Goal: Task Accomplishment & Management: Contribute content

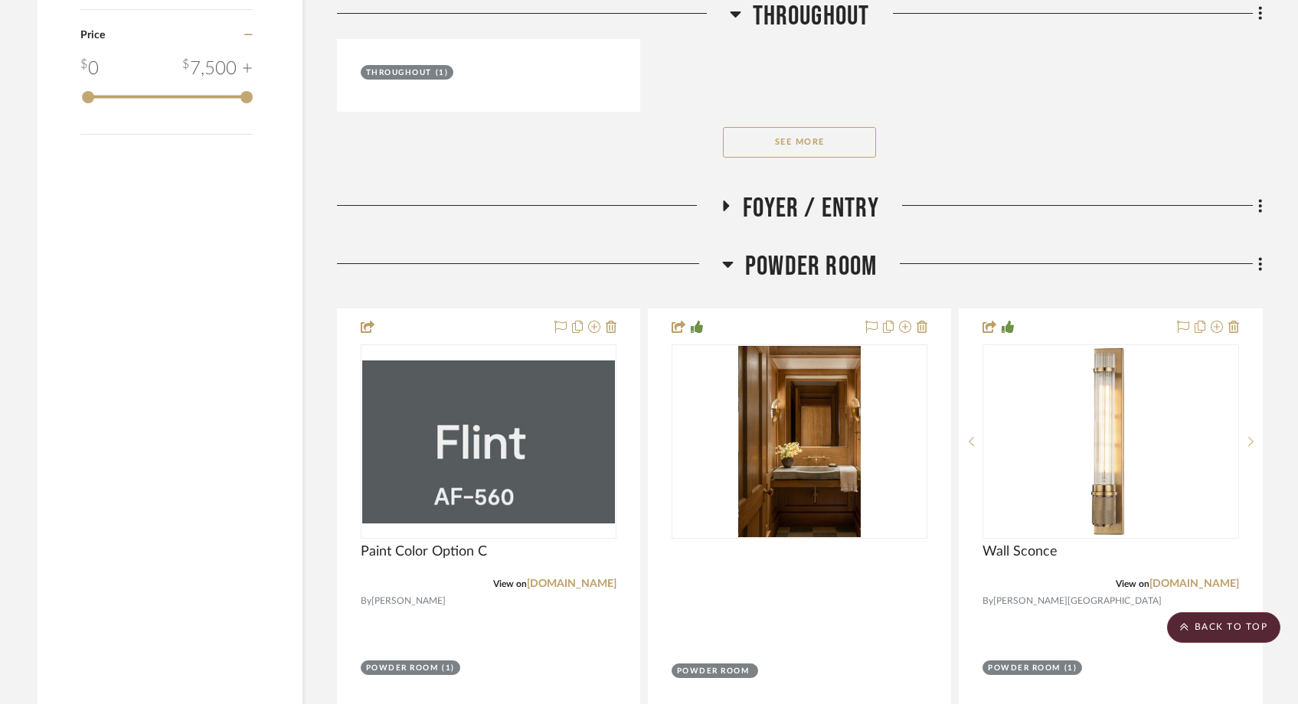
scroll to position [2904, 0]
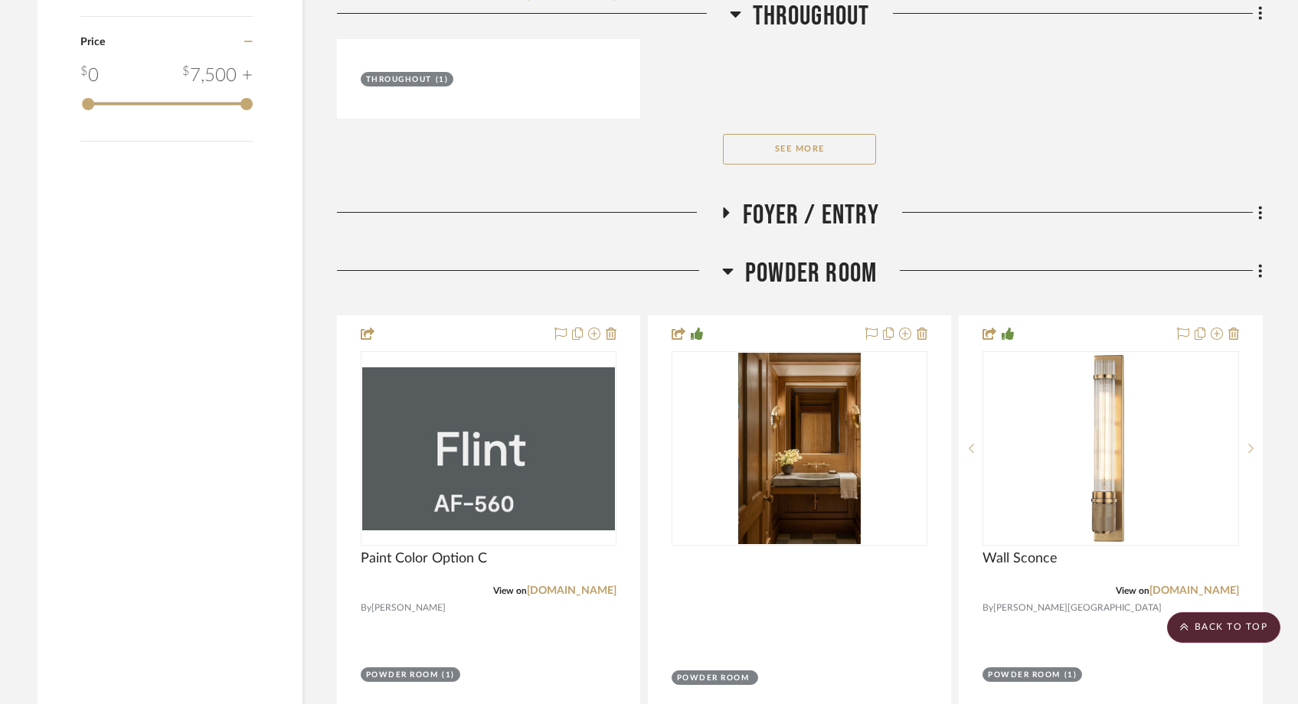
click at [722, 199] on h3 "Foyer / Entry" at bounding box center [799, 215] width 159 height 33
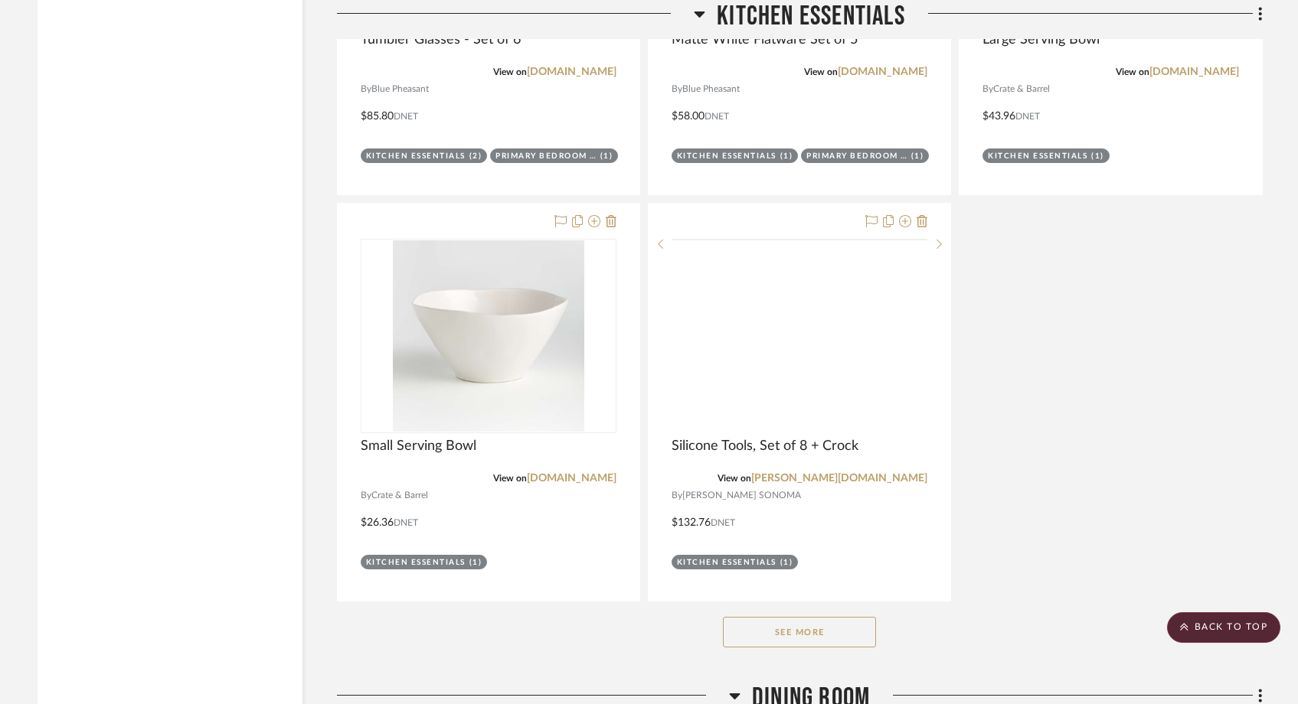
scroll to position [8905, 0]
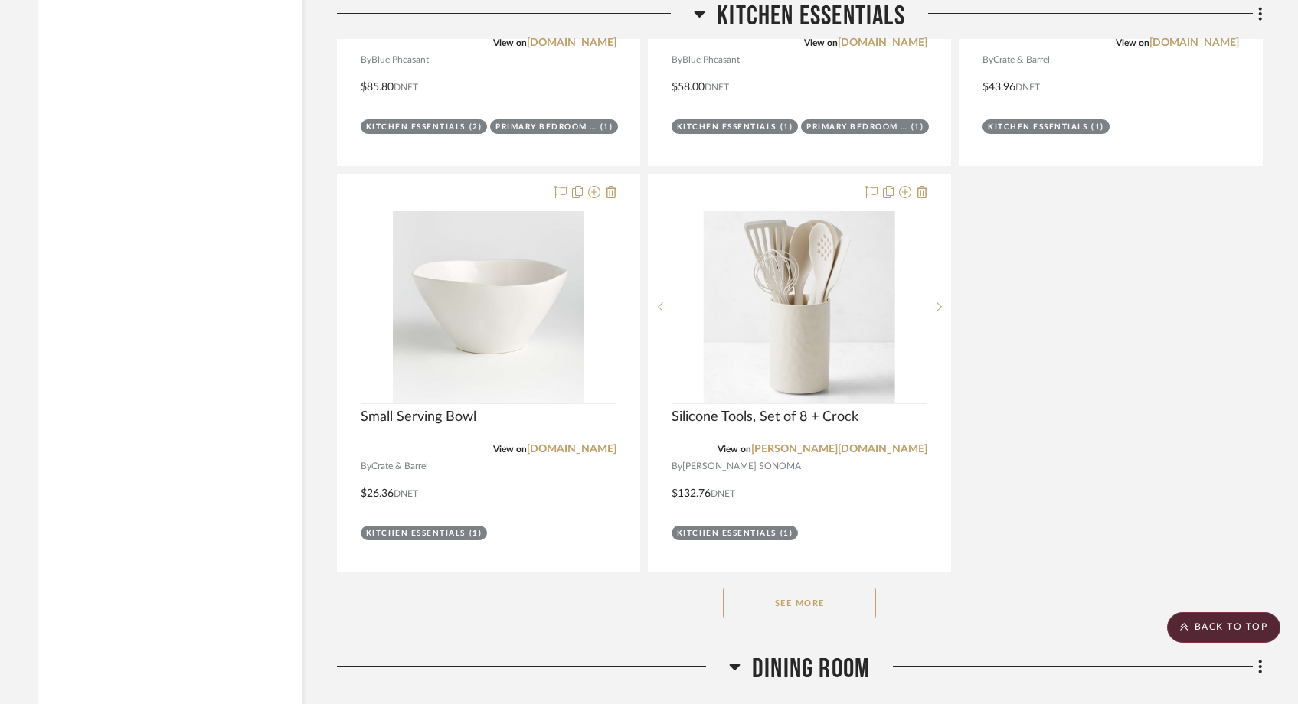
click at [750, 588] on button "See More" at bounding box center [799, 603] width 153 height 31
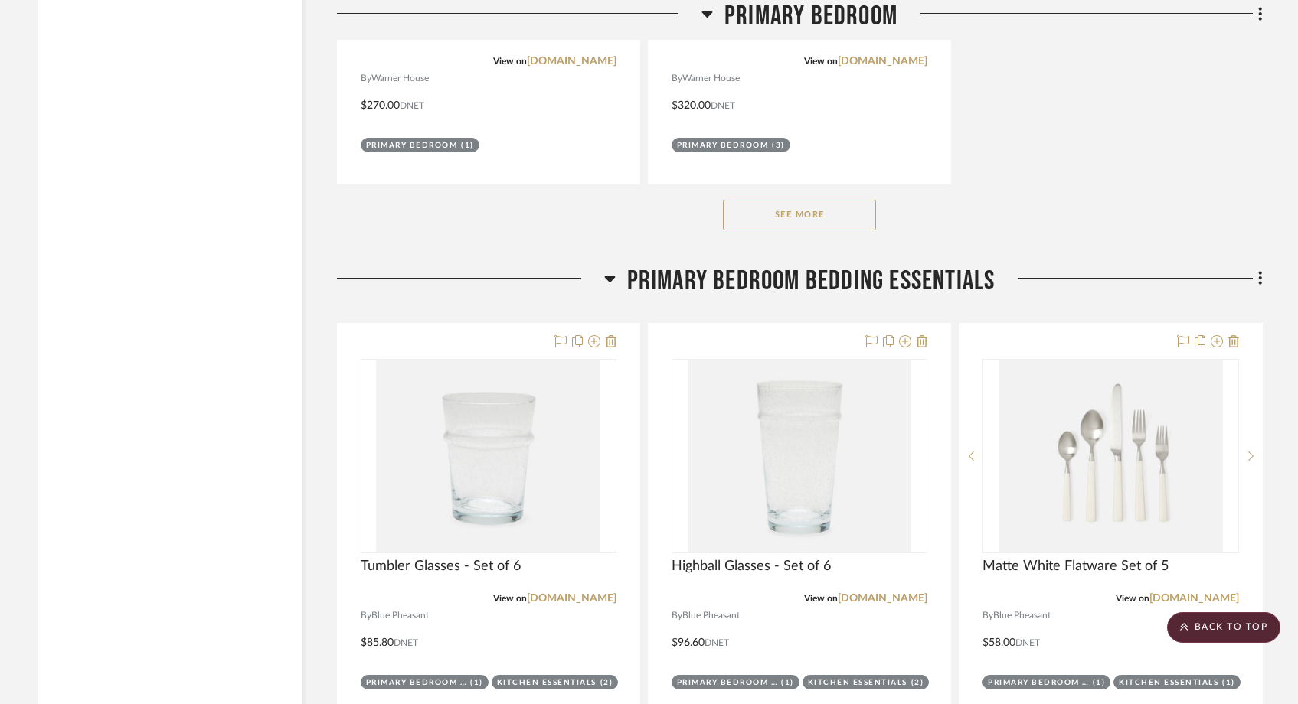
scroll to position [18735, 0]
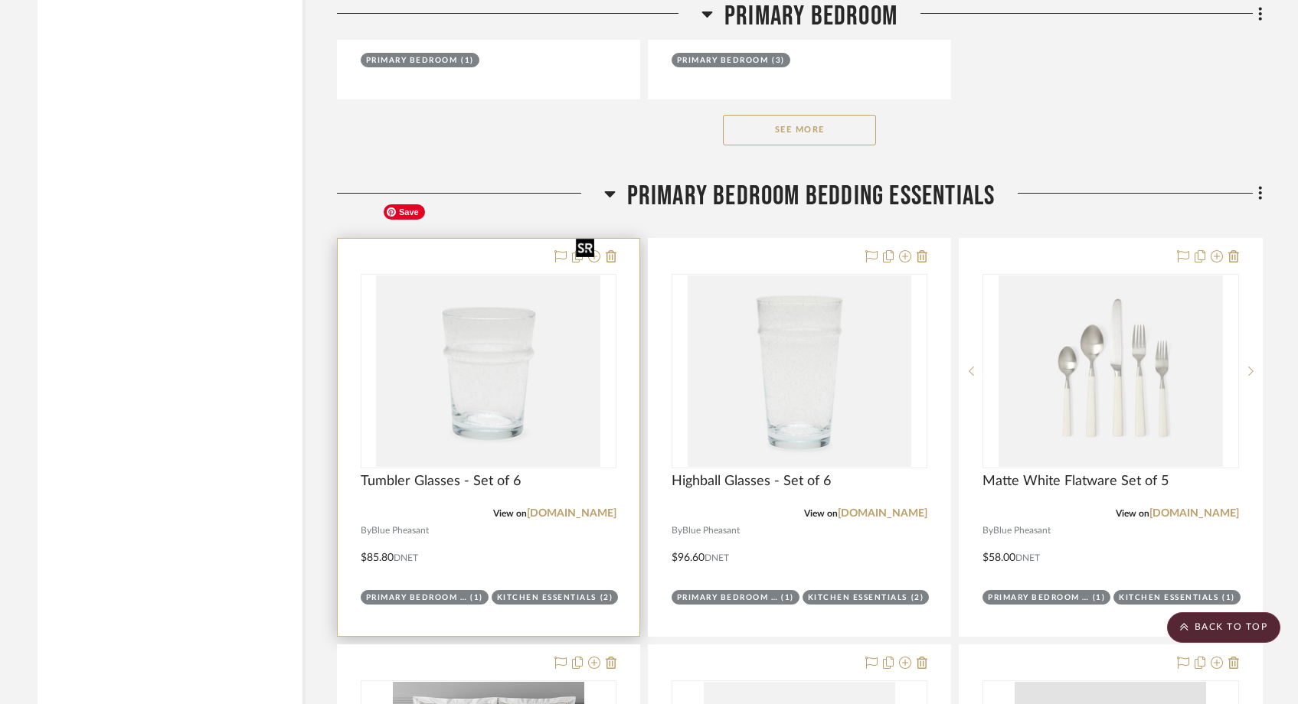
click at [513, 364] on img "0" at bounding box center [488, 371] width 224 height 191
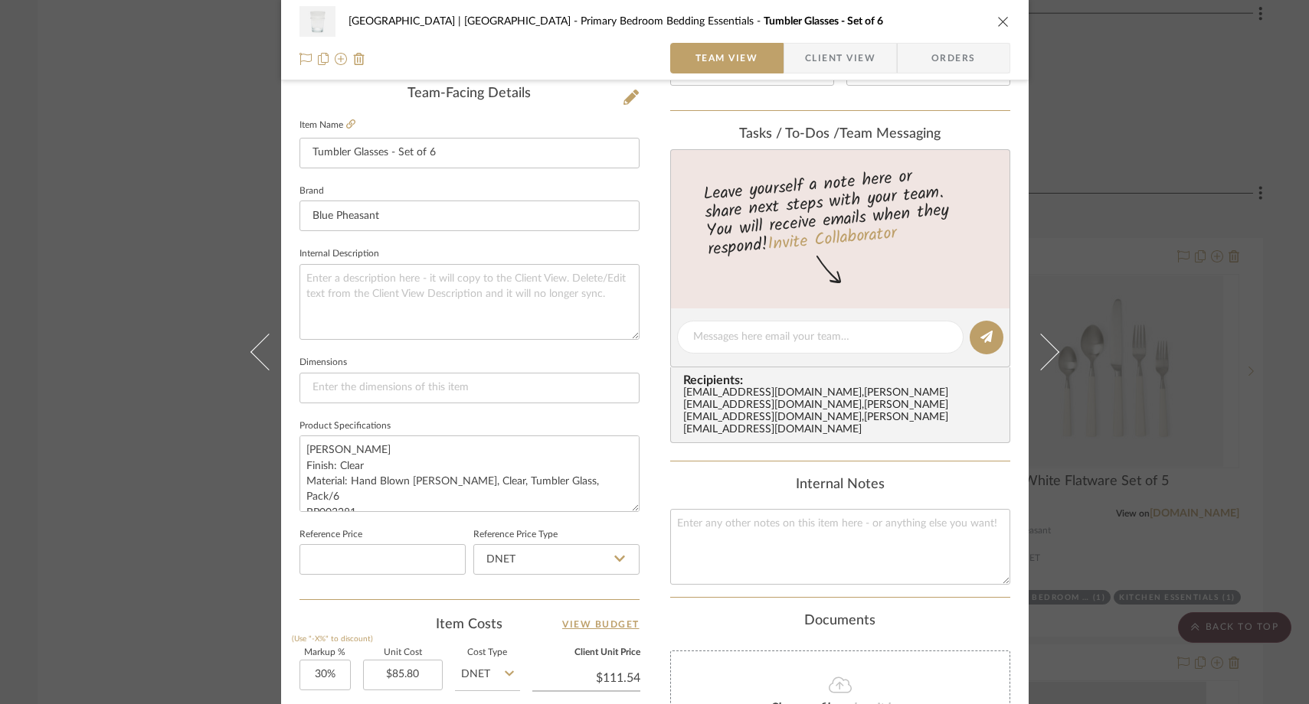
scroll to position [0, 0]
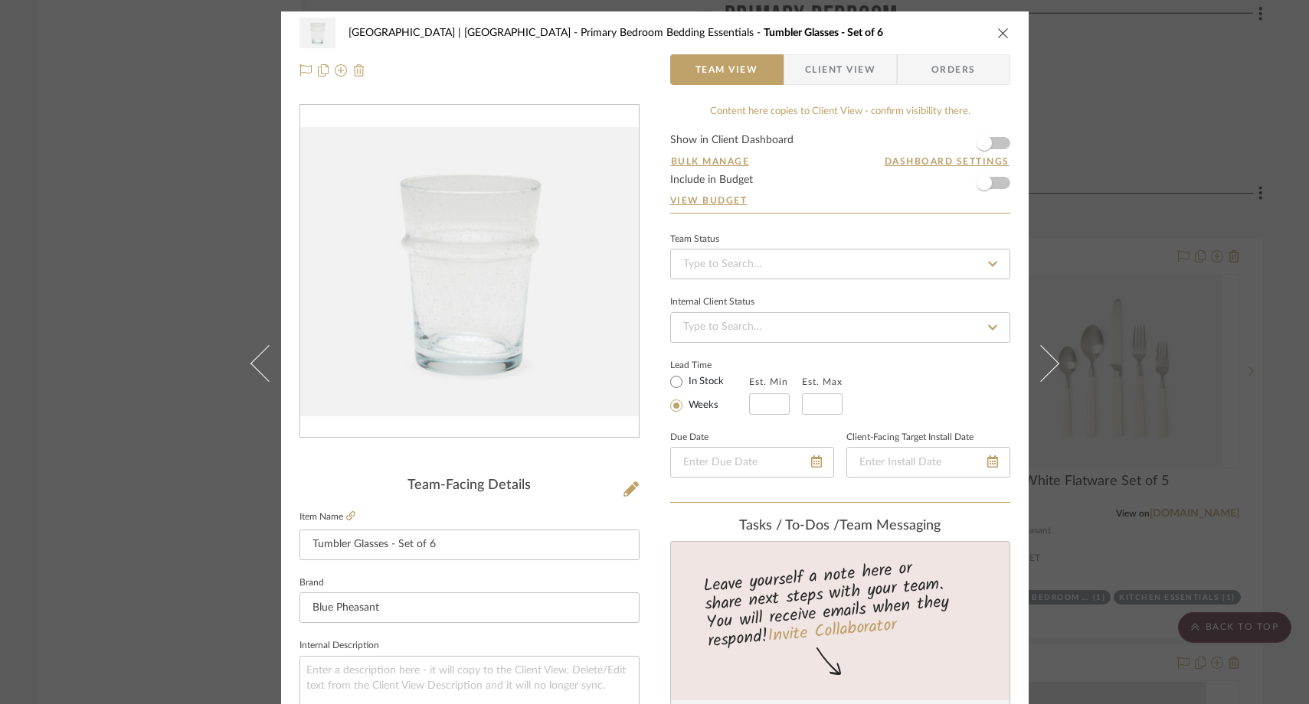
click at [355, 71] on img at bounding box center [359, 70] width 12 height 12
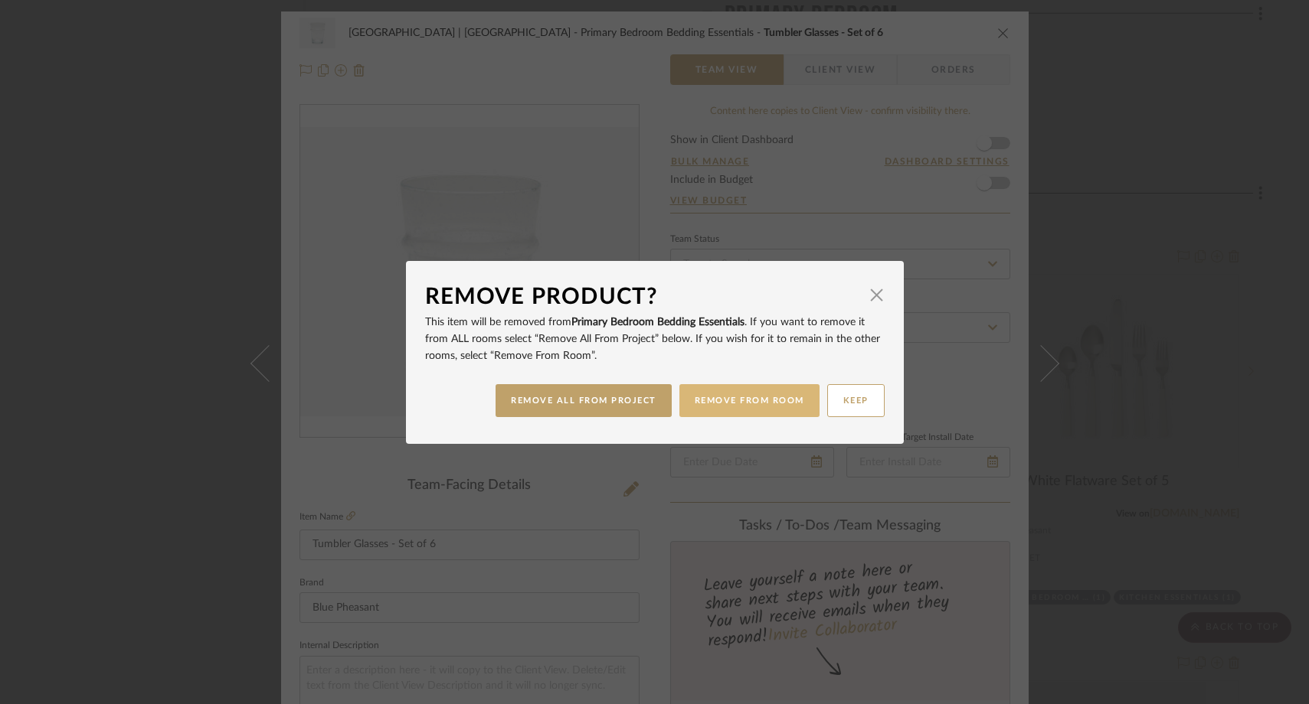
click at [721, 409] on button "REMOVE FROM ROOM" at bounding box center [749, 400] width 140 height 33
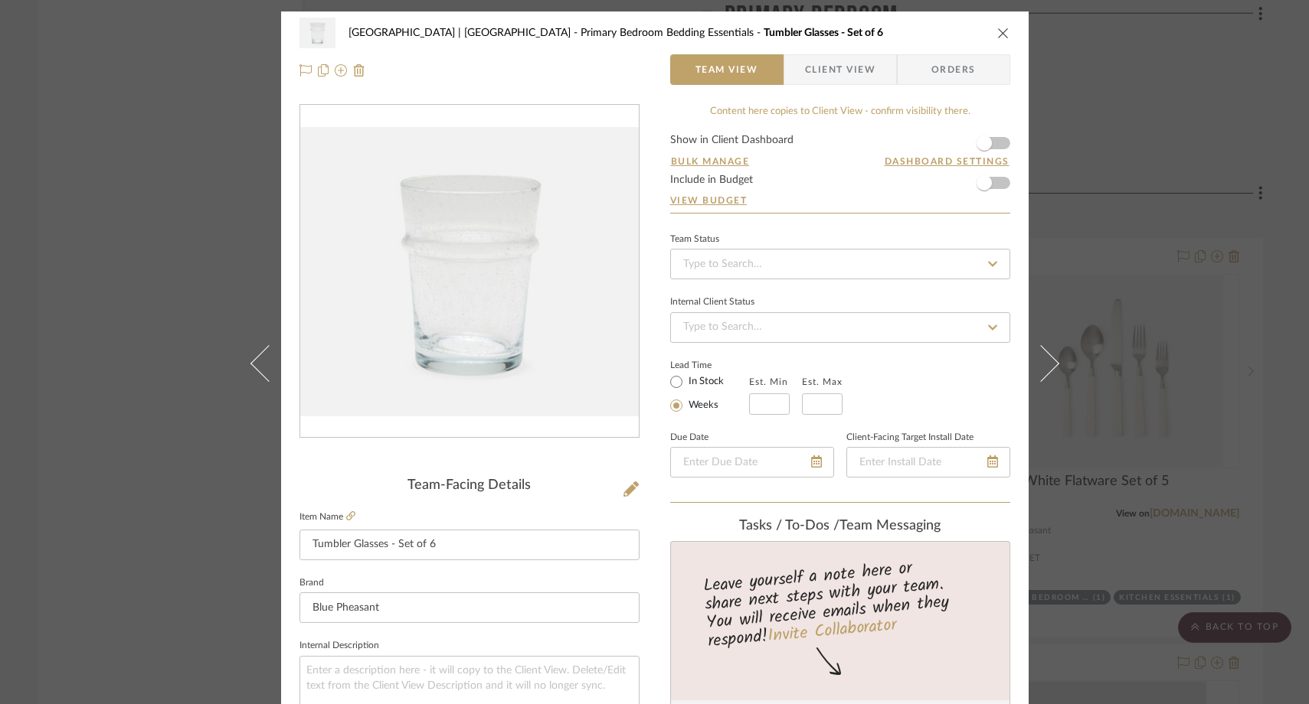
type input "2"
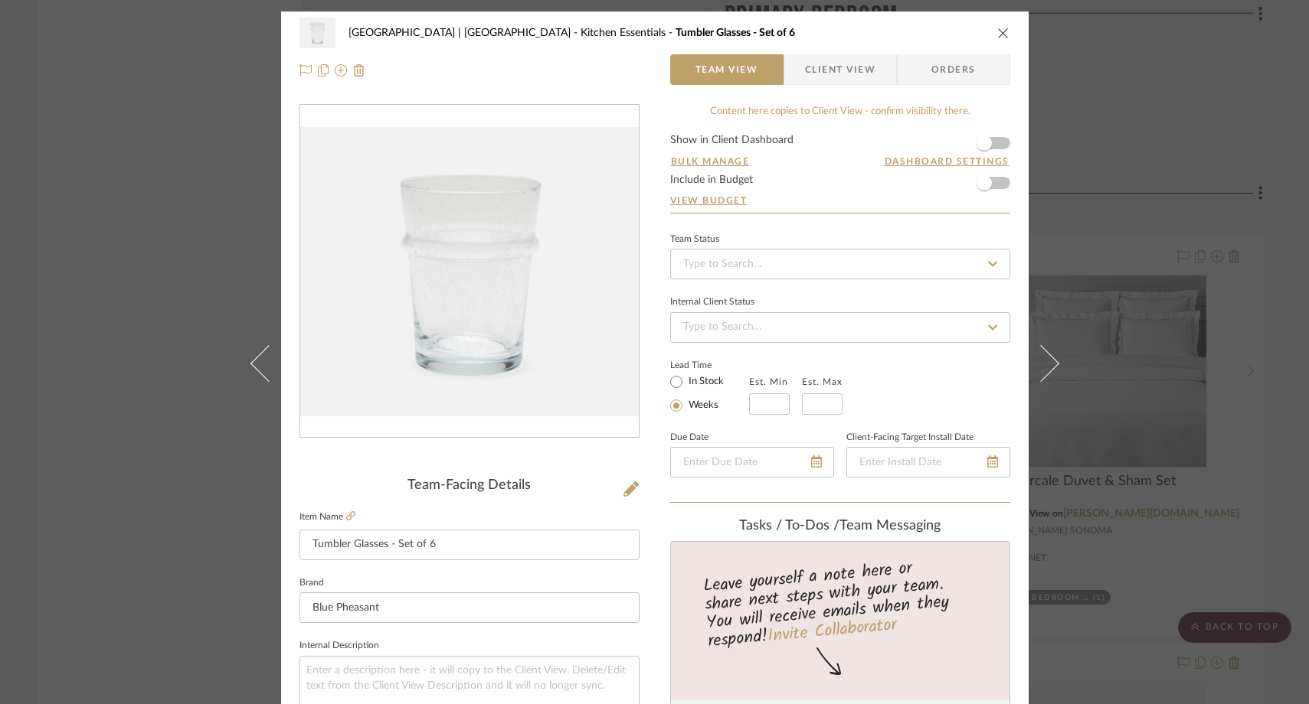
click at [997, 31] on icon "close" at bounding box center [1003, 33] width 12 height 12
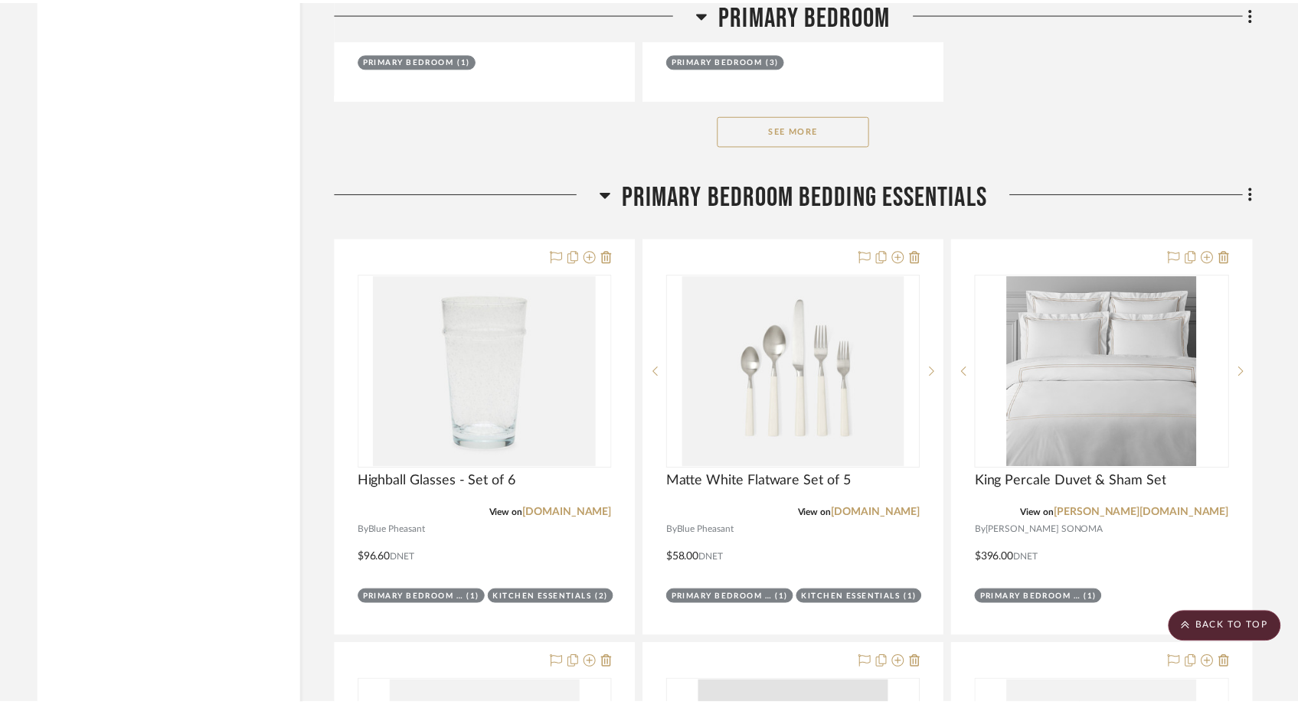
scroll to position [18735, 0]
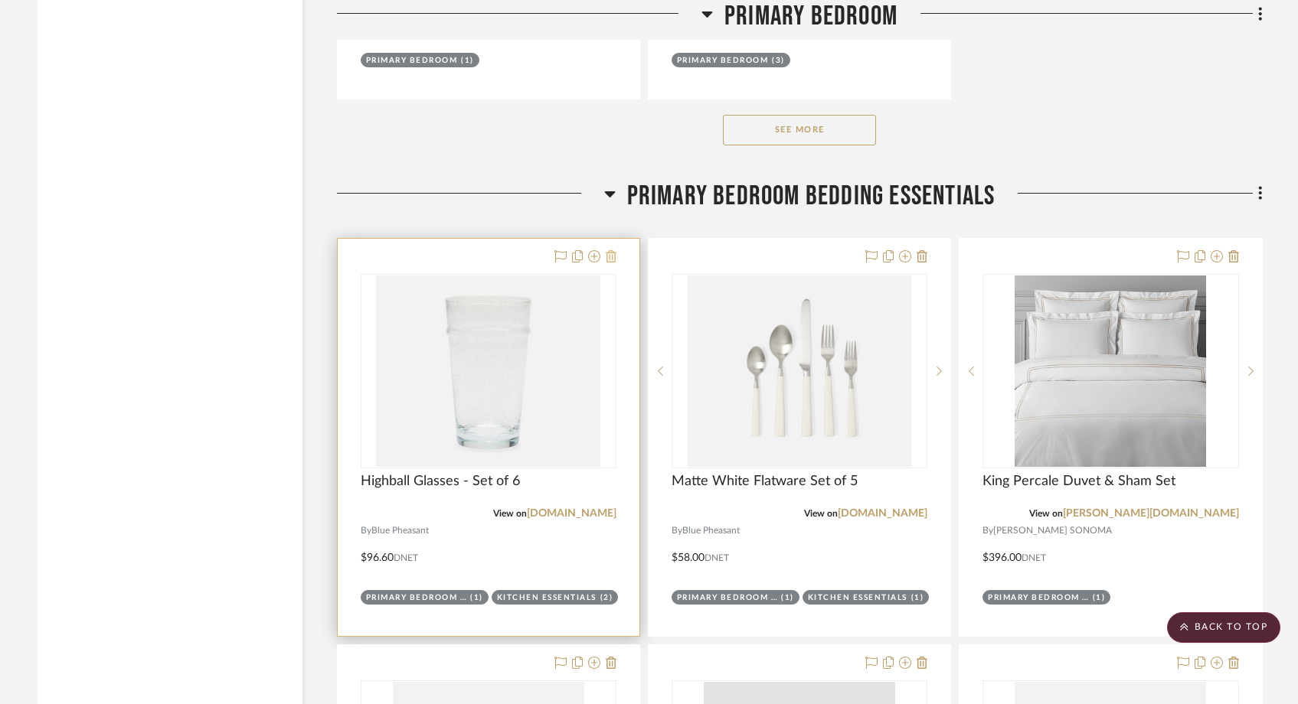
click at [611, 250] on icon at bounding box center [611, 256] width 11 height 12
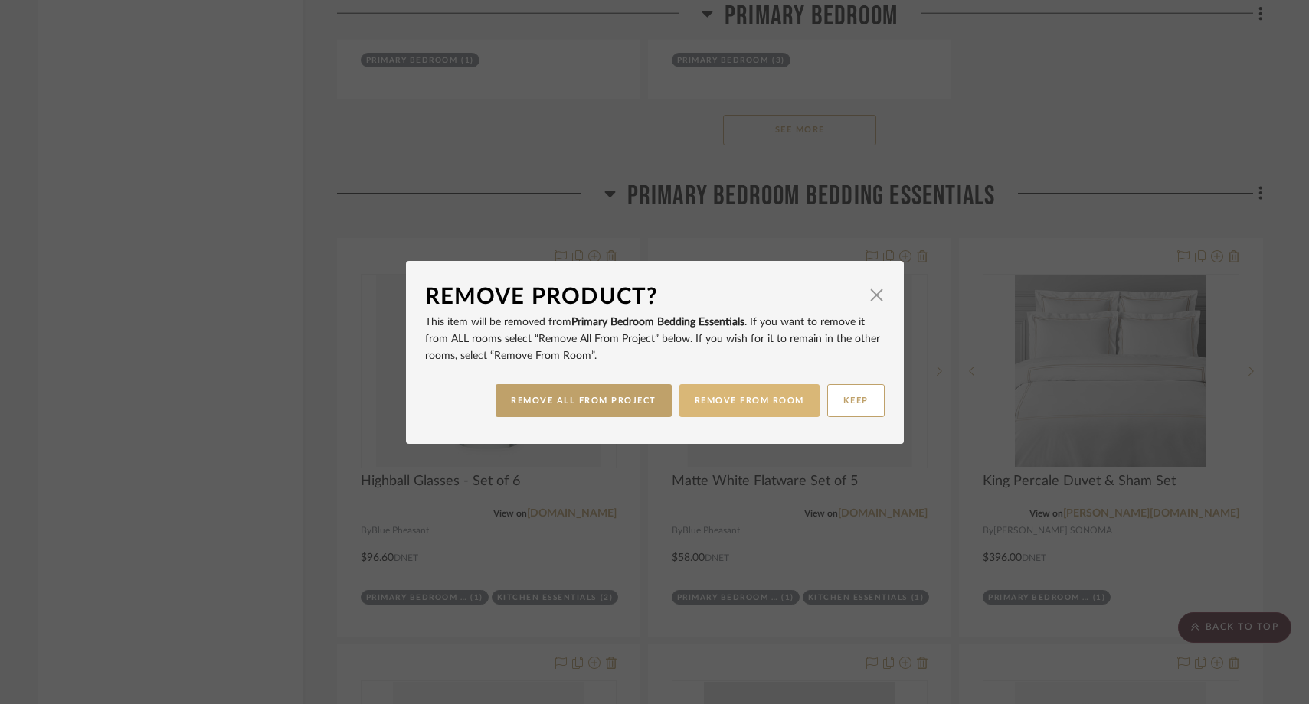
click at [753, 404] on button "REMOVE FROM ROOM" at bounding box center [749, 400] width 140 height 33
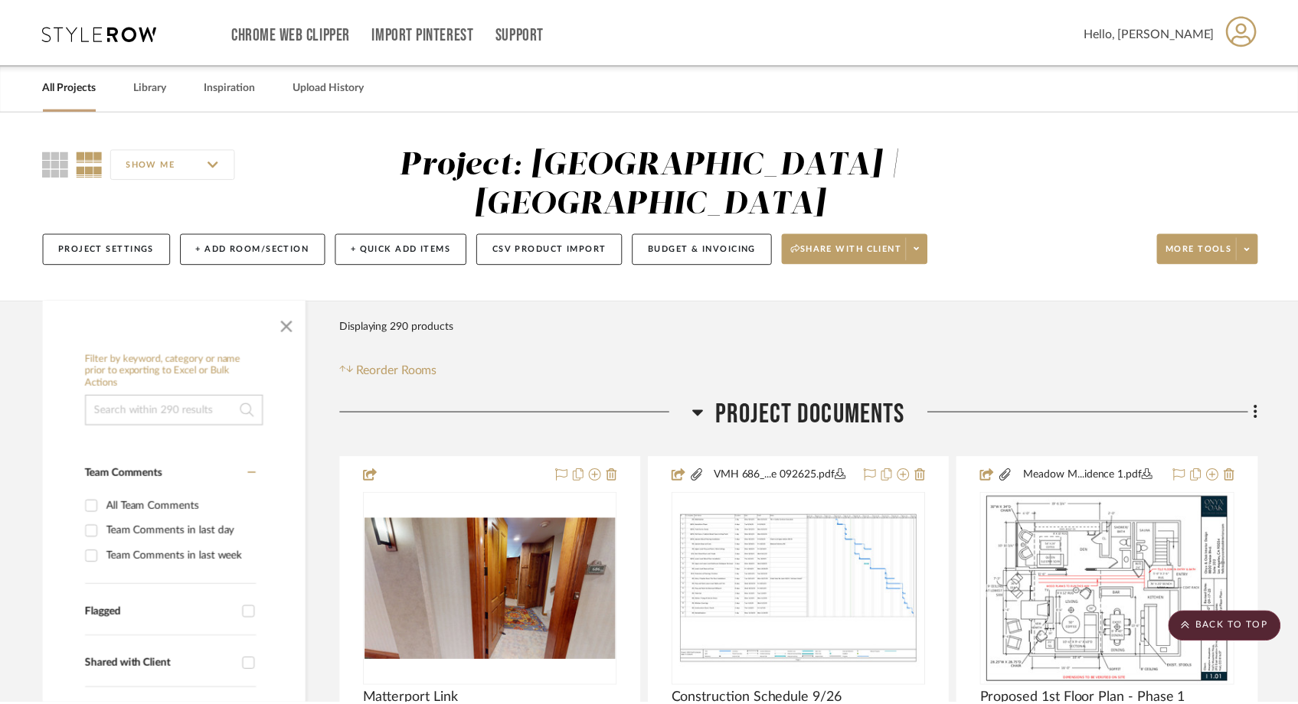
scroll to position [18735, 0]
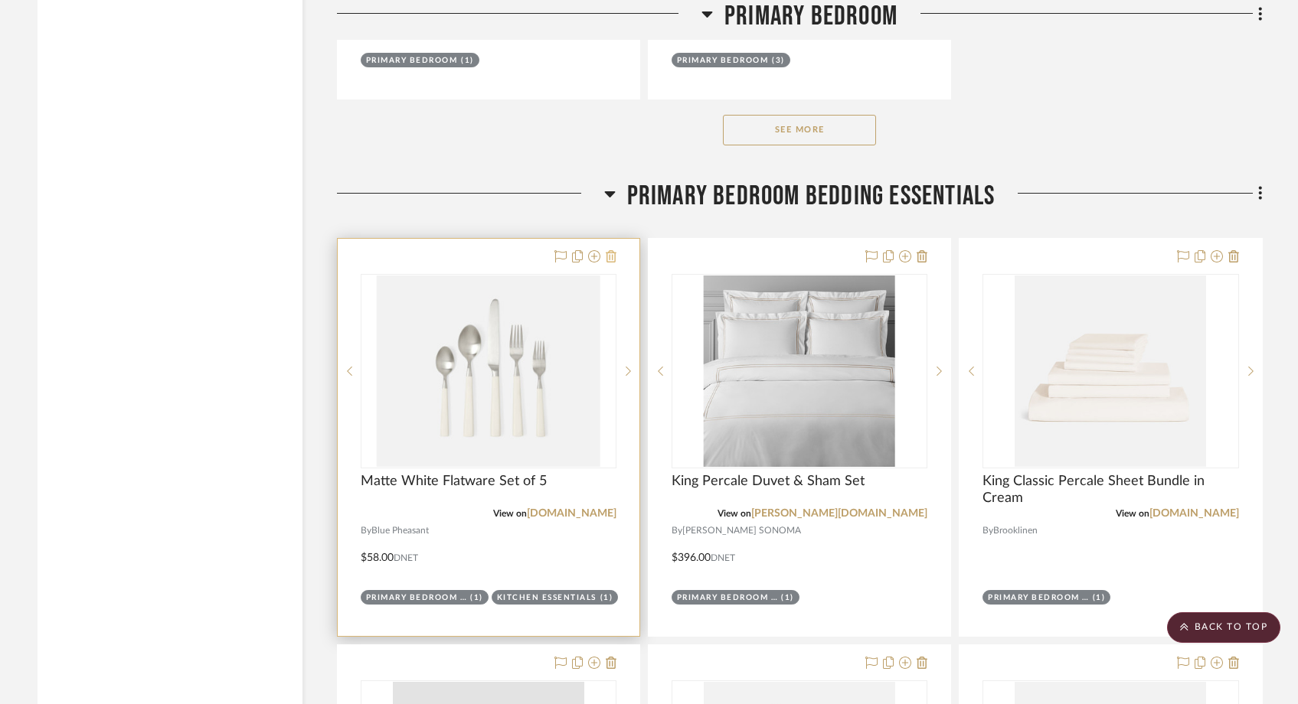
click at [610, 250] on icon at bounding box center [611, 256] width 11 height 12
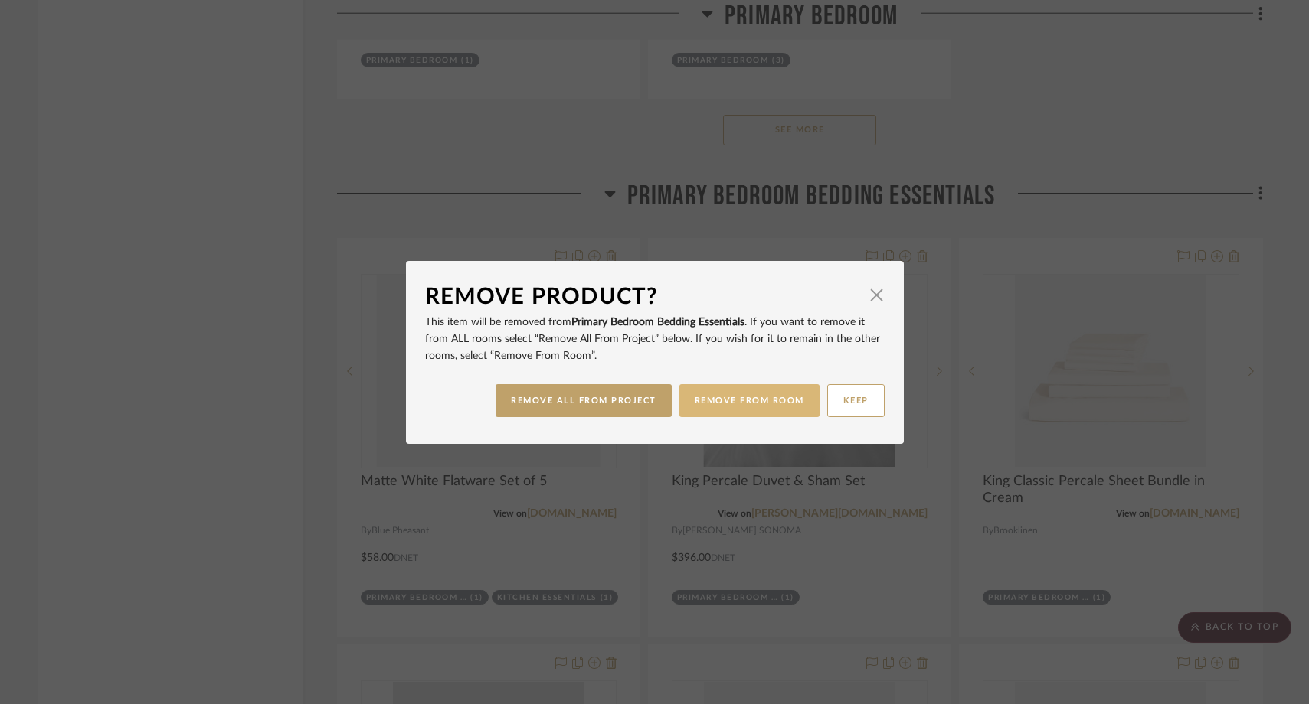
click at [751, 395] on button "REMOVE FROM ROOM" at bounding box center [749, 400] width 140 height 33
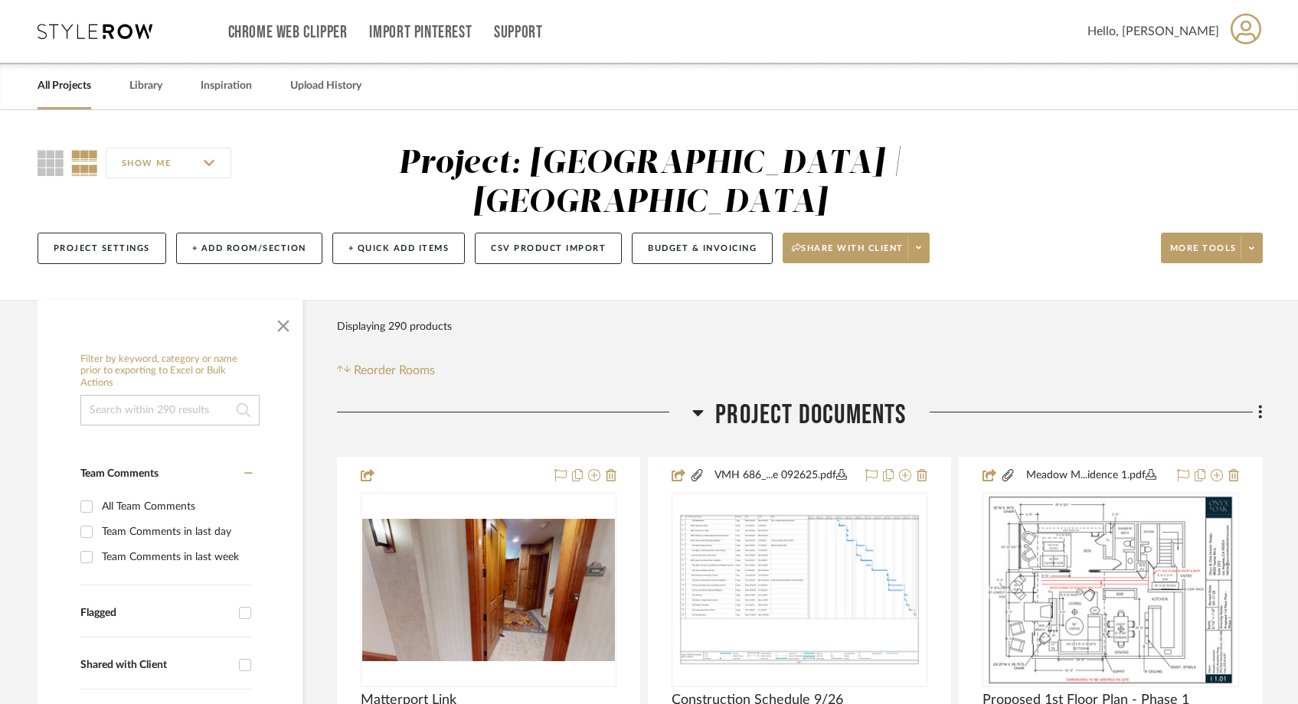
click at [145, 156] on input "SHOW ME" at bounding box center [169, 163] width 126 height 31
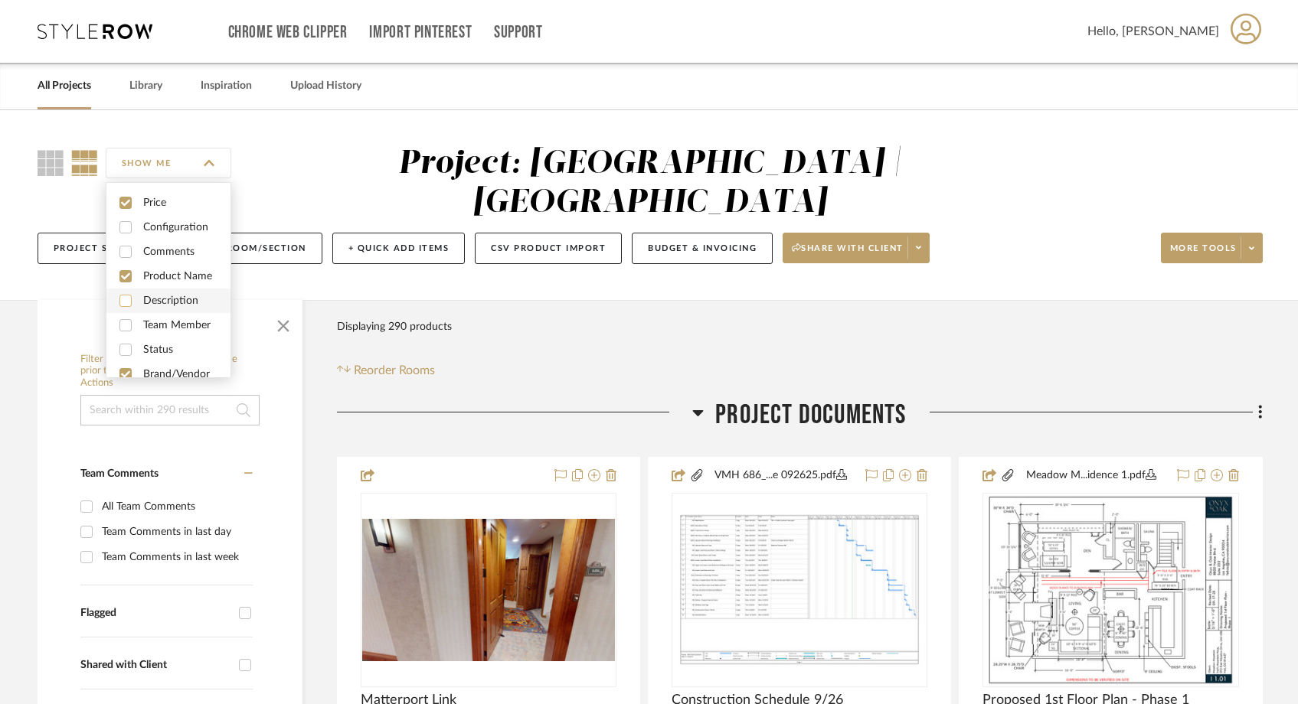
click at [128, 302] on input "checkbox" at bounding box center [125, 301] width 12 height 12
checkbox input "true"
click at [125, 328] on input "checkbox" at bounding box center [125, 325] width 12 height 12
checkbox input "true"
click at [126, 349] on input "checkbox" at bounding box center [125, 350] width 12 height 12
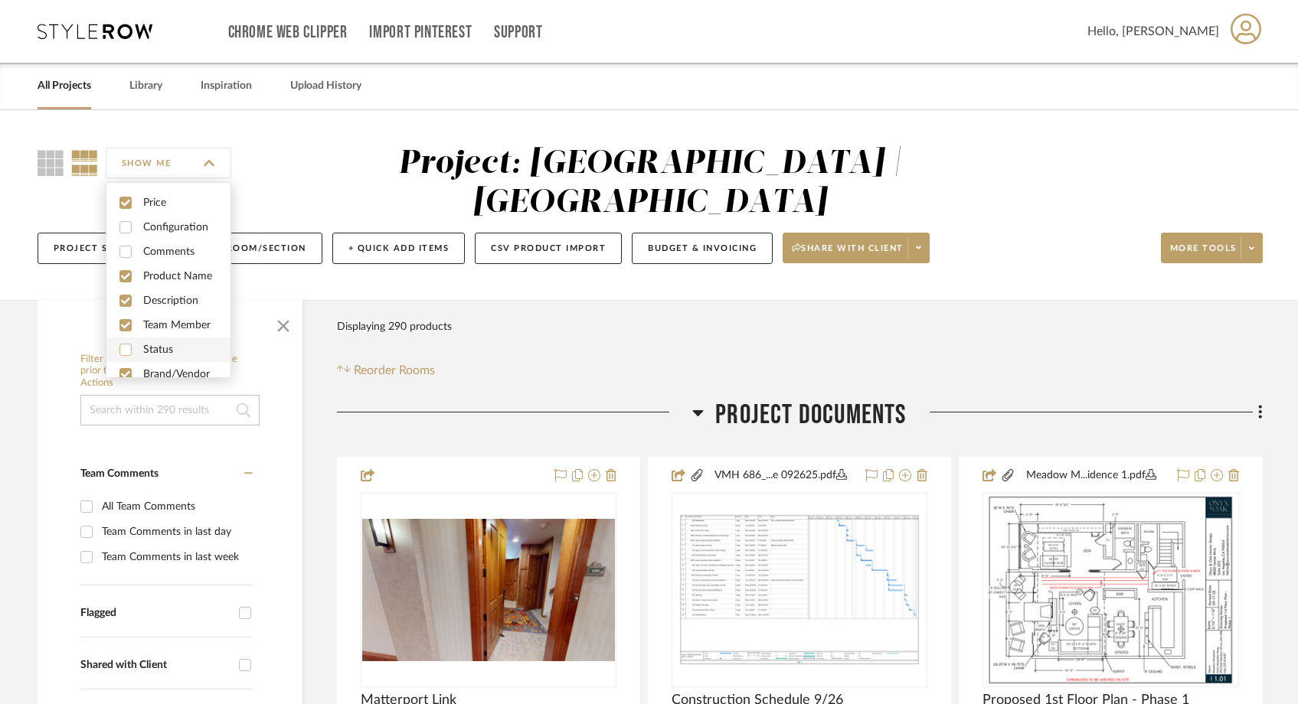
checkbox input "true"
click at [486, 327] on div "Filter Products Displaying 290 products Reorder Rooms" at bounding box center [800, 346] width 926 height 68
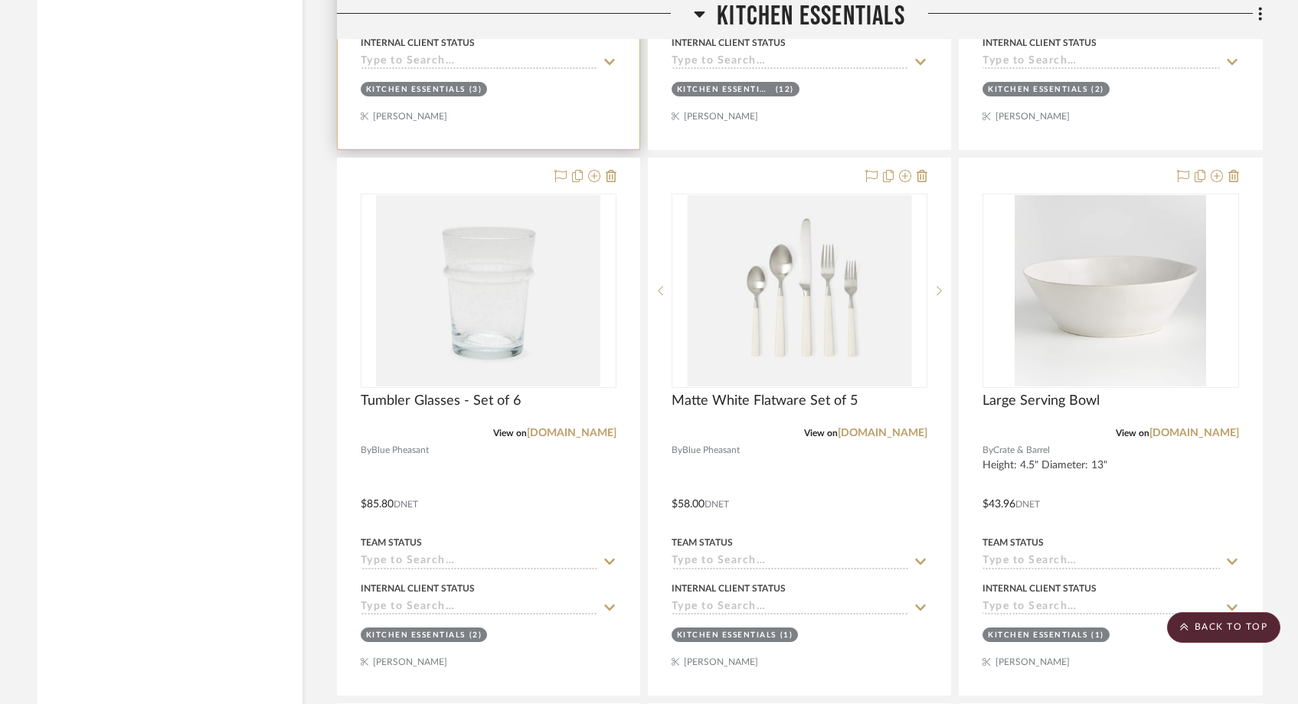
scroll to position [11029, 0]
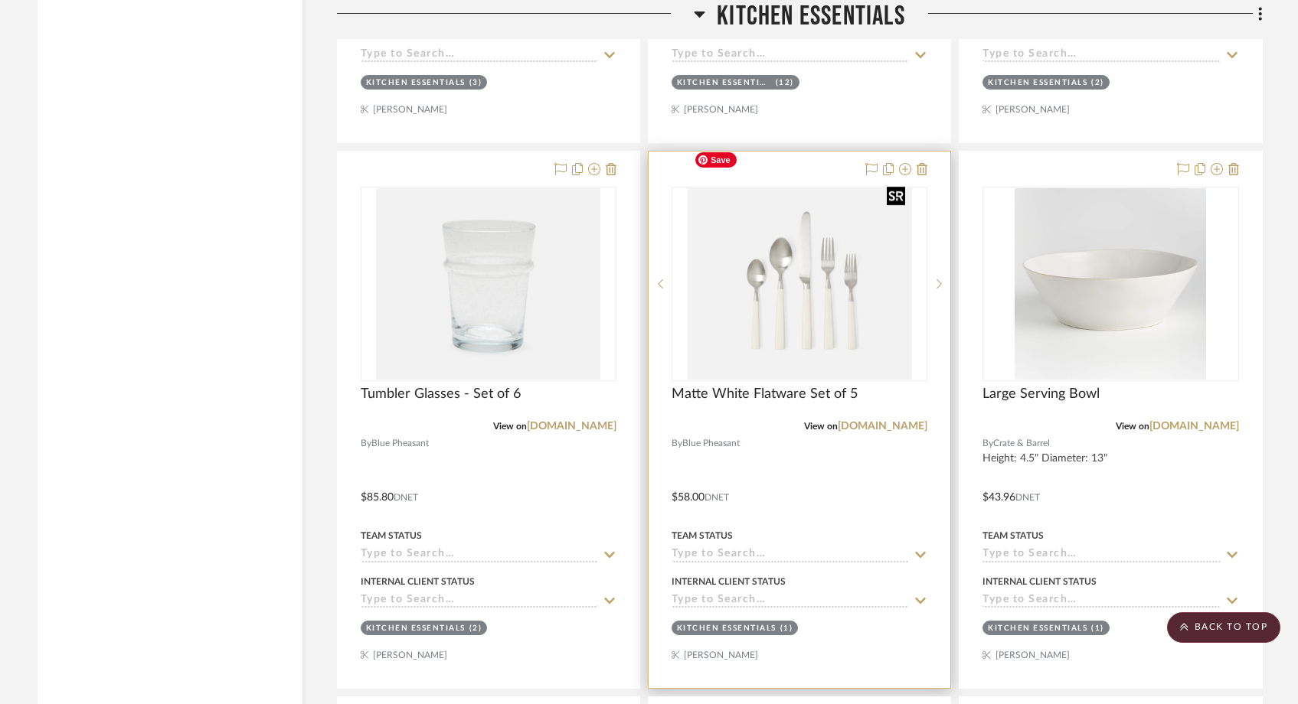
click at [715, 254] on img "0" at bounding box center [800, 283] width 224 height 191
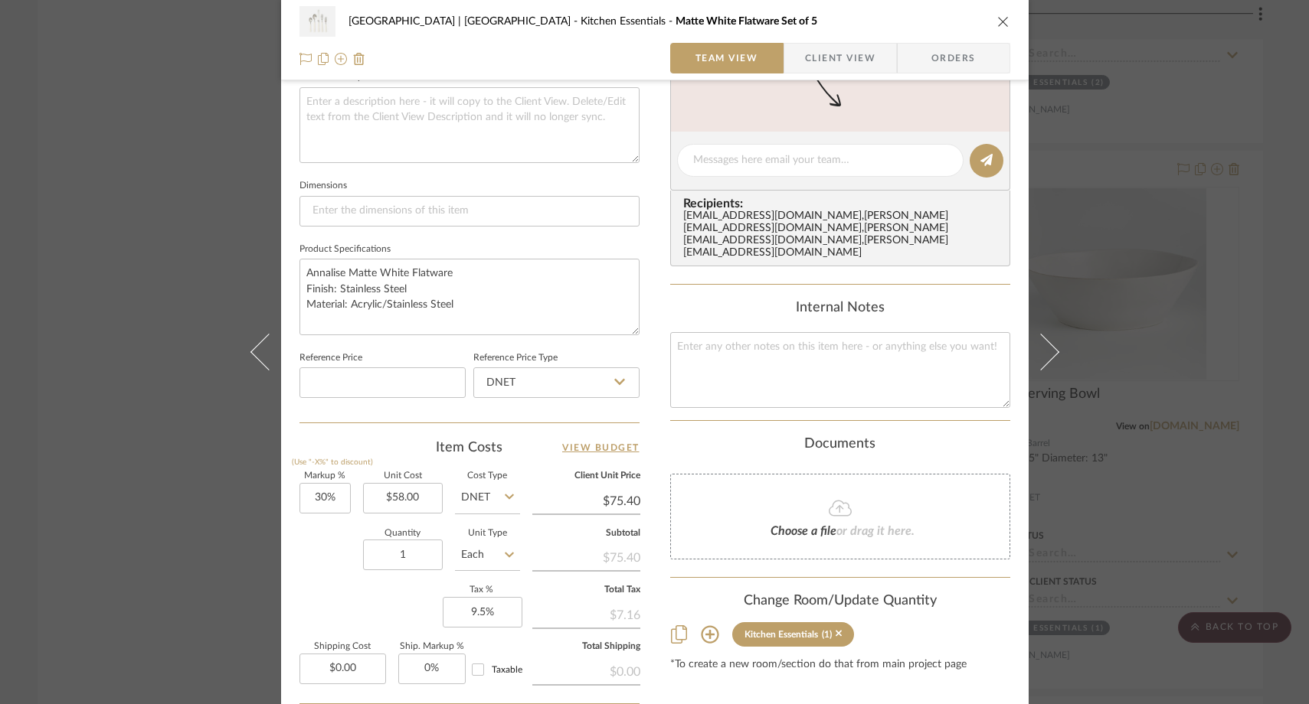
scroll to position [596, 0]
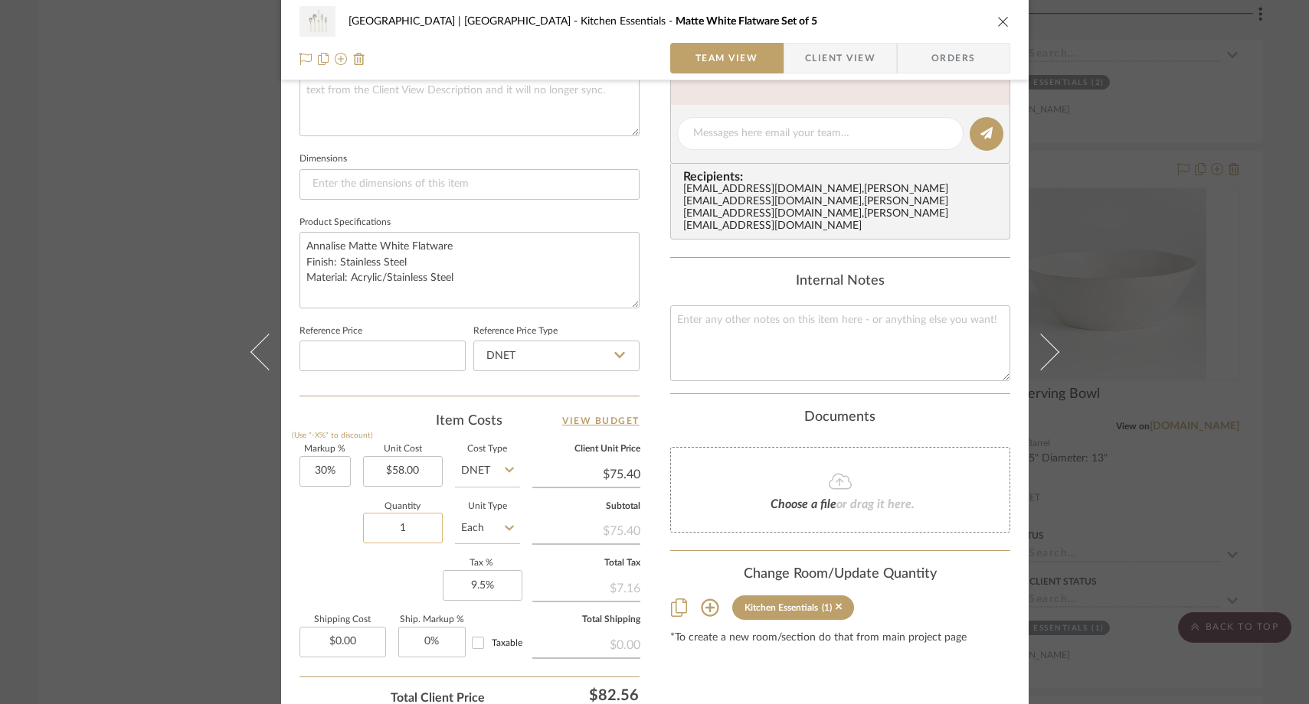
click at [415, 534] on input "1" at bounding box center [403, 528] width 80 height 31
type input "12"
click at [340, 579] on div "Markup % (Use "-X%" to discount) 30% Unit Cost $58.00 Cost Type DNET Client Uni…" at bounding box center [469, 558] width 340 height 224
click at [171, 262] on div "Meadow Mountain | Vail Valley Kitchen Essentials Matte White Flatware Set of 5 …" at bounding box center [654, 352] width 1309 height 704
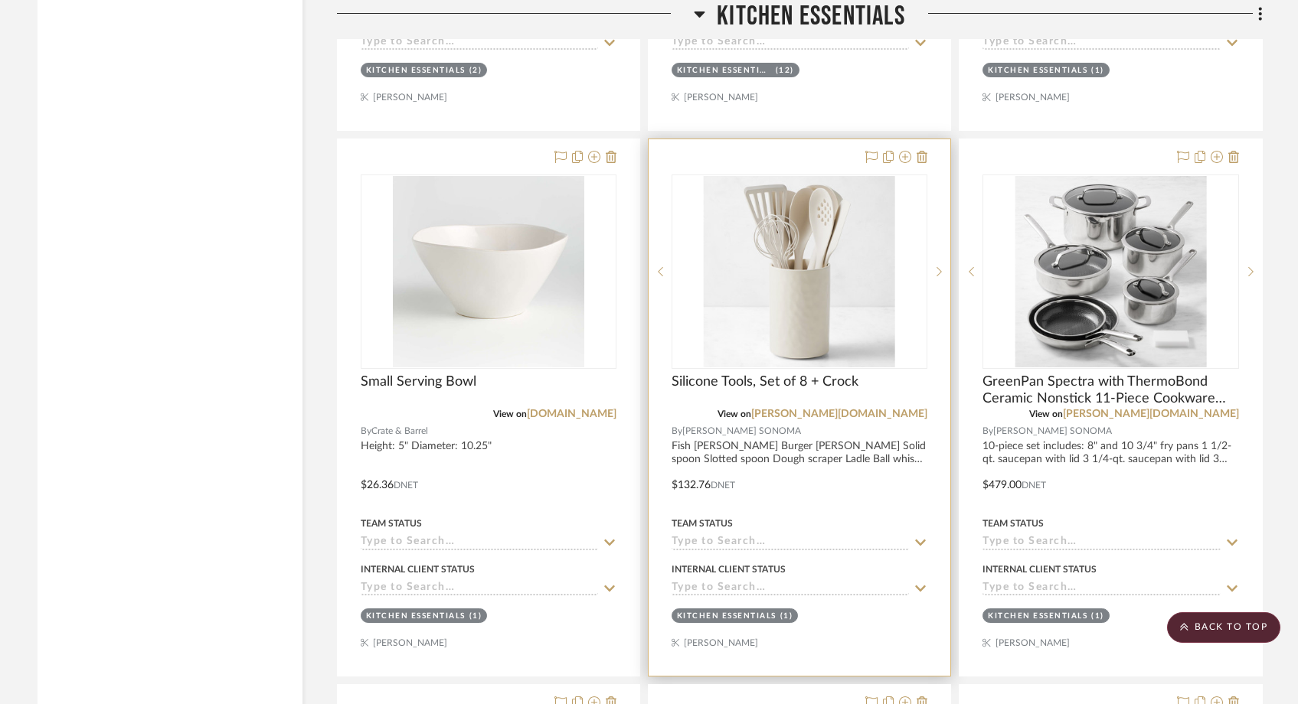
scroll to position [11544, 0]
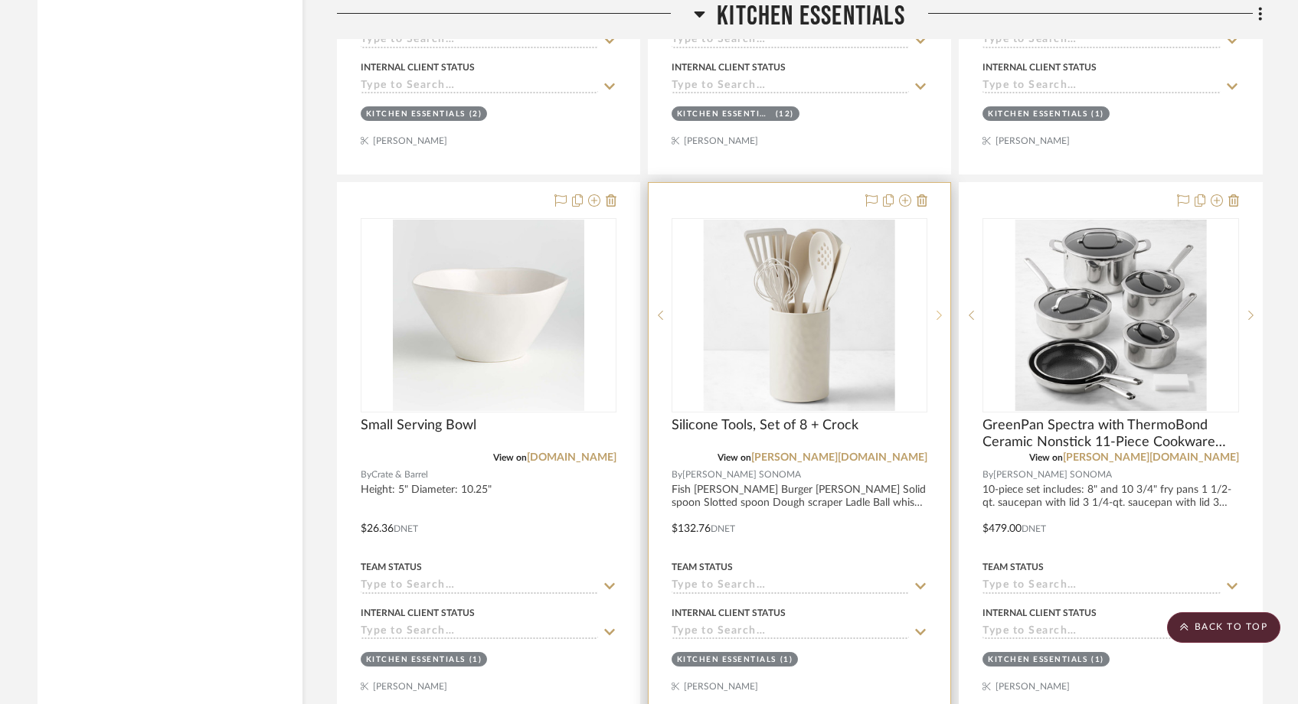
click at [939, 264] on div at bounding box center [938, 315] width 23 height 194
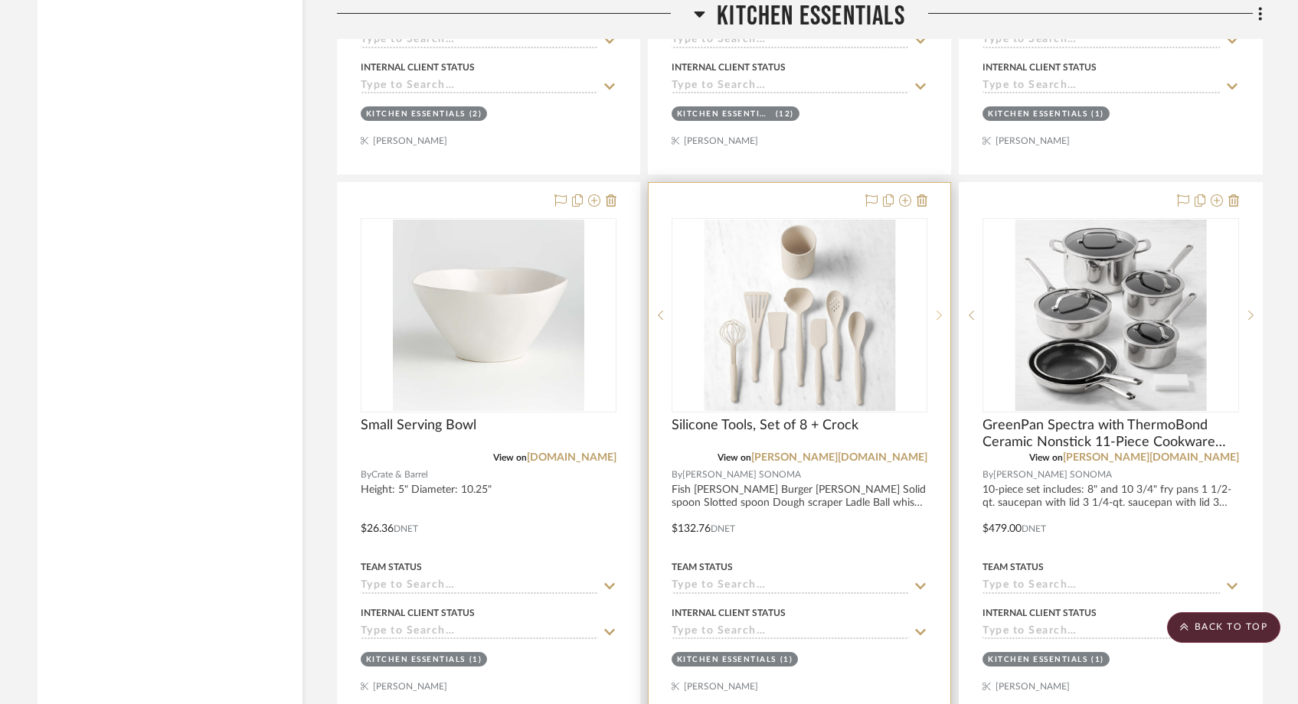
click at [939, 265] on div at bounding box center [938, 315] width 23 height 194
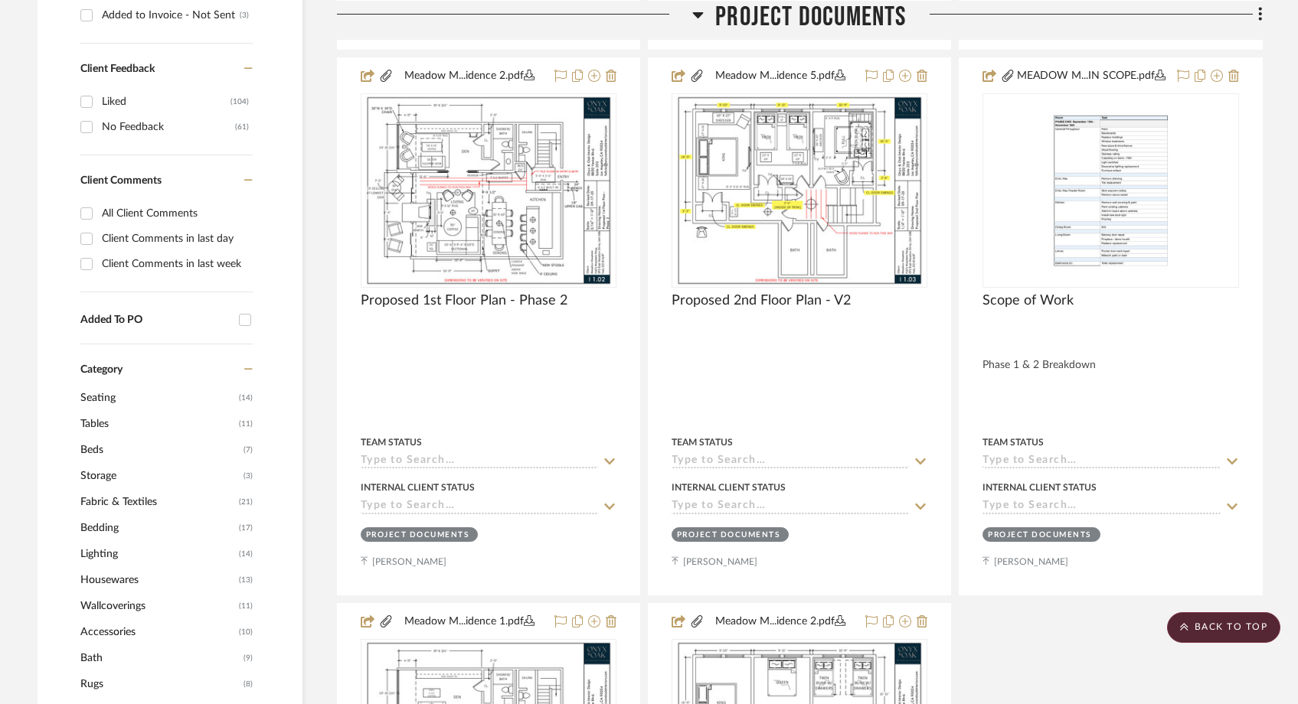
scroll to position [0, 0]
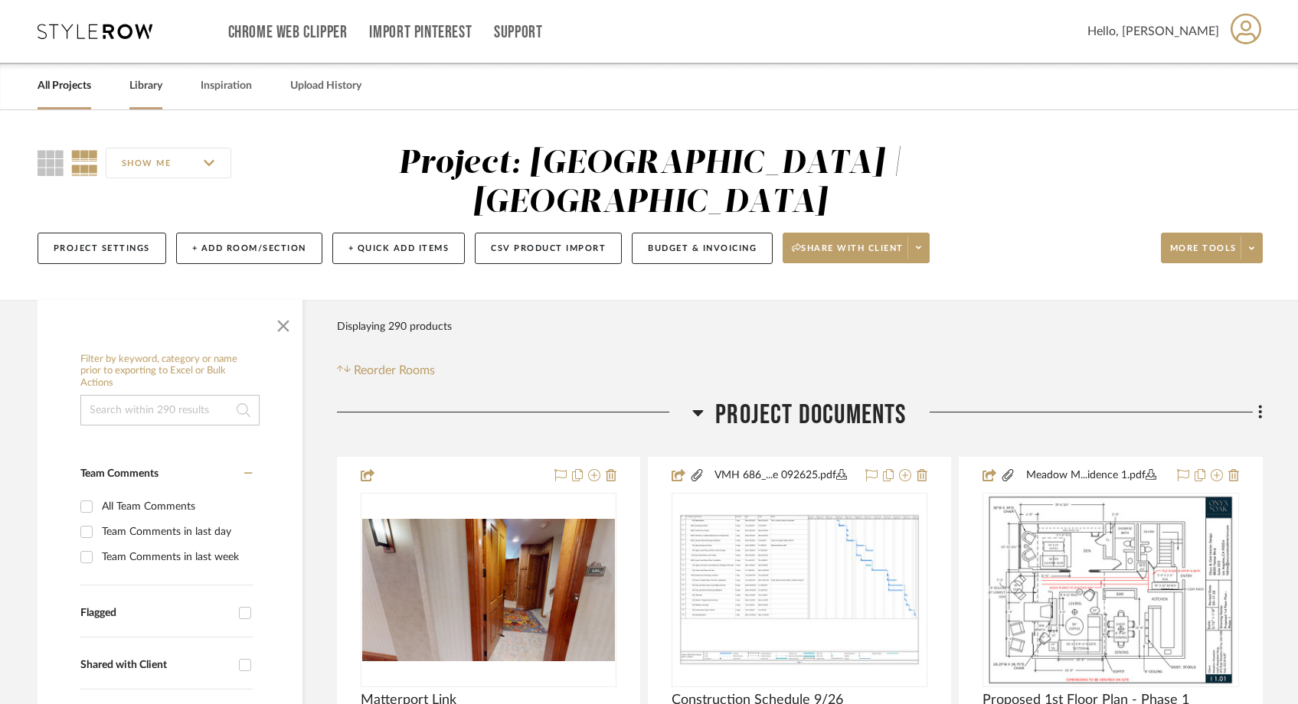
click at [145, 87] on link "Library" at bounding box center [145, 86] width 33 height 21
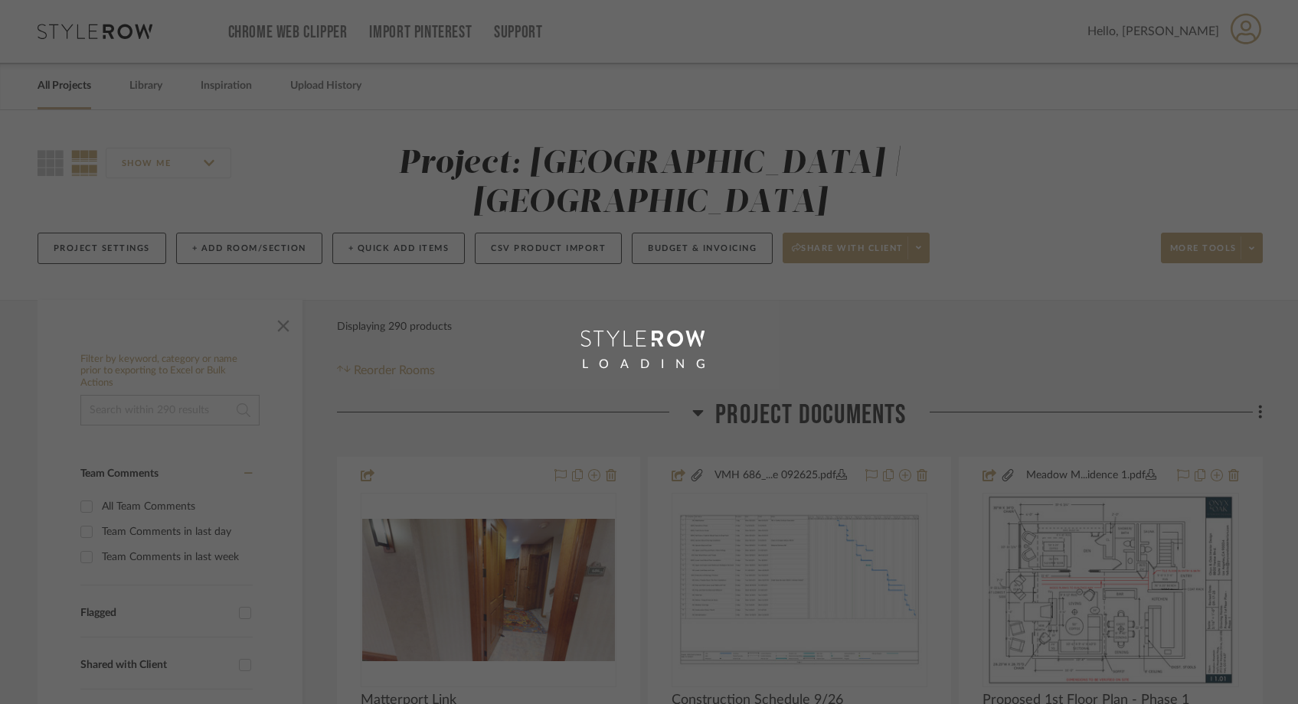
click at [70, 96] on div "LOADING" at bounding box center [649, 352] width 1298 height 704
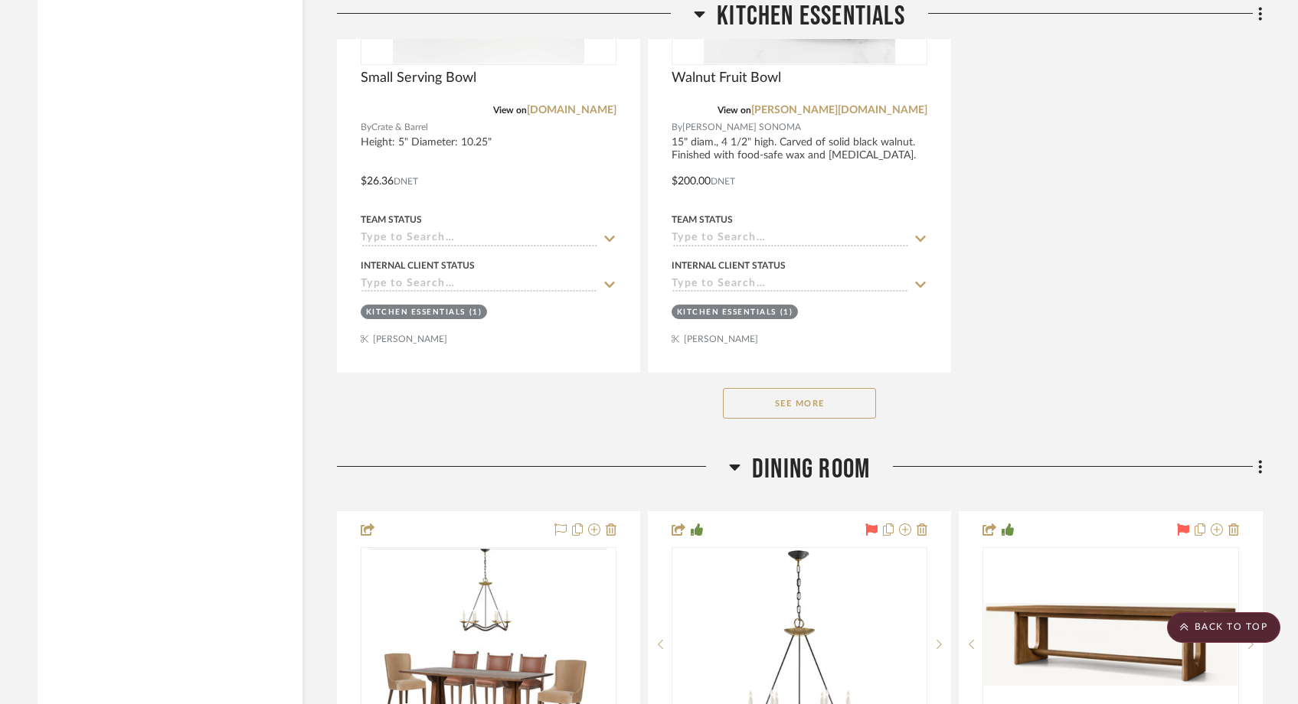
scroll to position [11931, 0]
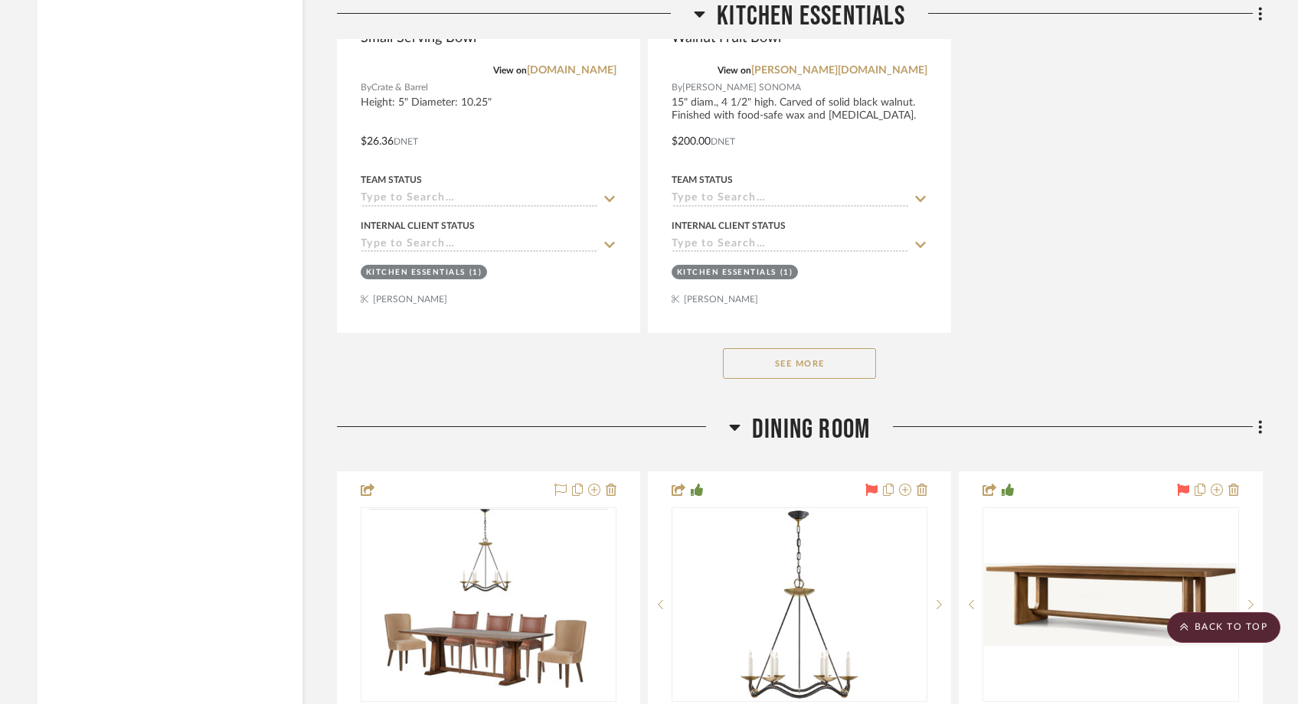
click at [841, 348] on button "See More" at bounding box center [799, 363] width 153 height 31
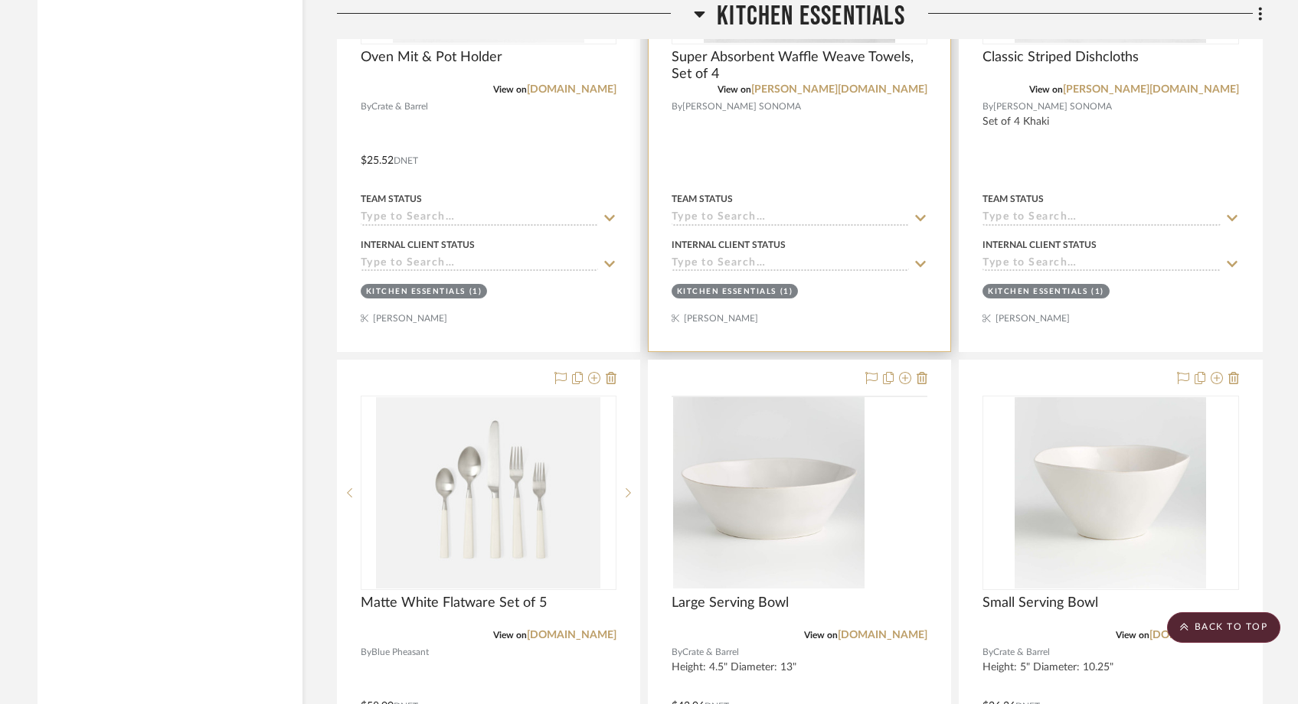
scroll to position [12441, 0]
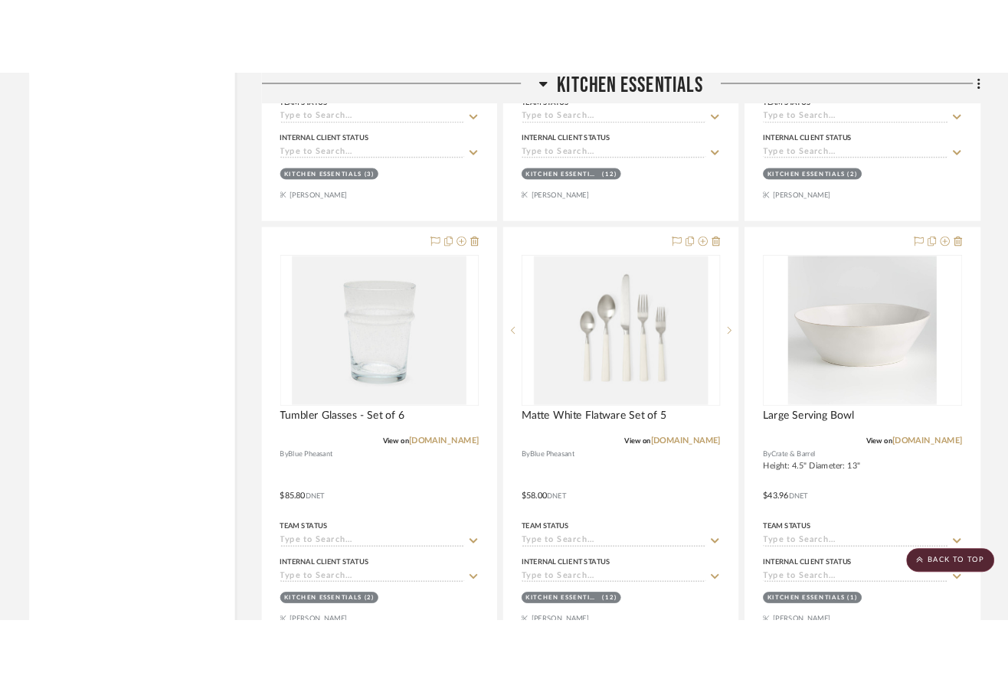
scroll to position [11019, 0]
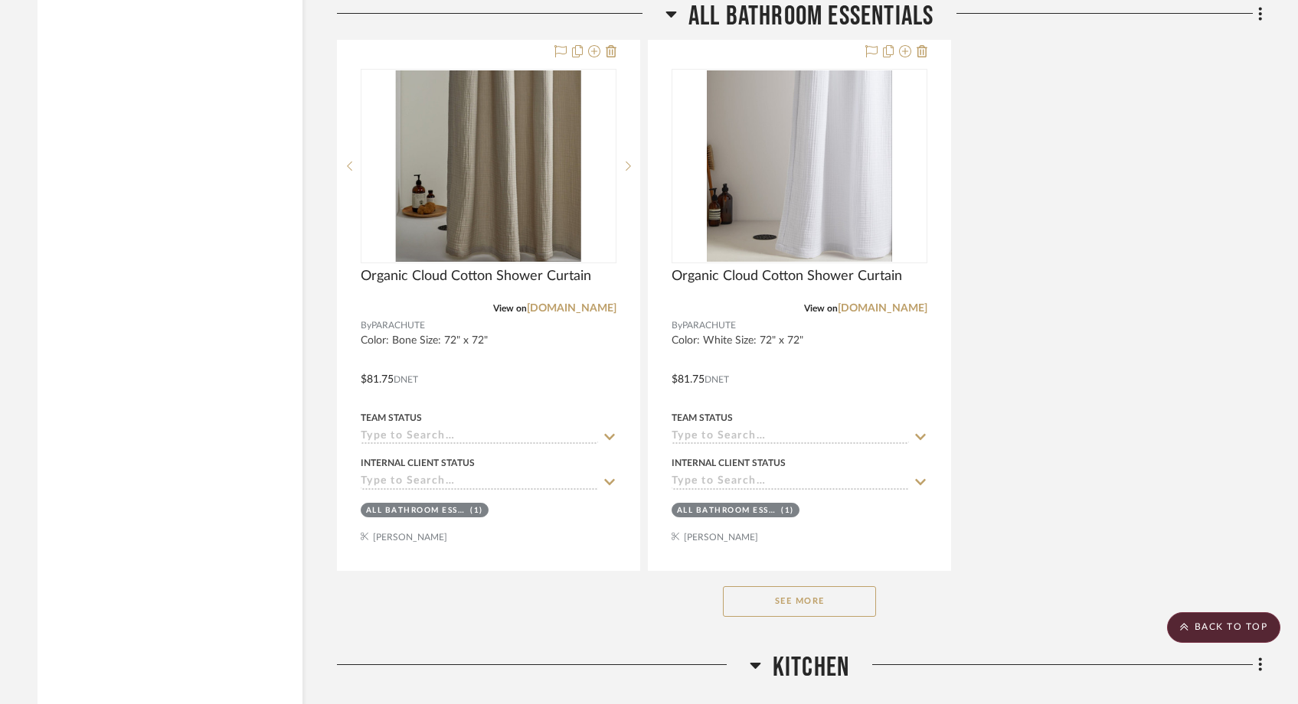
scroll to position [8156, 0]
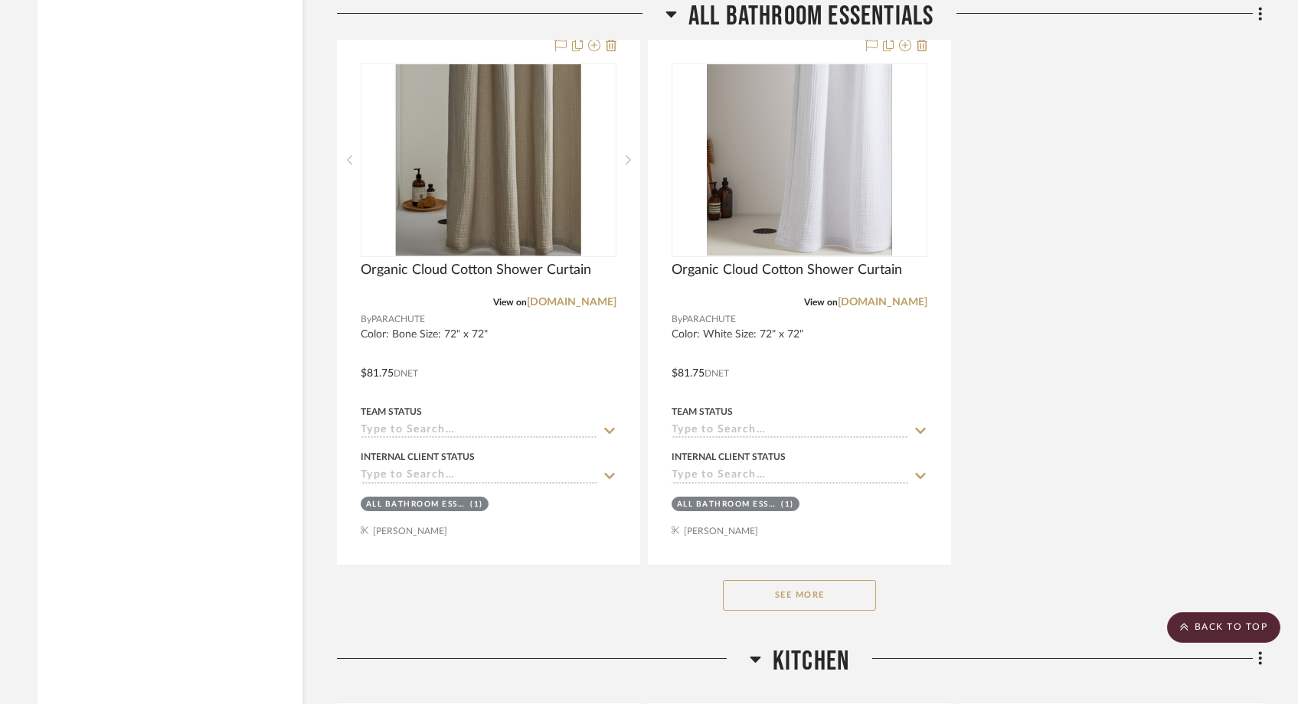
click at [735, 580] on button "See More" at bounding box center [799, 595] width 153 height 31
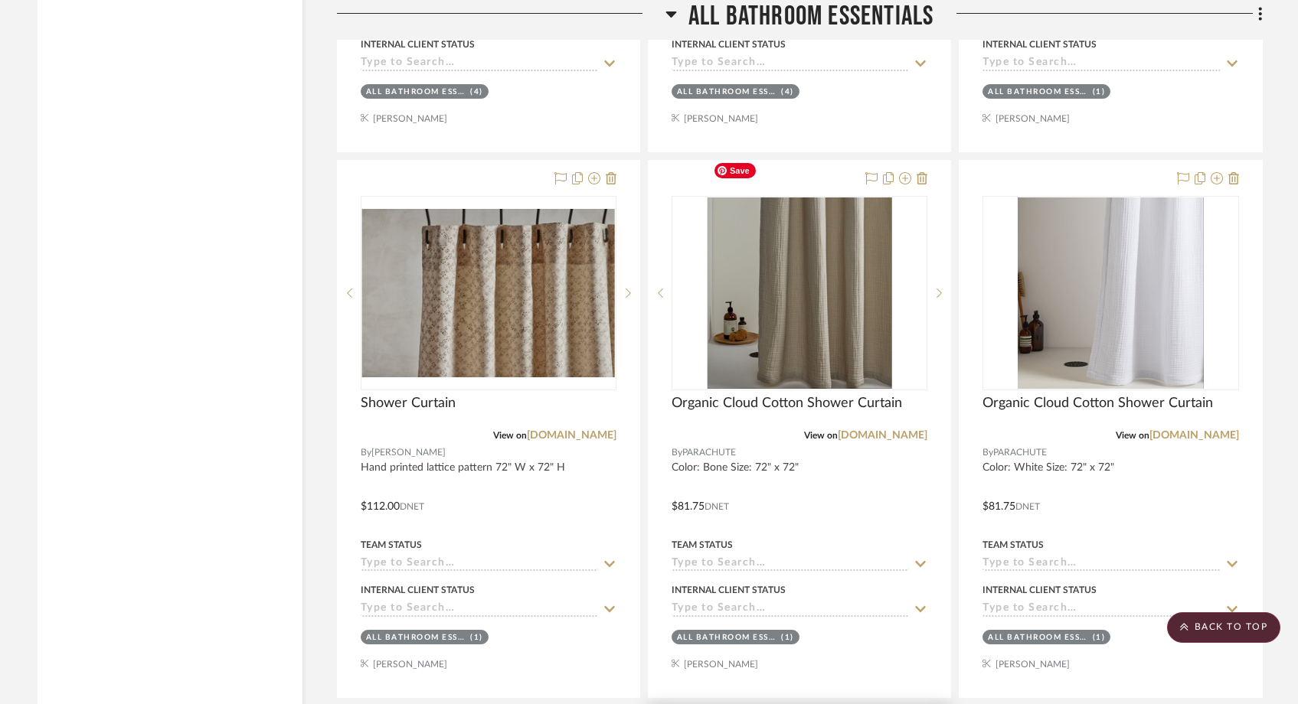
scroll to position [7482, 0]
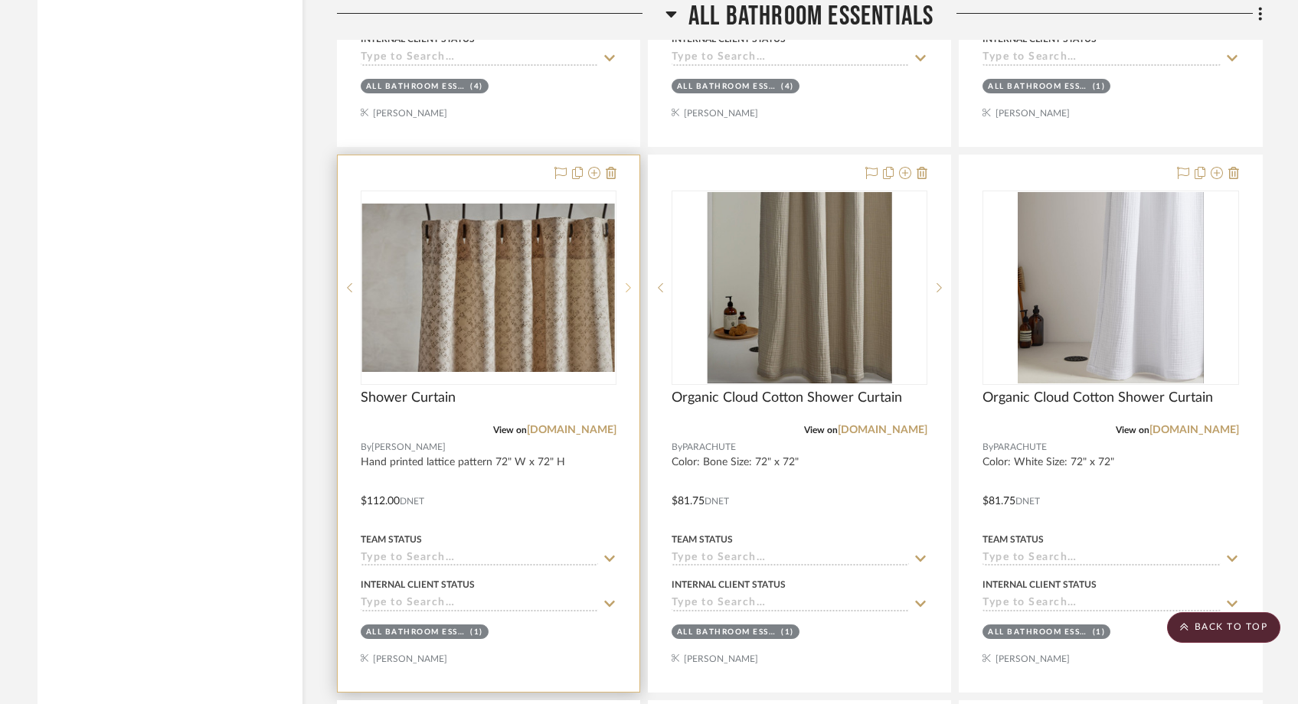
click at [629, 283] on icon at bounding box center [628, 288] width 5 height 11
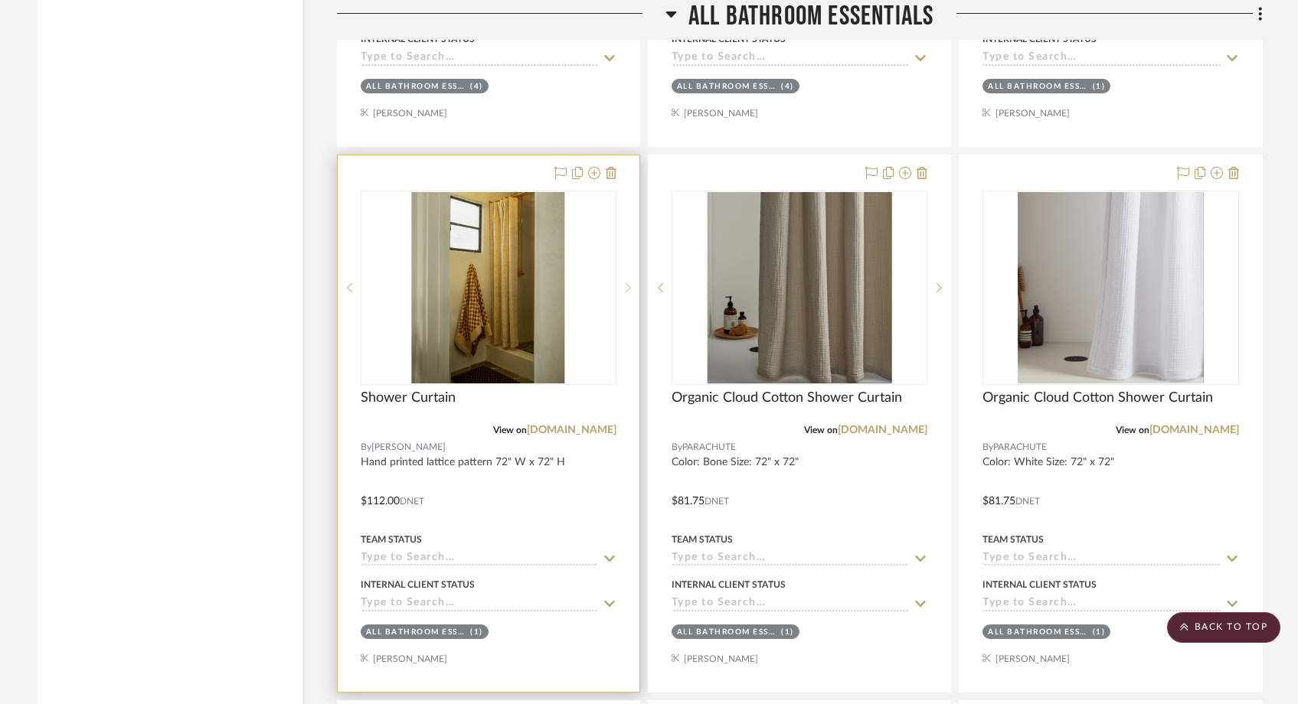
click at [629, 283] on icon at bounding box center [628, 288] width 5 height 11
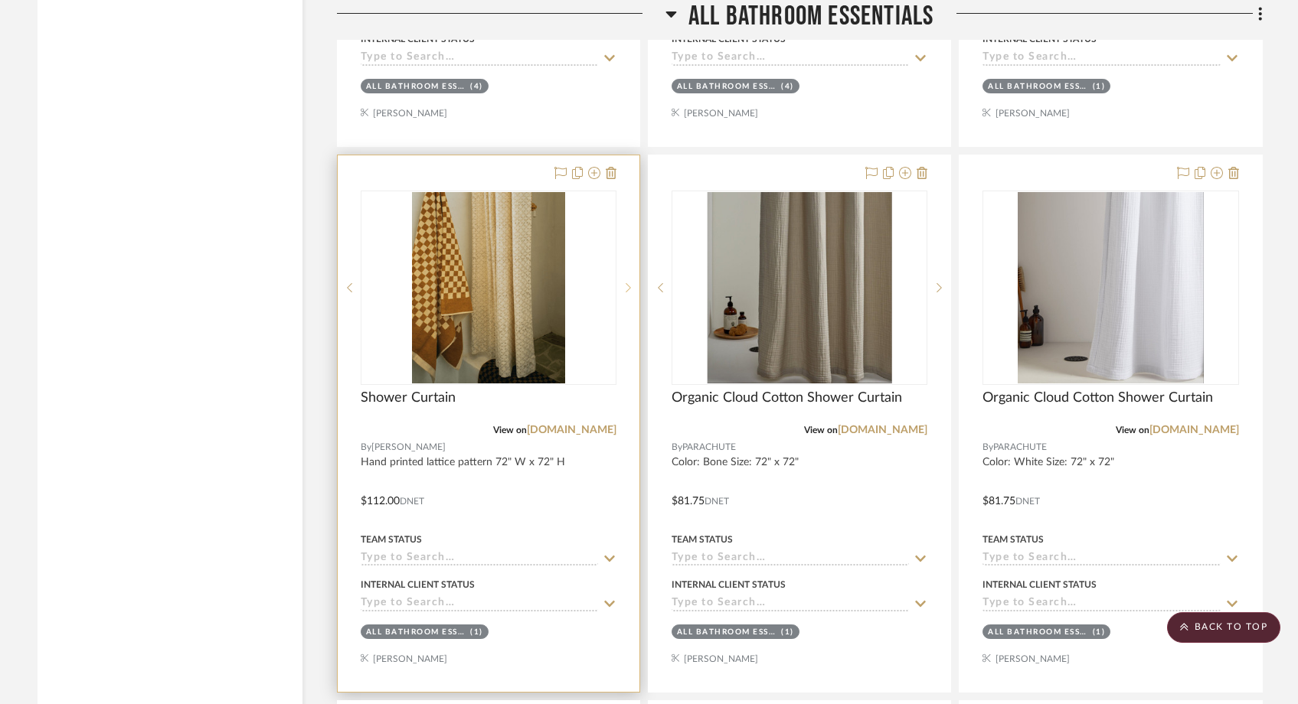
click at [629, 283] on icon at bounding box center [628, 288] width 5 height 11
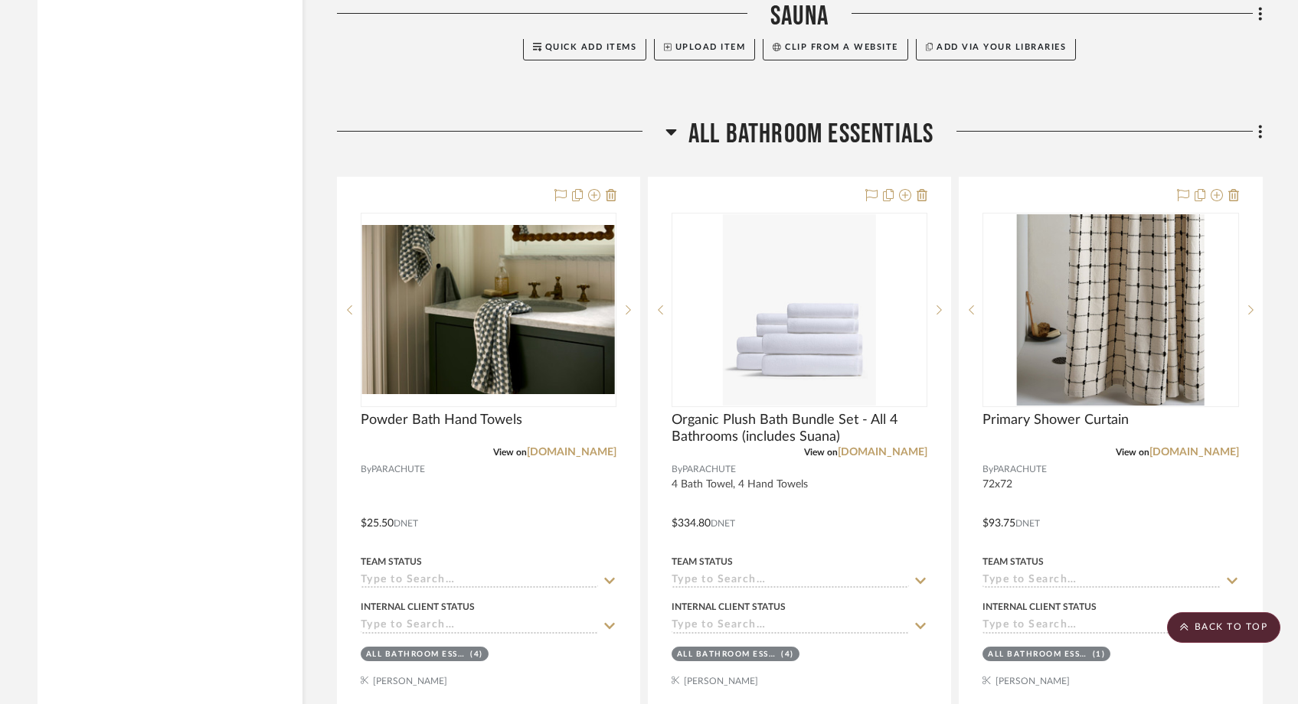
scroll to position [6911, 0]
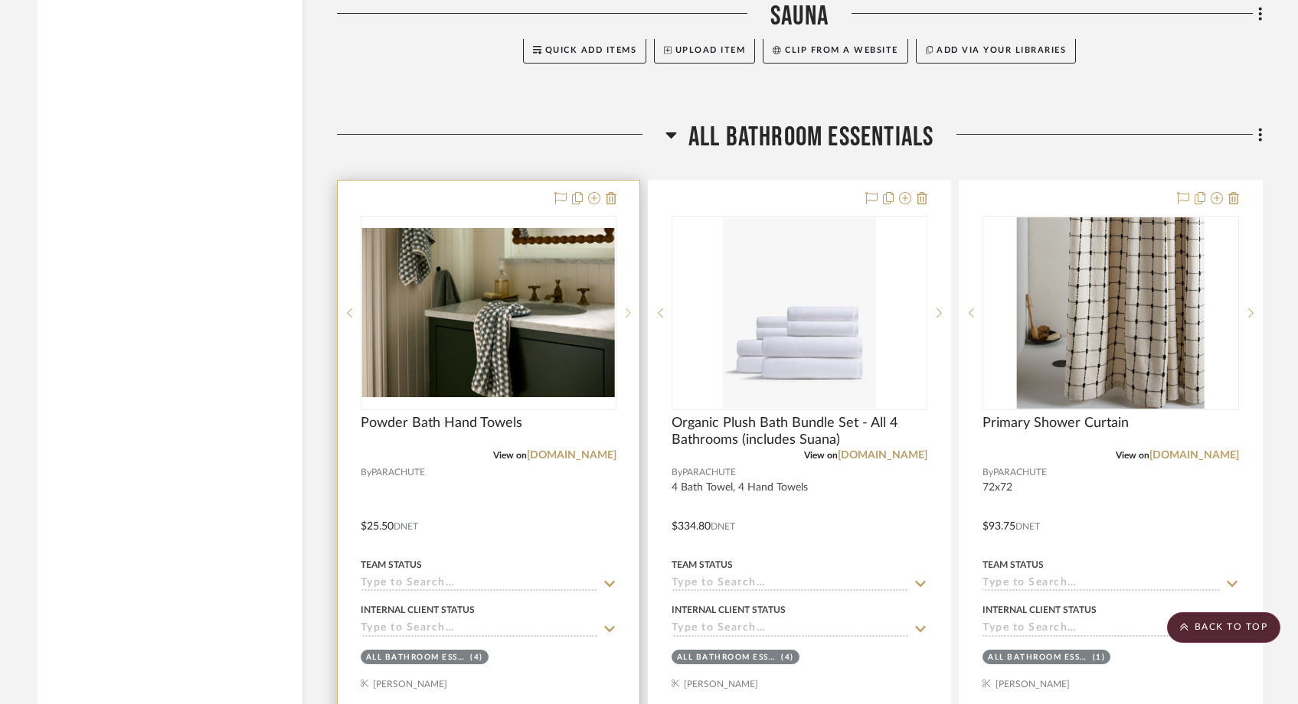
click at [626, 308] on icon at bounding box center [628, 313] width 5 height 11
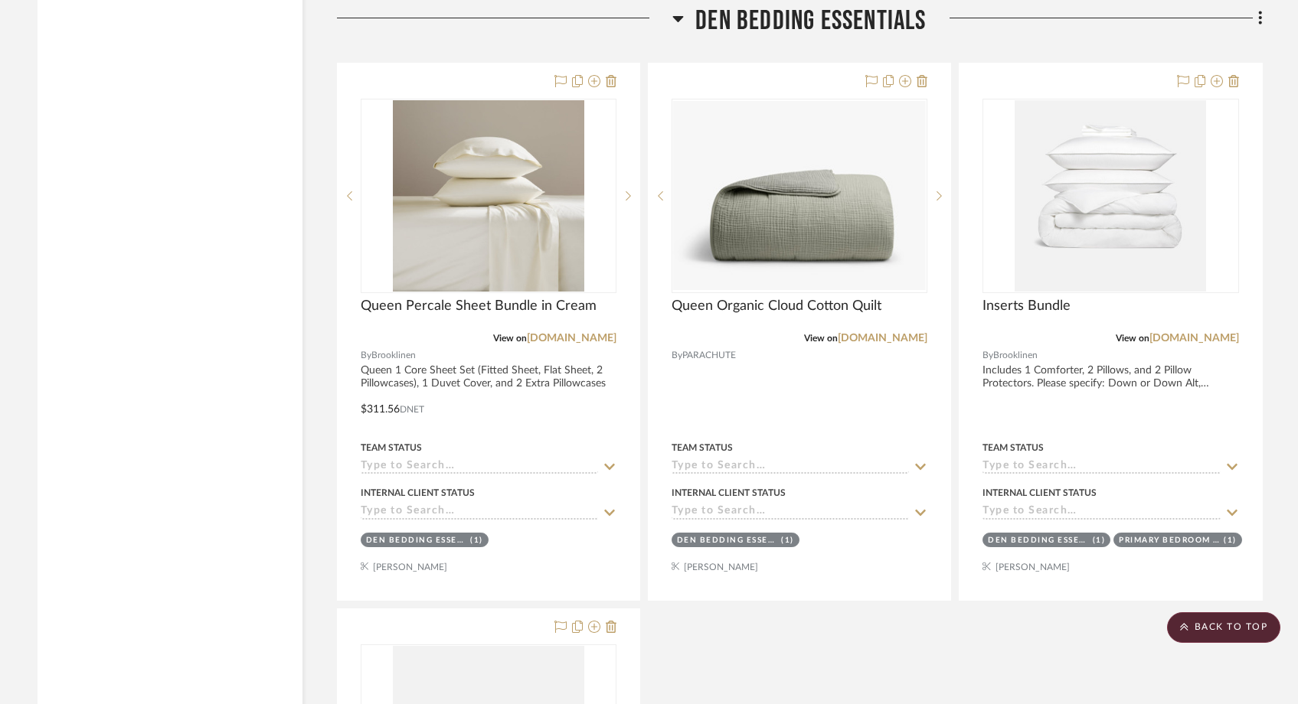
scroll to position [18190, 0]
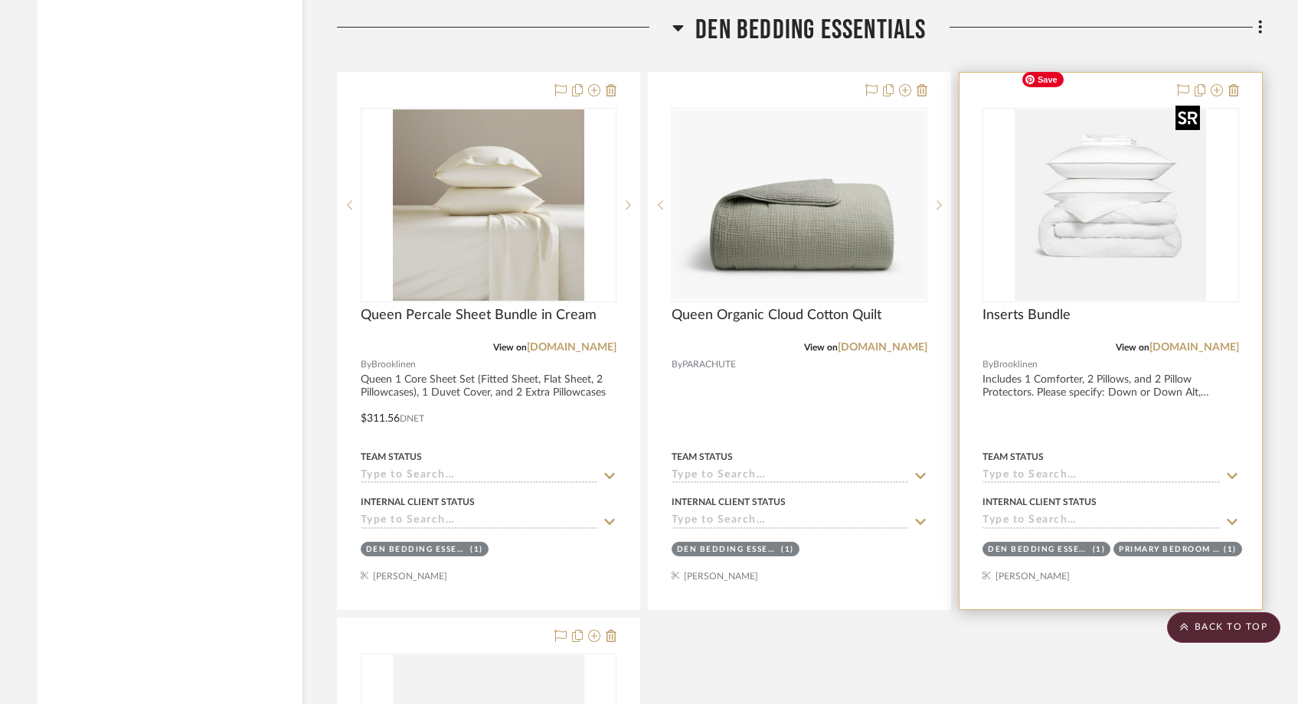
click at [0, 0] on img at bounding box center [0, 0] width 0 height 0
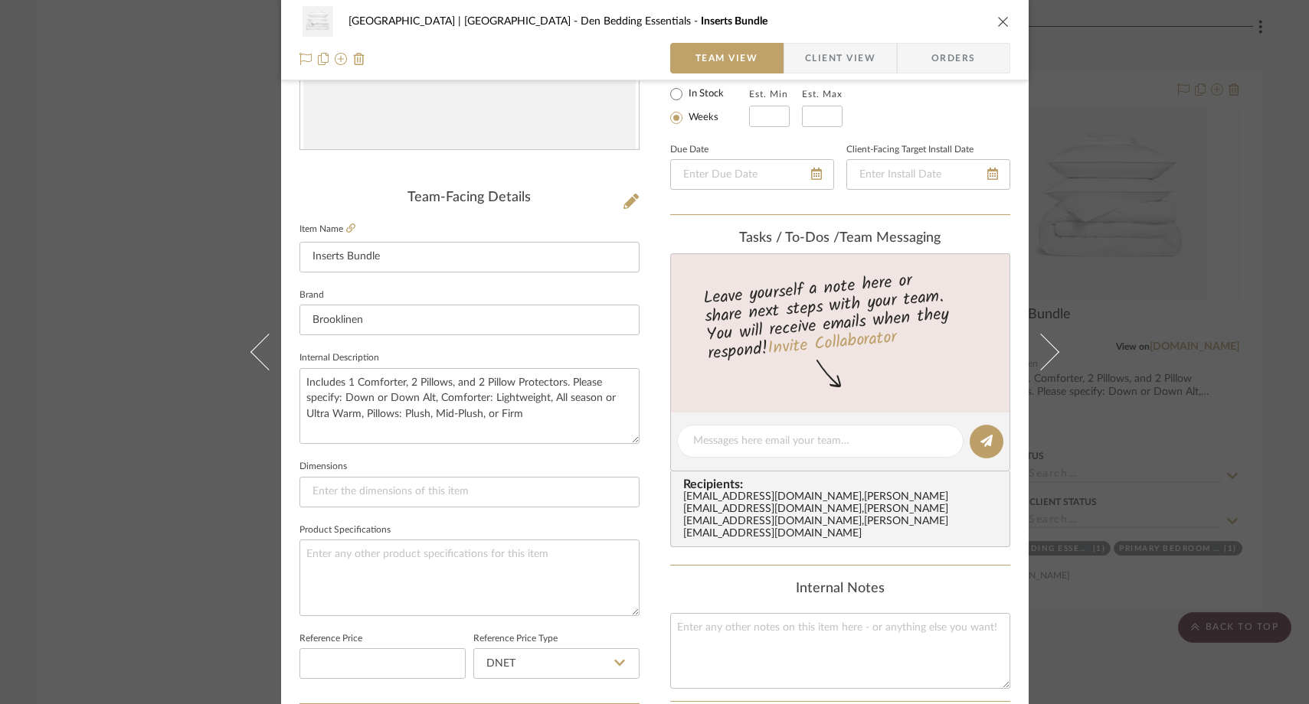
scroll to position [309, 0]
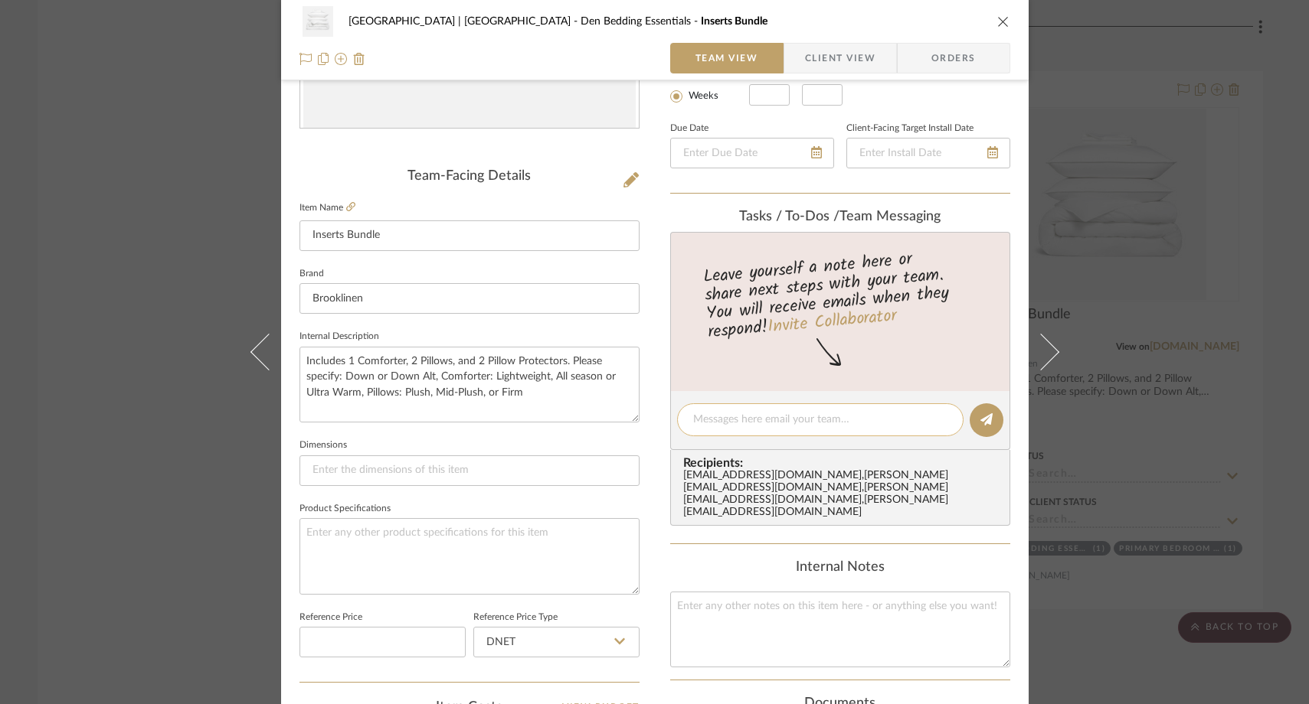
click at [763, 417] on textarea at bounding box center [820, 420] width 254 height 16
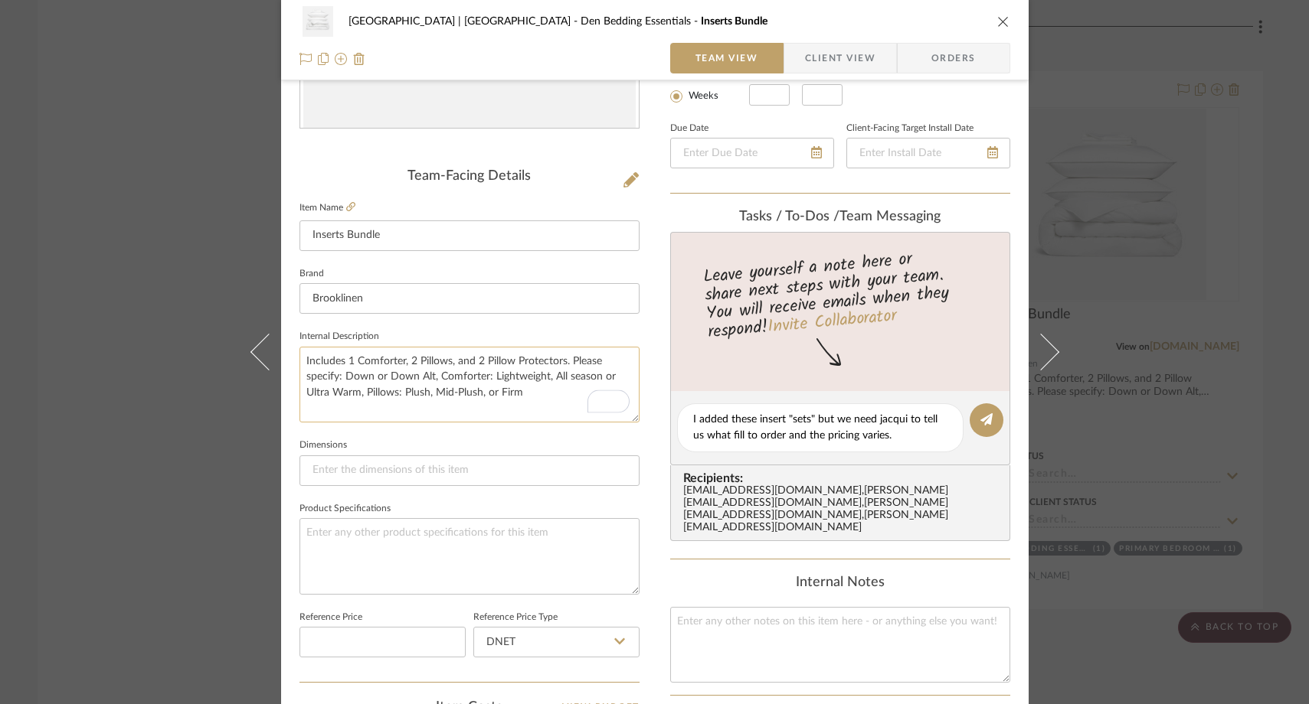
drag, startPoint x: 339, startPoint y: 377, endPoint x: 527, endPoint y: 397, distance: 188.7
click at [527, 397] on textarea "Includes 1 Comforter, 2 Pillows, and 2 Pillow Protectors. Please specify: Down …" at bounding box center [469, 385] width 340 height 76
click at [887, 436] on textarea "I added these insert "sets" but we need jacqui to tell us what fill to order an…" at bounding box center [820, 428] width 254 height 32
drag, startPoint x: 339, startPoint y: 374, endPoint x: 453, endPoint y: 374, distance: 114.1
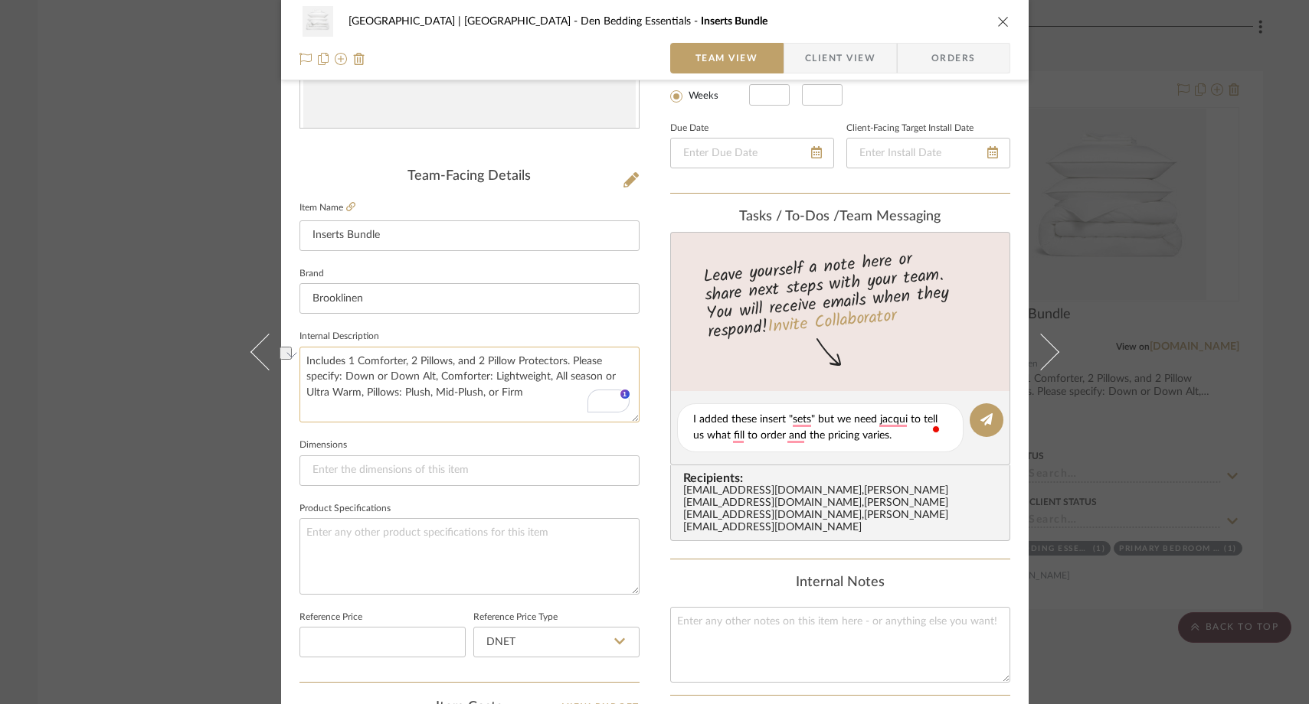
click at [453, 374] on textarea "Includes 1 Comforter, 2 Pillows, and 2 Pillow Protectors. Please specify: Down …" at bounding box center [469, 385] width 340 height 76
click at [527, 400] on textarea "Includes 1 Comforter, 2 Pillows, and 2 Pillow Protectors. Please specify: Down …" at bounding box center [469, 385] width 340 height 76
drag, startPoint x: 740, startPoint y: 435, endPoint x: 753, endPoint y: 464, distance: 31.9
click at [740, 436] on textarea "I added these insert "sets" but we need jacqui to tell us what fill to order an…" at bounding box center [820, 428] width 254 height 32
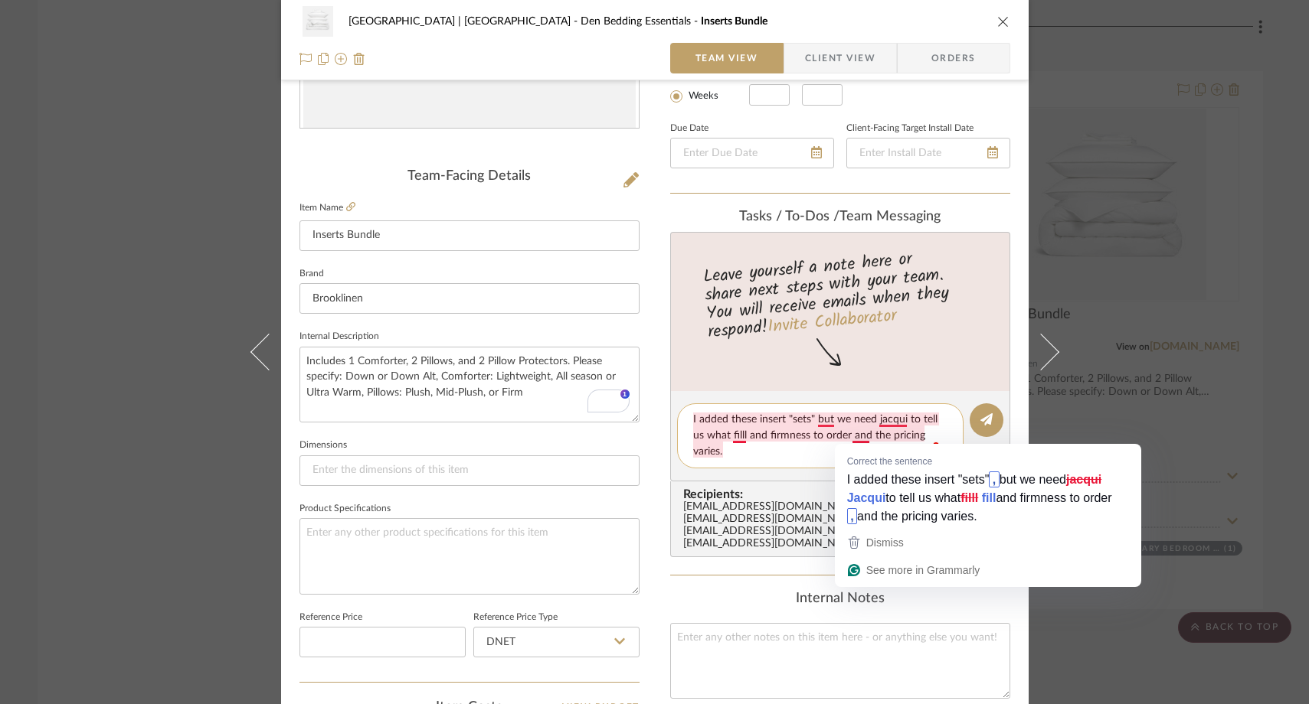
click at [845, 436] on textarea "I added these insert "sets" but we need jacqui to tell us what filll and firmne…" at bounding box center [820, 436] width 254 height 48
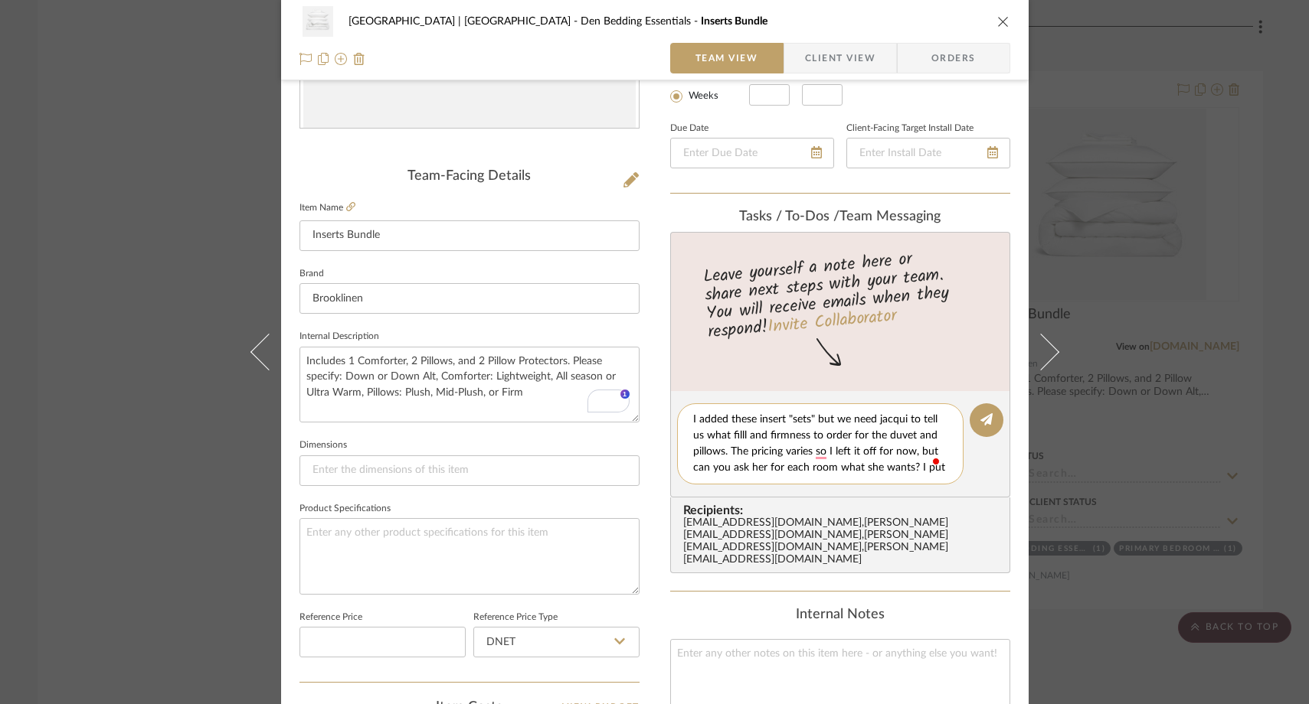
scroll to position [15, 0]
type textarea "I added these insert "sets" but we need jacqui to tell us what filll and firmne…"
click at [359, 396] on textarea "Includes 1 Comforter, 2 Pillows, and 2 Pillow Protectors. Please specify: Down …" at bounding box center [469, 385] width 340 height 76
click at [431, 381] on textarea "Includes 1 Comforter, 2 Pillows, and 2 Pillow Protectors. Please specify: Down …" at bounding box center [469, 385] width 340 height 76
click at [340, 376] on textarea "Includes 1 Comforter, 2 Pillows, and 2 Pillow Protectors. Please specify: Down …" at bounding box center [469, 385] width 340 height 76
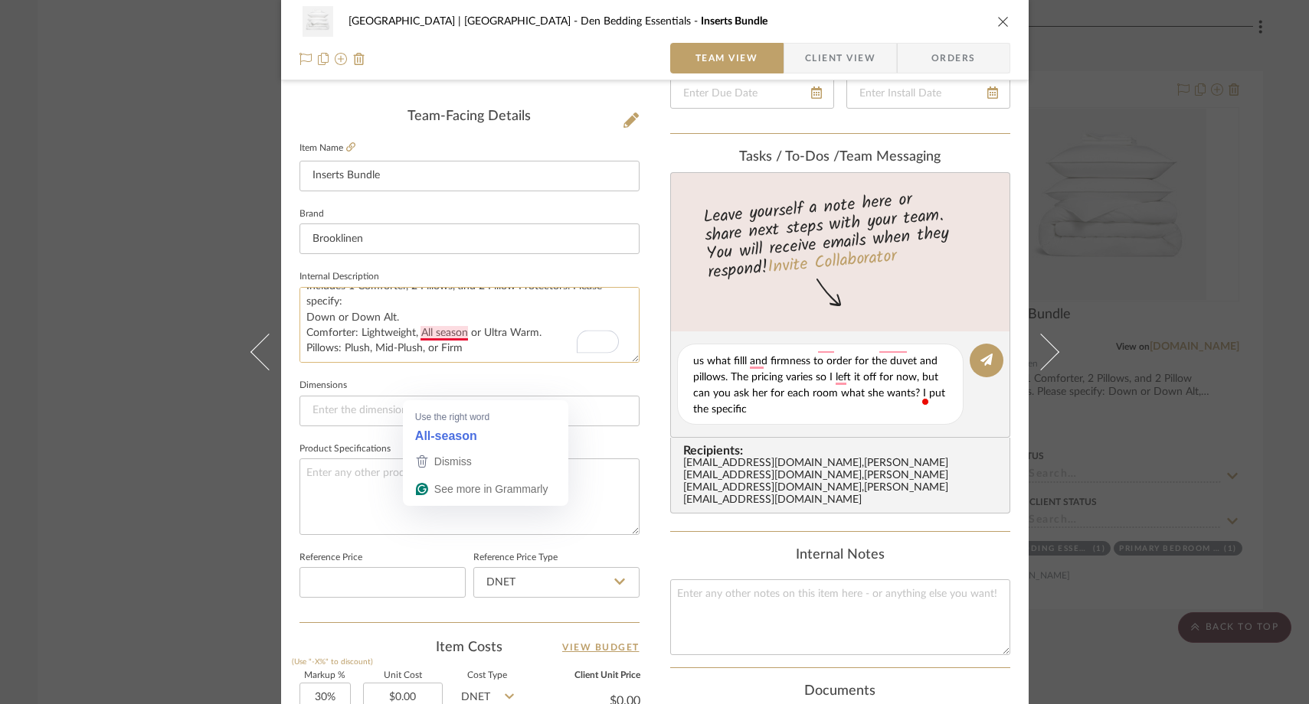
scroll to position [370, 0]
click at [531, 334] on textarea "Includes 1 Comforter, 2 Pillows, and 2 Pillow Protectors. Please specify: Down …" at bounding box center [469, 324] width 340 height 76
type textarea "Includes 1 Comforter, 2 Pillows, and 2 Pillow Protectors. Please specify: Down …"
click at [808, 410] on textarea "I added these insert "sets" but we need jacqui to tell us what filll and firmne…" at bounding box center [826, 383] width 266 height 64
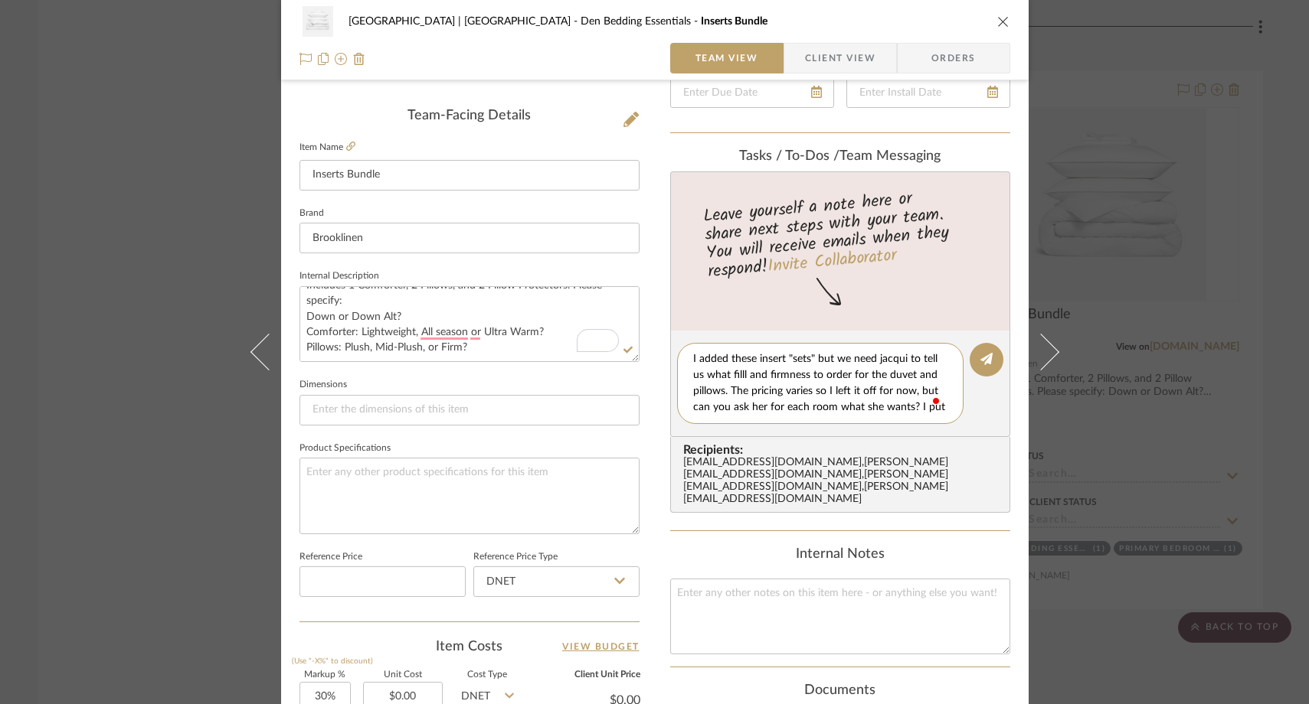
scroll to position [0, 0]
click at [727, 410] on textarea "I added these insert "sets" but we need jacqui to tell us what filll and firmne…" at bounding box center [820, 383] width 254 height 64
type textarea "I added these insert "sets" but we need jacqui to tell us what filll and firmne…"
click at [983, 360] on icon at bounding box center [986, 359] width 12 height 12
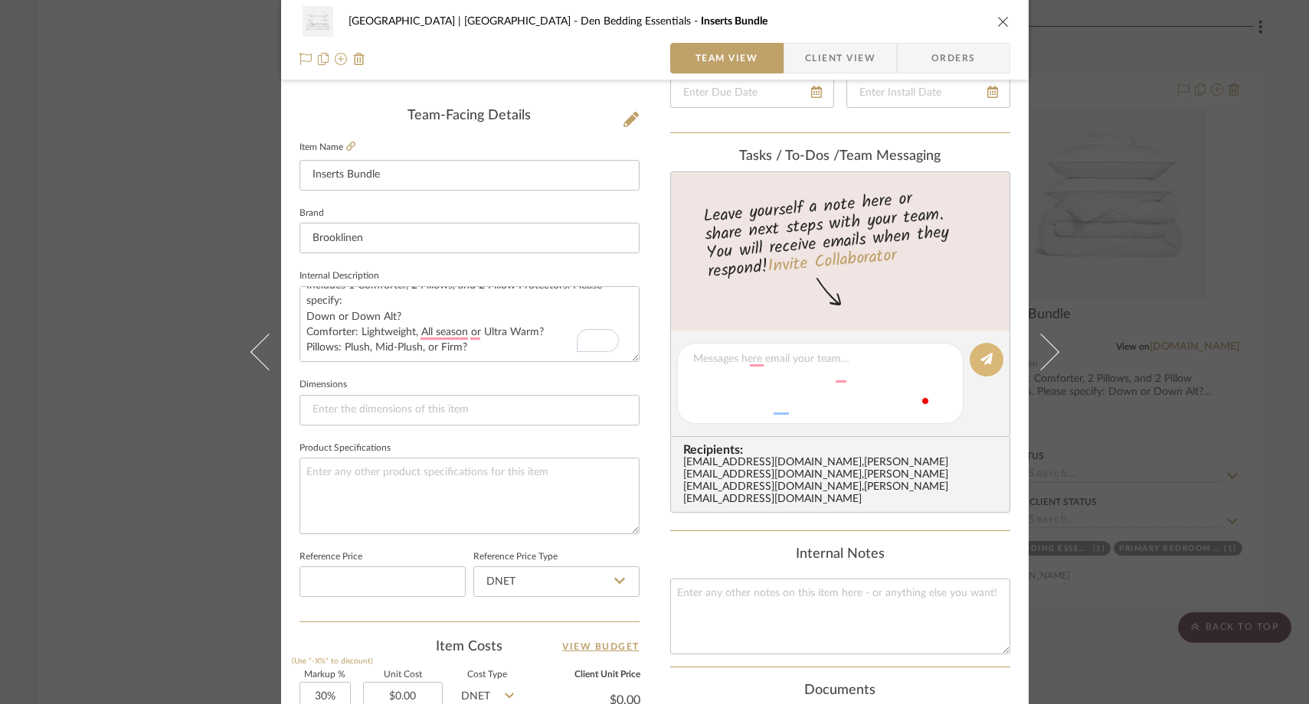
scroll to position [0, 0]
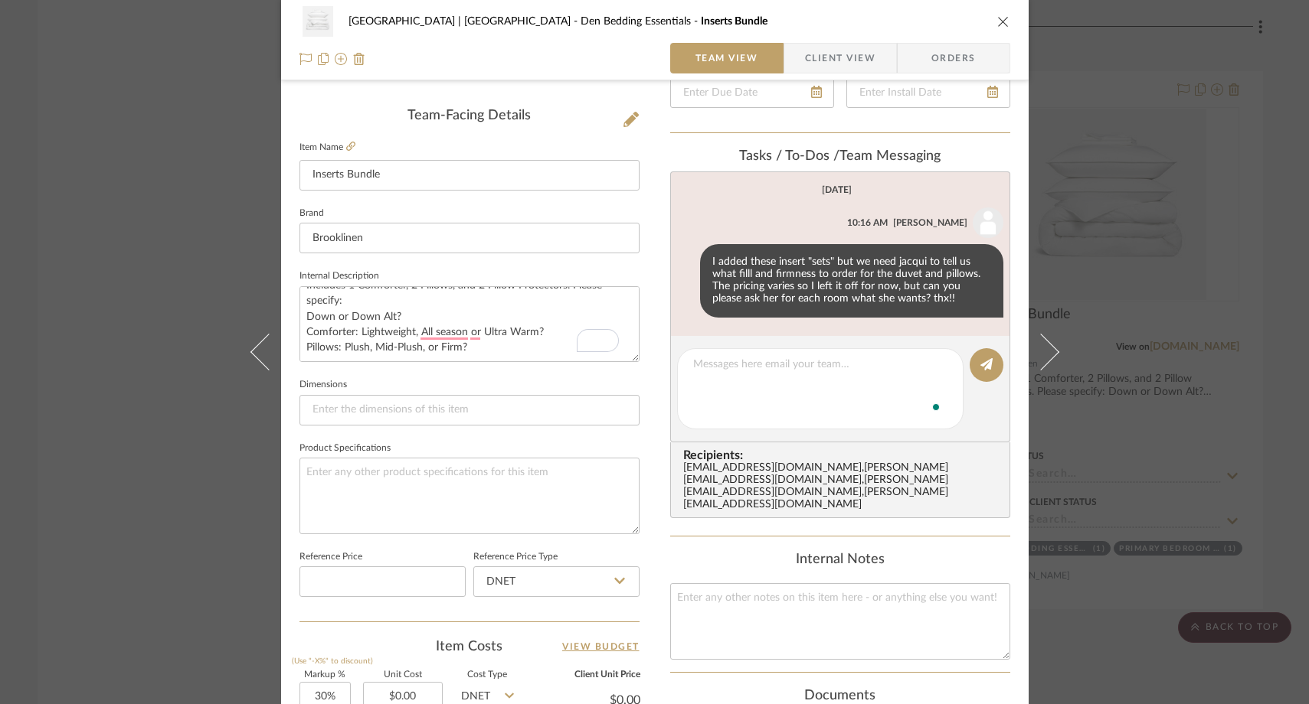
click at [155, 201] on div "Meadow Mountain | Vail Valley Den Bedding Essentials Inserts Bundle Team View C…" at bounding box center [654, 352] width 1309 height 704
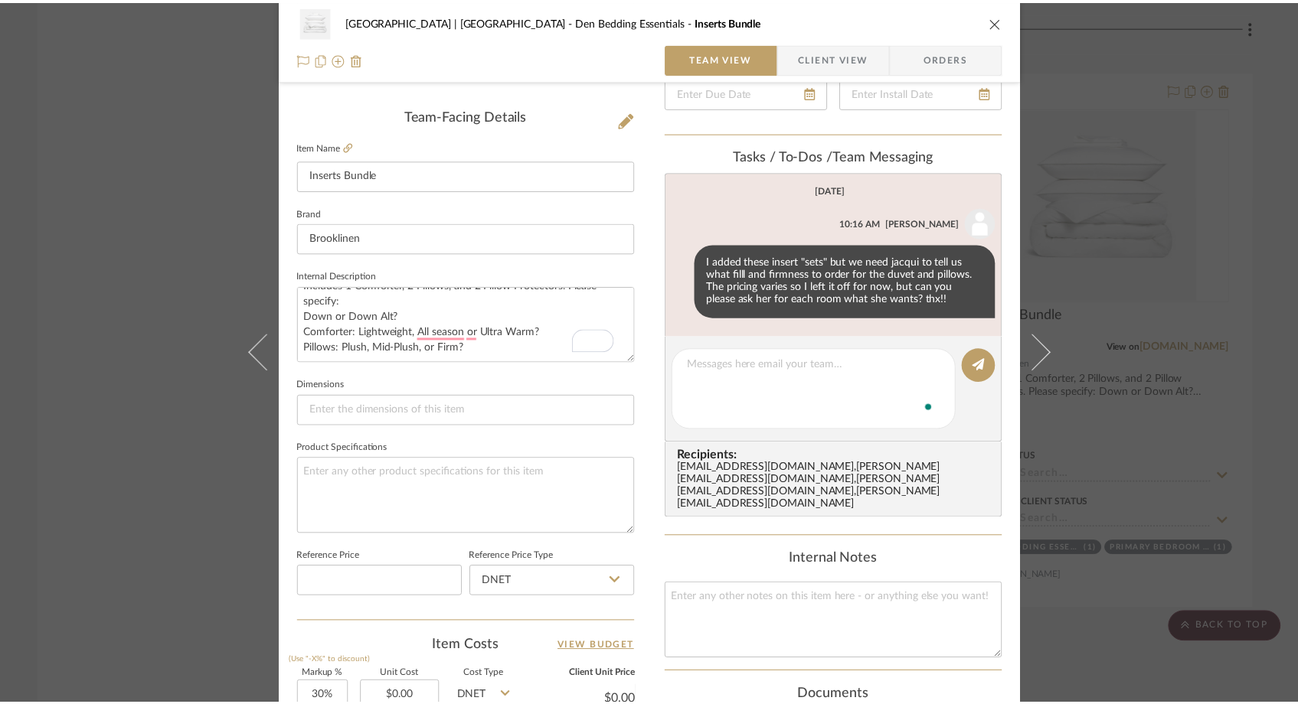
scroll to position [18190, 0]
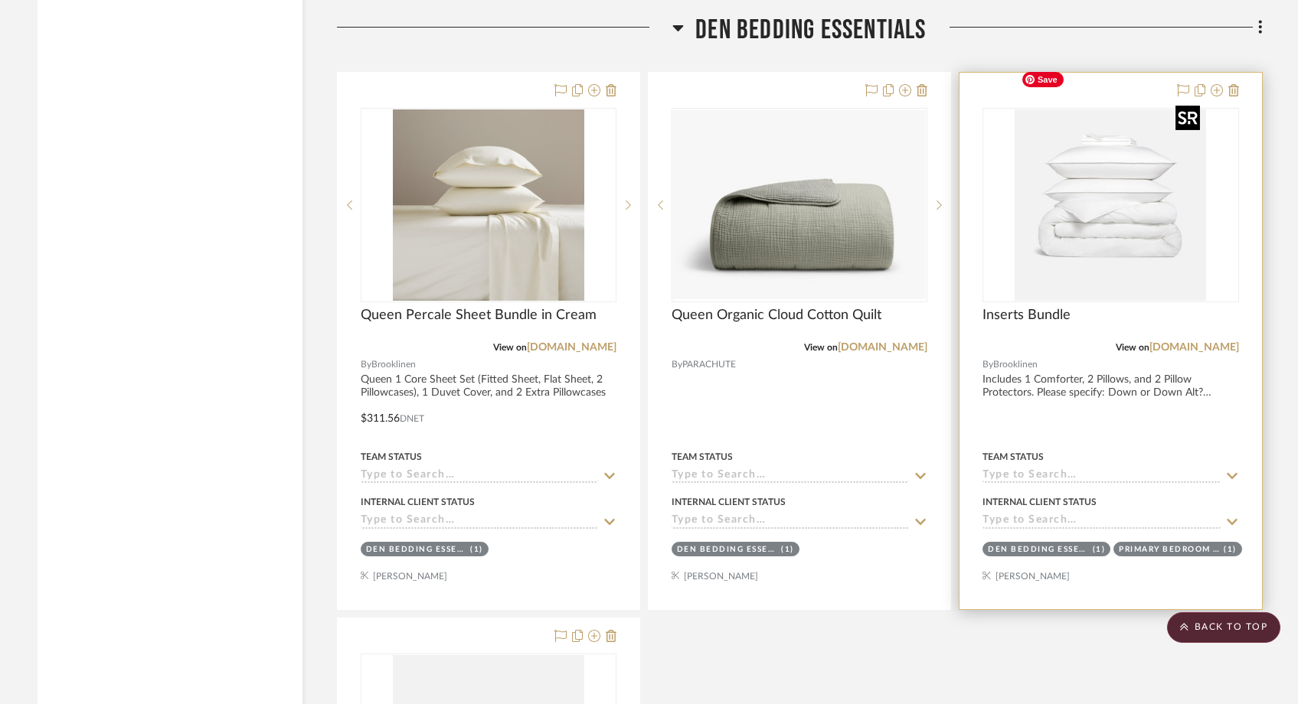
click at [1018, 210] on img "0" at bounding box center [1109, 204] width 191 height 191
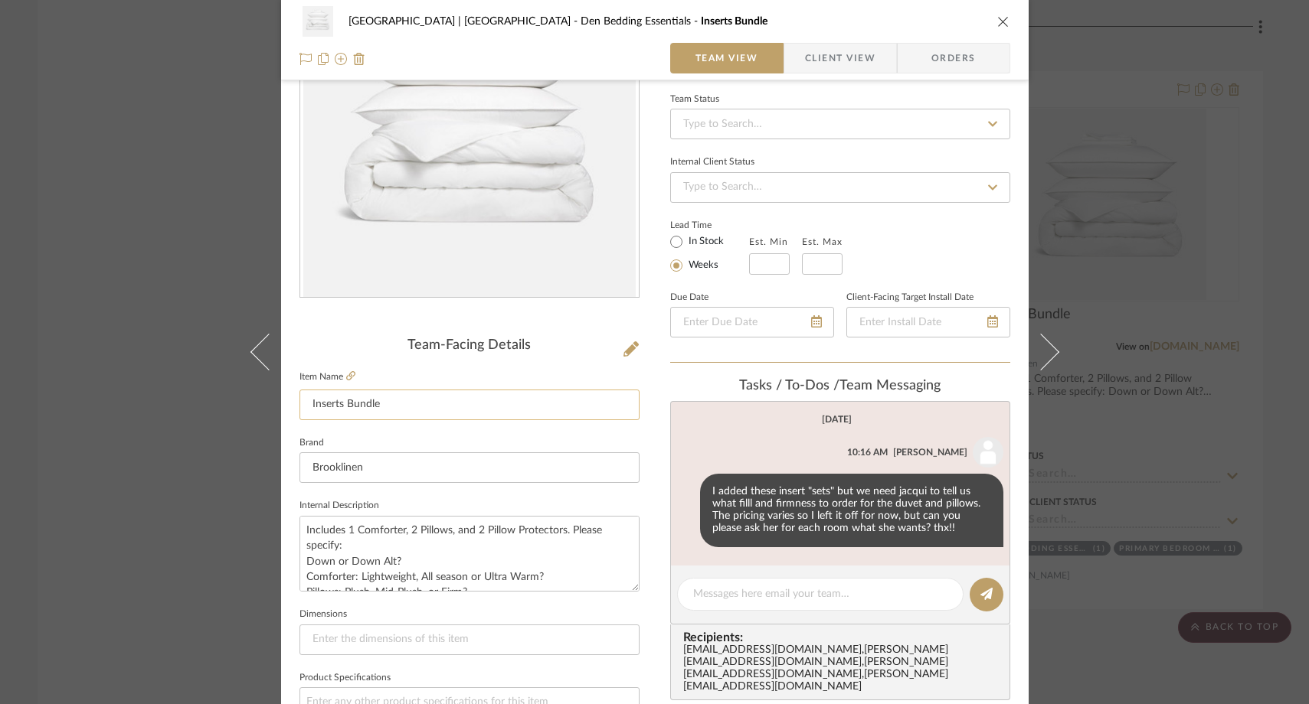
scroll to position [142, 0]
drag, startPoint x: 342, startPoint y: 546, endPoint x: 290, endPoint y: 532, distance: 53.9
click at [290, 532] on div "Meadow Mountain | Vail Valley Den Bedding Essentials Inserts Bundle Team View C…" at bounding box center [654, 577] width 747 height 1414
drag, startPoint x: 404, startPoint y: 535, endPoint x: 420, endPoint y: 535, distance: 16.8
click at [404, 536] on textarea "Includes 1 Comforter, 2 Pillows, and 2 Pillow Protectors. Please specify: Down …" at bounding box center [469, 553] width 340 height 76
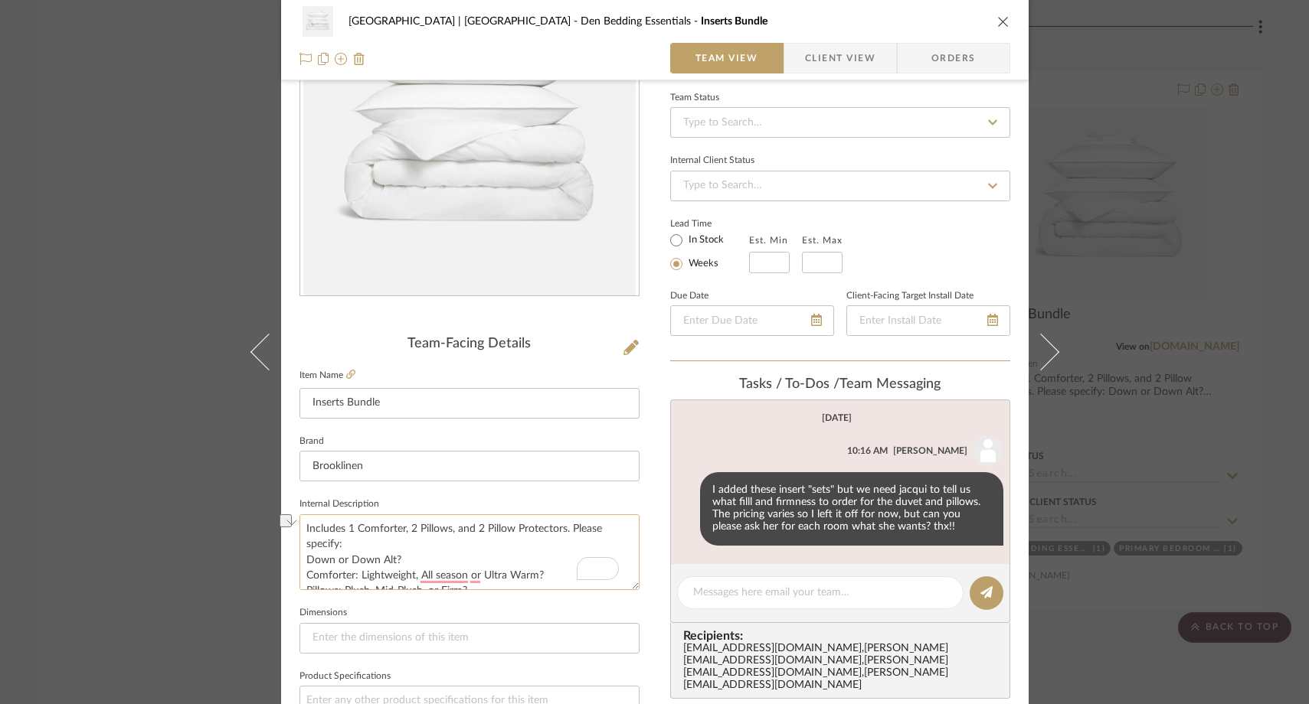
drag, startPoint x: 564, startPoint y: 529, endPoint x: 323, endPoint y: 518, distance: 241.4
click at [323, 518] on textarea "Includes 1 Comforter, 2 Pillows, and 2 Pillow Protectors. Please specify: Down …" at bounding box center [469, 553] width 340 height 76
paste textarea "Includes 1 Comforter, 2 Pillows, and 2 Pillow Protectors."
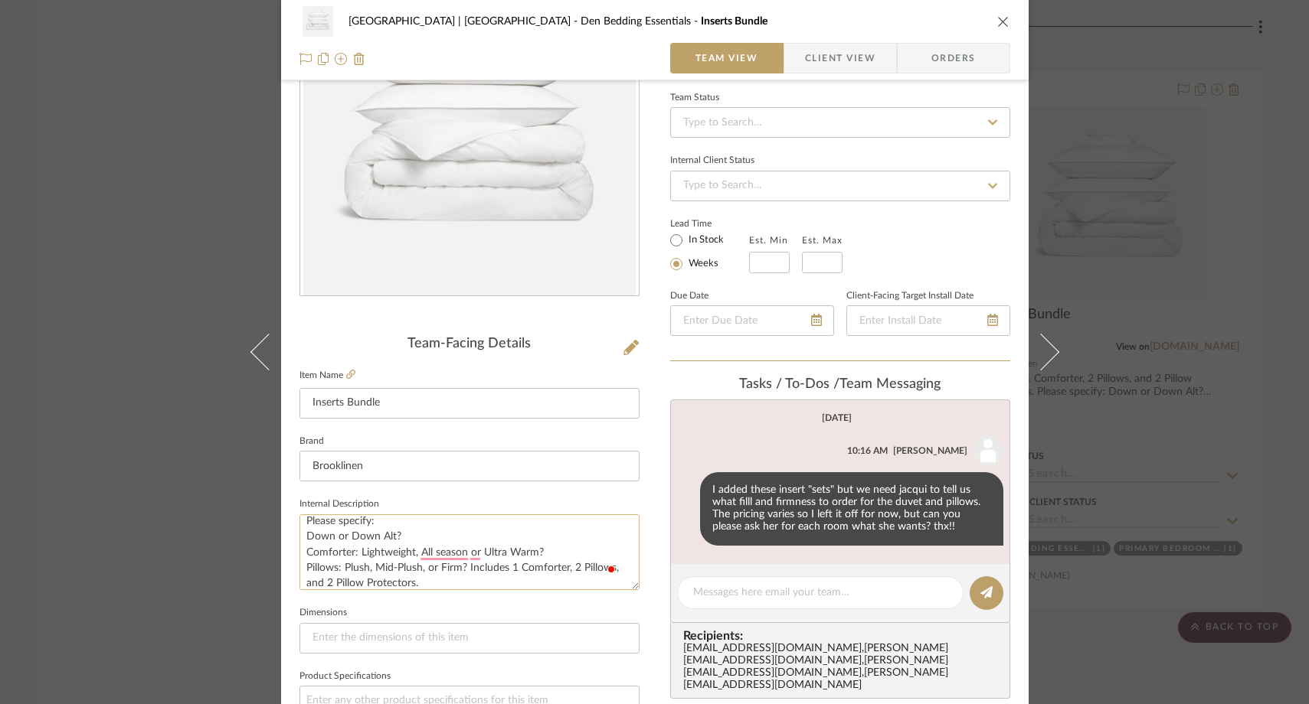
click at [464, 568] on textarea "Please specify: Down or Down Alt? Comforter: Lightweight, All season or Ultra W…" at bounding box center [469, 553] width 340 height 76
type textarea "Please specify: Down or Down Alt? Comforter: Lightweight, All season or Ultra W…"
click at [432, 603] on fieldset "Dimensions" at bounding box center [469, 628] width 340 height 51
click at [161, 270] on div "Meadow Mountain | Vail Valley Den Bedding Essentials Inserts Bundle Team View C…" at bounding box center [654, 352] width 1309 height 704
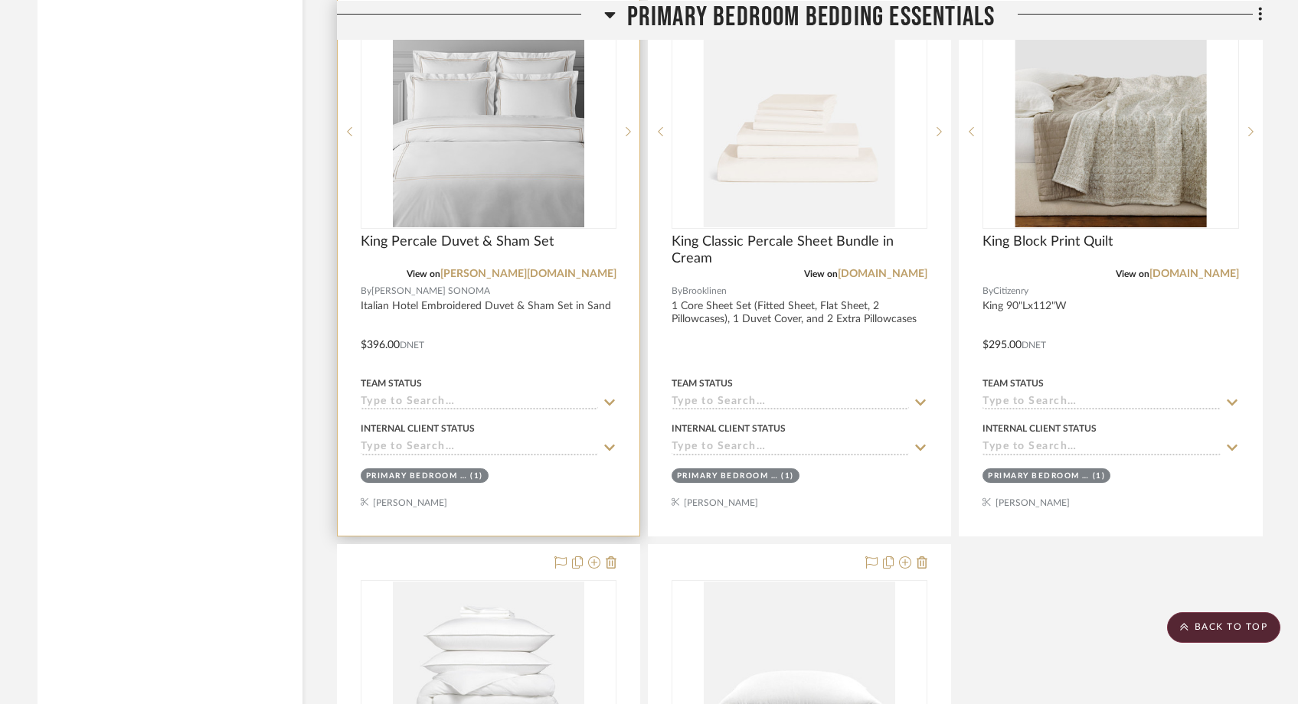
scroll to position [24150, 0]
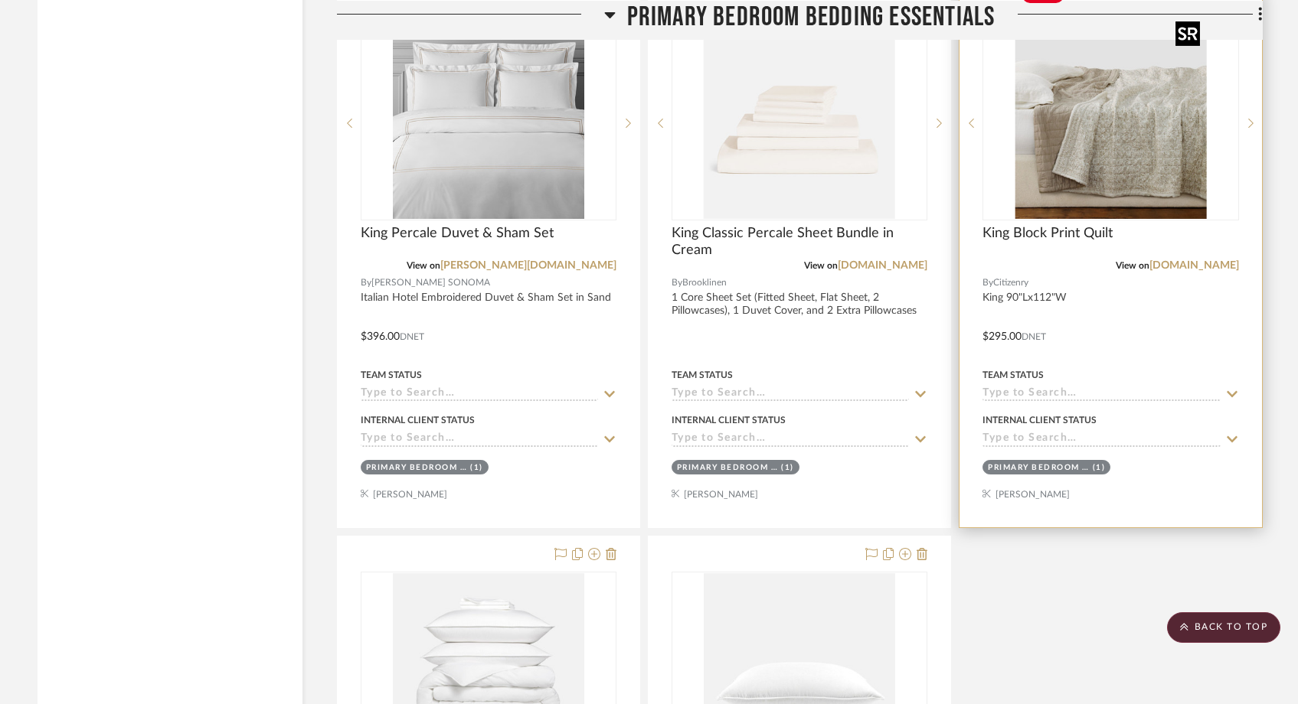
click at [1018, 124] on img "0" at bounding box center [1109, 123] width 191 height 191
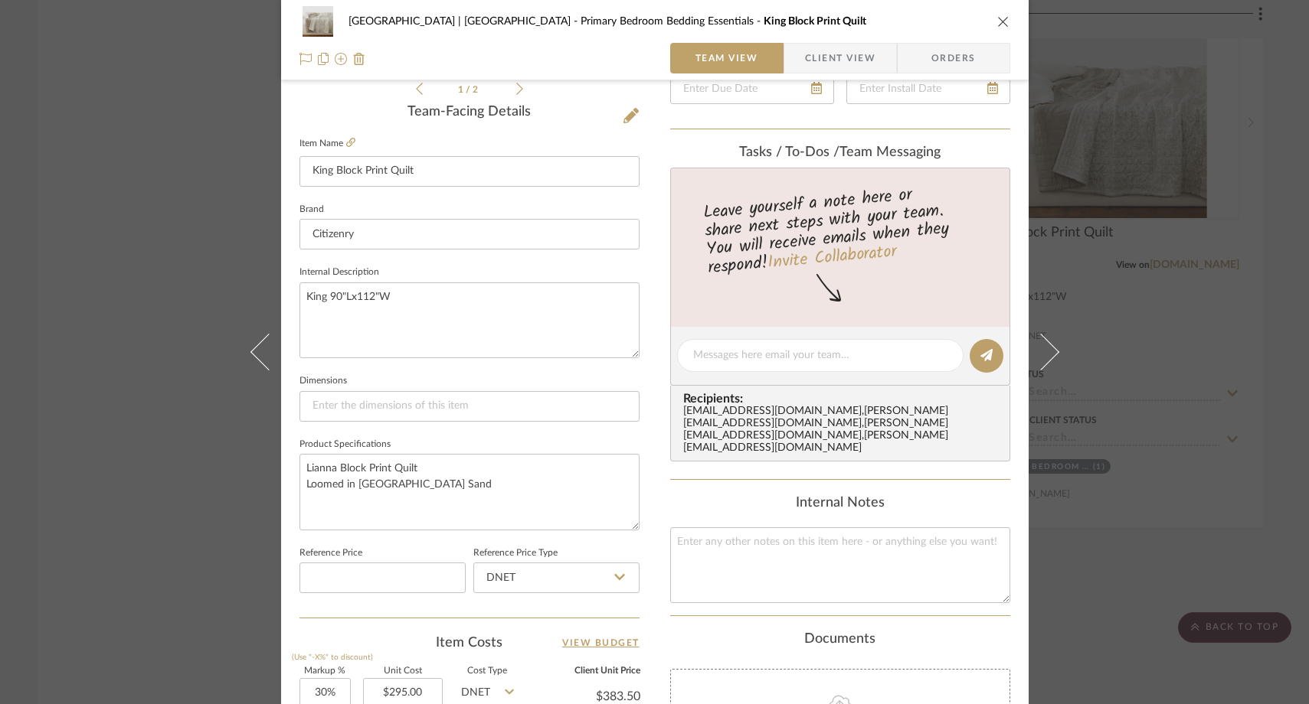
scroll to position [409, 0]
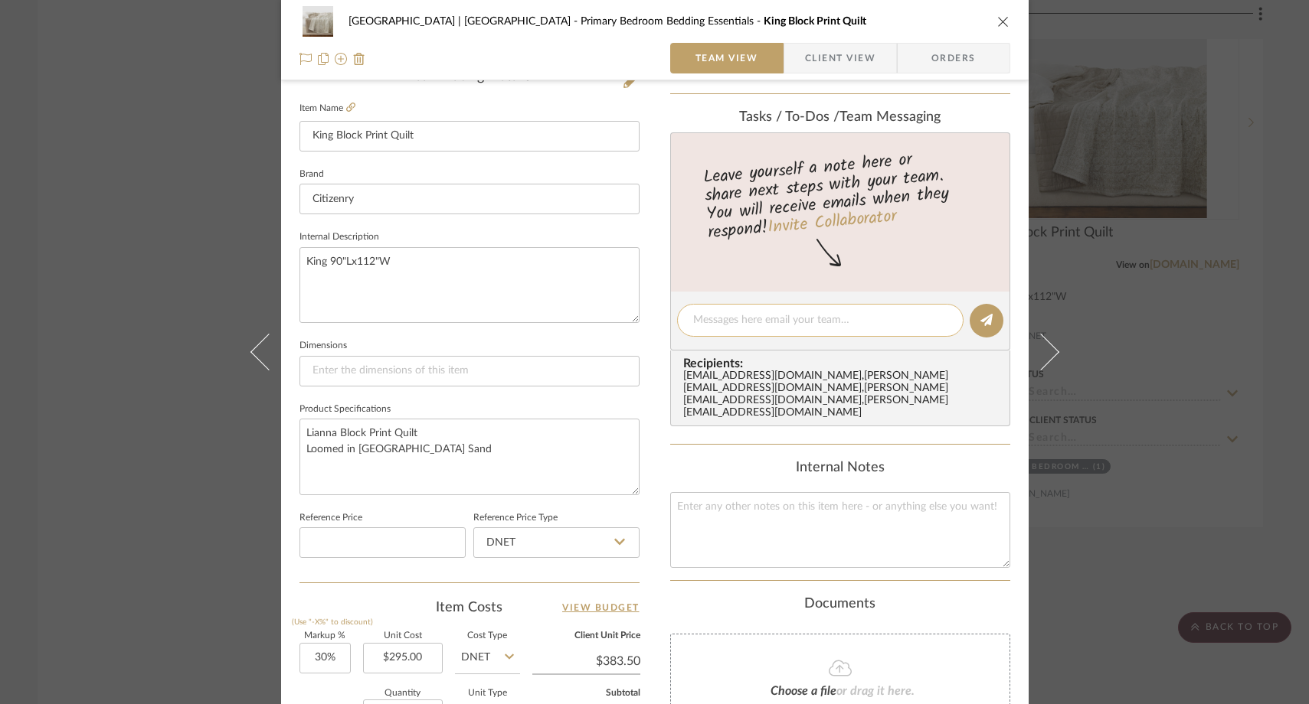
click at [853, 324] on textarea at bounding box center [820, 320] width 254 height 16
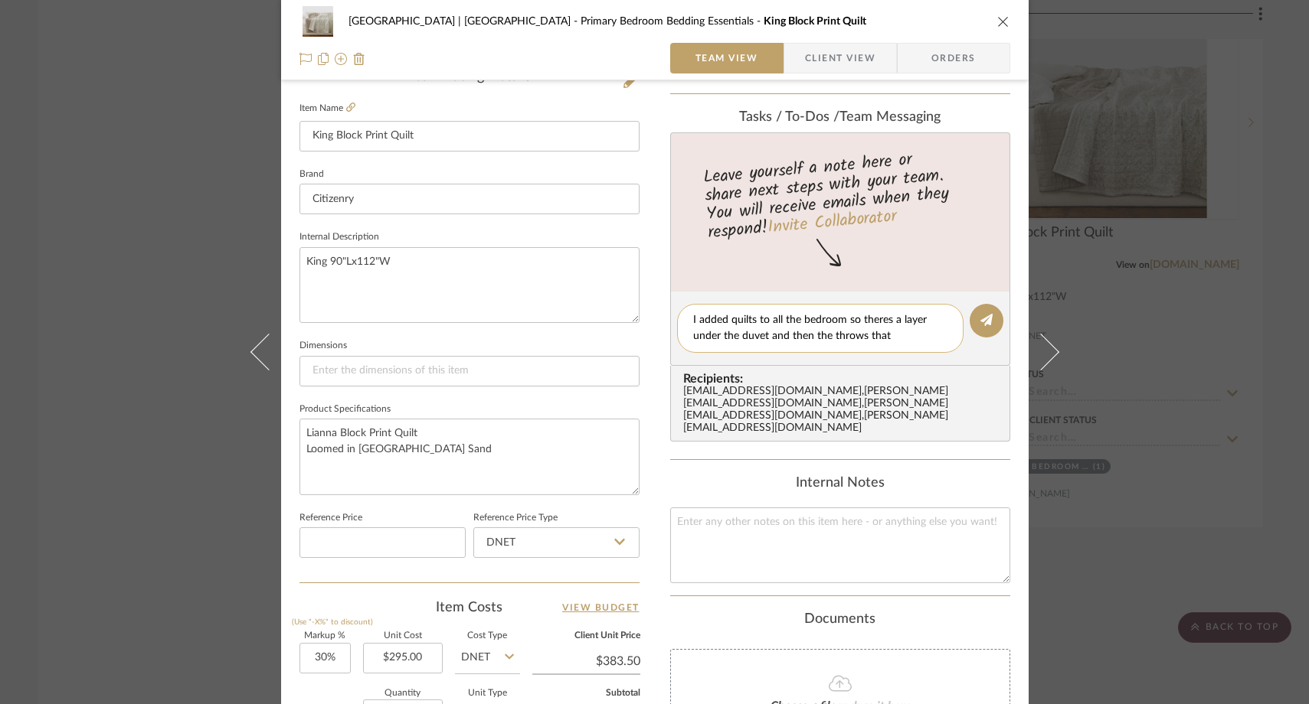
scroll to position [0, 0]
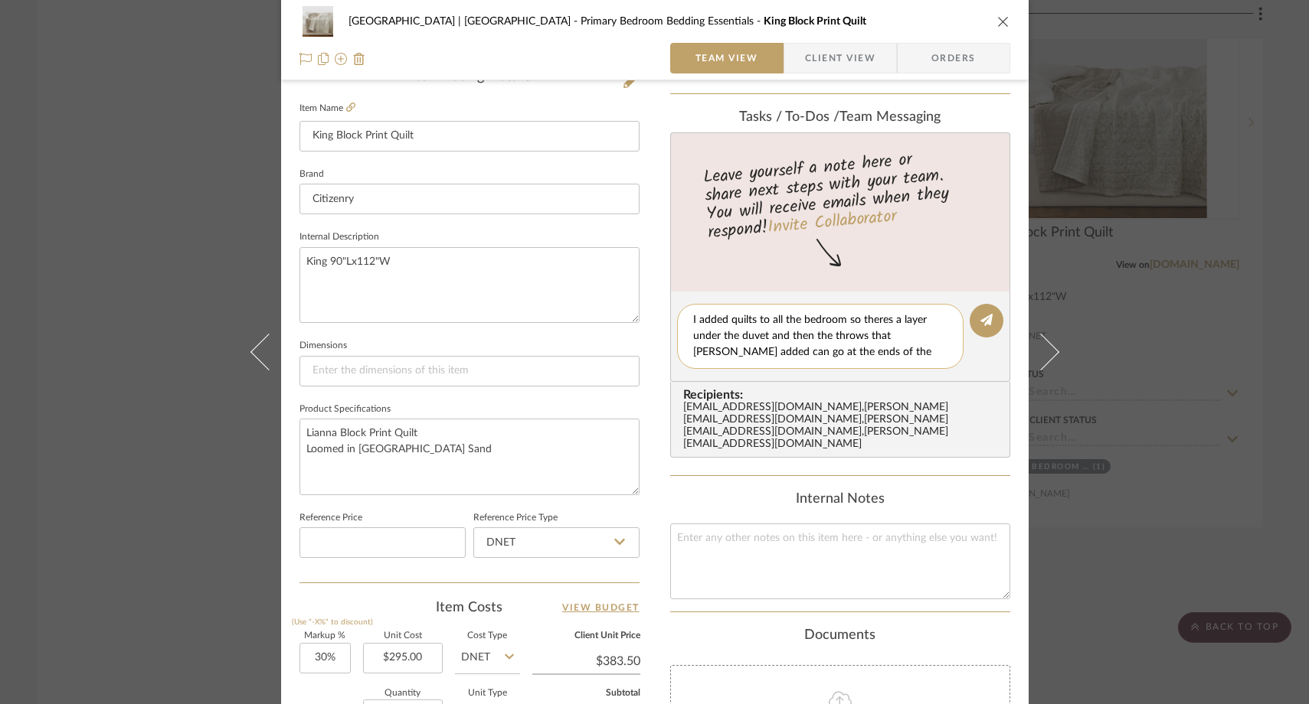
click at [841, 322] on textarea "I added quilts to all the bedroom so theres a layer under the duvet and then th…" at bounding box center [820, 336] width 254 height 48
click at [826, 335] on textarea "I added quilts to all the bedroom in "essentials" so theres a layer under the d…" at bounding box center [820, 336] width 254 height 48
click at [897, 338] on textarea "I added quilts to all the bedroom in "essentials" so theres a layer under the d…" at bounding box center [820, 336] width 254 height 48
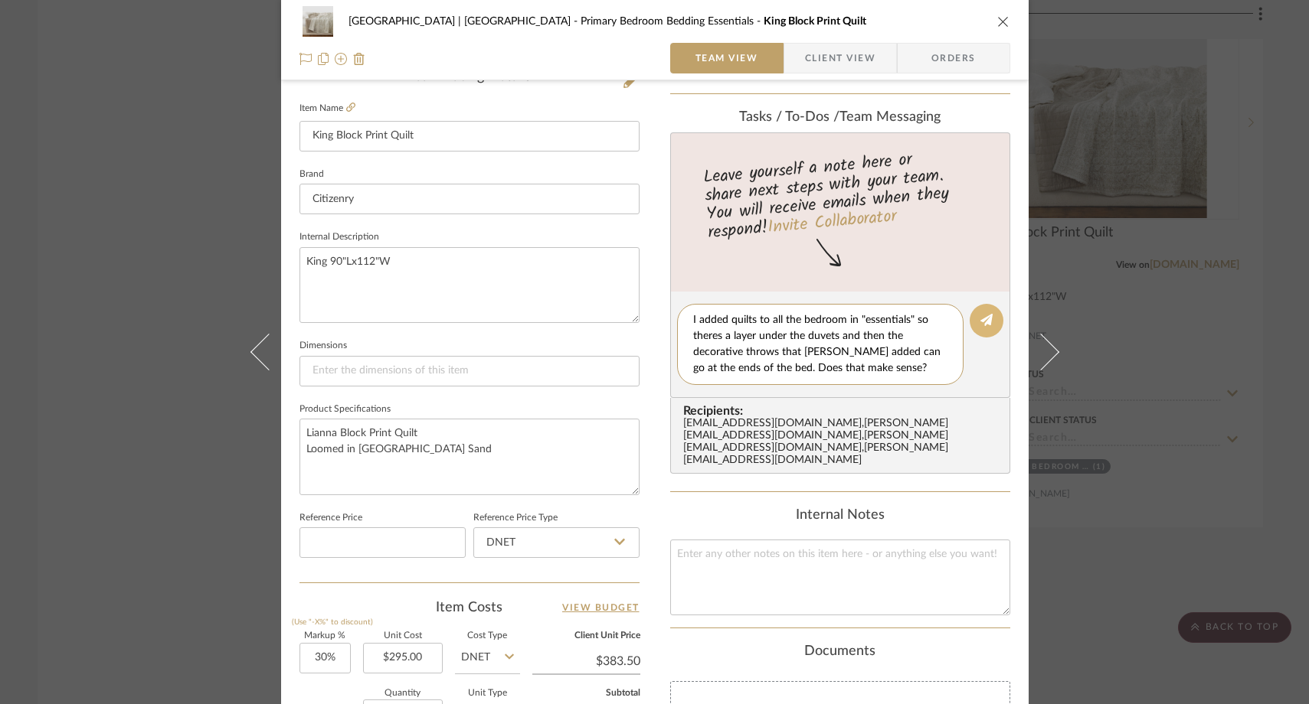
type textarea "I added quilts to all the bedroom in "essentials" so theres a layer under the d…"
click at [980, 317] on icon at bounding box center [986, 320] width 12 height 12
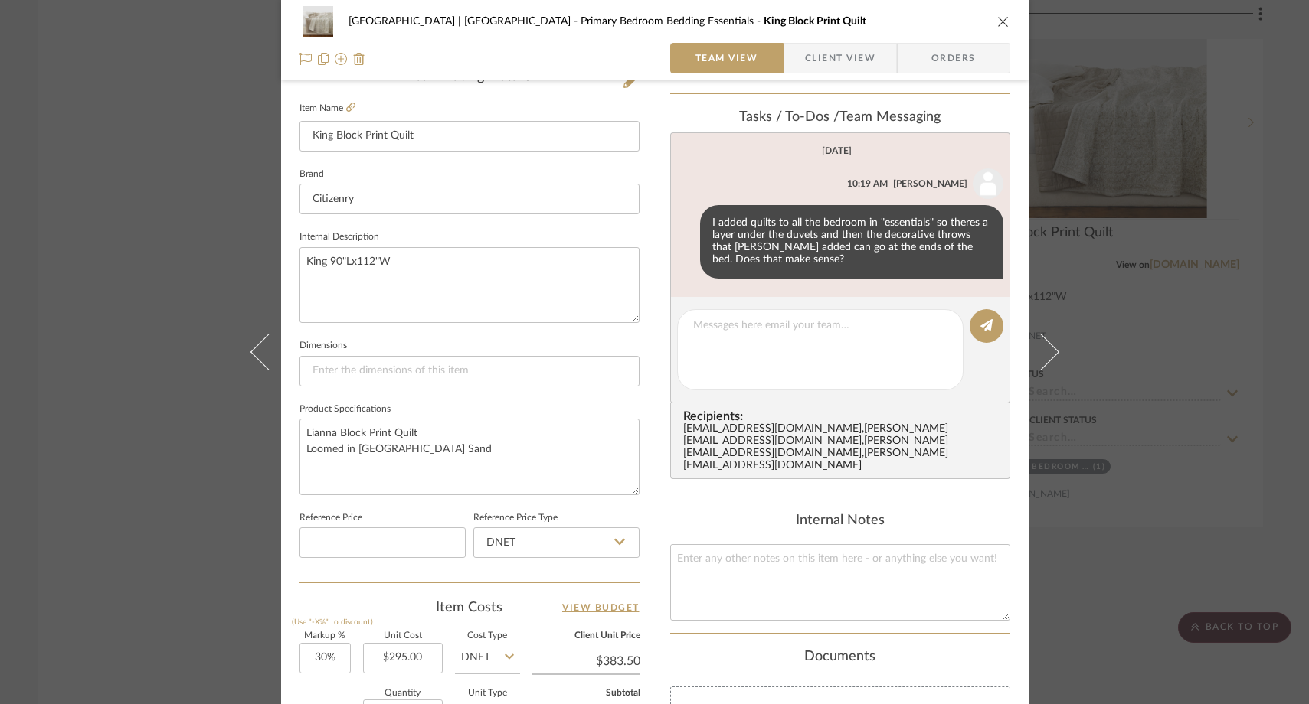
click at [182, 275] on div "Meadow Mountain | Vail Valley Primary Bedroom Bedding Essentials King Block Pri…" at bounding box center [654, 352] width 1309 height 704
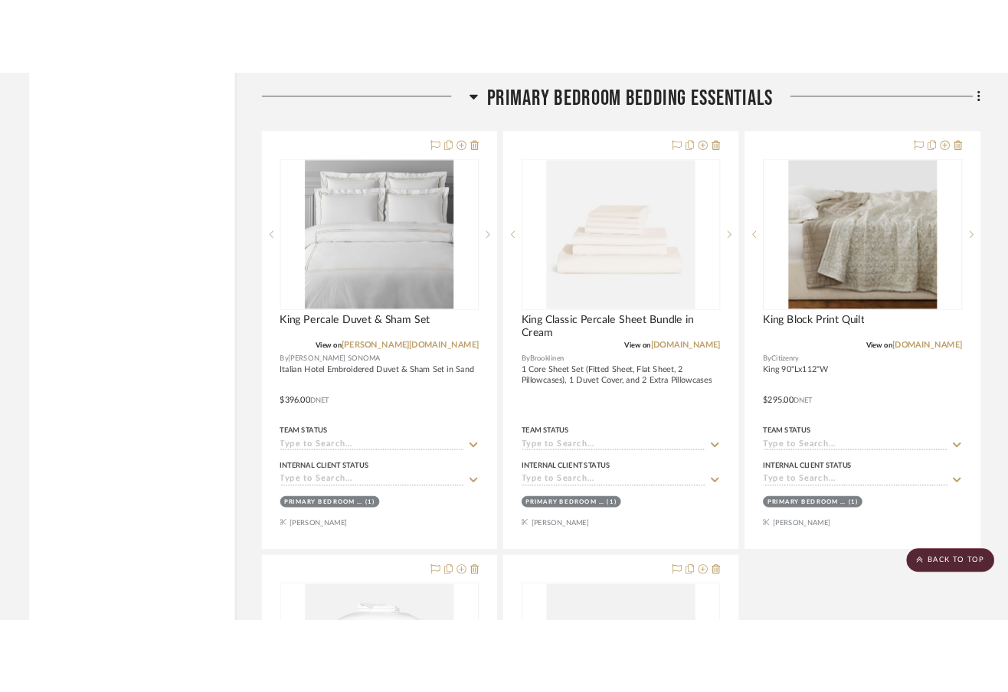
scroll to position [24104, 0]
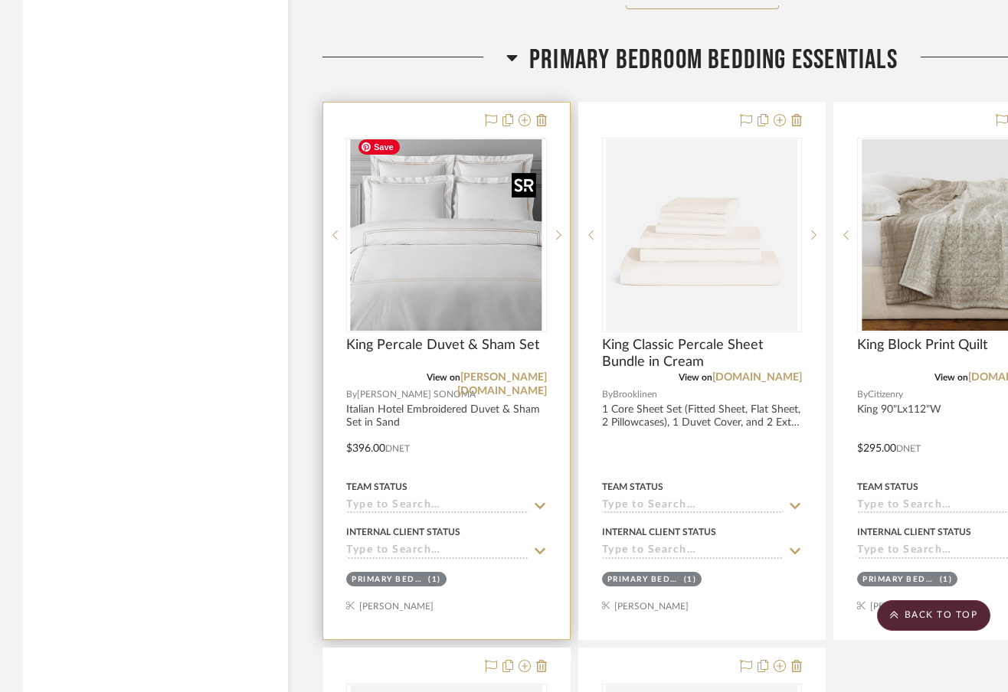
click at [492, 272] on img "0" at bounding box center [446, 234] width 191 height 191
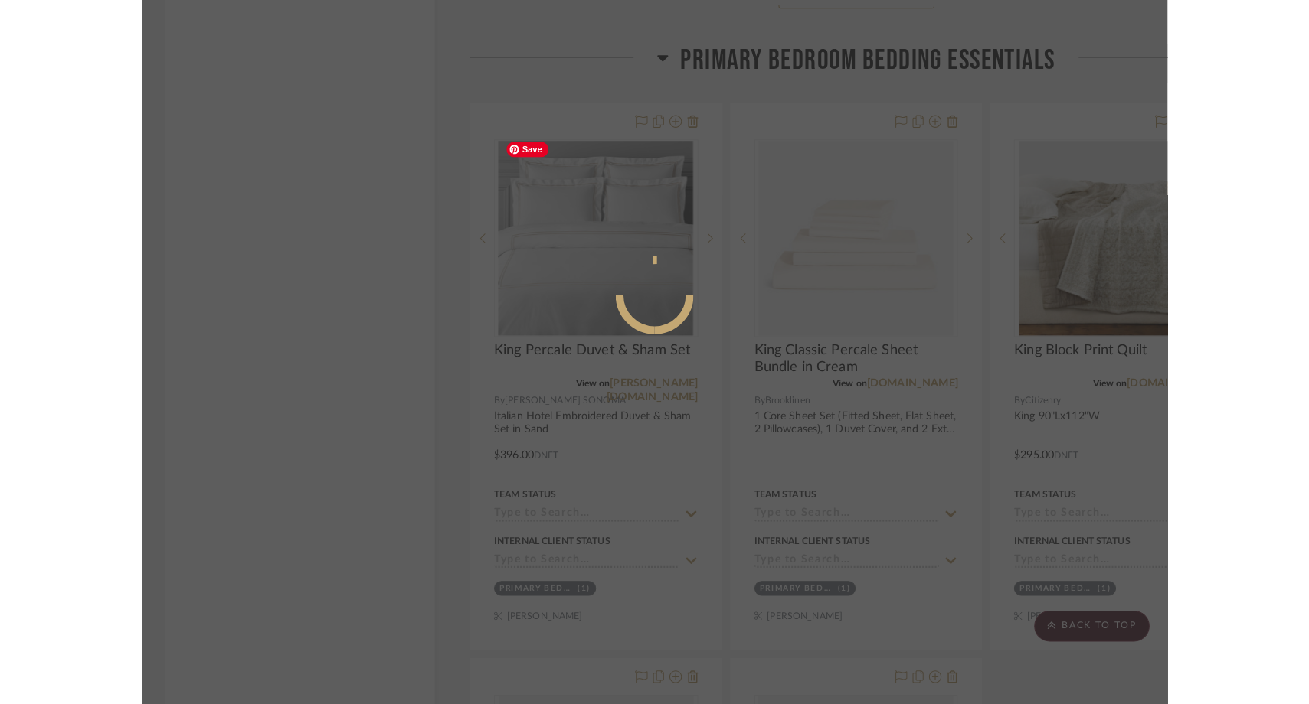
scroll to position [0, 0]
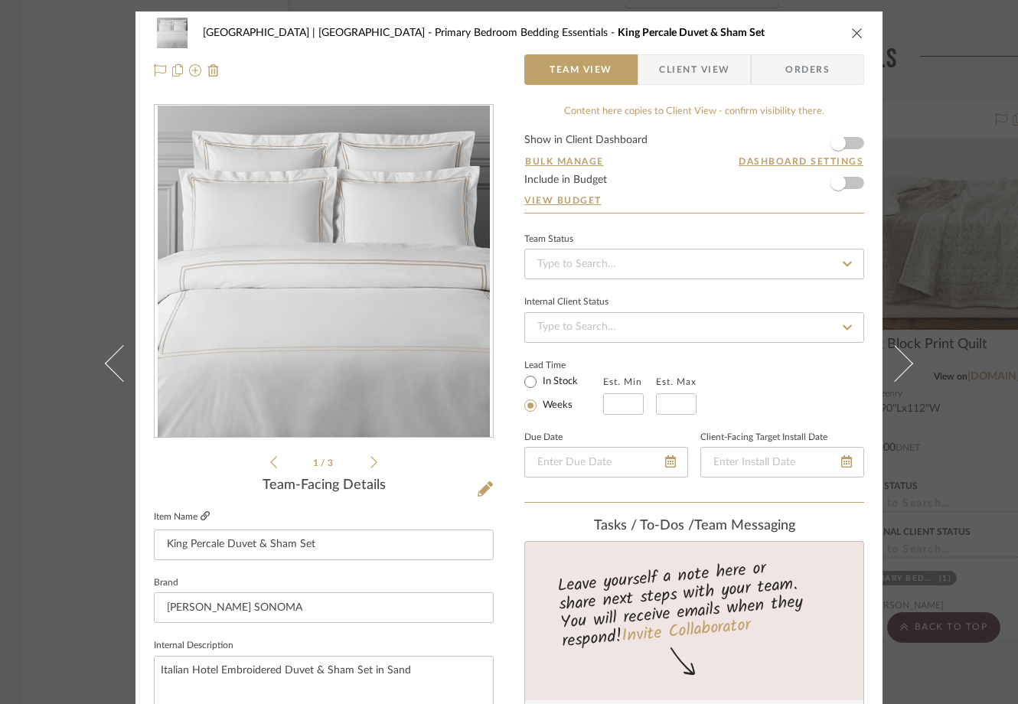
click at [202, 521] on fa-icon at bounding box center [205, 516] width 9 height 9
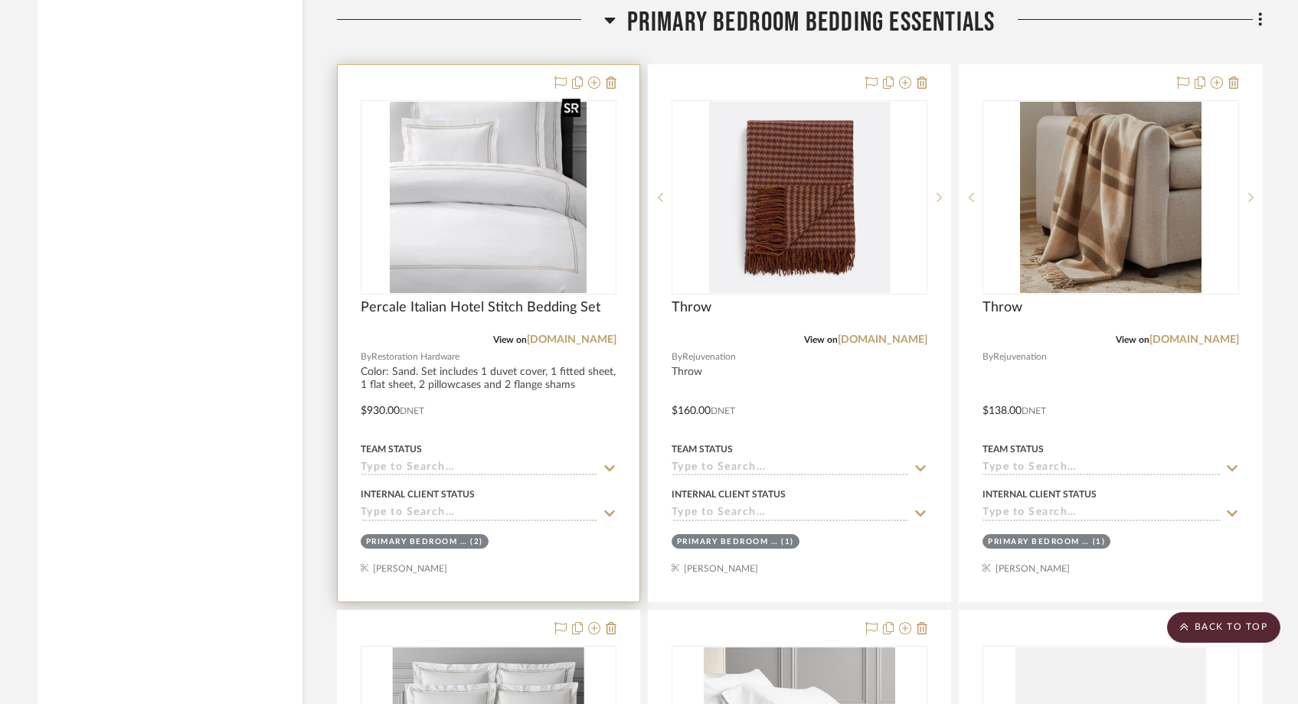
scroll to position [23511, 0]
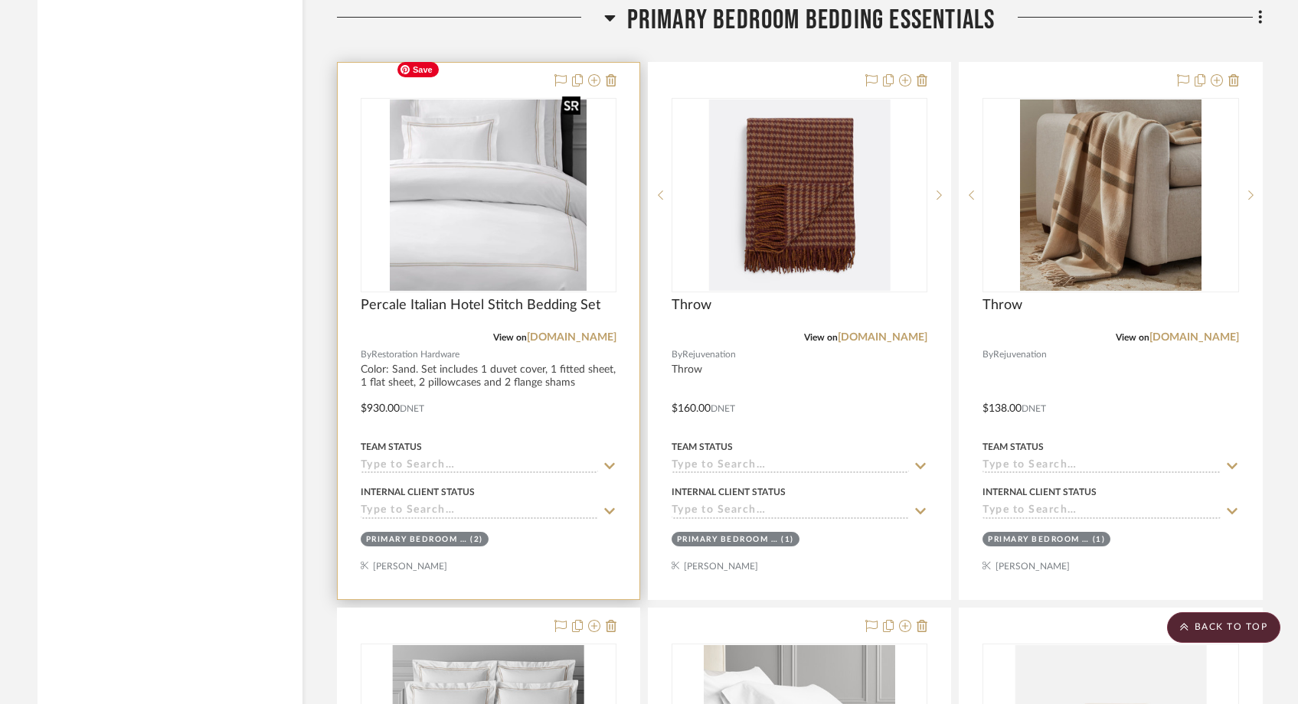
click at [494, 199] on img "0" at bounding box center [488, 195] width 197 height 191
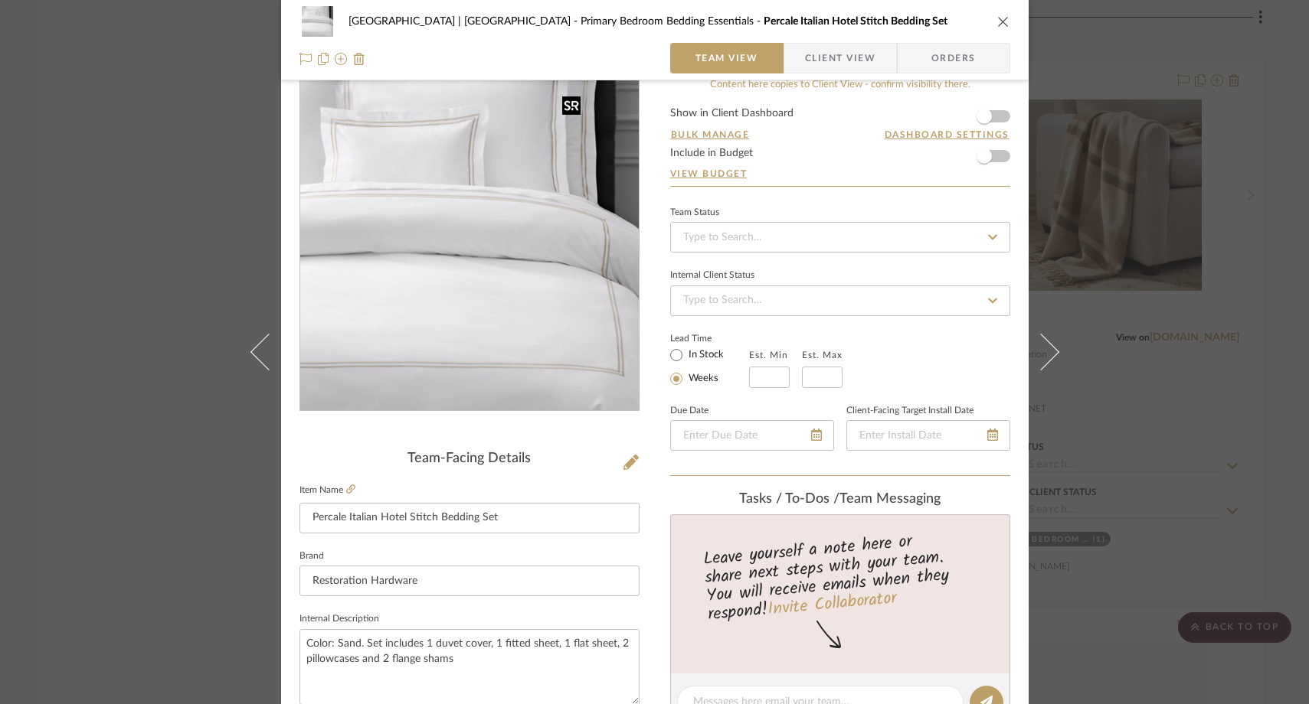
scroll to position [28, 0]
click at [623, 462] on icon at bounding box center [630, 460] width 15 height 15
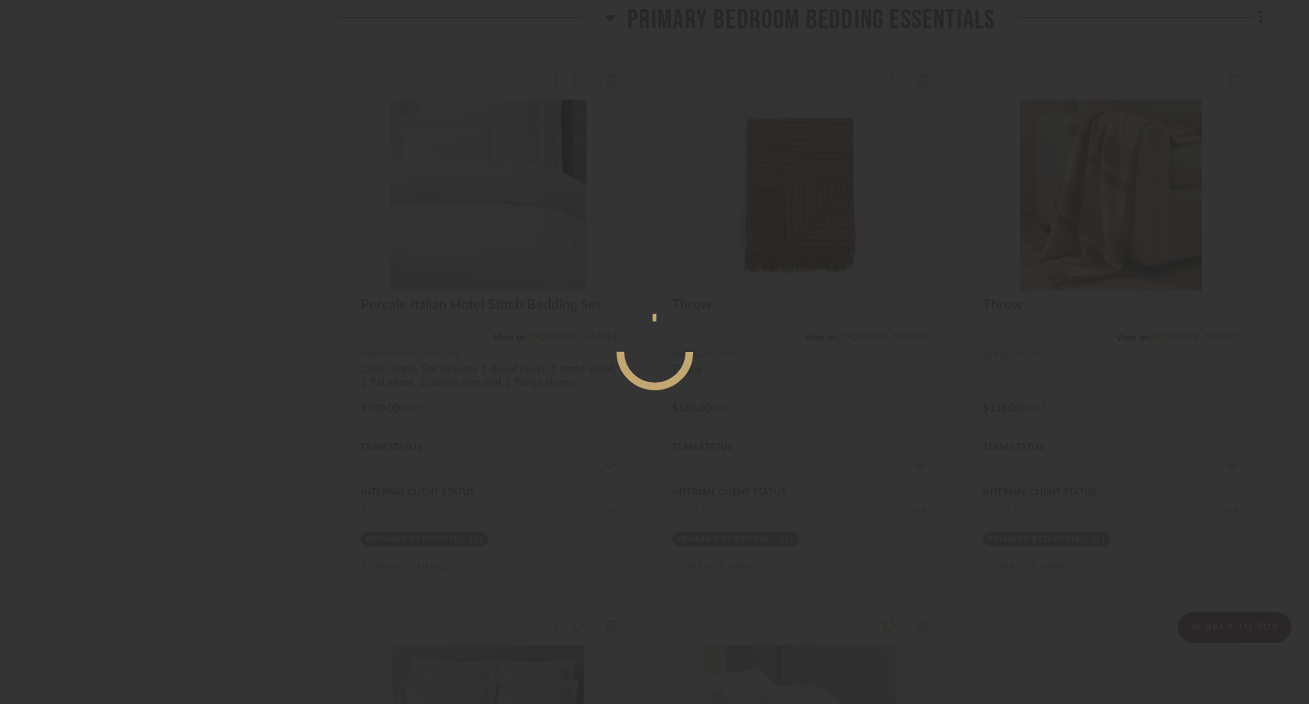
scroll to position [0, 0]
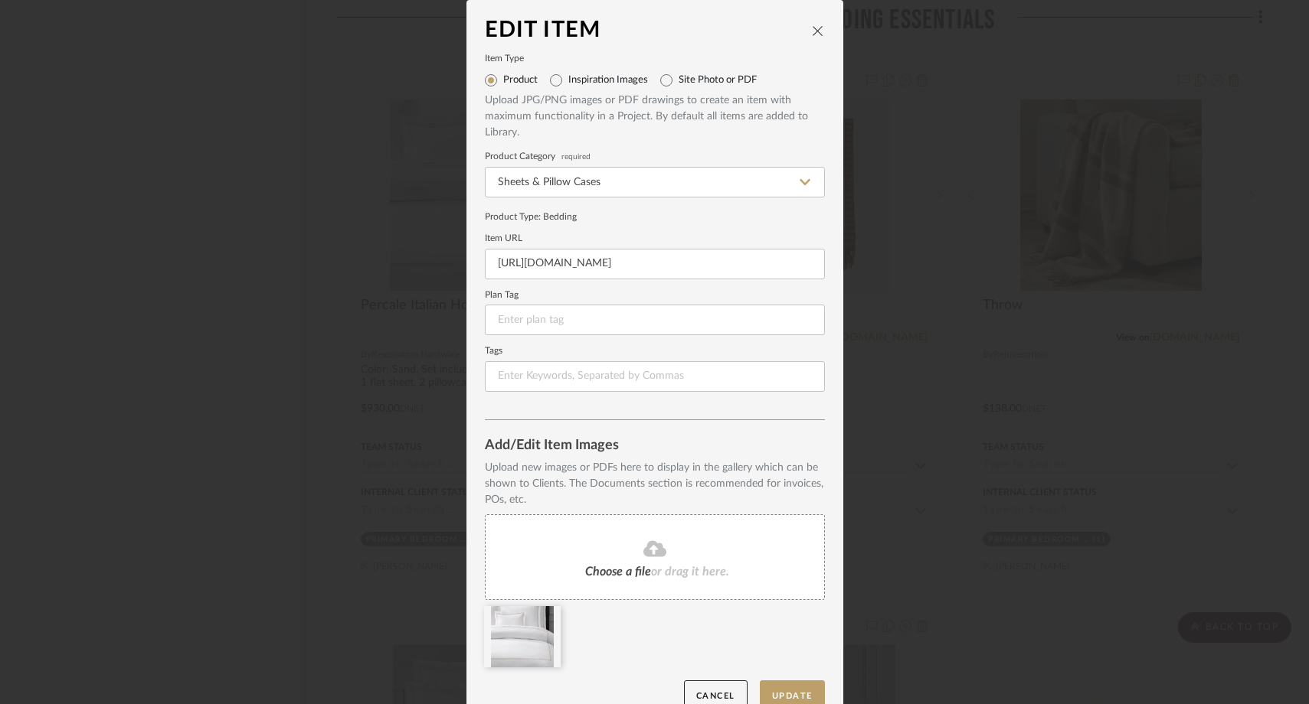
click at [575, 556] on div "Choose a file or drag it here." at bounding box center [655, 558] width 340 height 86
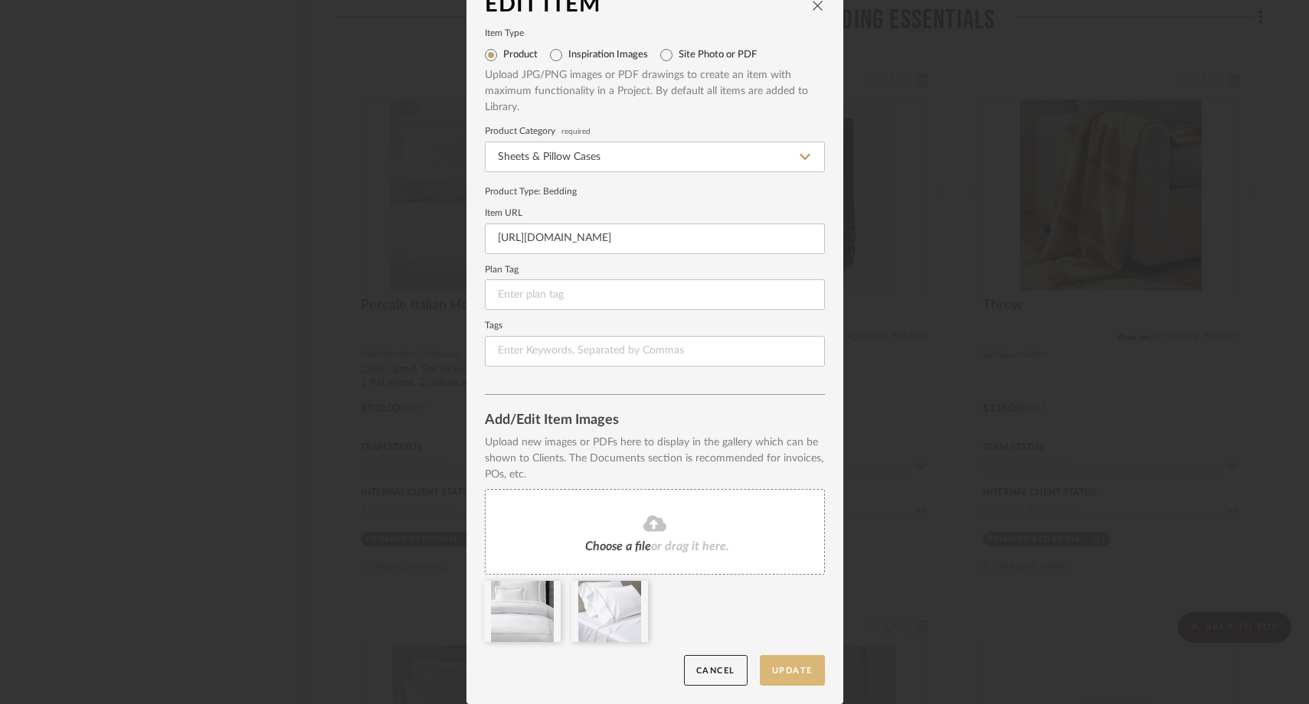
click at [775, 675] on button "Update" at bounding box center [792, 670] width 65 height 31
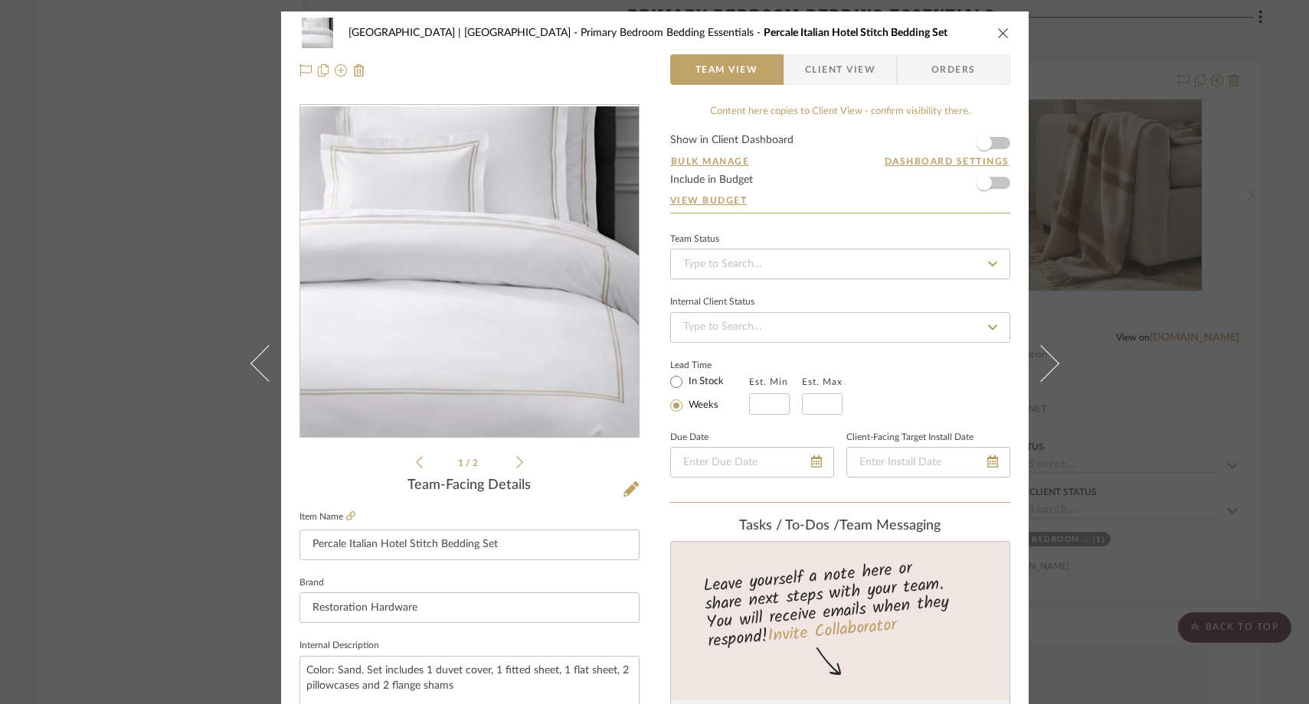
click at [200, 236] on div "[GEOGRAPHIC_DATA] | [GEOGRAPHIC_DATA] Bedroom Bedding Essentials Percale Italia…" at bounding box center [654, 352] width 1309 height 704
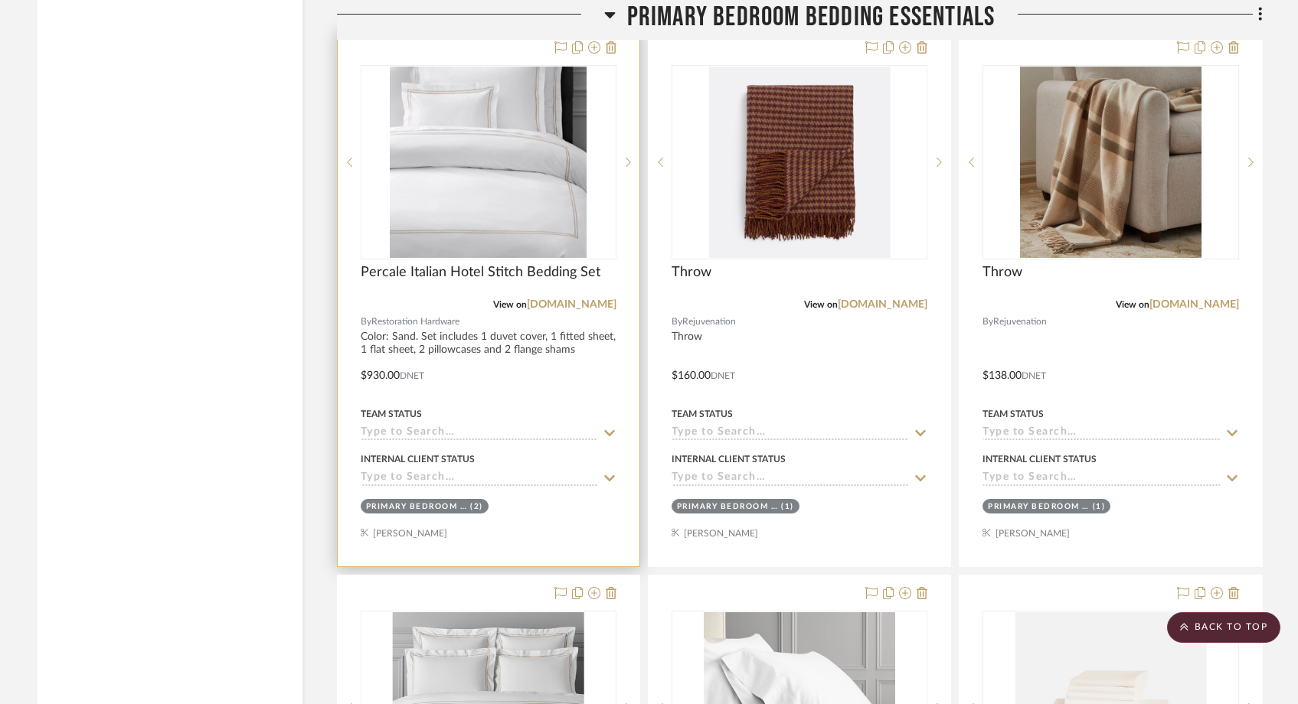
scroll to position [23495, 0]
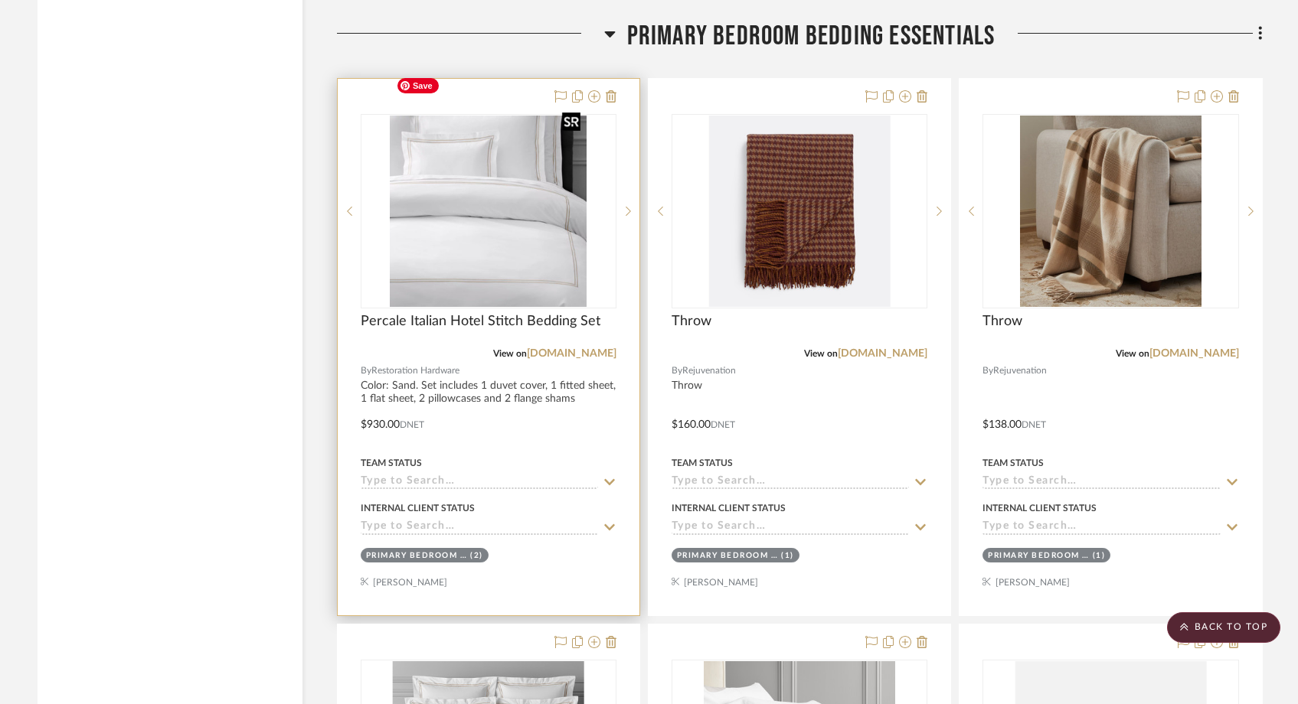
click at [500, 152] on img "0" at bounding box center [488, 211] width 197 height 191
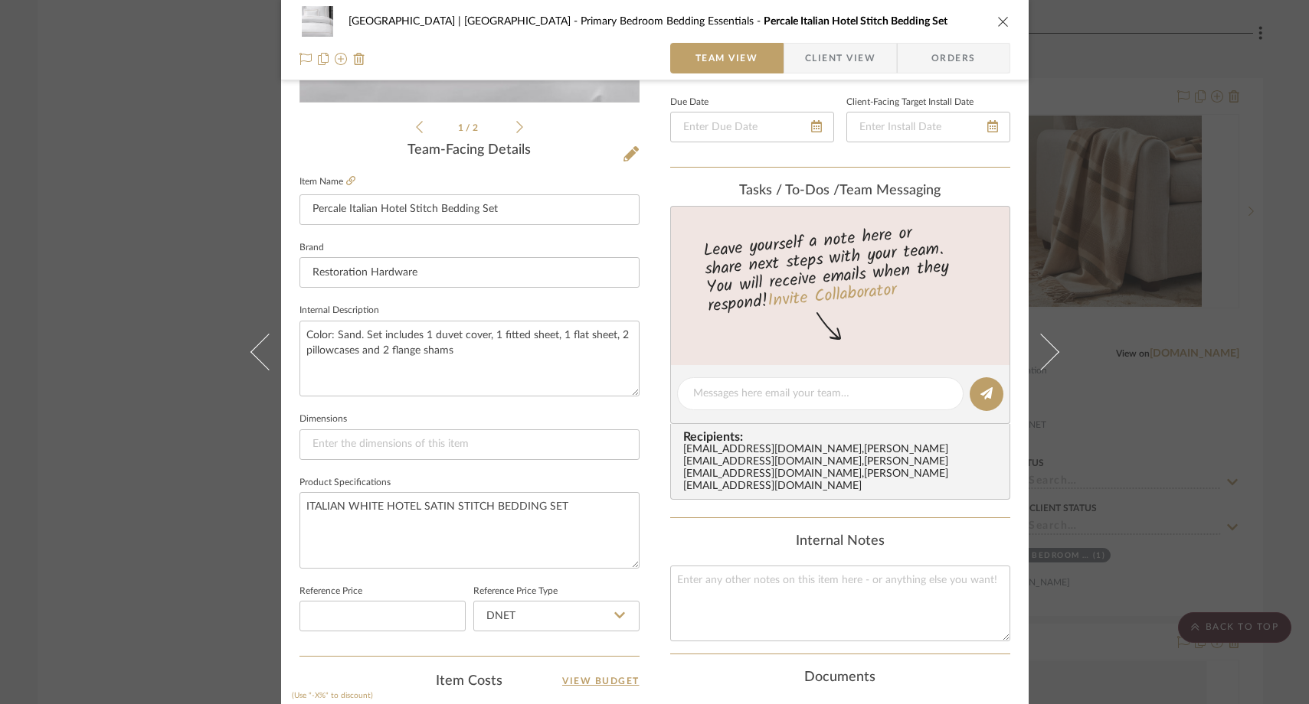
scroll to position [338, 0]
click at [725, 395] on textarea at bounding box center [820, 392] width 254 height 16
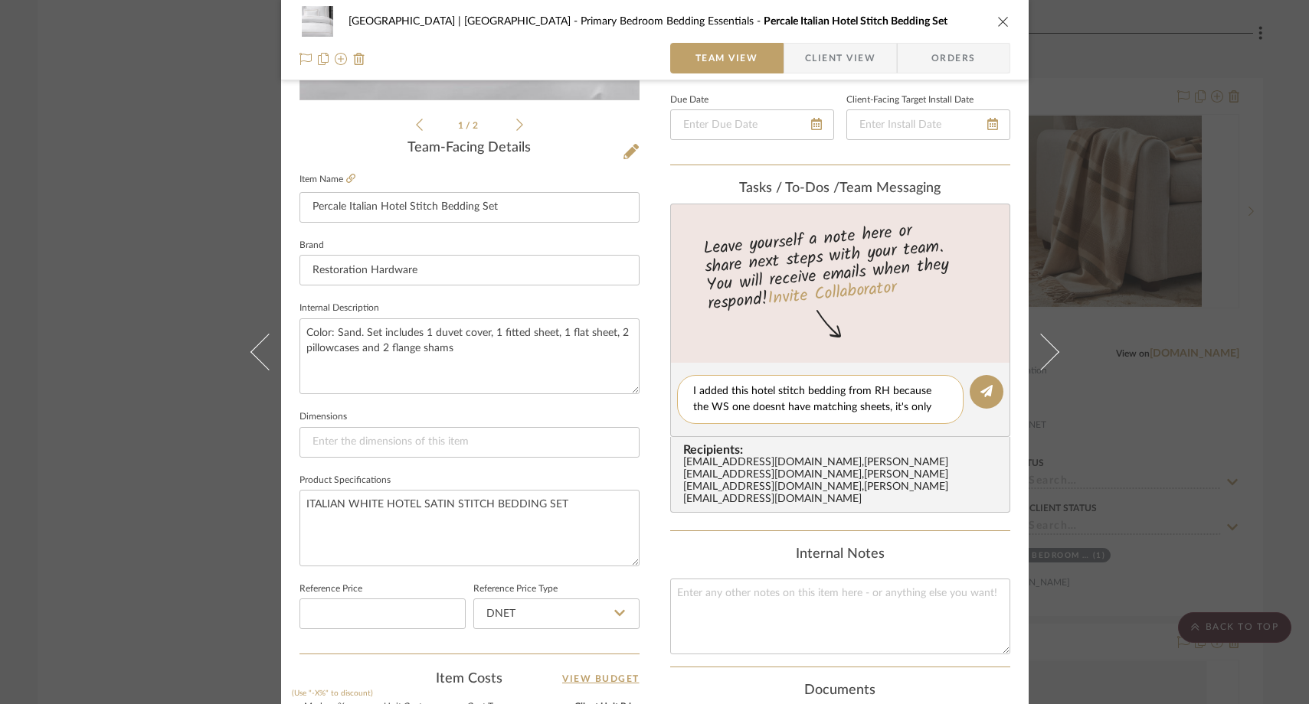
scroll to position [0, 0]
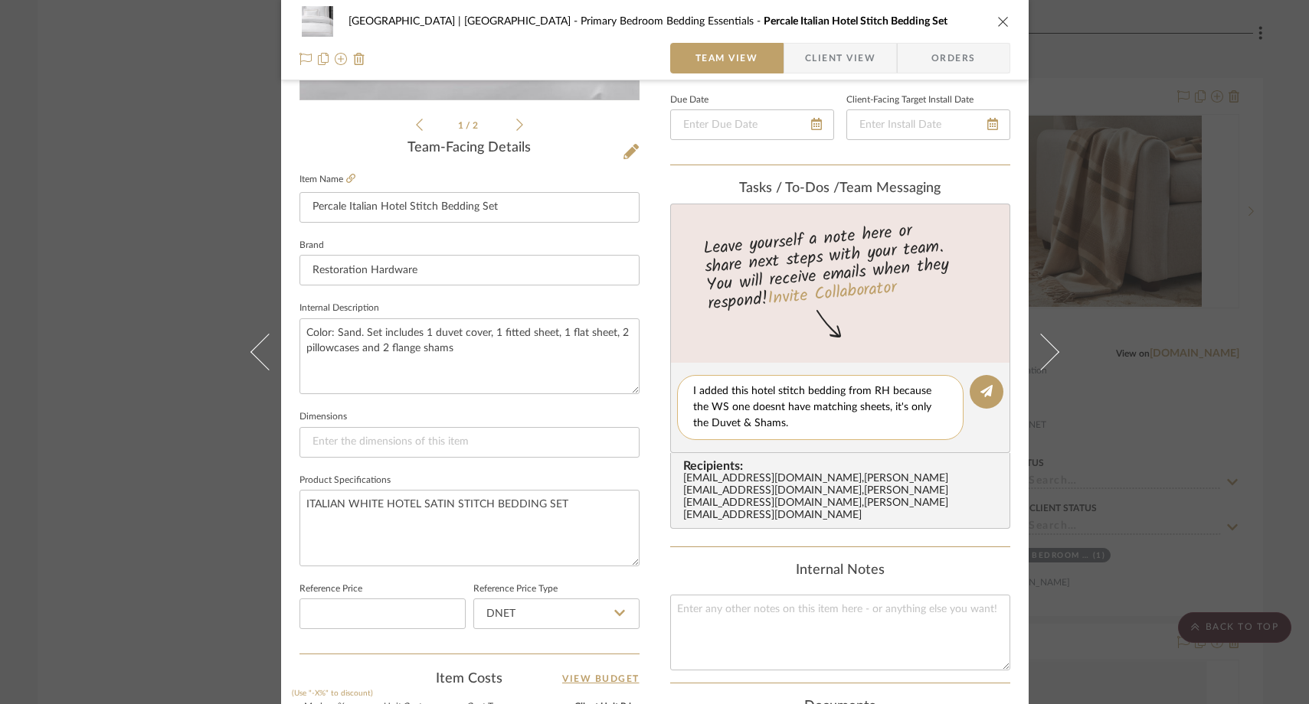
click at [840, 390] on textarea "I added this hotel stitch bedding from RH because the WS one doesnt have matchi…" at bounding box center [820, 408] width 254 height 48
drag, startPoint x: 841, startPoint y: 394, endPoint x: 799, endPoint y: 391, distance: 41.5
click at [799, 391] on textarea "I added this hotel stitch bedding SET from RH because the WS one doesnt have ma…" at bounding box center [820, 408] width 254 height 48
click at [754, 430] on textarea "I added this hotel stitch SET from RH because the WS one doesnt have matching s…" at bounding box center [820, 408] width 254 height 48
type textarea "I added this hotel stitch SET from RH because the WS one doesnt have matching s…"
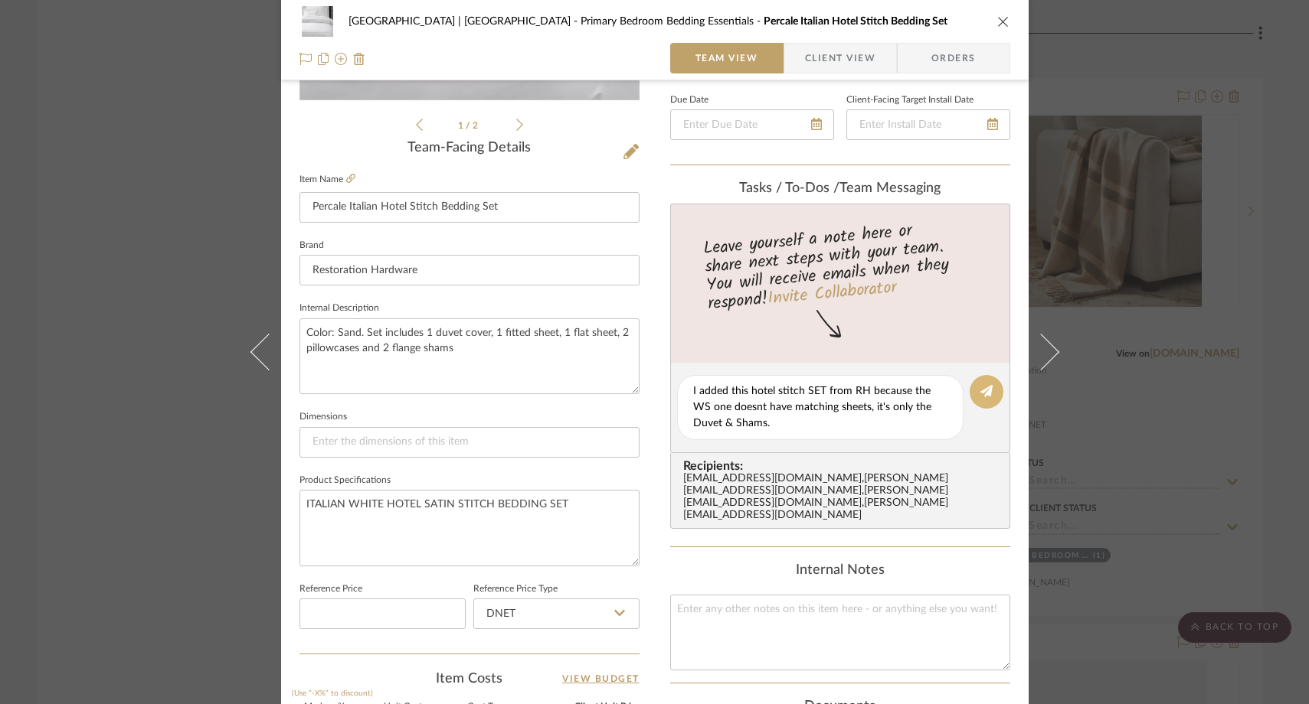
click at [975, 398] on button at bounding box center [986, 392] width 34 height 34
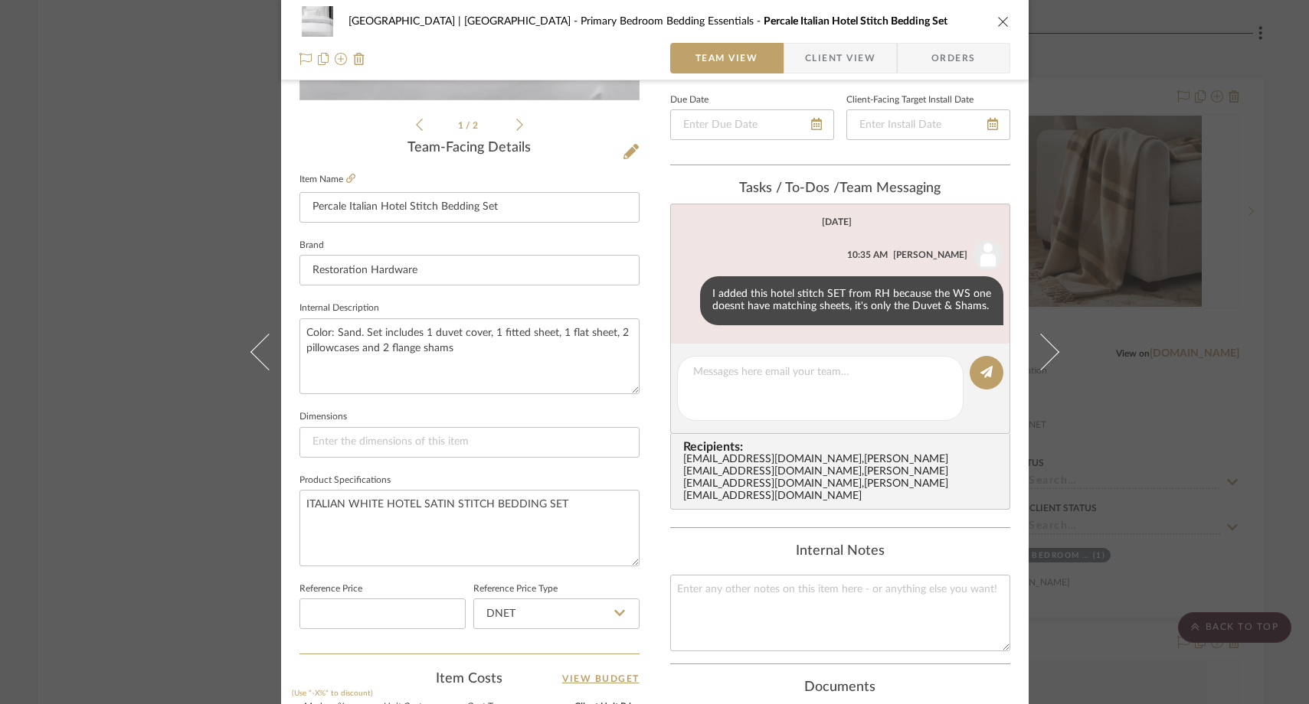
click at [207, 180] on div "[GEOGRAPHIC_DATA] | [GEOGRAPHIC_DATA] Bedroom Bedding Essentials Percale Italia…" at bounding box center [654, 352] width 1309 height 704
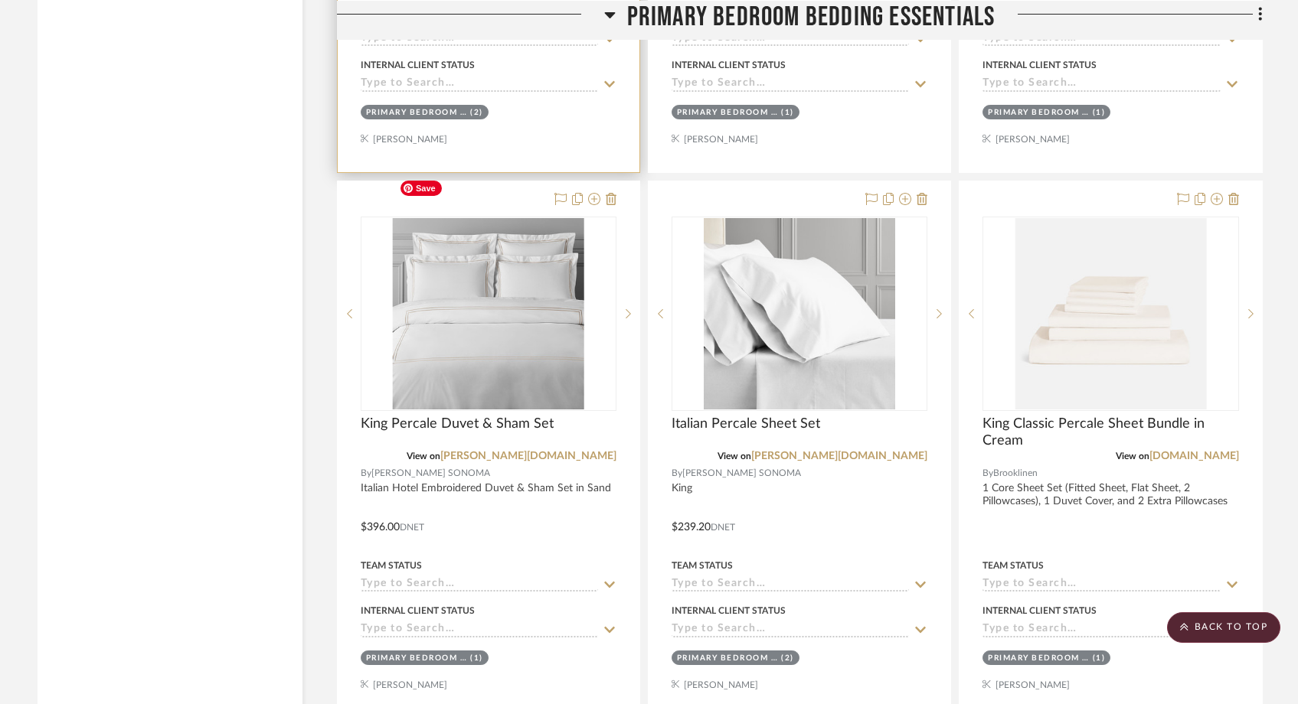
scroll to position [23912, 0]
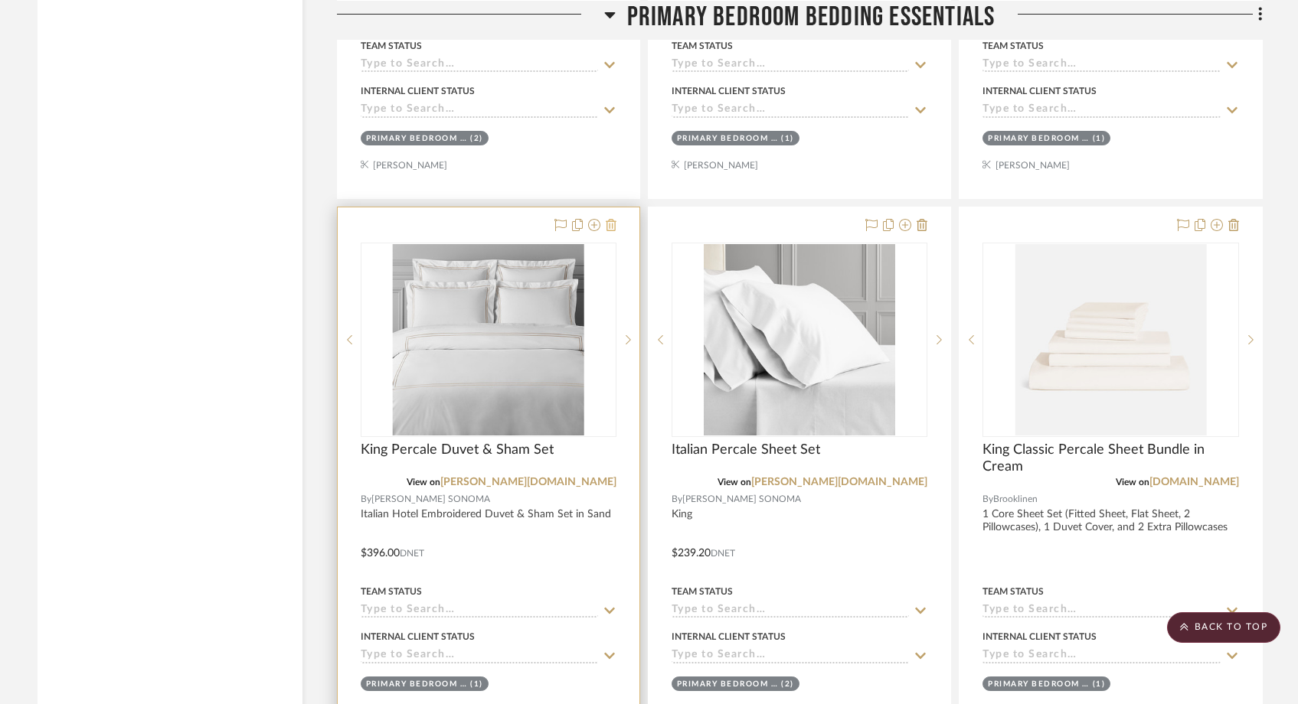
click at [610, 219] on icon at bounding box center [611, 225] width 11 height 12
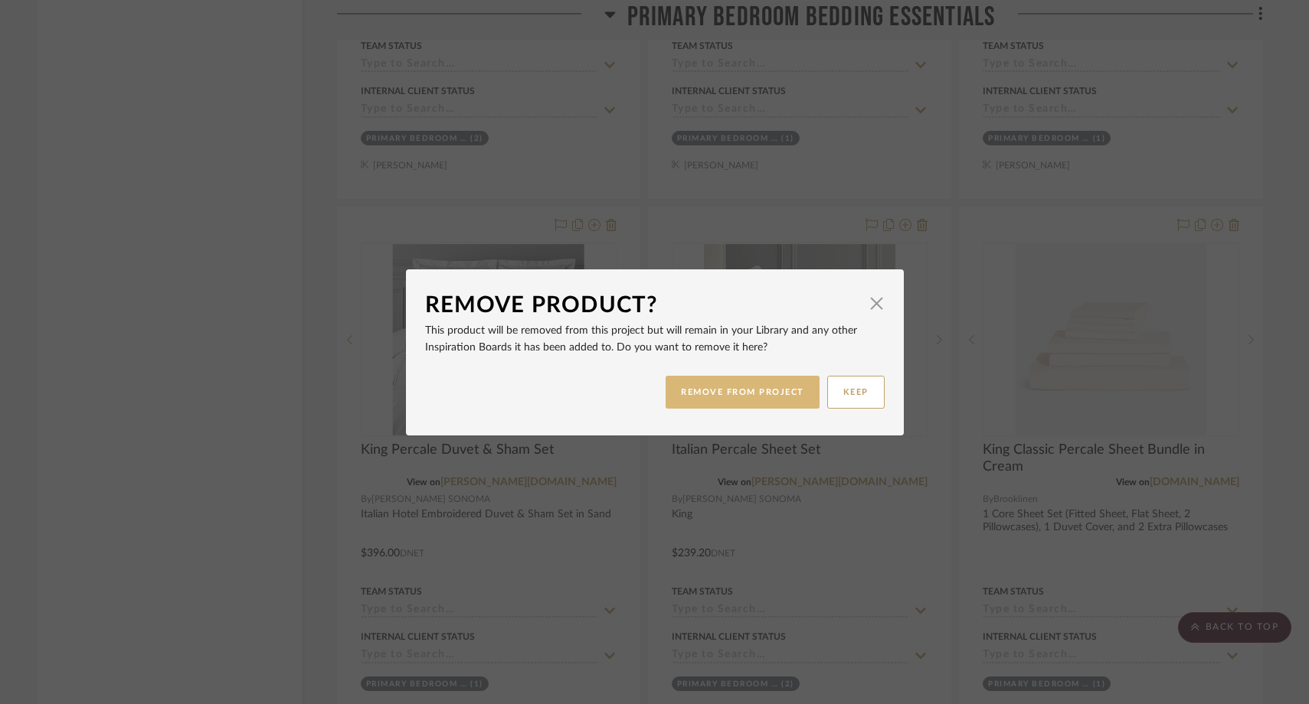
click at [743, 393] on button "REMOVE FROM PROJECT" at bounding box center [742, 392] width 154 height 33
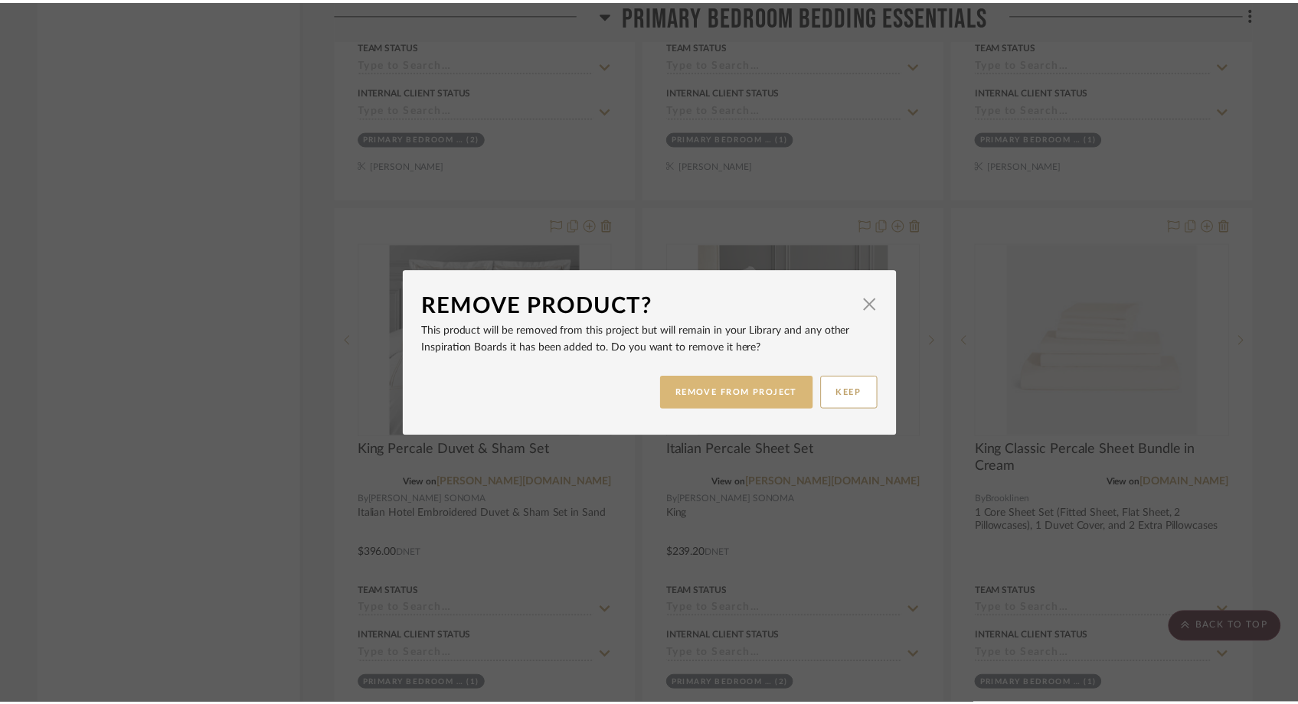
scroll to position [23912, 0]
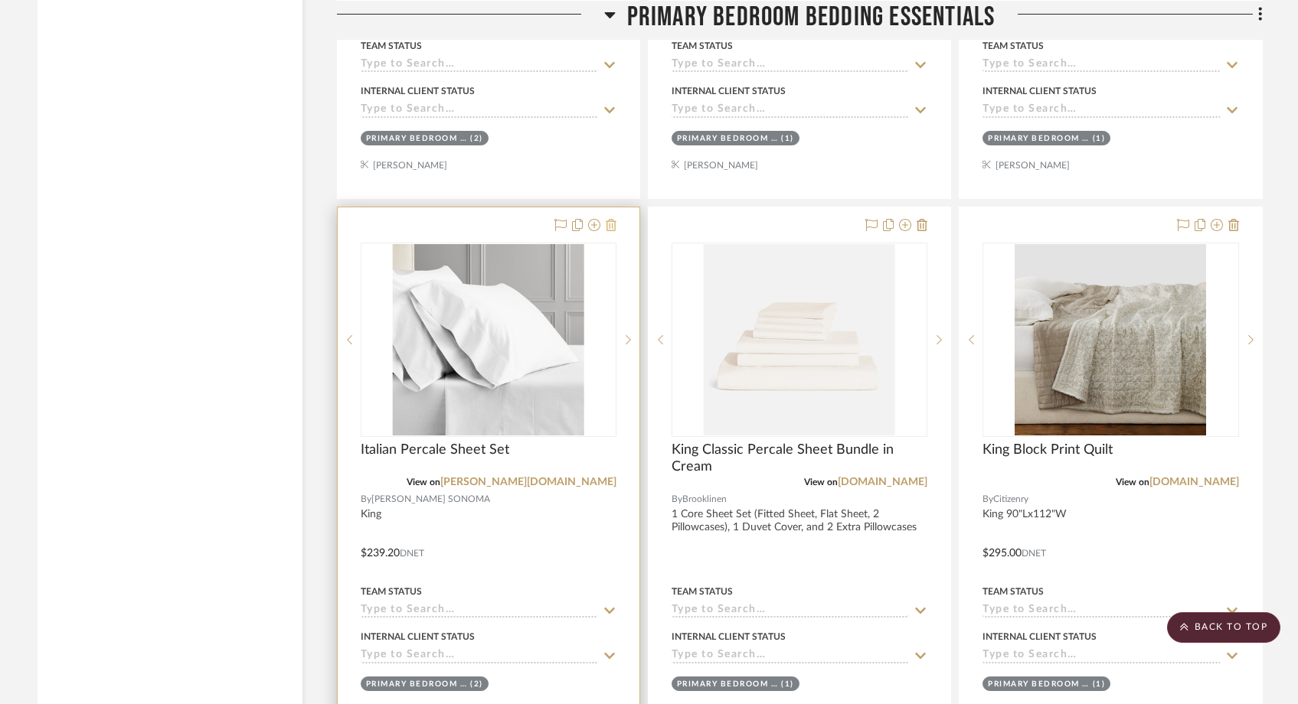
click at [611, 219] on icon at bounding box center [611, 225] width 11 height 12
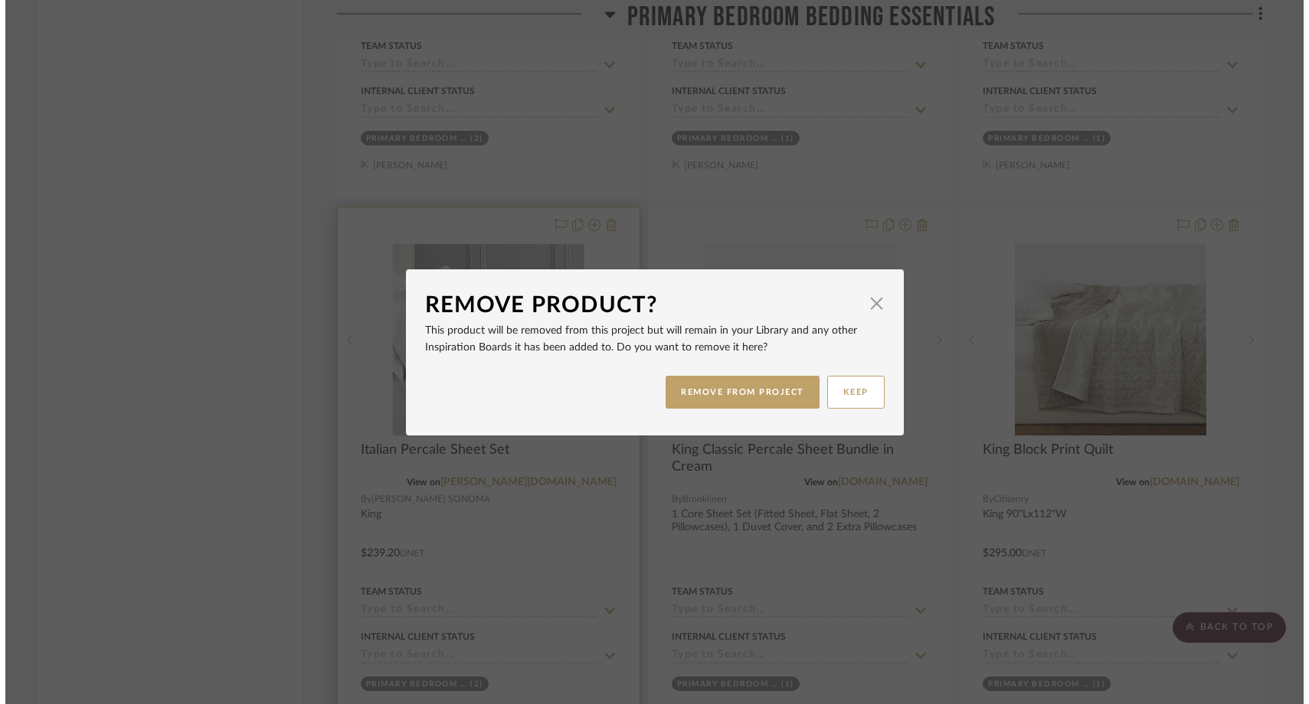
scroll to position [0, 0]
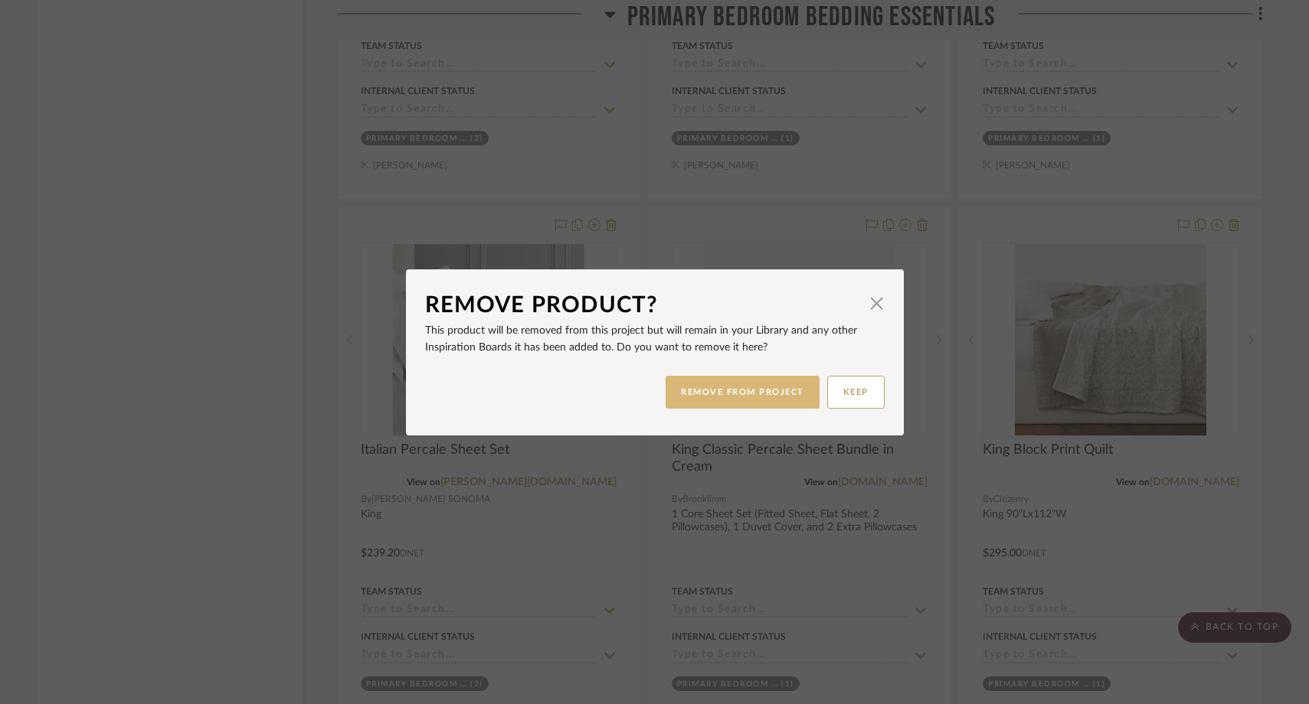
click at [694, 387] on button "REMOVE FROM PROJECT" at bounding box center [742, 392] width 154 height 33
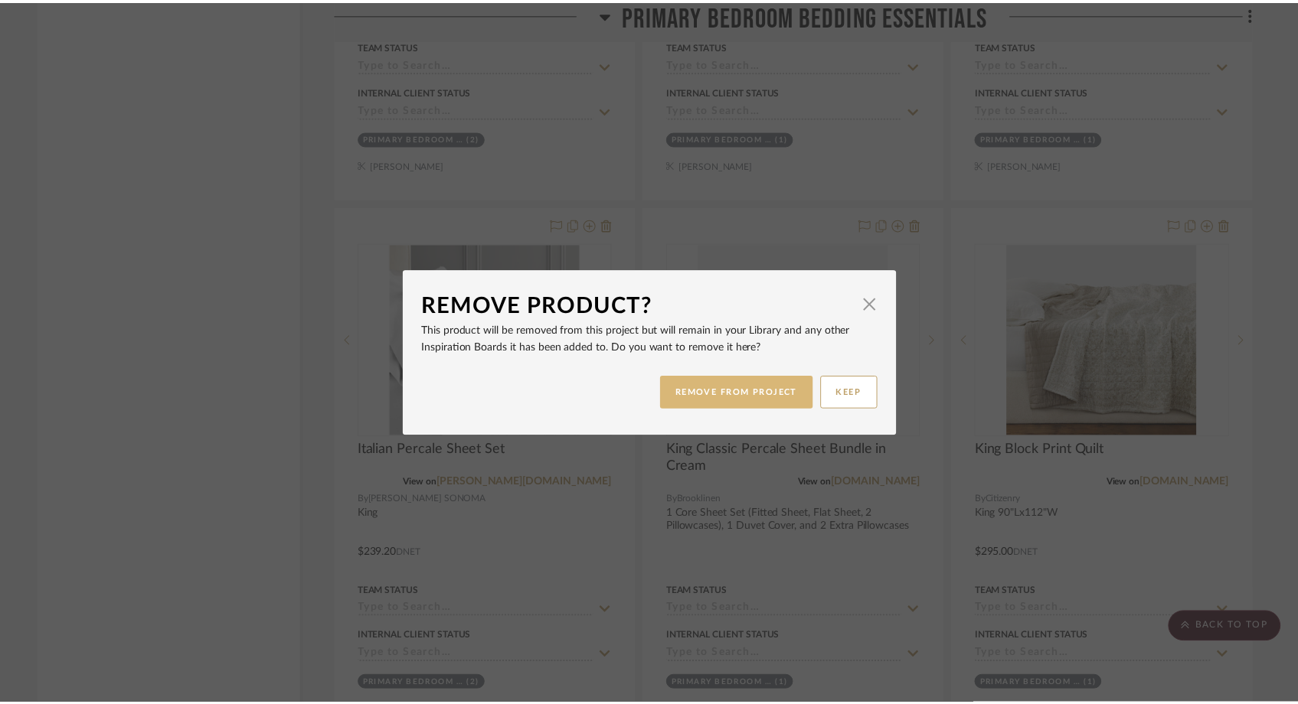
scroll to position [23912, 0]
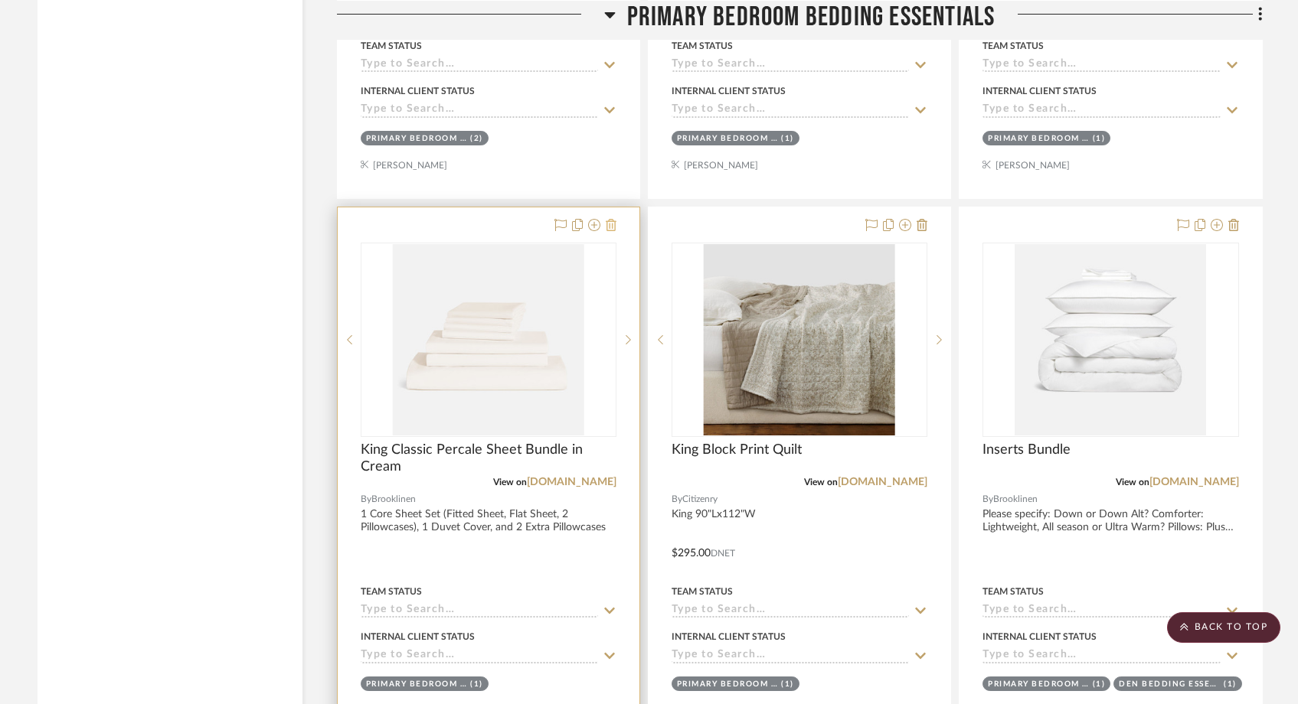
click at [615, 219] on icon at bounding box center [611, 225] width 11 height 12
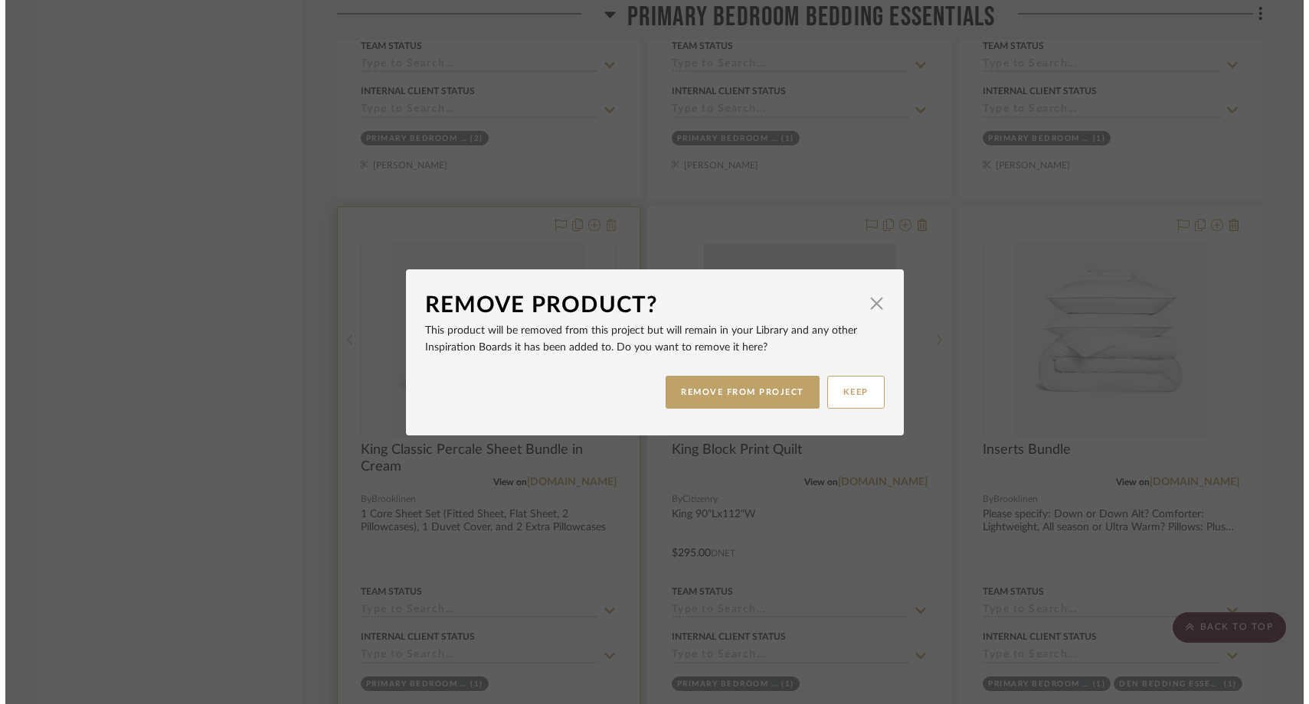
scroll to position [0, 0]
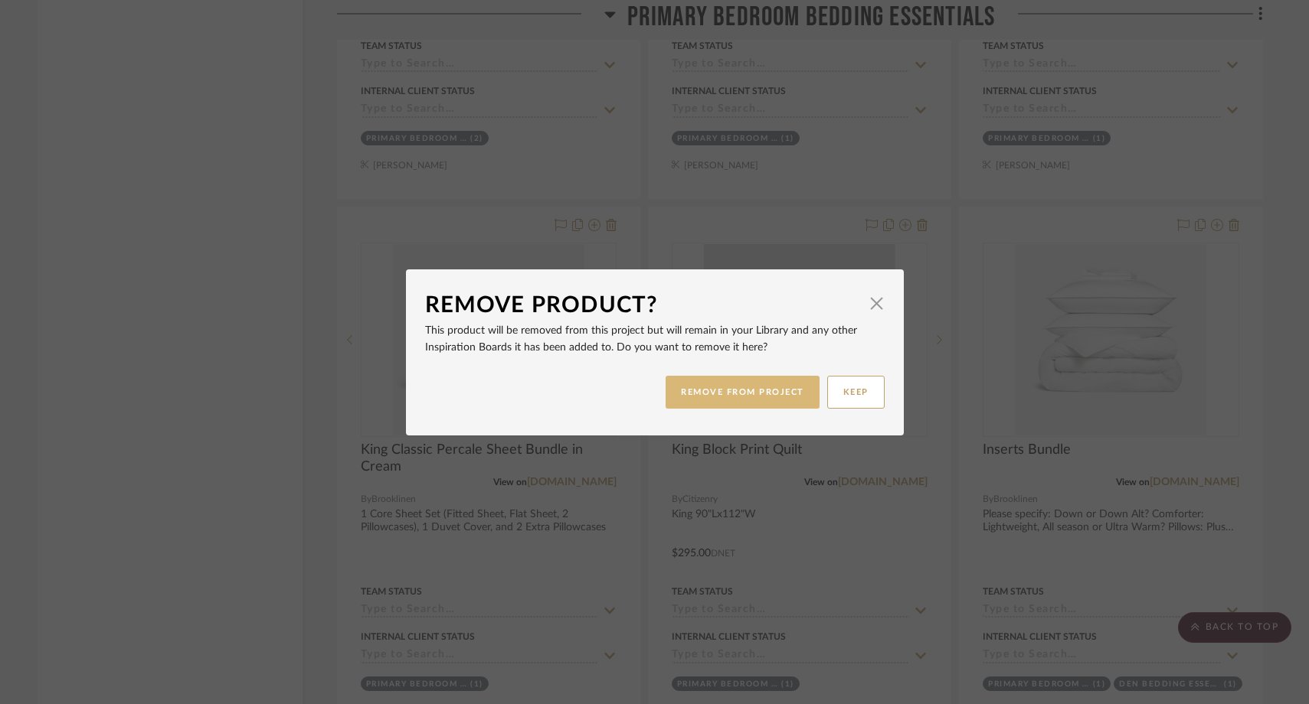
click at [701, 401] on button "REMOVE FROM PROJECT" at bounding box center [742, 392] width 154 height 33
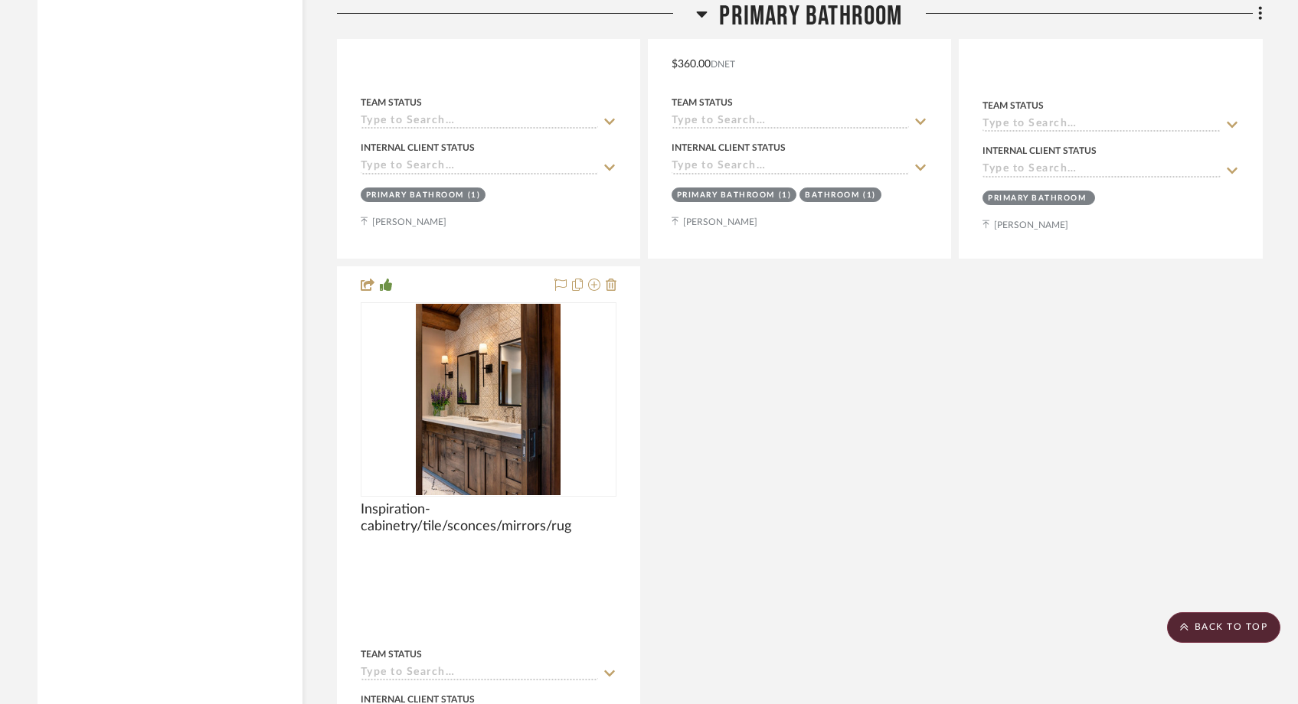
scroll to position [25102, 0]
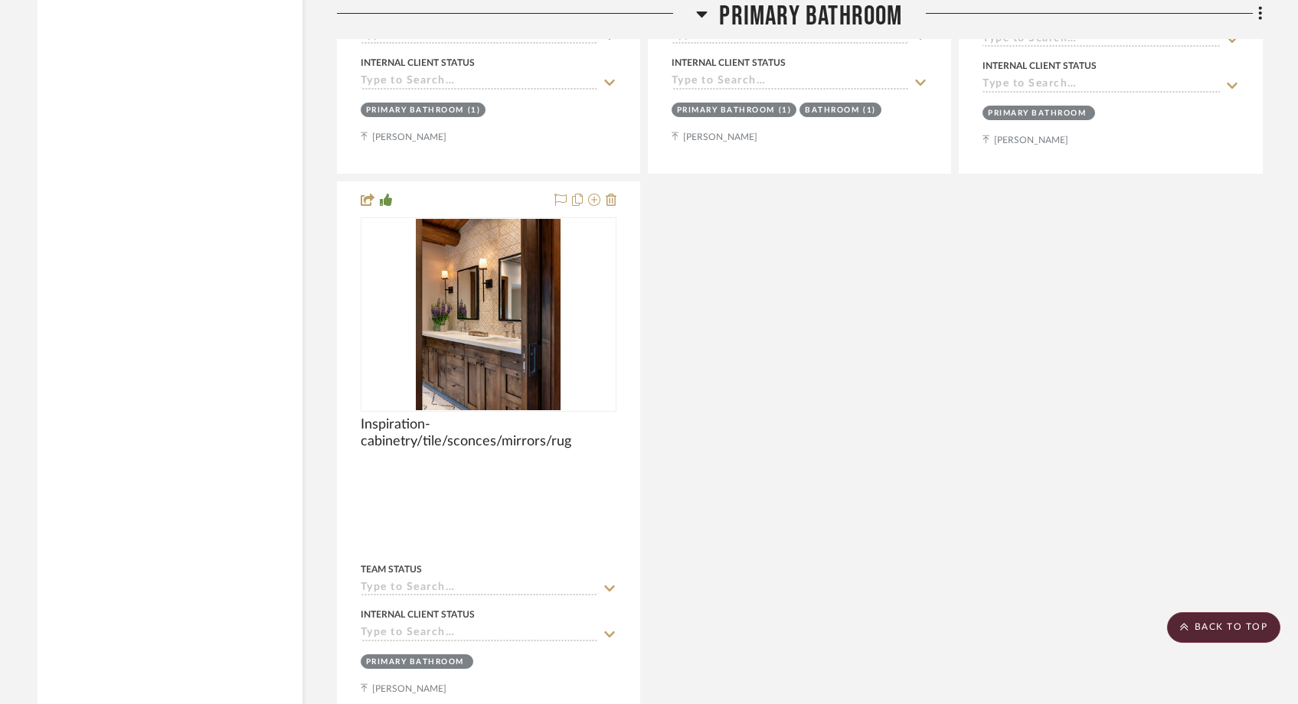
drag, startPoint x: 534, startPoint y: 410, endPoint x: 223, endPoint y: 20, distance: 499.1
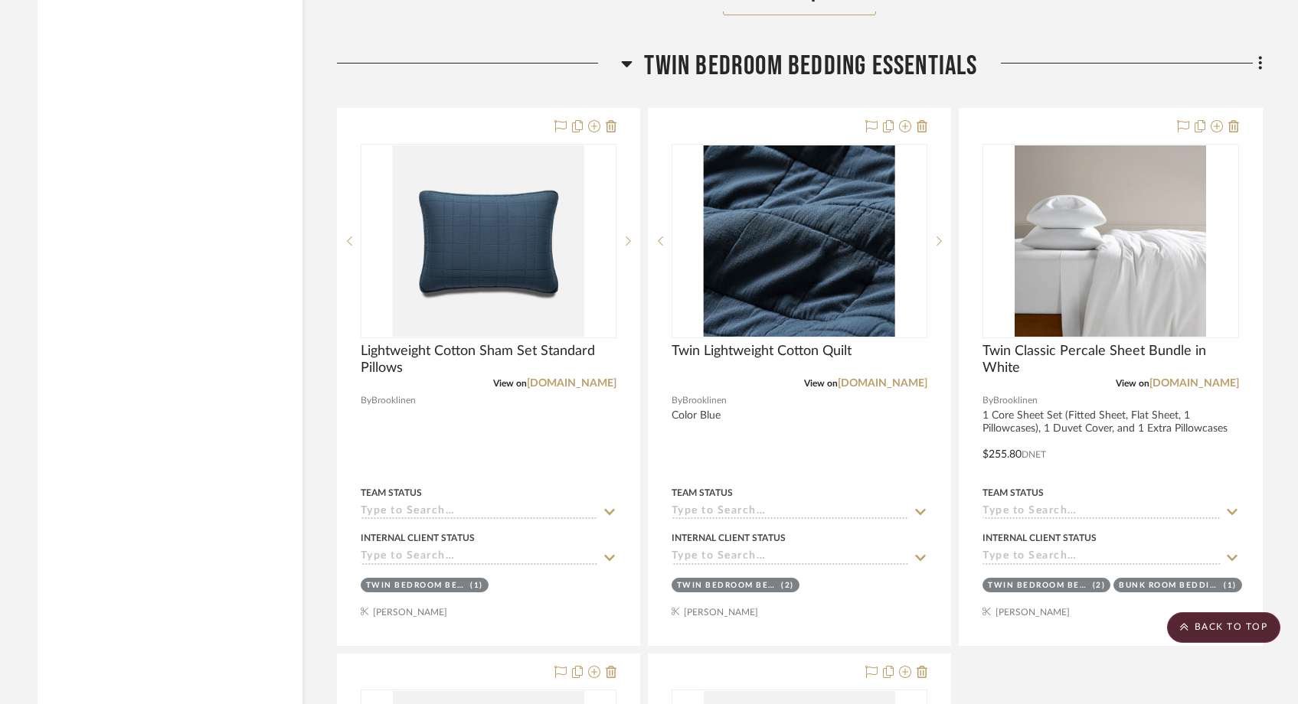
scroll to position [32057, 0]
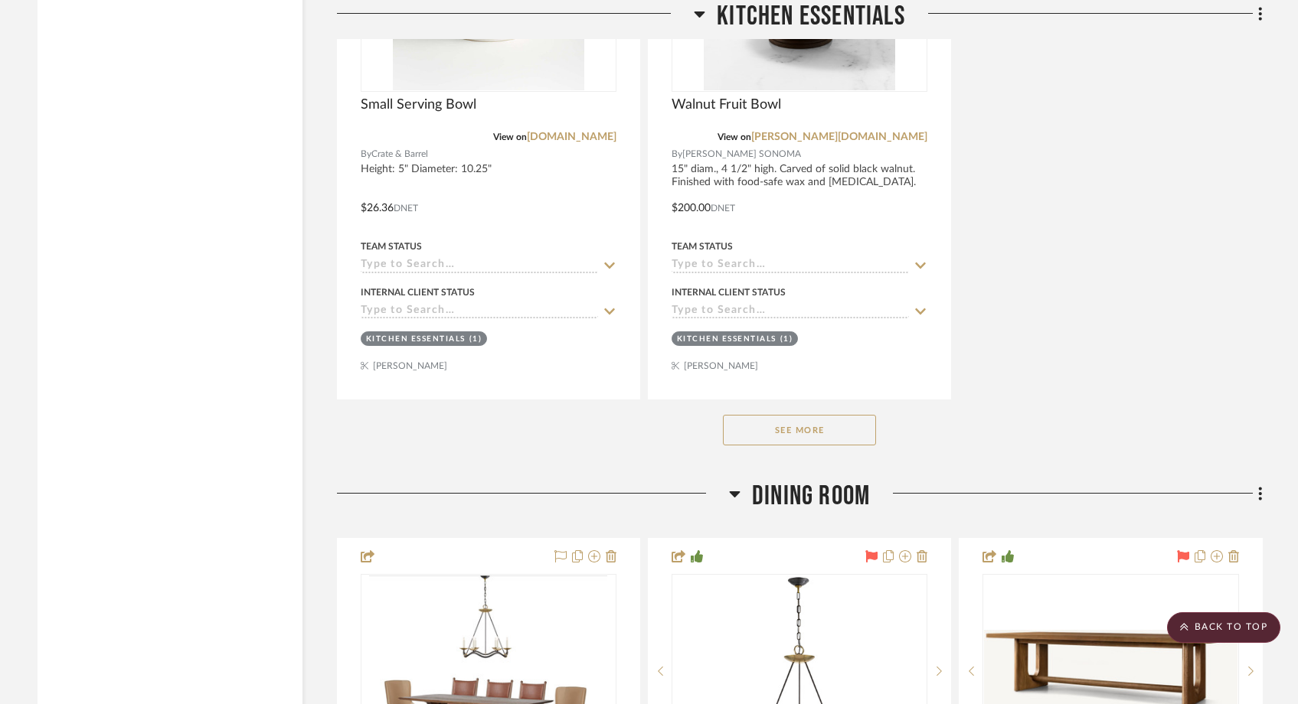
scroll to position [11755, 0]
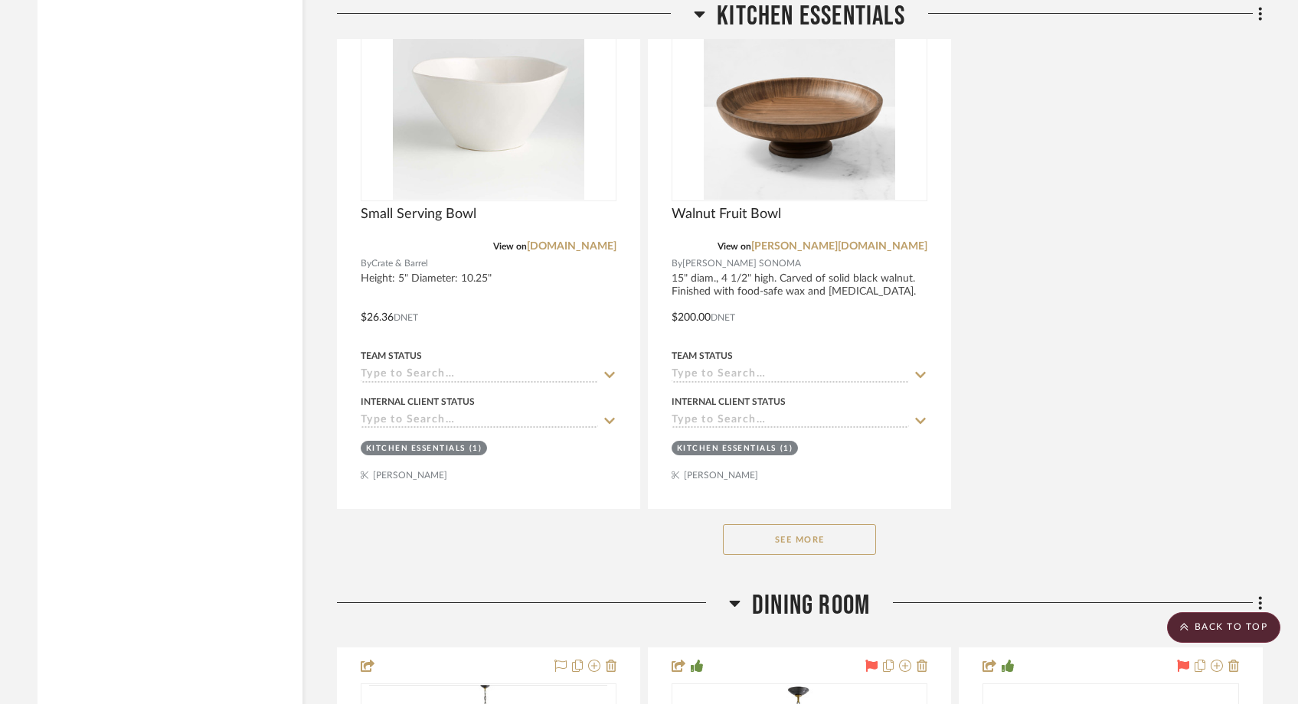
click at [811, 524] on button "See More" at bounding box center [799, 539] width 153 height 31
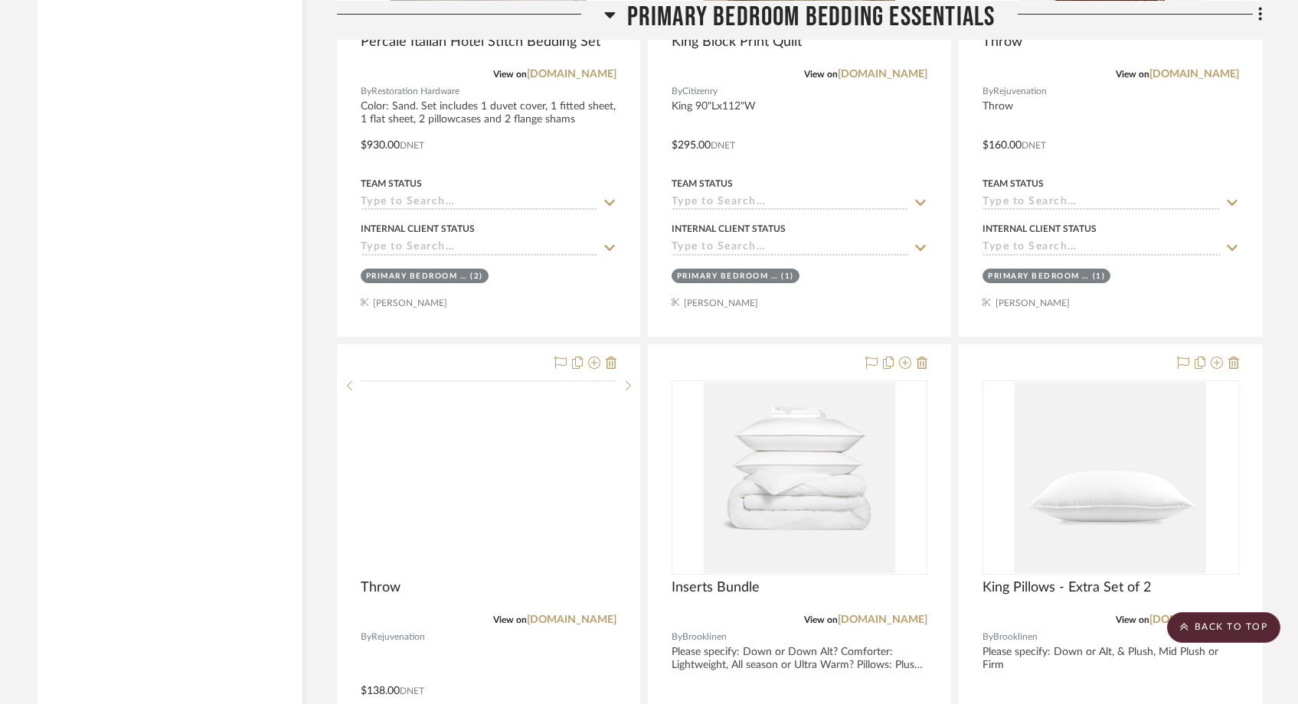
scroll to position [25550, 0]
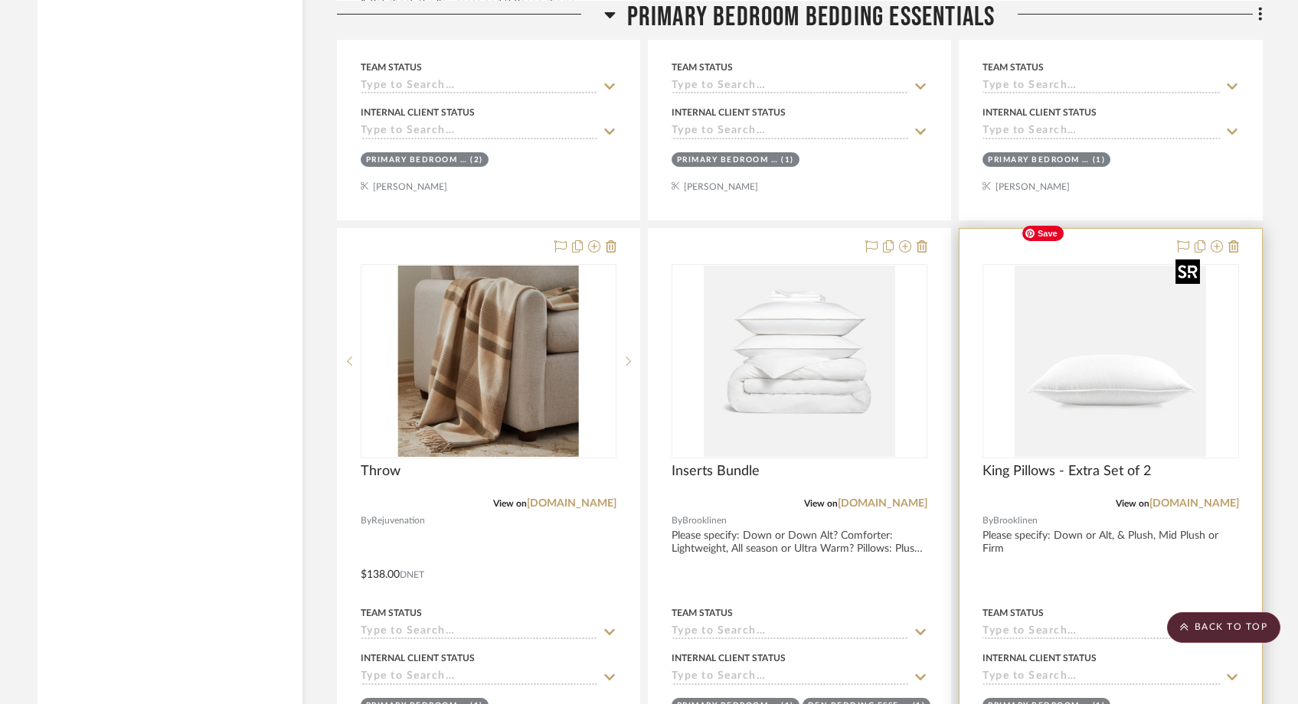
click at [1073, 345] on img "0" at bounding box center [1109, 361] width 191 height 191
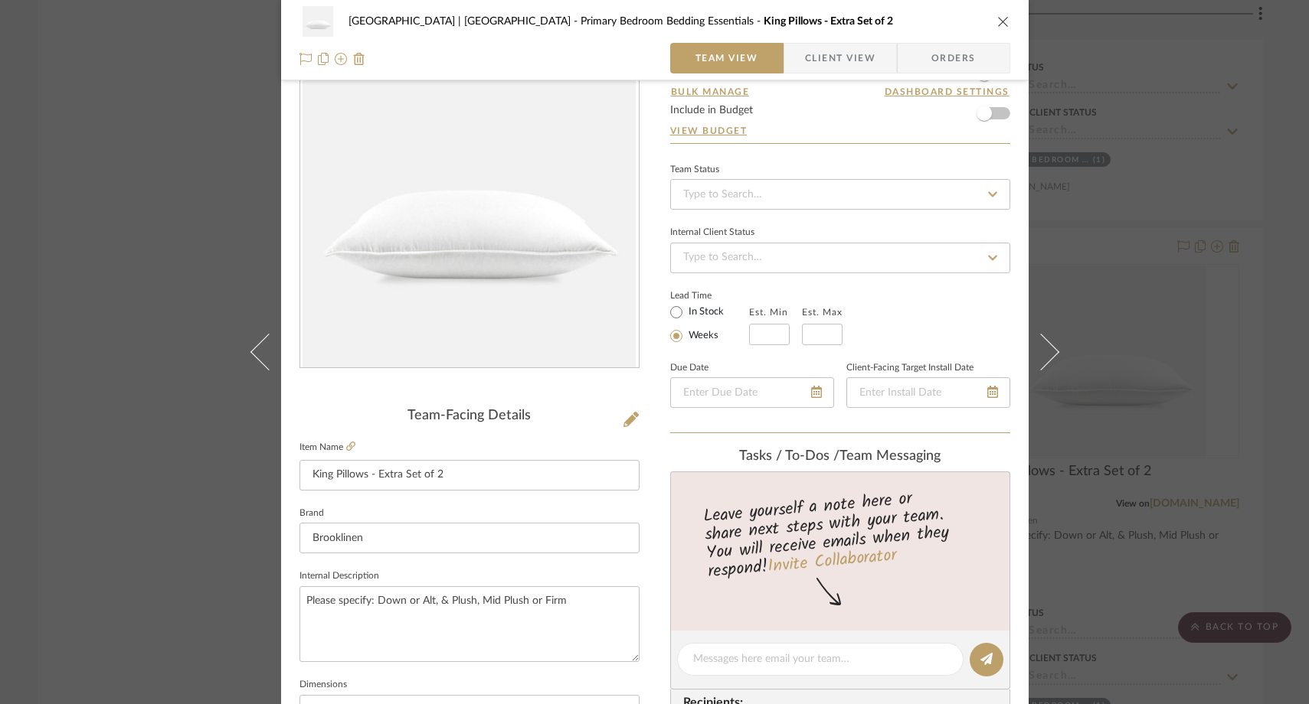
scroll to position [74, 0]
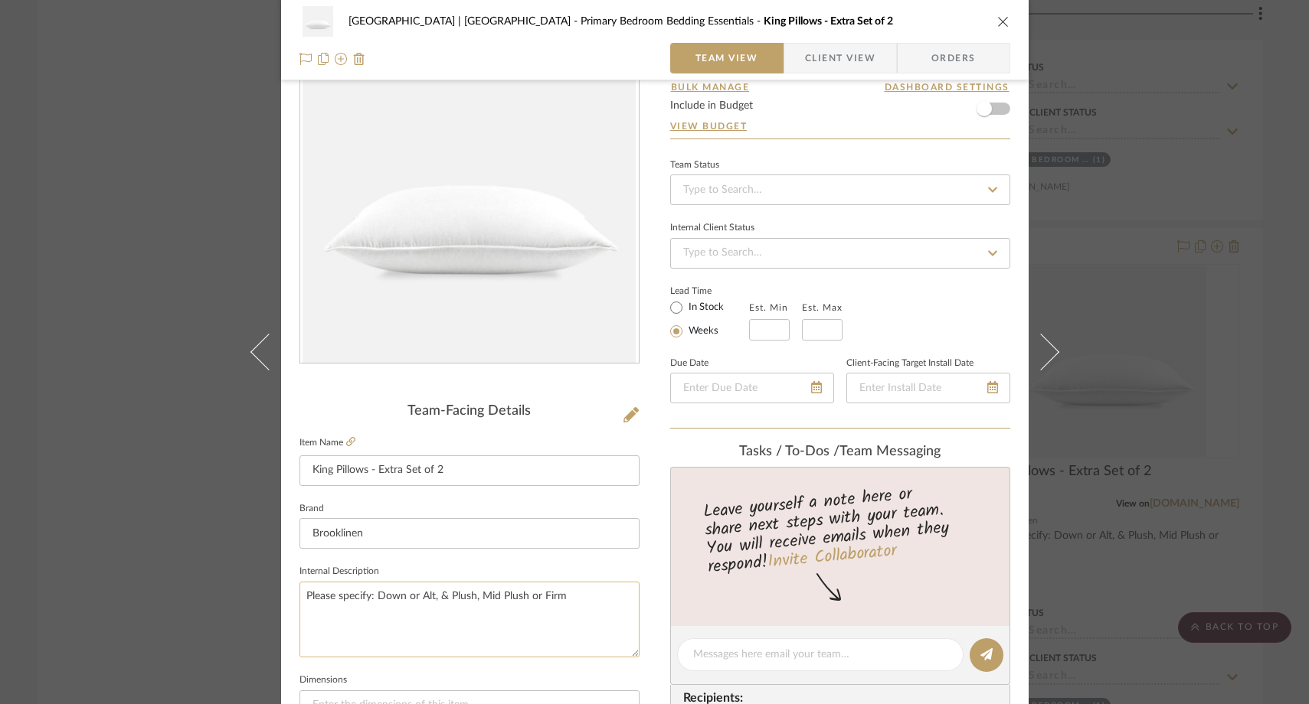
click at [563, 596] on textarea "Please specify: Down or Alt, & Plush, Mid Plush or Firm" at bounding box center [469, 620] width 340 height 76
click at [509, 640] on textarea "Please specify: Down or Alt, & Plush, Mid Plush or Firm?" at bounding box center [469, 620] width 340 height 76
type textarea "Please specify: Down or Alt, & Plush, Mid Plush or Firm?"
click at [139, 212] on div "[GEOGRAPHIC_DATA] | [GEOGRAPHIC_DATA] Bedroom Bedding Essentials King Pillows -…" at bounding box center [654, 352] width 1309 height 704
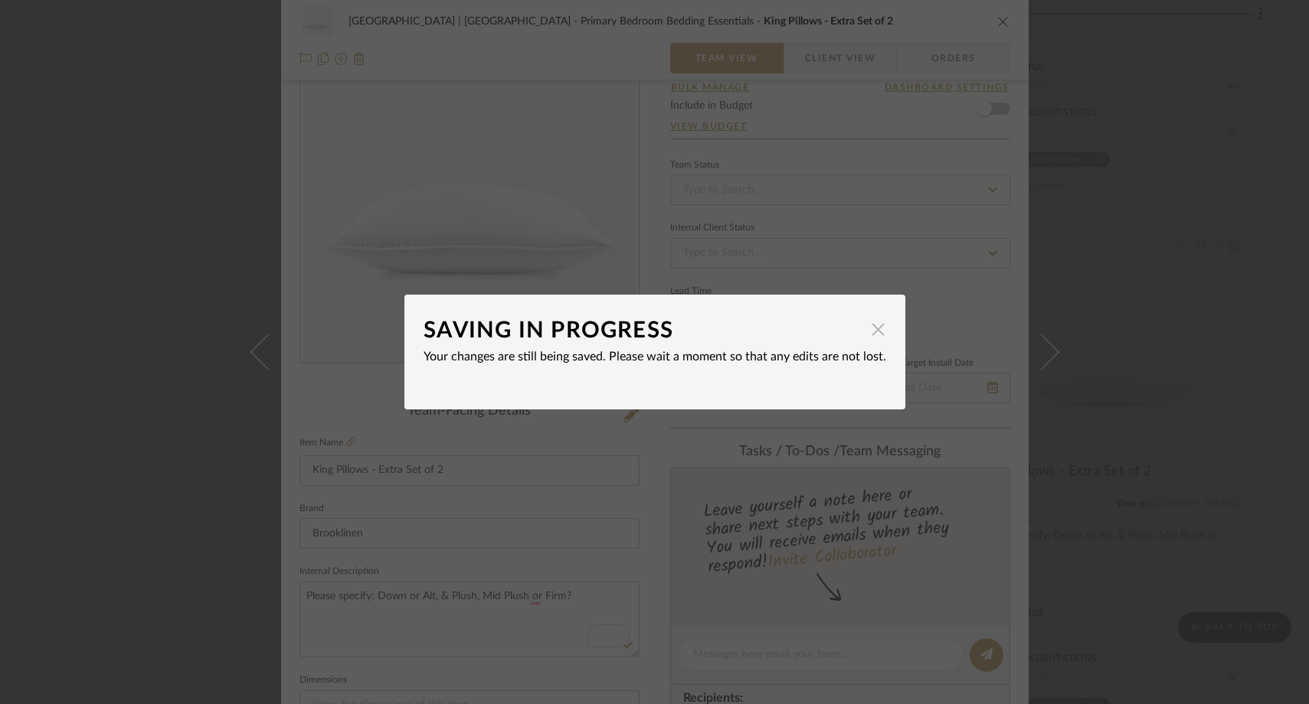
click at [877, 329] on span "button" at bounding box center [878, 329] width 31 height 31
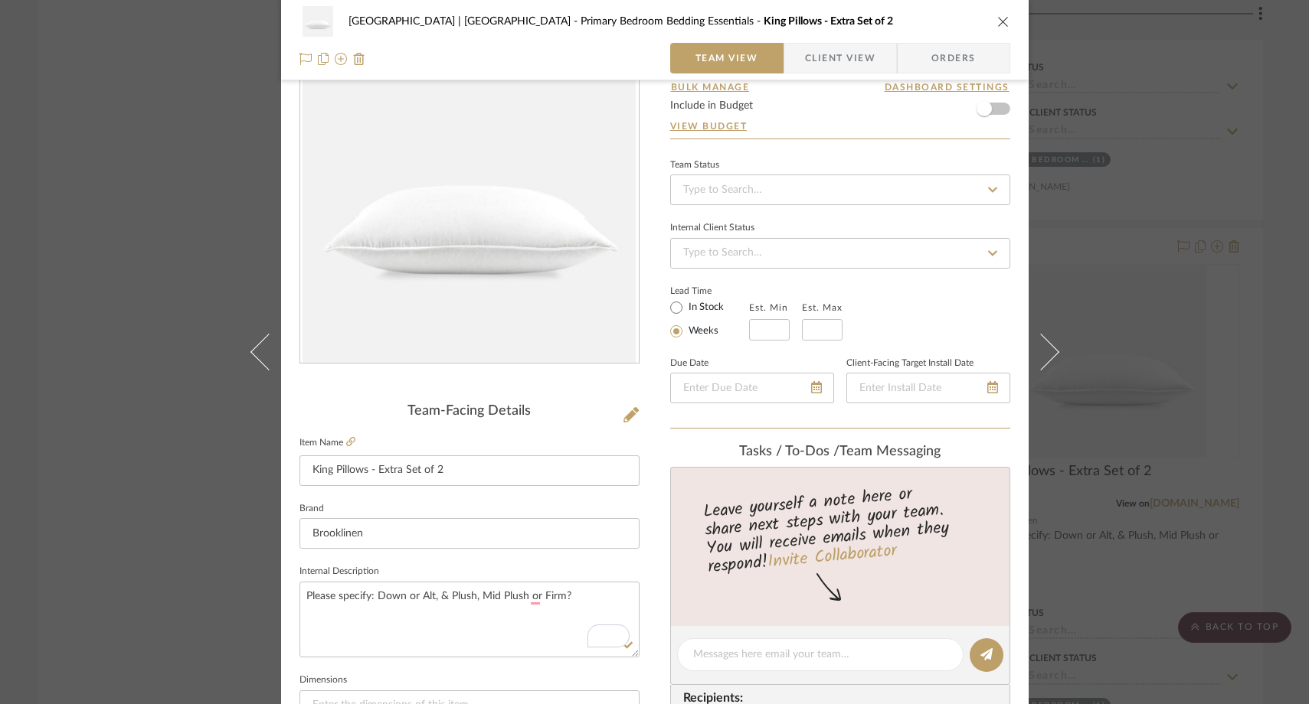
click at [191, 223] on div "[GEOGRAPHIC_DATA] | [GEOGRAPHIC_DATA] Bedroom Bedding Essentials King Pillows -…" at bounding box center [654, 352] width 1309 height 704
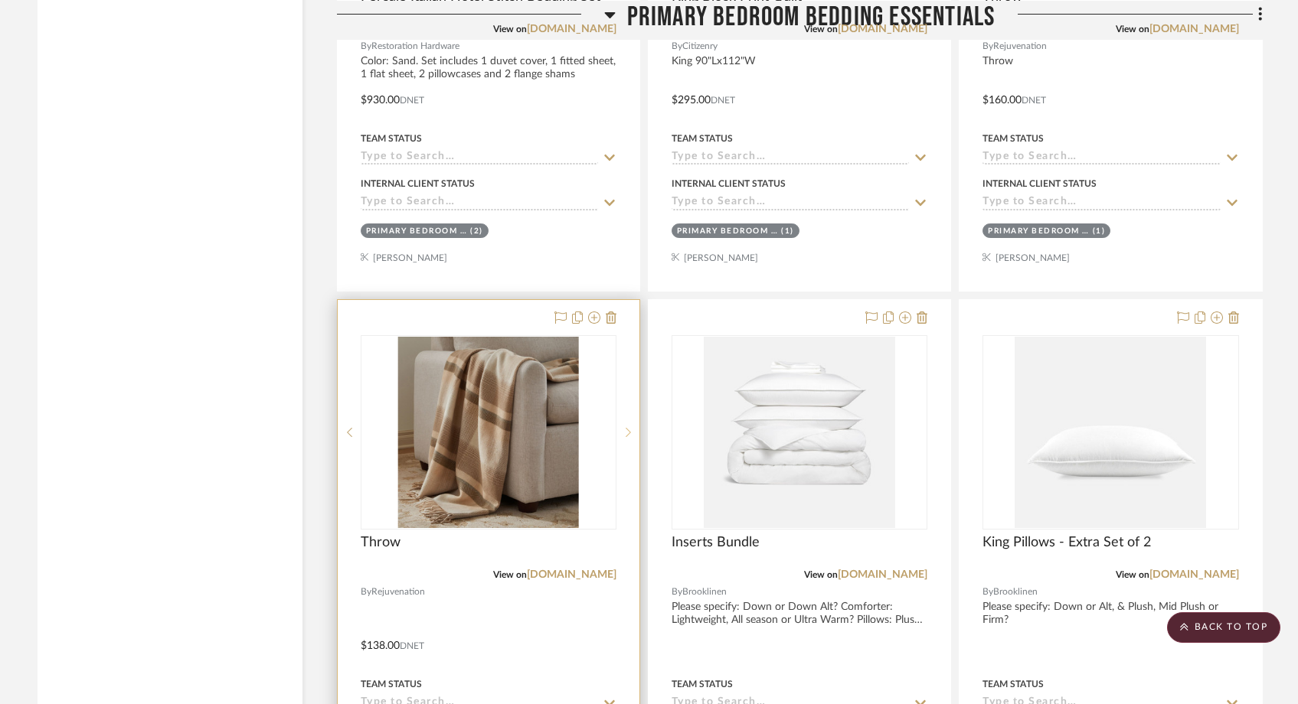
scroll to position [24920, 0]
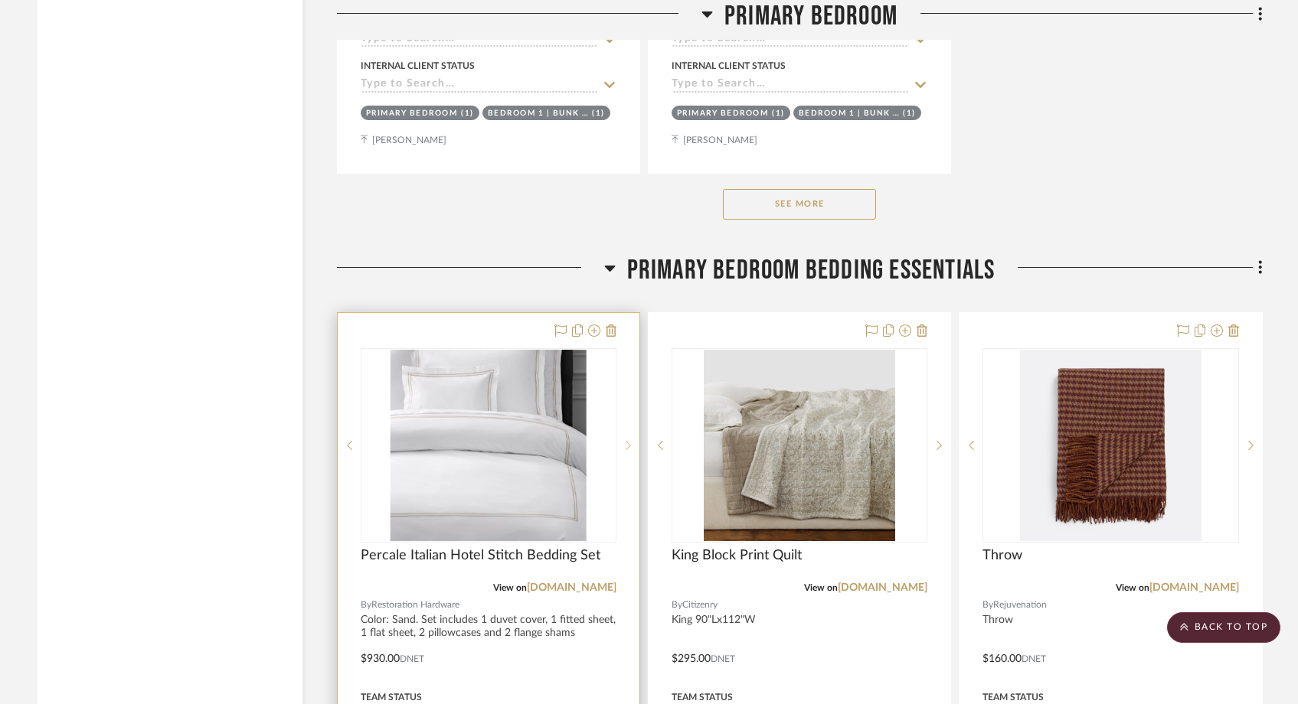
click at [628, 440] on icon at bounding box center [628, 445] width 5 height 11
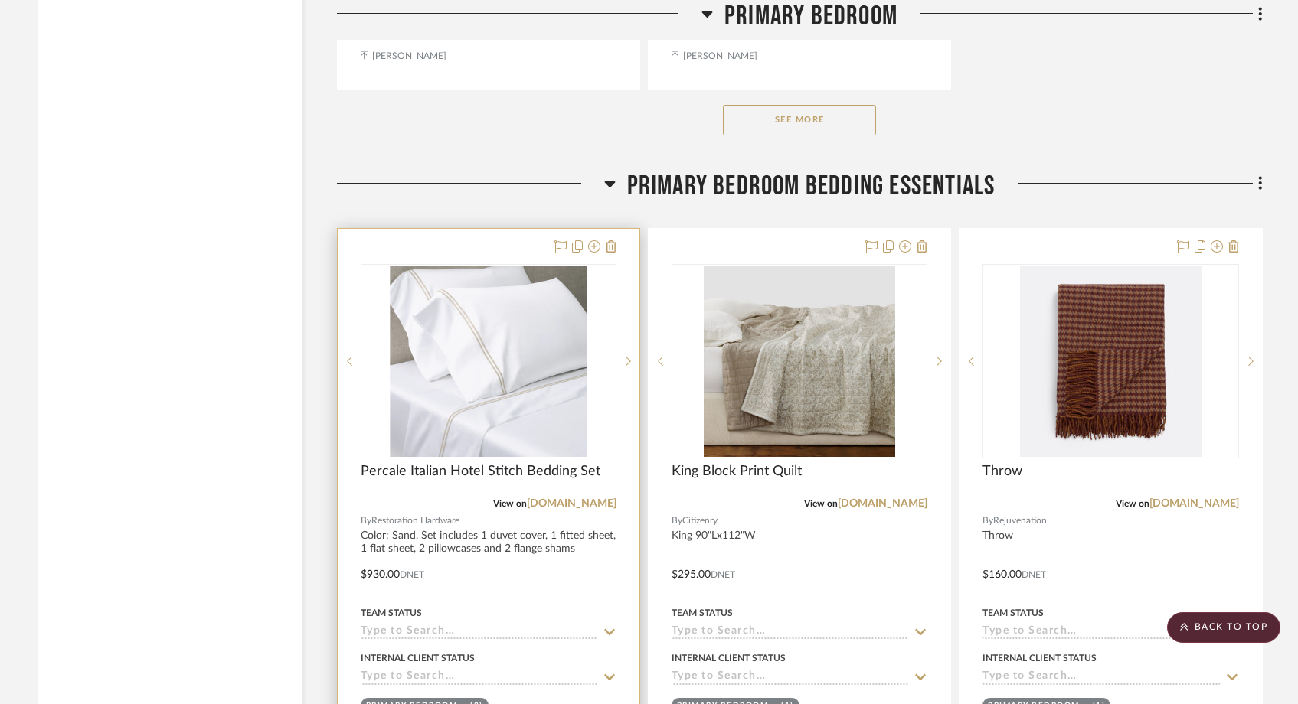
scroll to position [25006, 0]
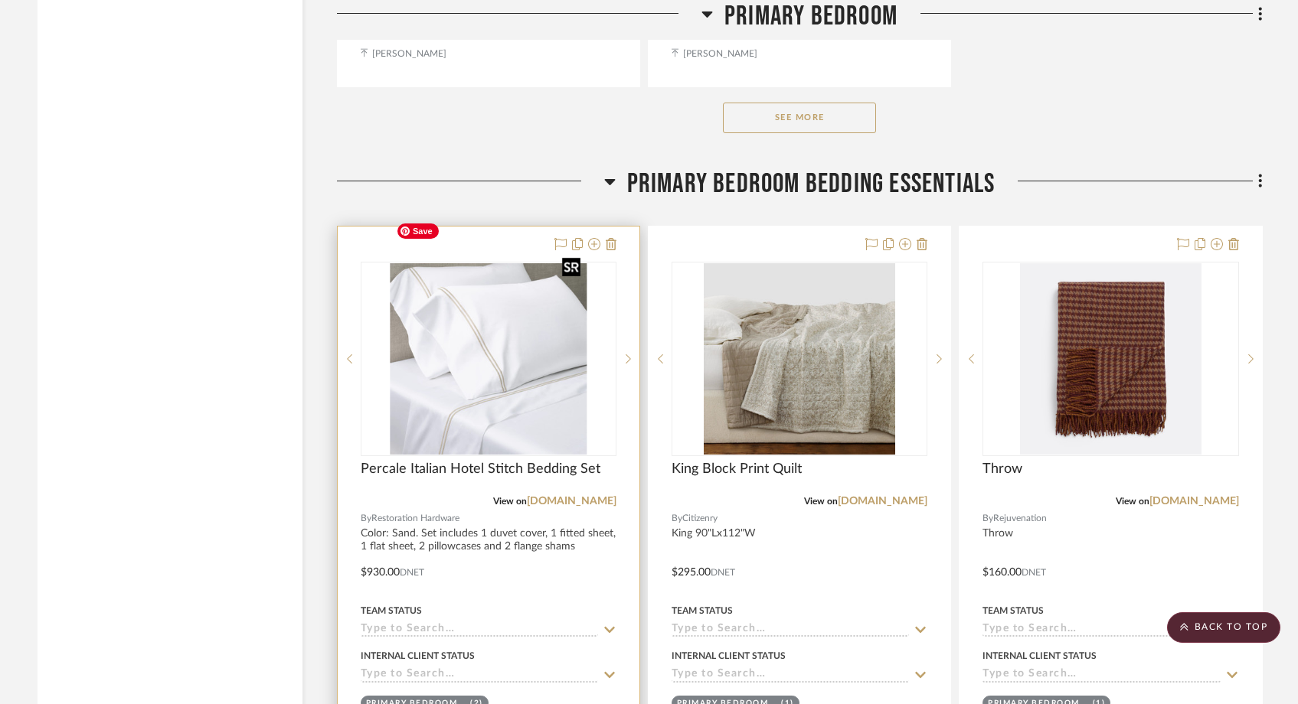
click at [551, 383] on img "1" at bounding box center [488, 358] width 197 height 191
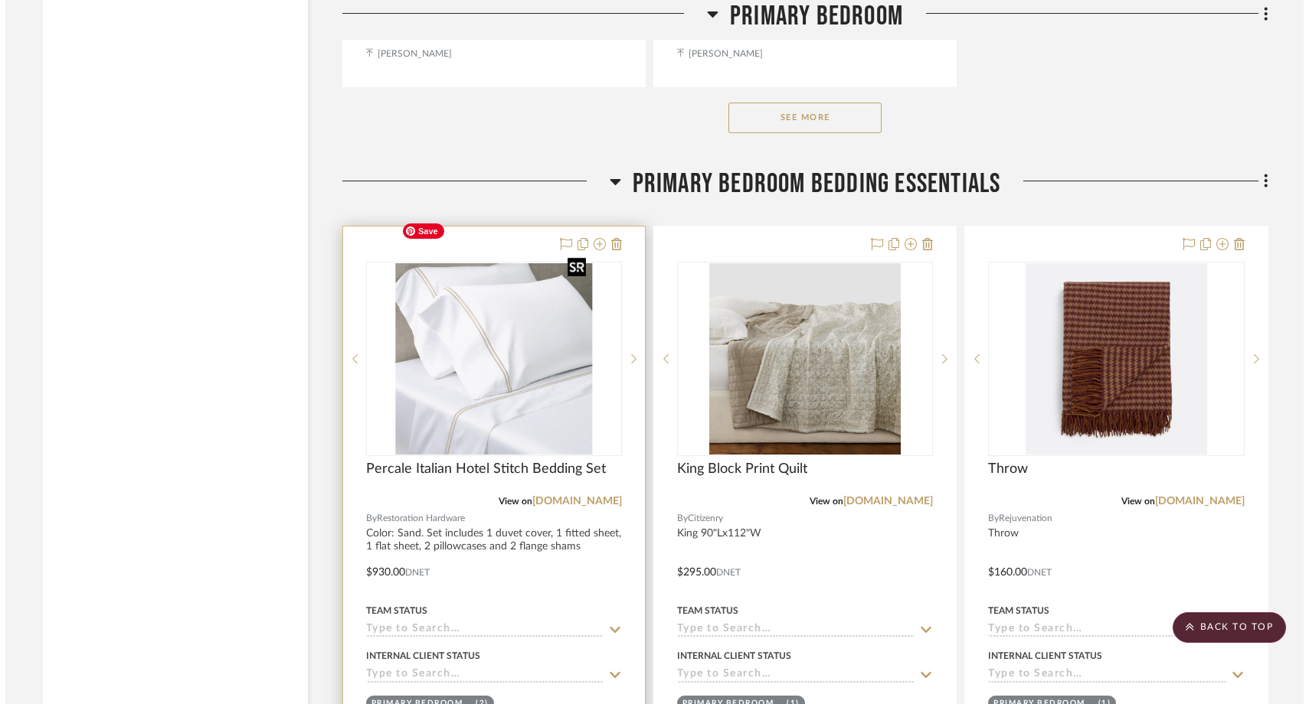
scroll to position [0, 0]
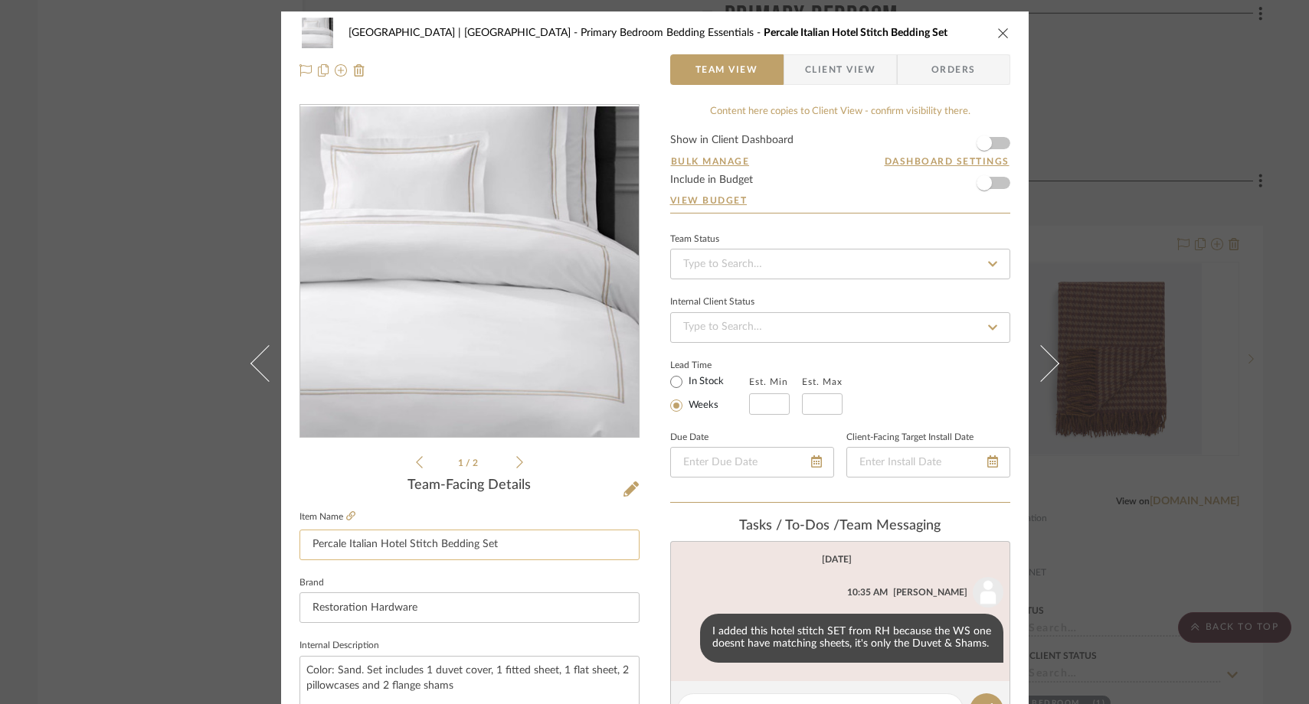
drag, startPoint x: 469, startPoint y: 549, endPoint x: 433, endPoint y: 549, distance: 36.0
click at [433, 549] on input "Percale Italian Hotel Stitch Bedding Set" at bounding box center [469, 545] width 340 height 31
click at [431, 570] on sr-form-field "Item Name Percale Italian Hotel Stitch Bedding Set" at bounding box center [469, 540] width 340 height 66
click at [462, 565] on sr-form-field "Item Name Percale Italian Hotel Stitch Bedding Set" at bounding box center [469, 540] width 340 height 66
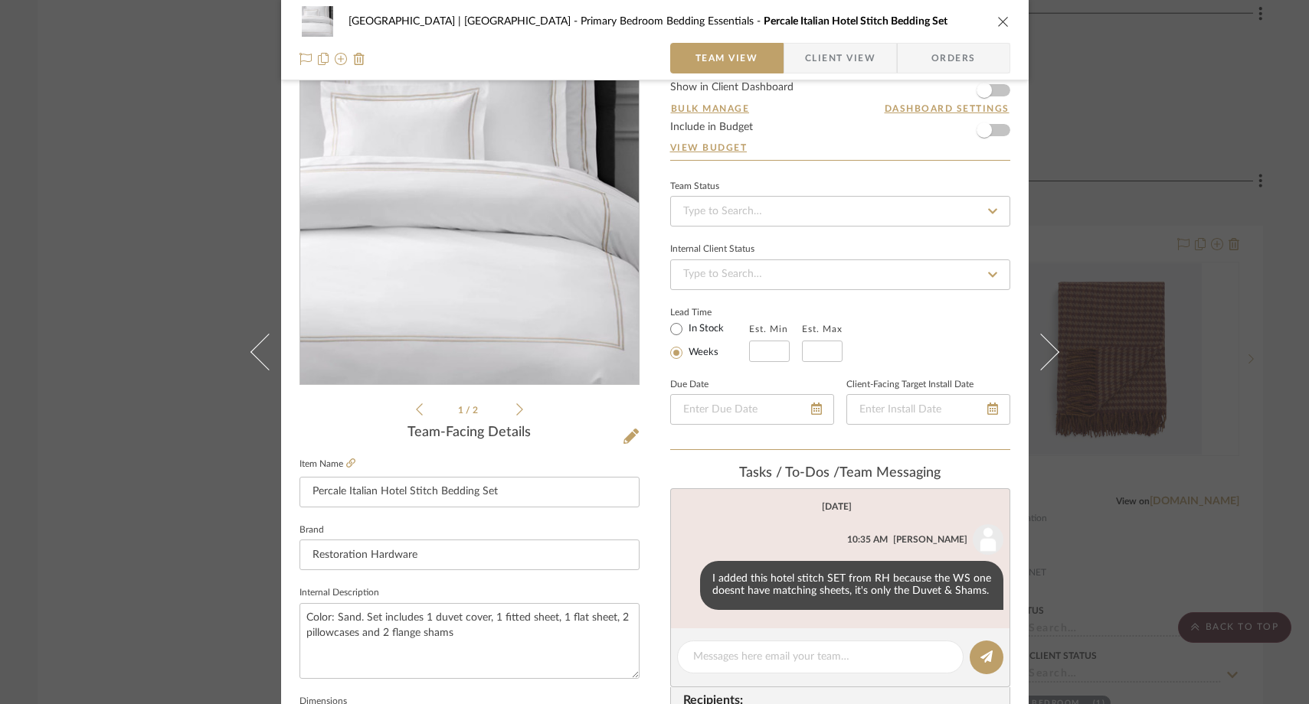
scroll to position [60, 0]
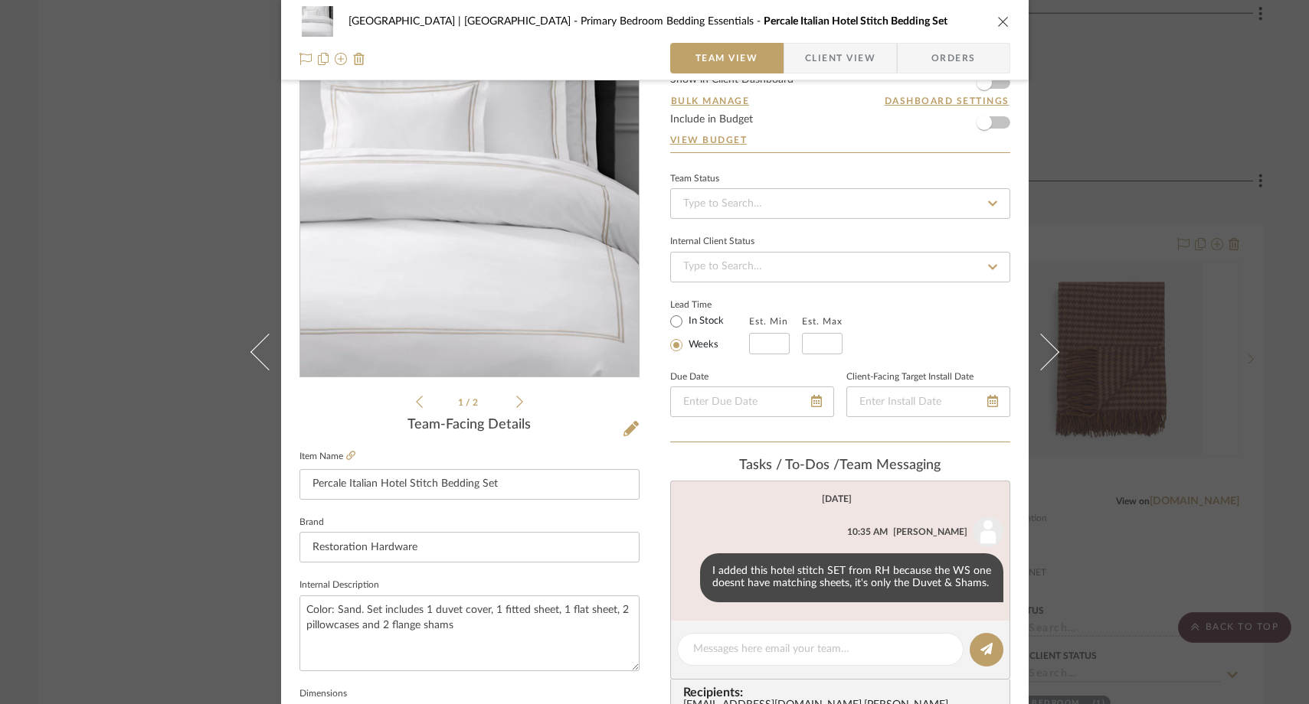
click at [181, 282] on div "[GEOGRAPHIC_DATA] | [GEOGRAPHIC_DATA] Bedroom Bedding Essentials Percale Italia…" at bounding box center [654, 352] width 1309 height 704
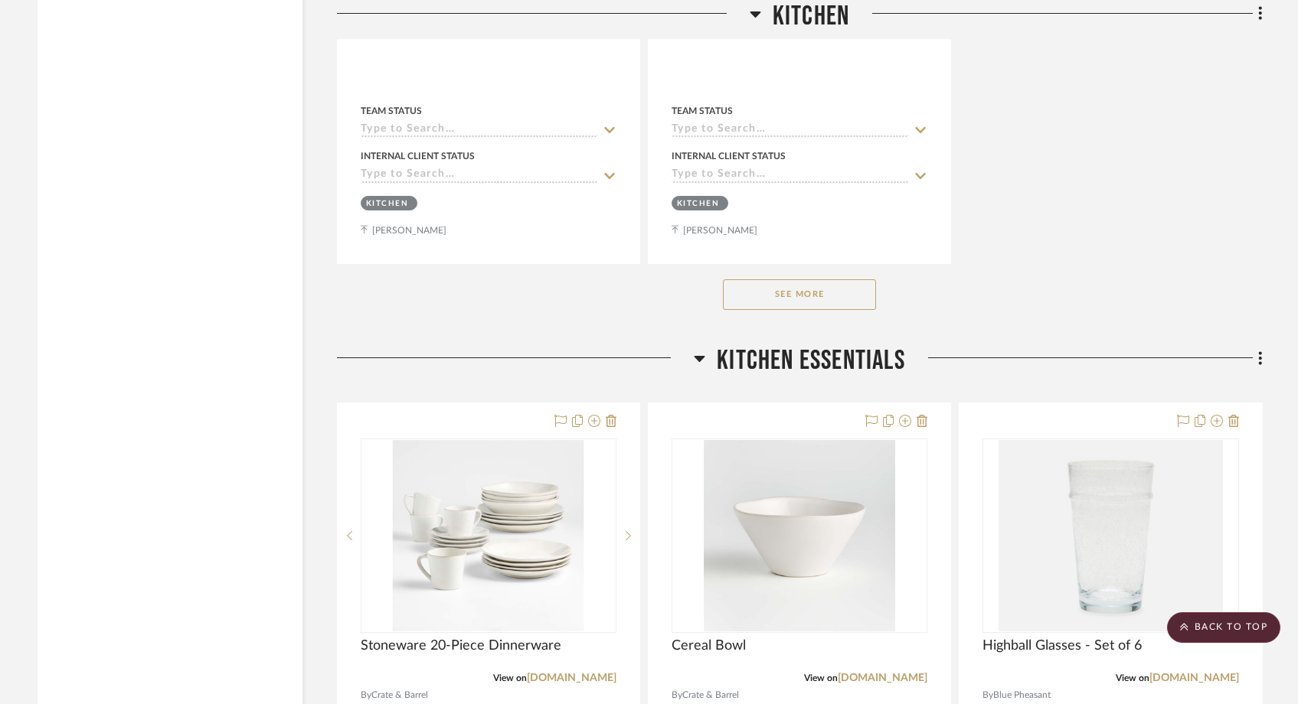
scroll to position [10236, 0]
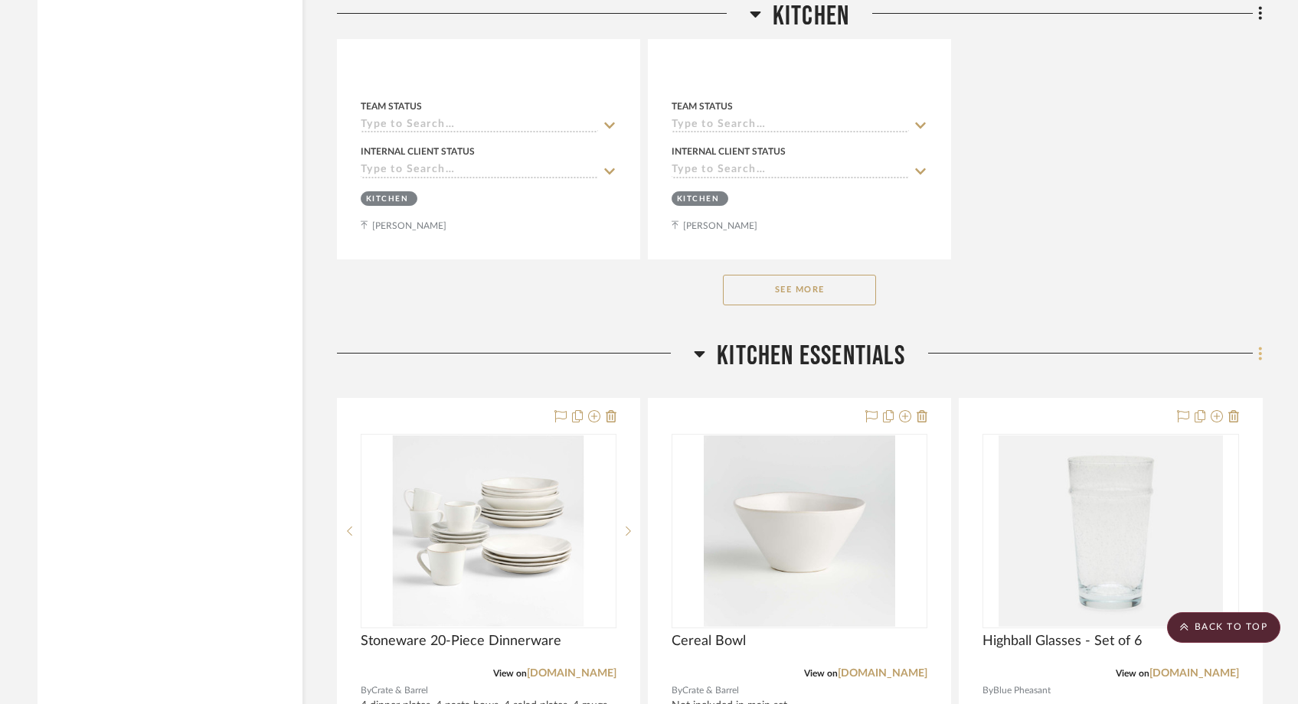
click at [1258, 345] on icon at bounding box center [1260, 353] width 5 height 17
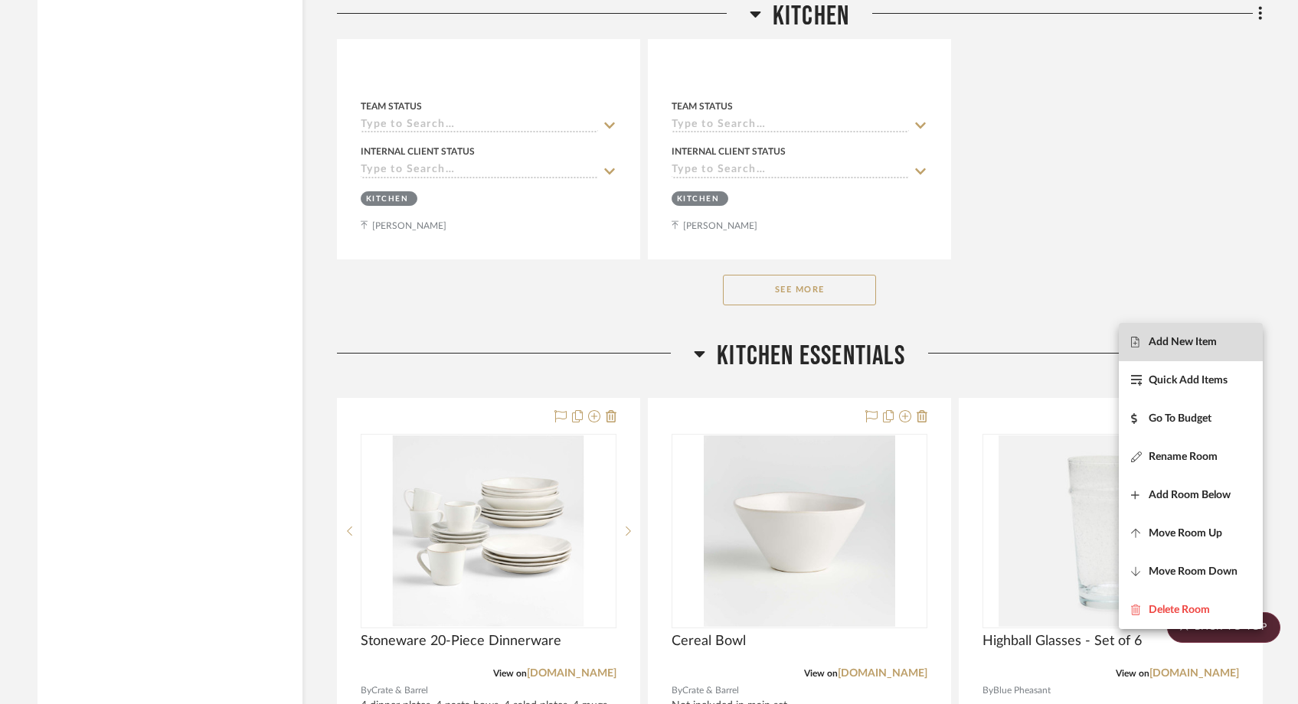
click at [1220, 339] on span "Add New Item" at bounding box center [1190, 342] width 119 height 13
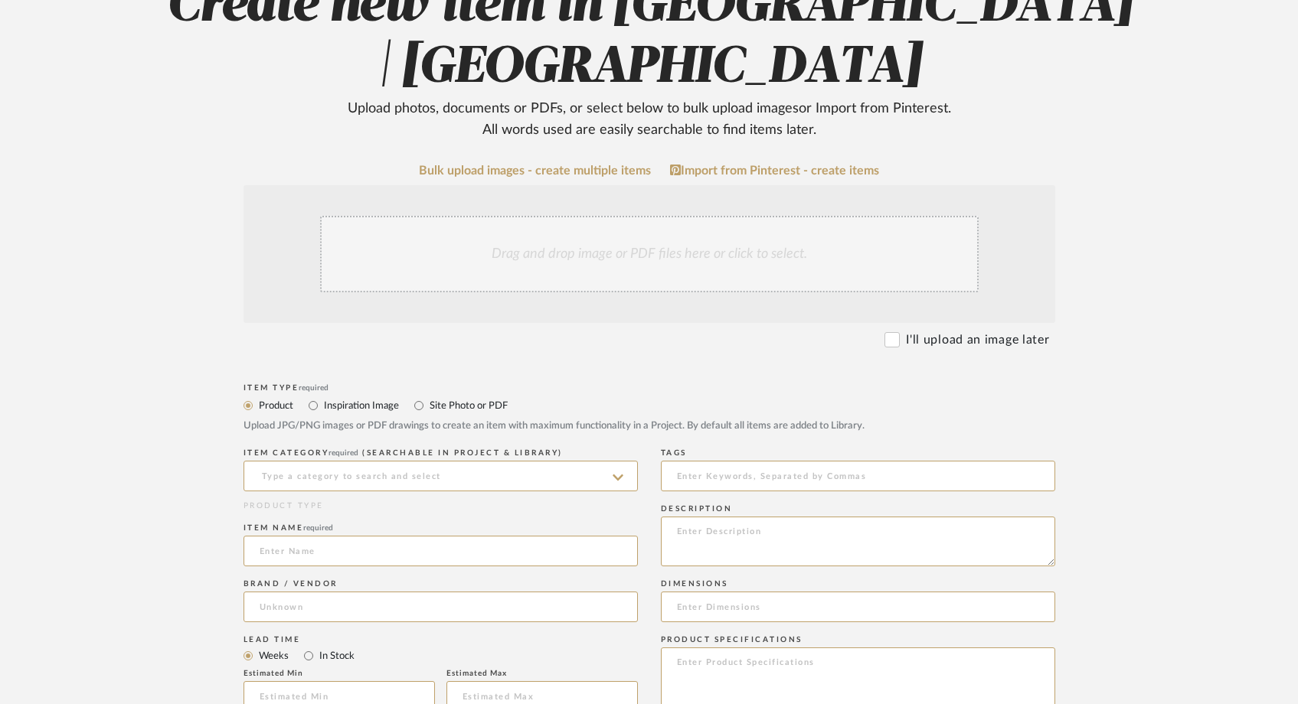
scroll to position [236, 0]
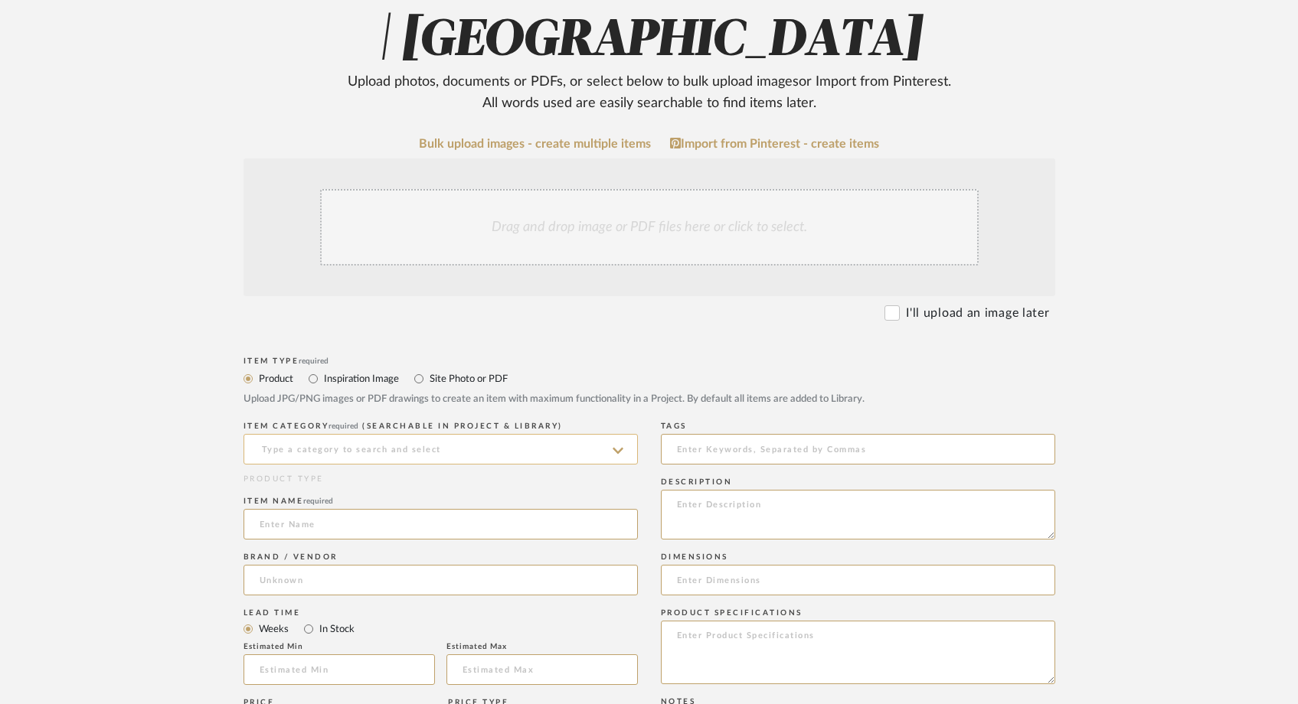
click at [312, 449] on input at bounding box center [440, 449] width 394 height 31
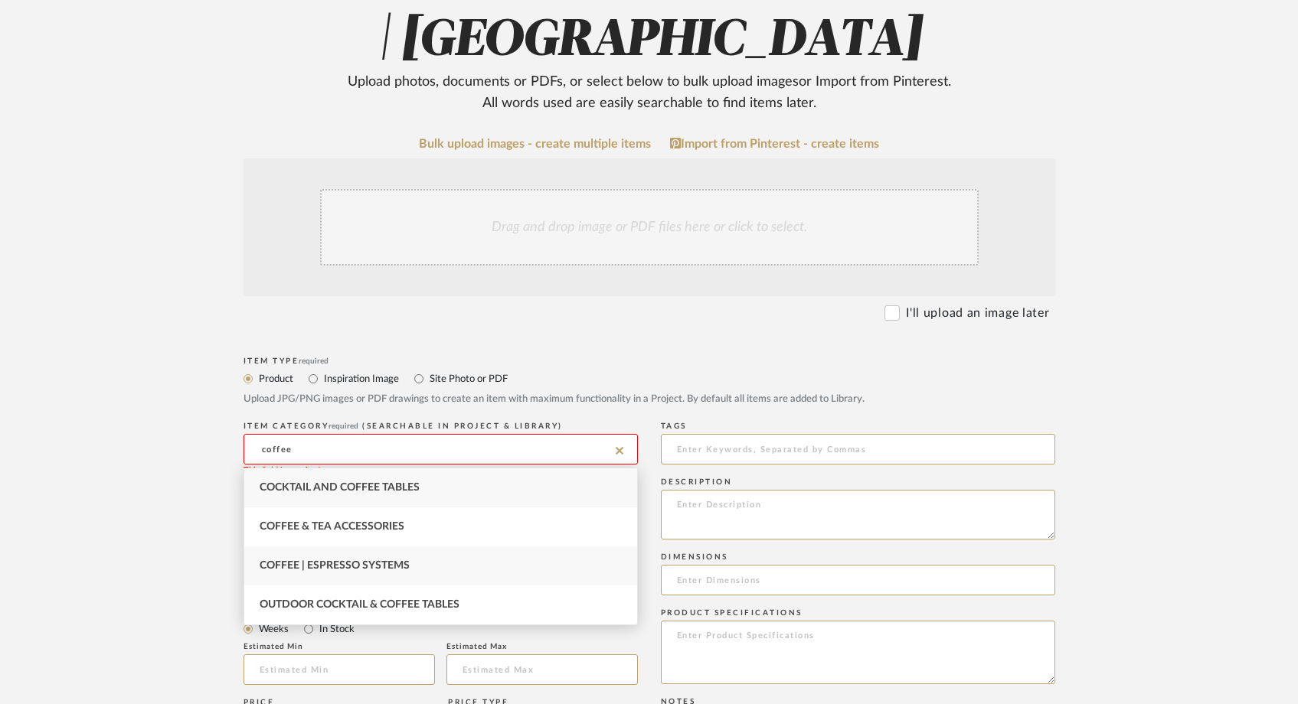
click at [281, 554] on div "Coffee | Espresso Systems" at bounding box center [440, 566] width 393 height 39
type input "Coffee | Espresso Systems"
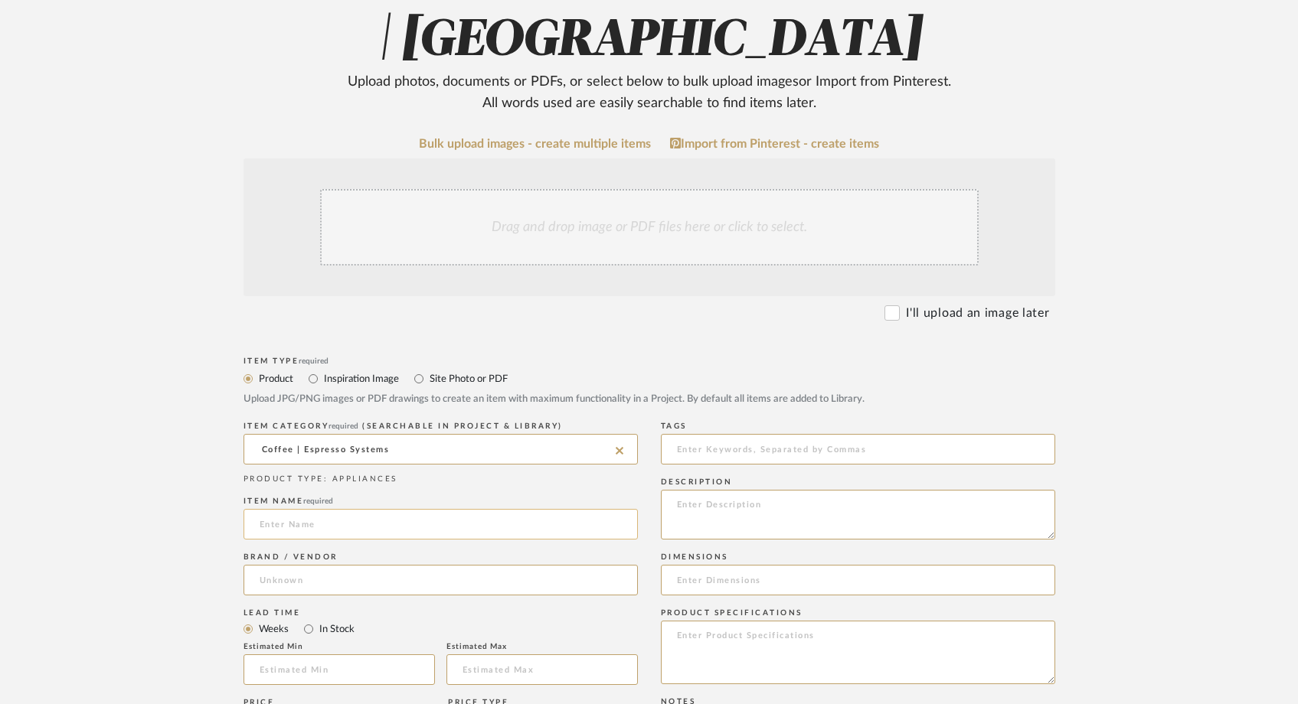
click at [286, 534] on input at bounding box center [440, 524] width 394 height 31
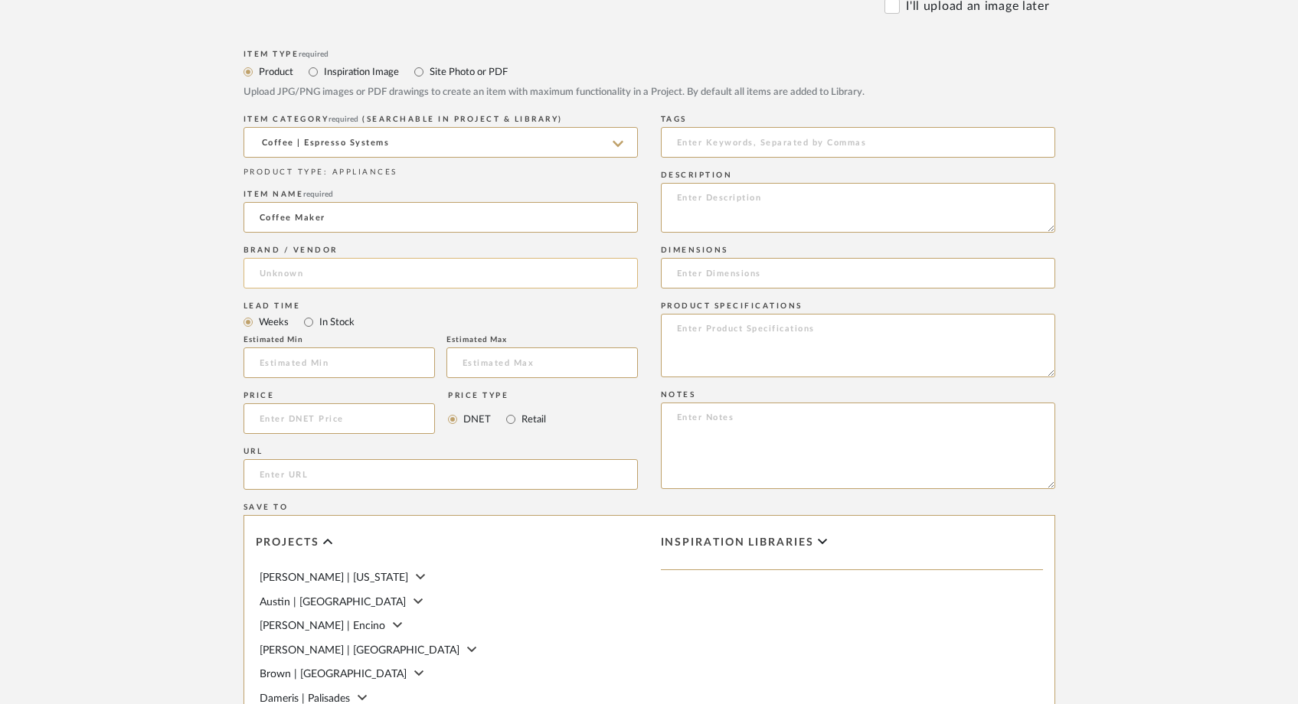
scroll to position [553, 0]
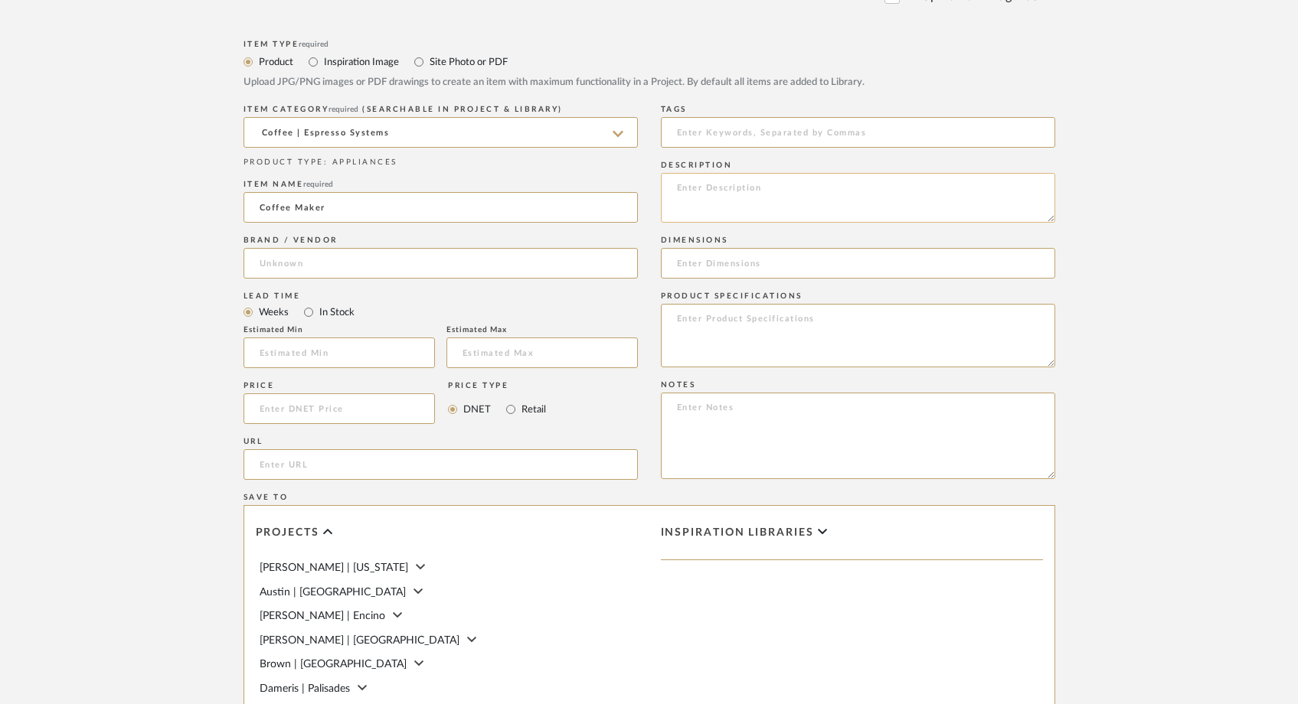
type input "Coffee Maker"
click at [775, 193] on textarea "To enrich screen reader interactions, please activate Accessibility in Grammarl…" at bounding box center [858, 198] width 394 height 50
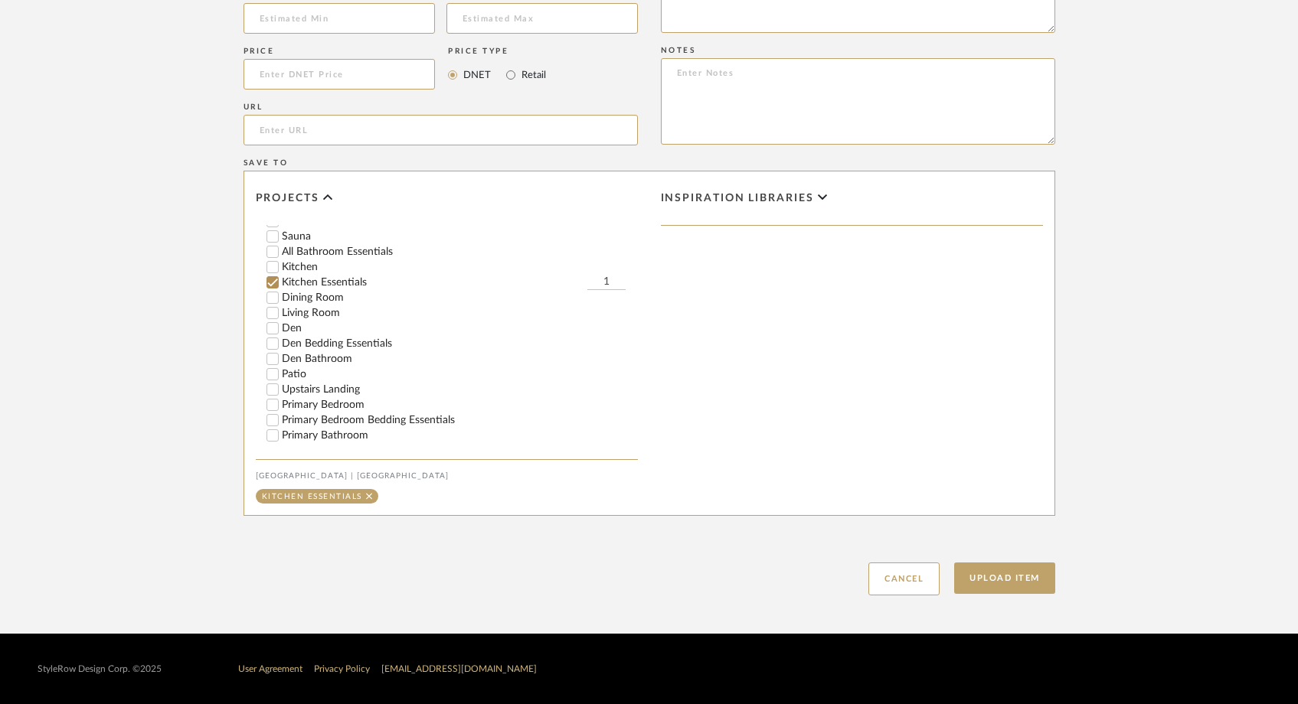
scroll to position [407, 0]
type textarea "Please advise"
click at [1027, 571] on button "Upload Item" at bounding box center [1004, 578] width 101 height 31
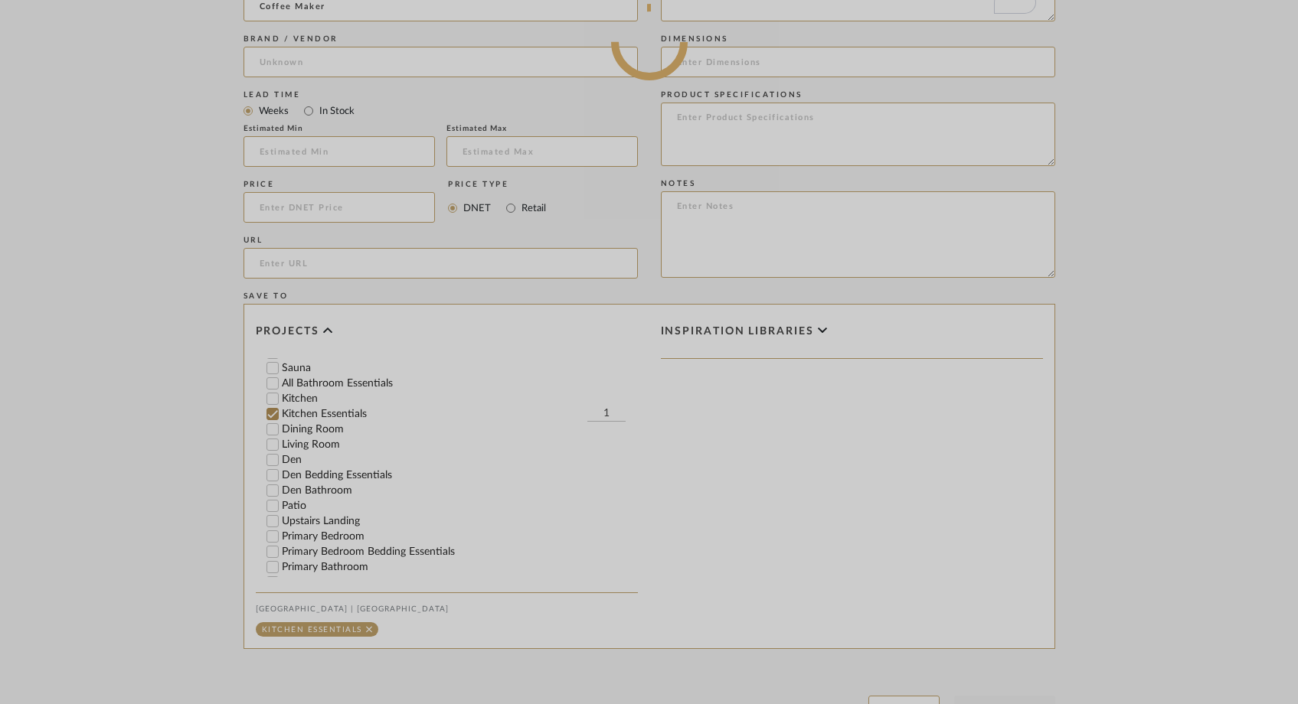
scroll to position [753, 0]
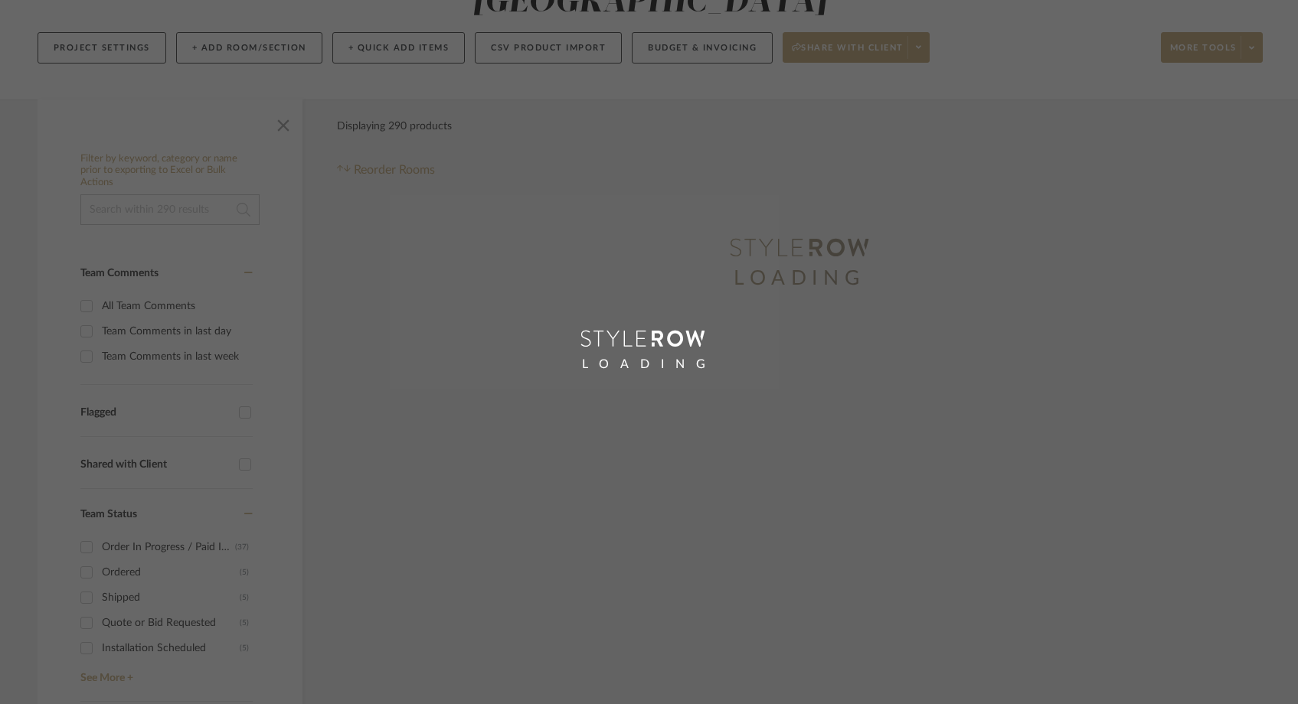
scroll to position [37, 0]
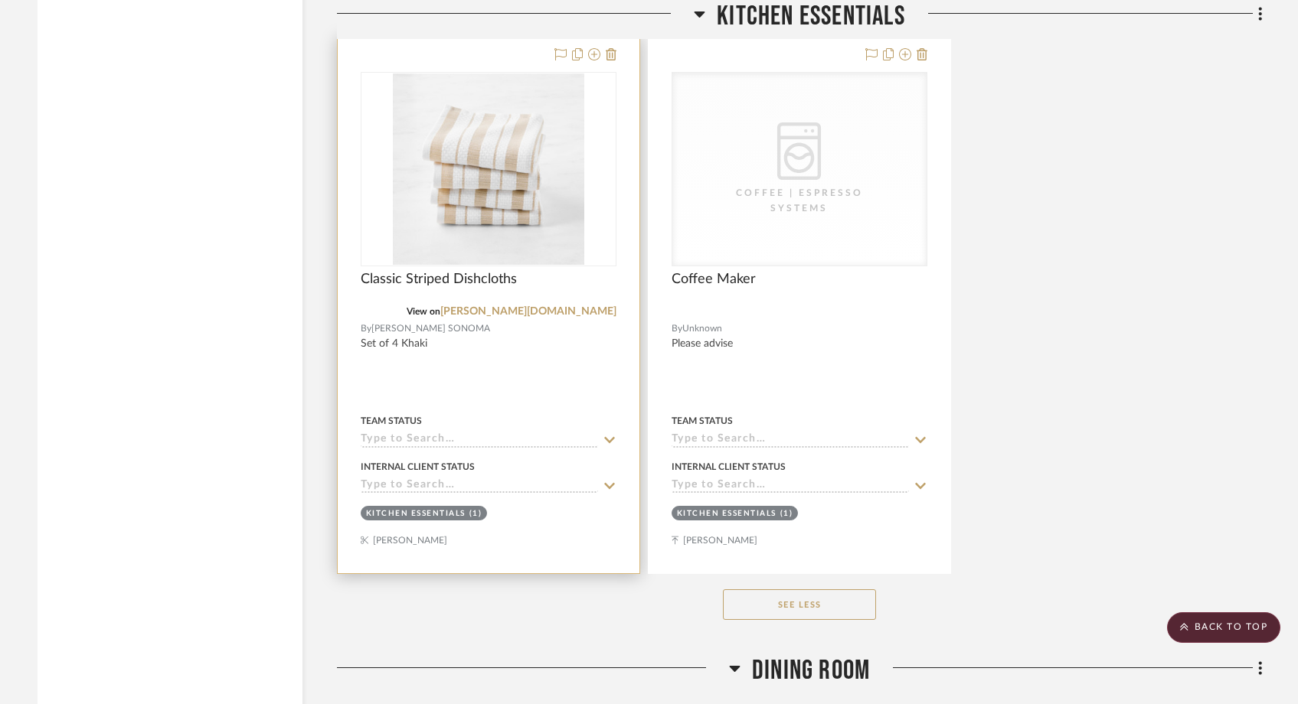
scroll to position [13273, 0]
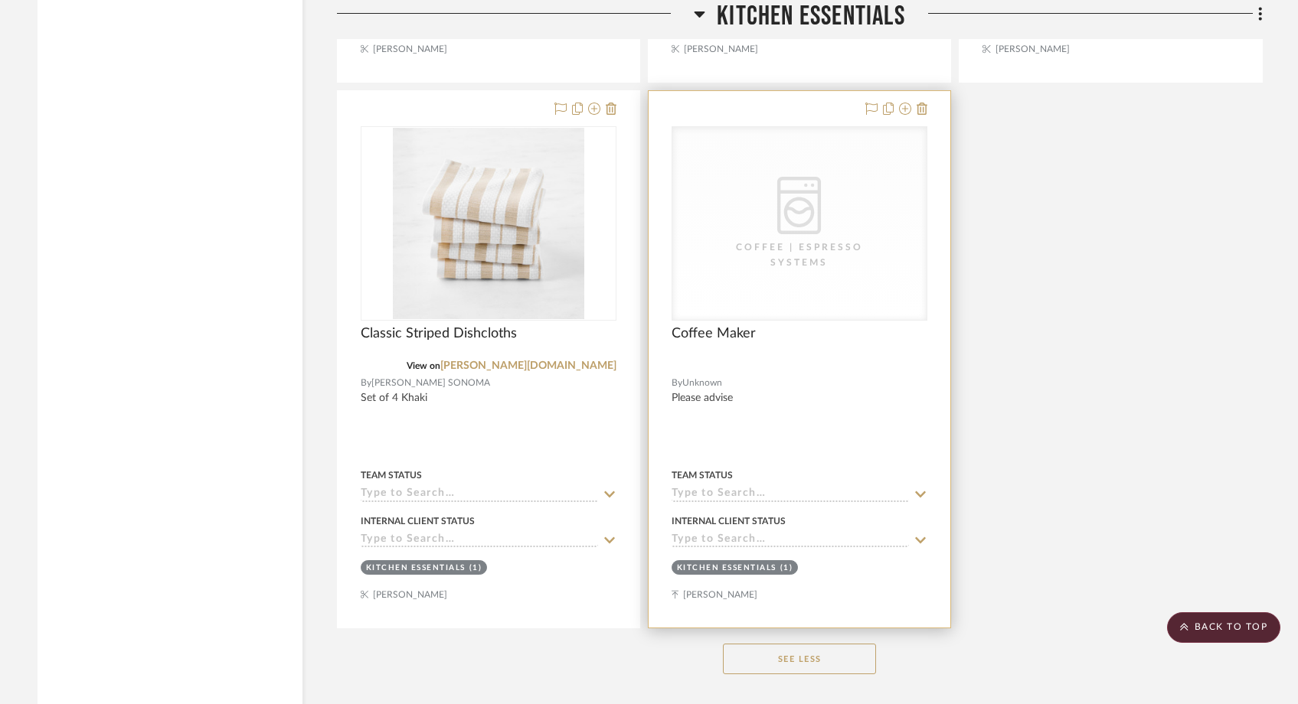
click at [805, 240] on div "Coffee | Espresso Systems" at bounding box center [799, 255] width 153 height 31
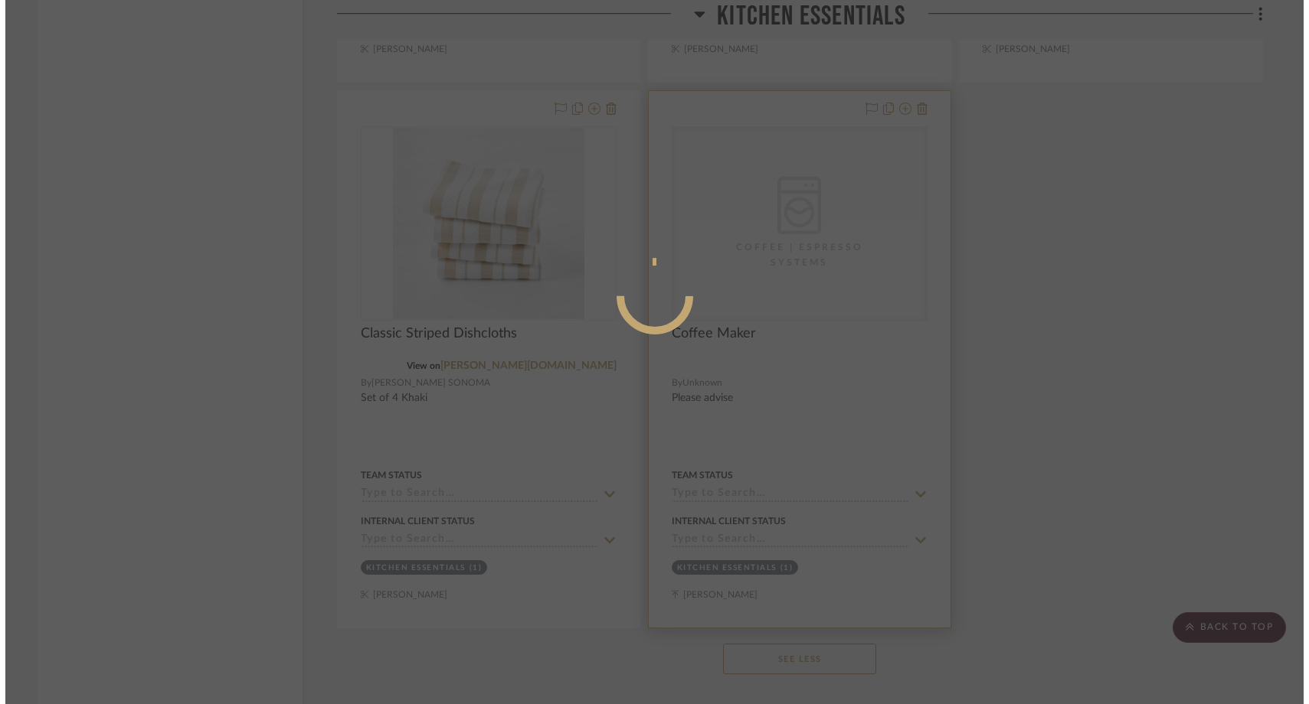
scroll to position [0, 0]
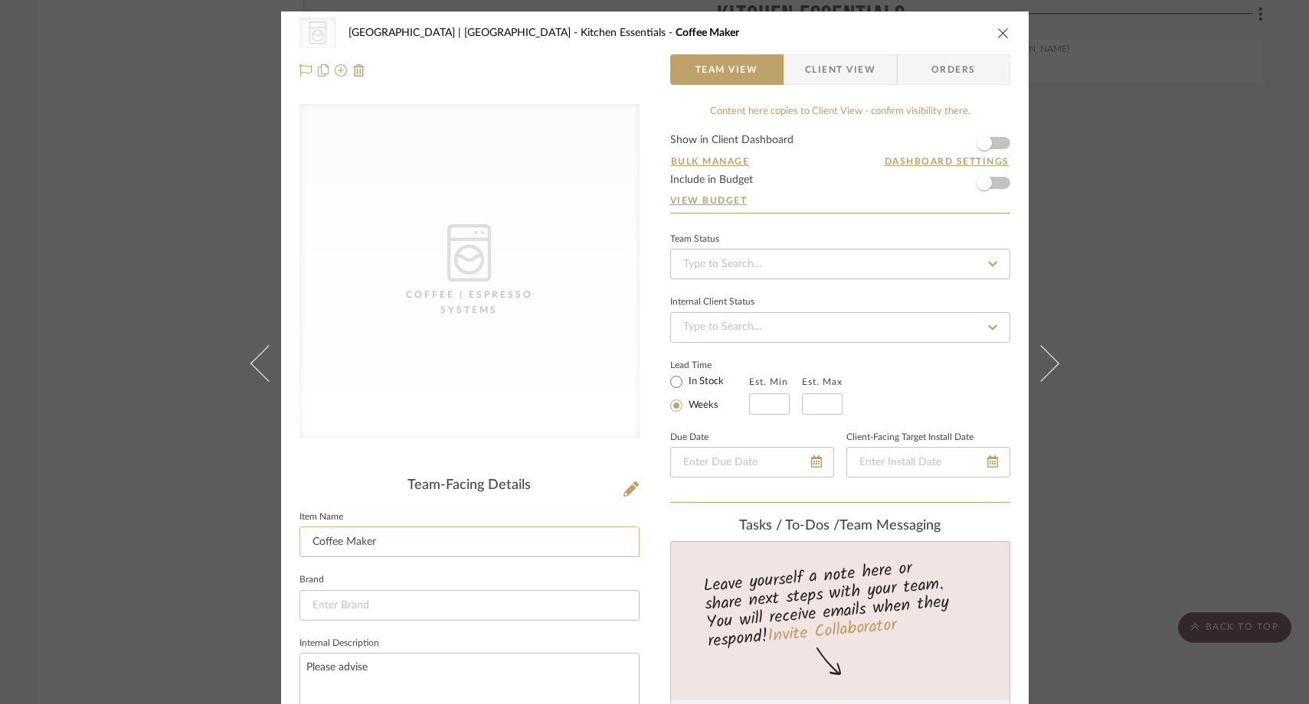
click at [381, 545] on input "Coffee Maker" at bounding box center [469, 542] width 340 height 31
type input "Coffee Maker, Blender, Toaster, Air Fryer"
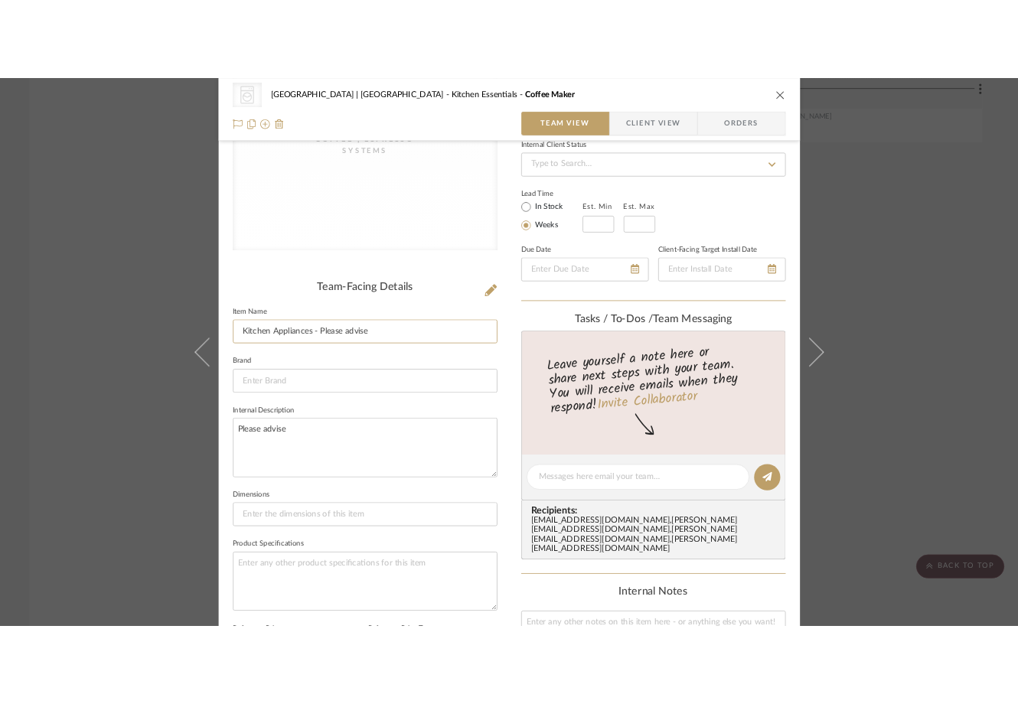
scroll to position [227, 0]
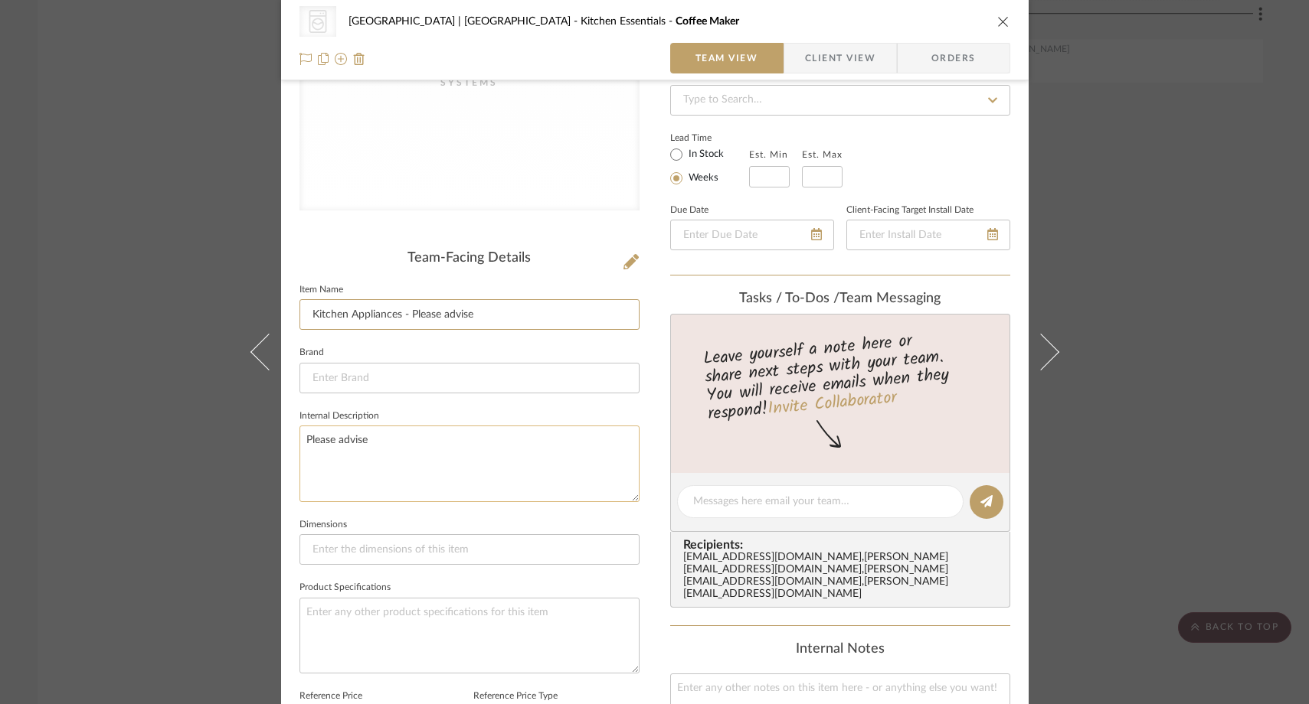
type input "Kitchen Appliances - Please advise"
drag, startPoint x: 402, startPoint y: 453, endPoint x: 364, endPoint y: 415, distance: 54.1
click at [364, 415] on fieldset "Internal Description Please advise" at bounding box center [469, 454] width 340 height 96
paste textarea "Set includes 1 duvet cover, 1 fitted sheet, 1 flat sheet, 2 pillowcases and 2 f…"
click at [299, 438] on dialog-content "CategoryIconAppliances Created with Sketch. Coffee | Espresso Systems Meadow Mo…" at bounding box center [654, 489] width 833 height 1411
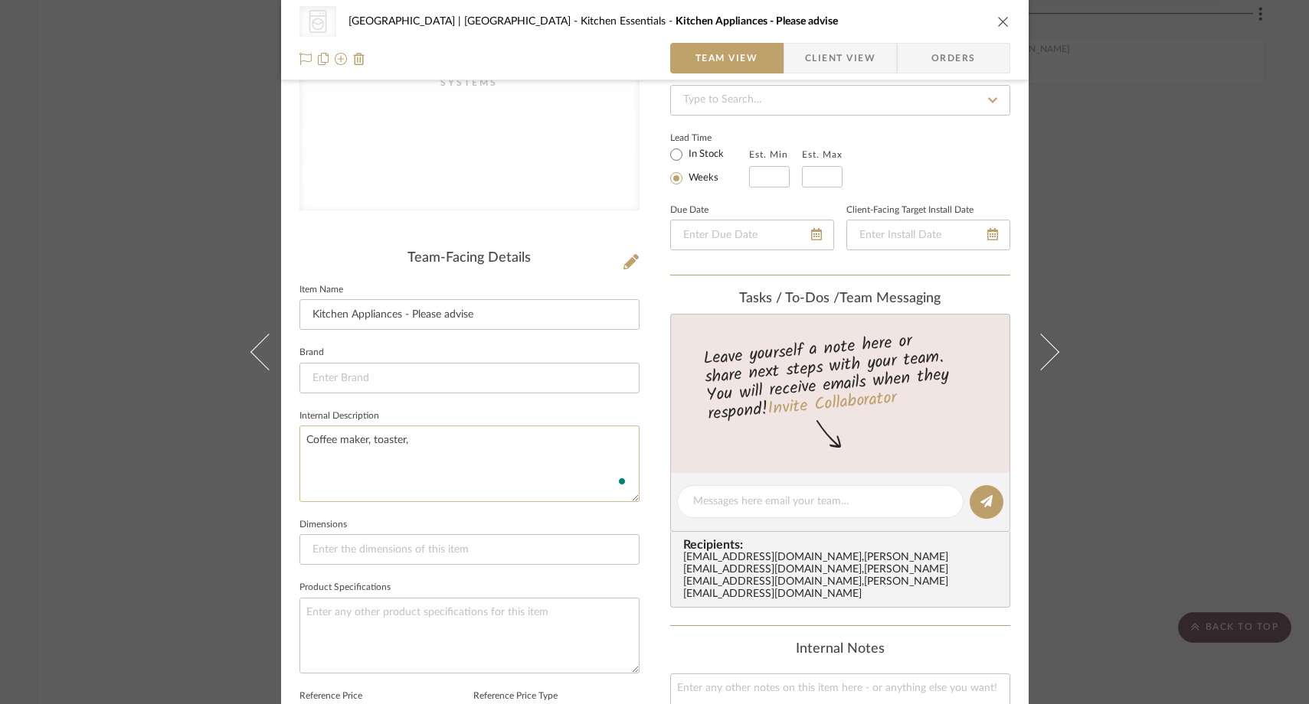
type textarea "Coffee maker, toaster,"
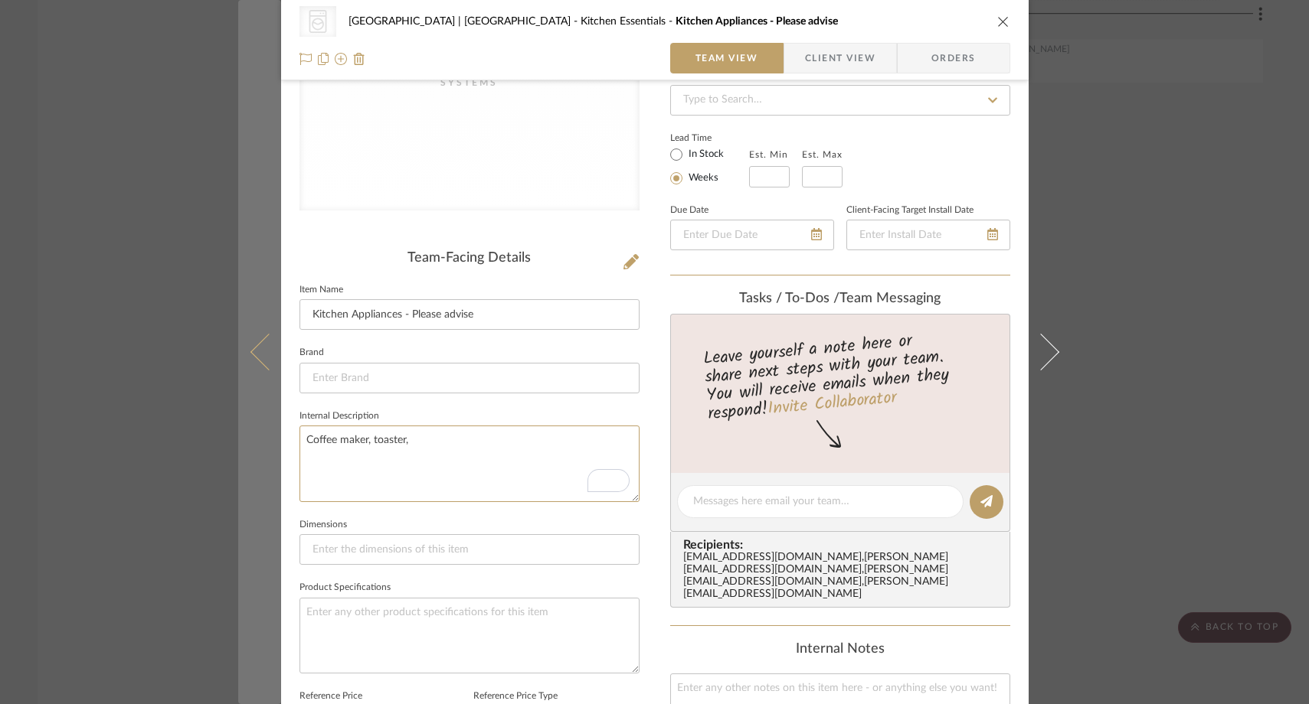
drag, startPoint x: 422, startPoint y: 446, endPoint x: 269, endPoint y: 453, distance: 153.3
click at [269, 453] on mat-dialog-content "CategoryIconAppliances Created with Sketch. Coffee | Espresso Systems Meadow Mo…" at bounding box center [654, 489] width 833 height 1411
drag, startPoint x: 410, startPoint y: 440, endPoint x: 268, endPoint y: 417, distance: 144.4
click at [268, 417] on mat-dialog-content "CategoryIconAppliances Created with Sketch. Coffee | Espresso Systems Meadow Mo…" at bounding box center [654, 489] width 833 height 1411
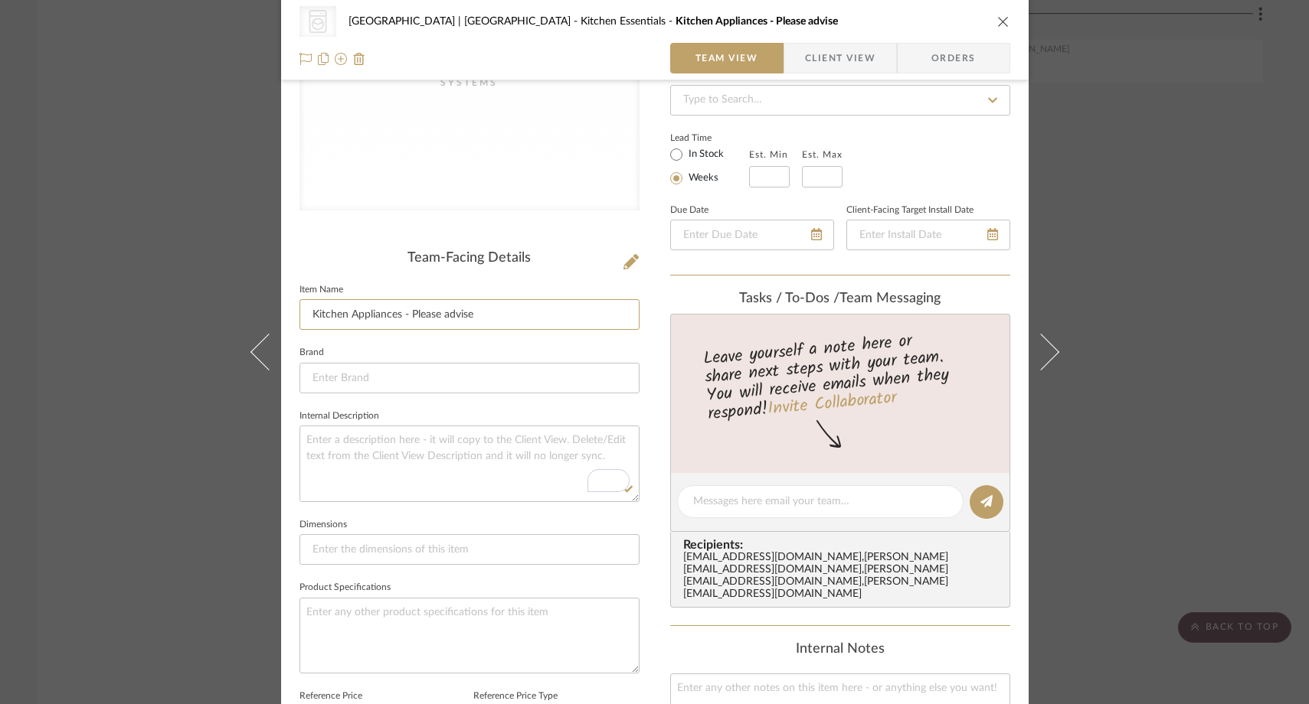
drag, startPoint x: 475, startPoint y: 319, endPoint x: 327, endPoint y: 289, distance: 150.8
click at [327, 289] on fieldset "Item Name Kitchen Appliances - Please advise" at bounding box center [469, 304] width 340 height 51
click at [181, 222] on div "CategoryIconAppliances Created with Sketch. Coffee | Espresso Systems Meadow Mo…" at bounding box center [654, 352] width 1309 height 704
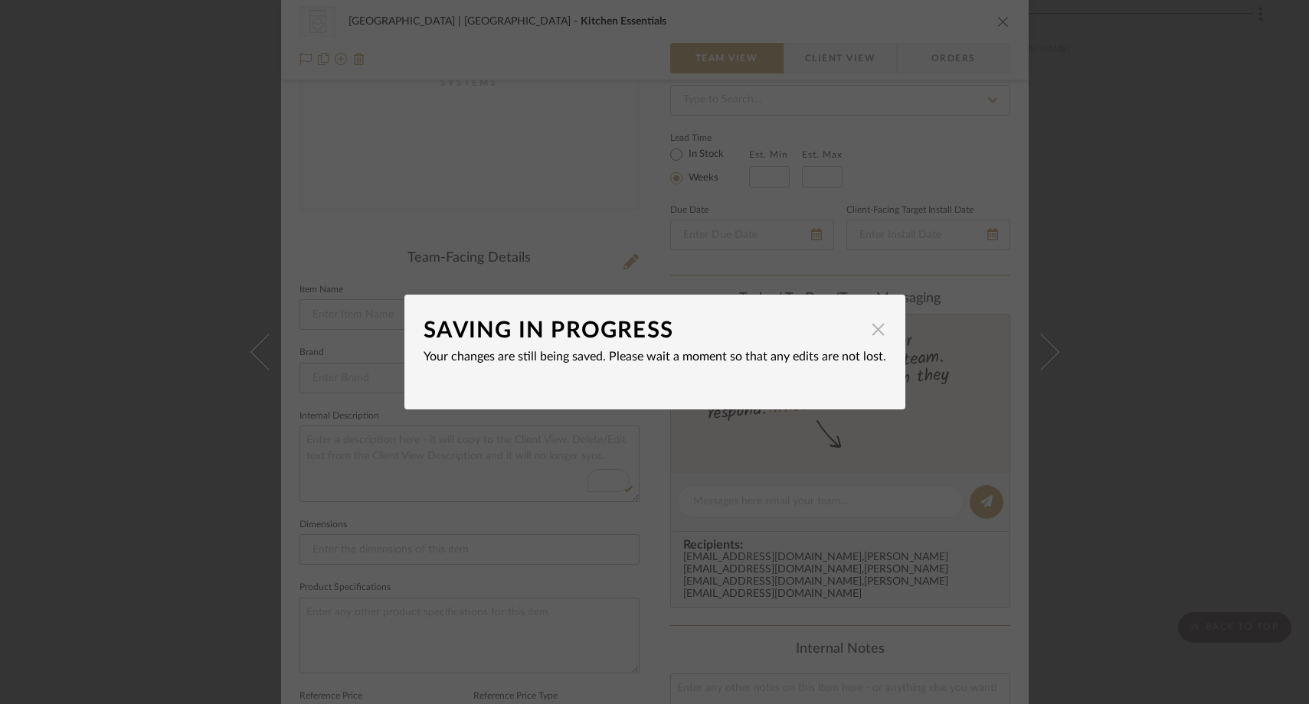
click at [874, 335] on span "button" at bounding box center [878, 329] width 31 height 31
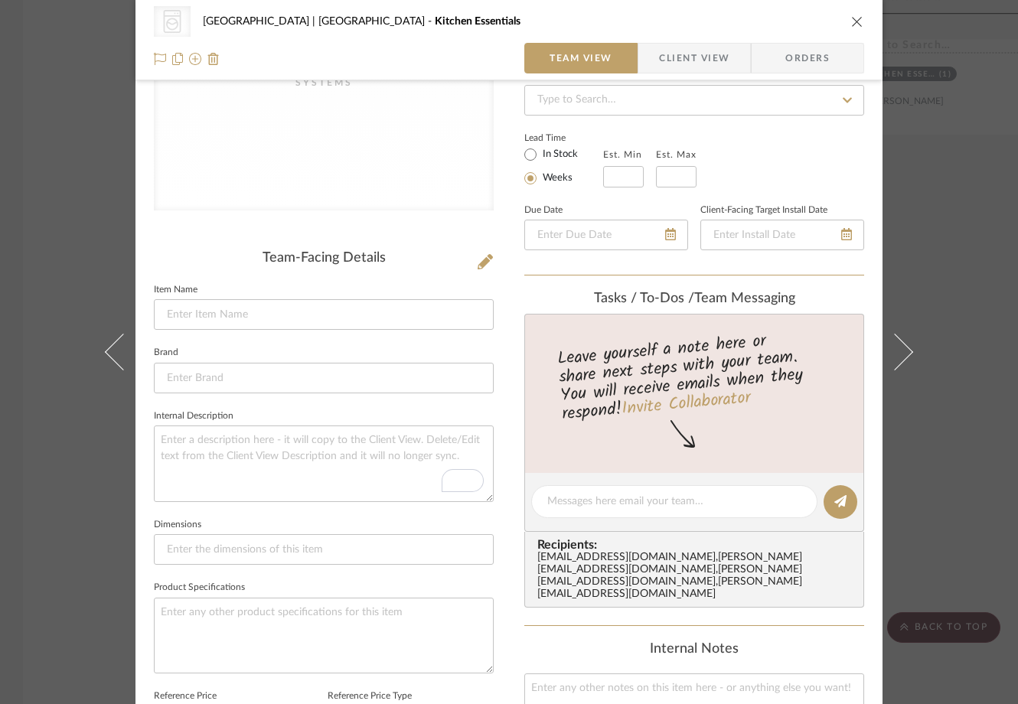
click at [851, 20] on icon "close" at bounding box center [857, 21] width 12 height 12
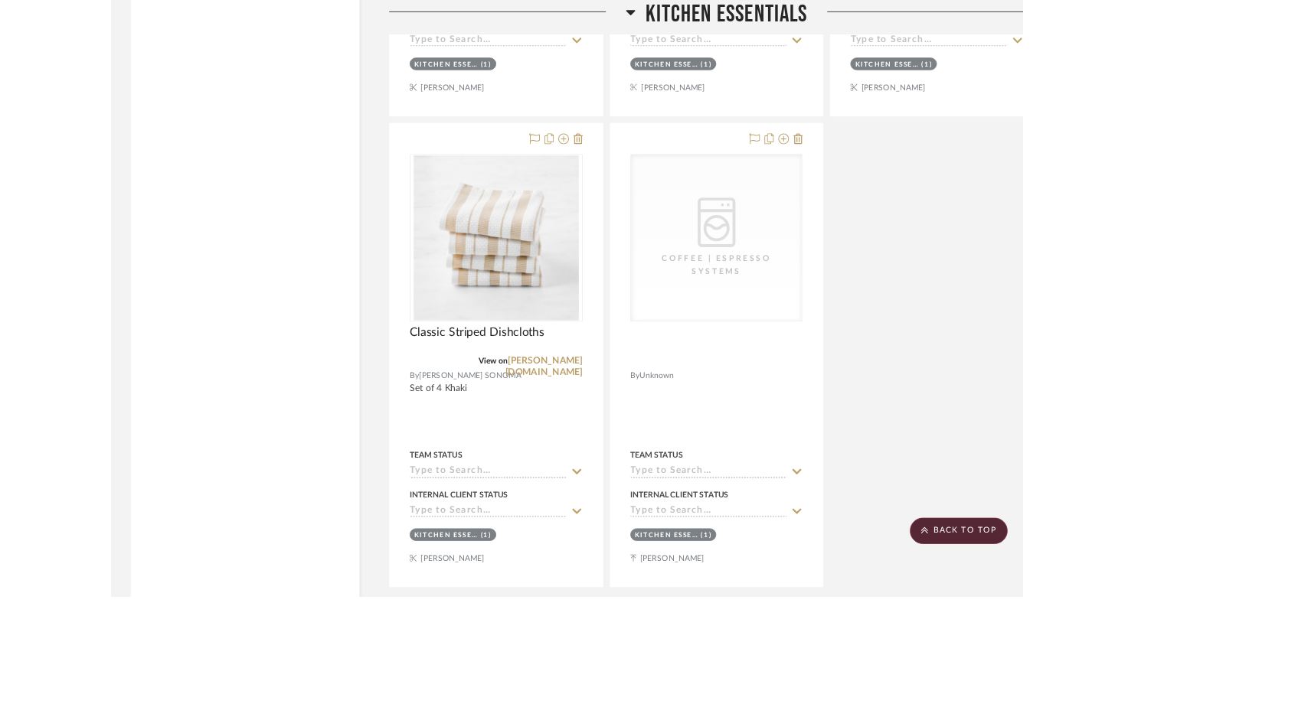
scroll to position [13234, 0]
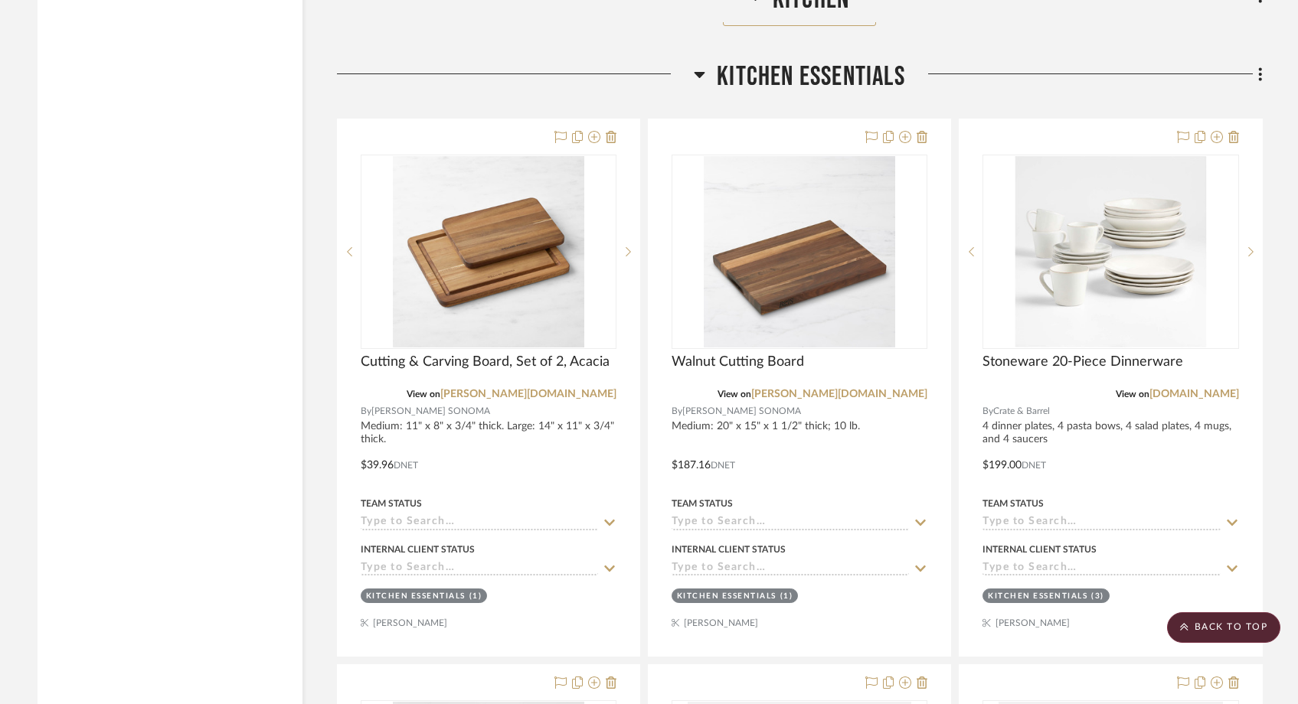
scroll to position [10511, 0]
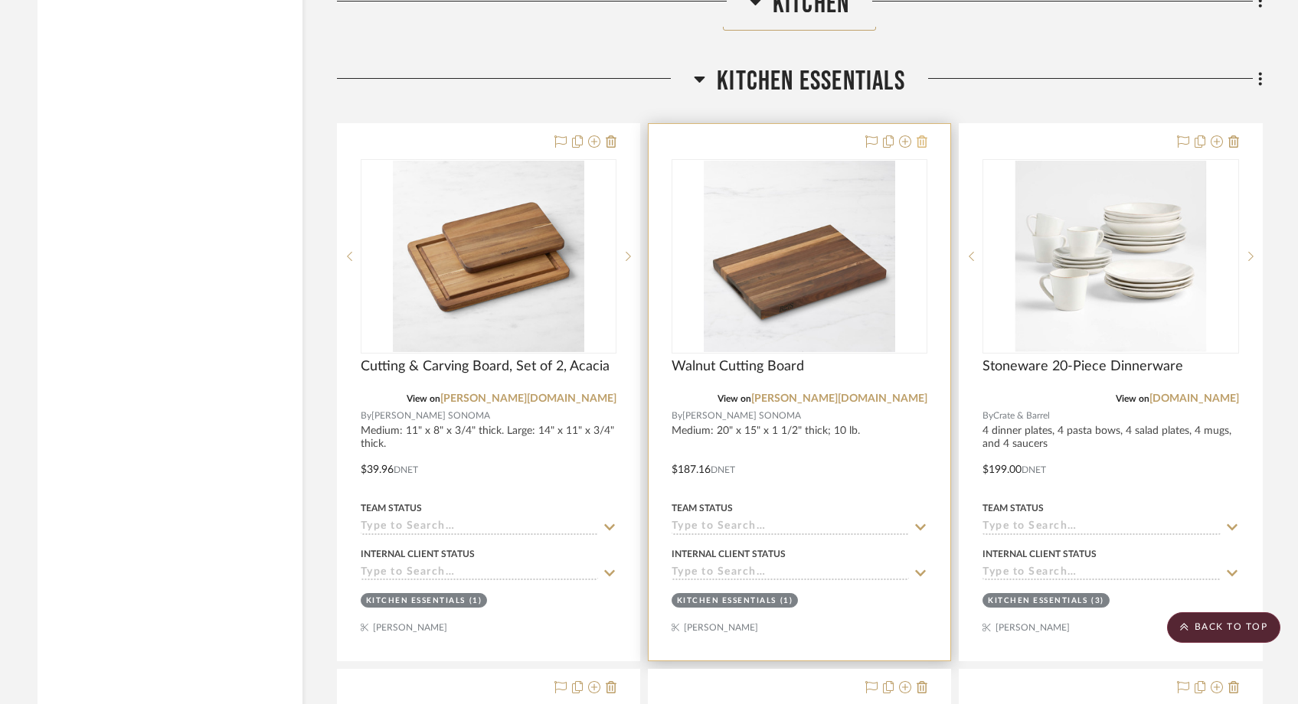
click at [926, 136] on icon at bounding box center [921, 142] width 11 height 12
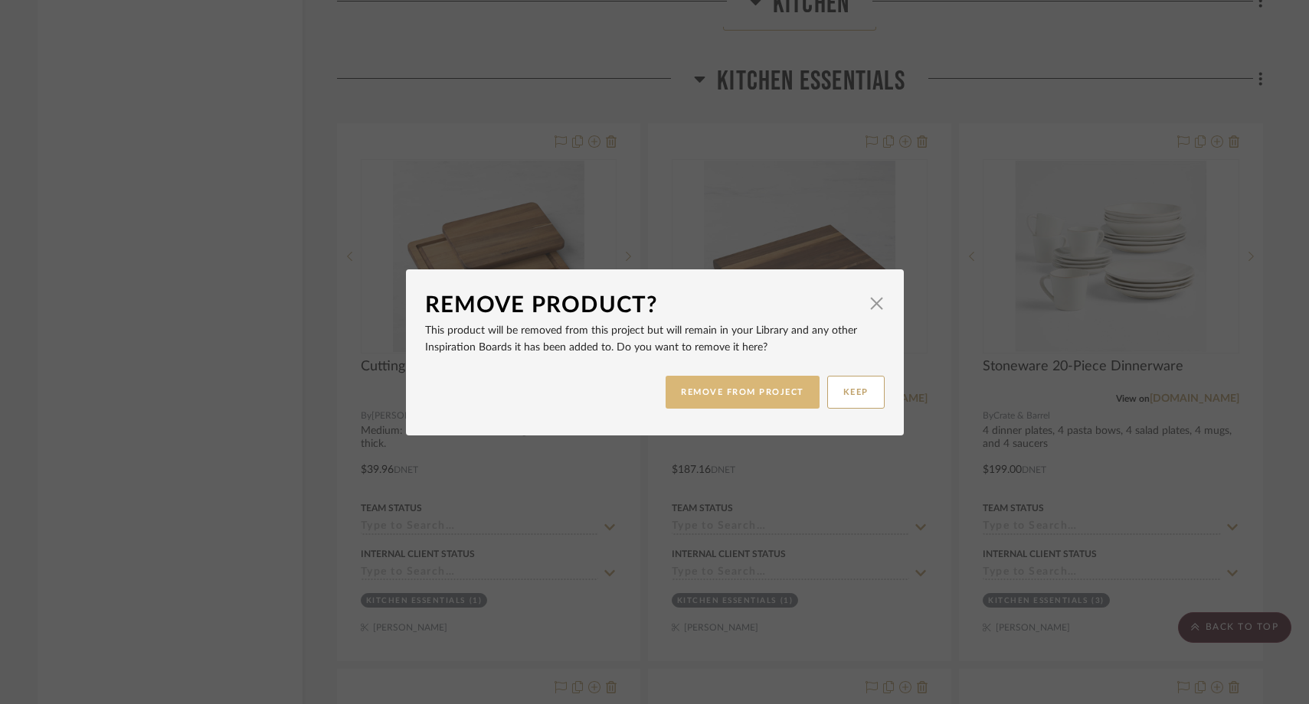
click at [737, 398] on button "REMOVE FROM PROJECT" at bounding box center [742, 392] width 154 height 33
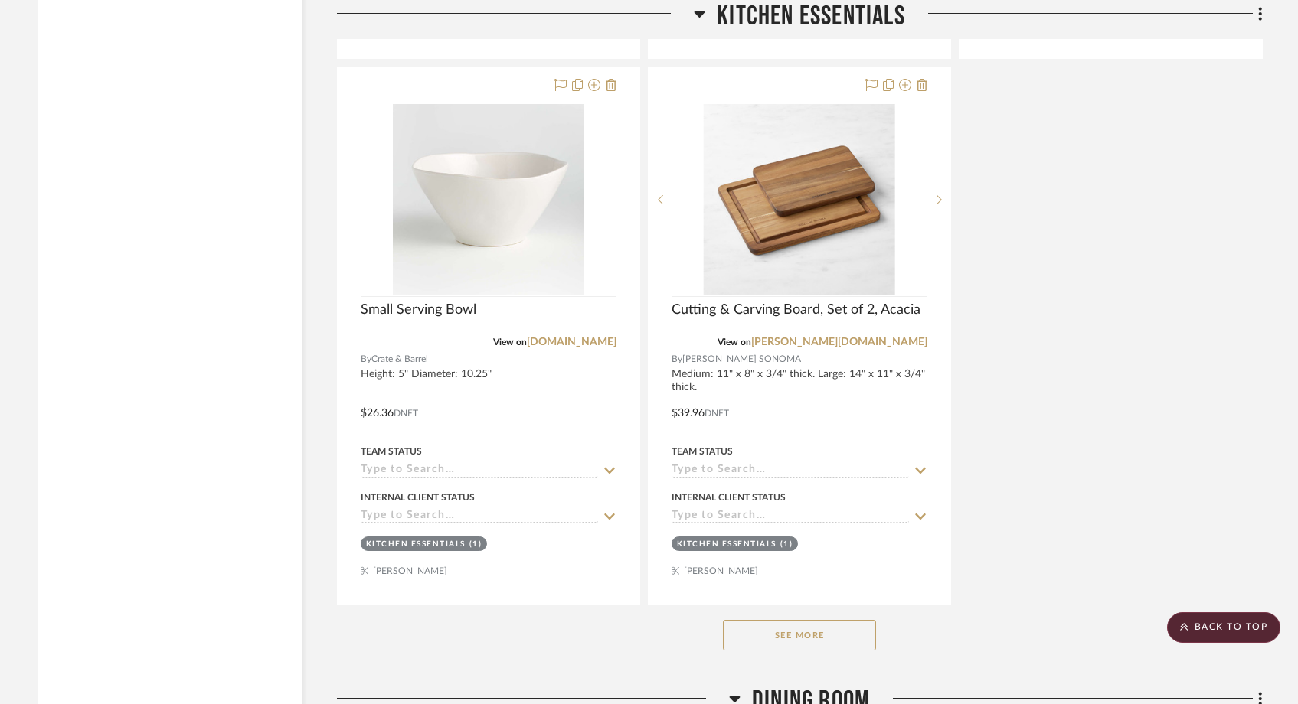
scroll to position [11868, 0]
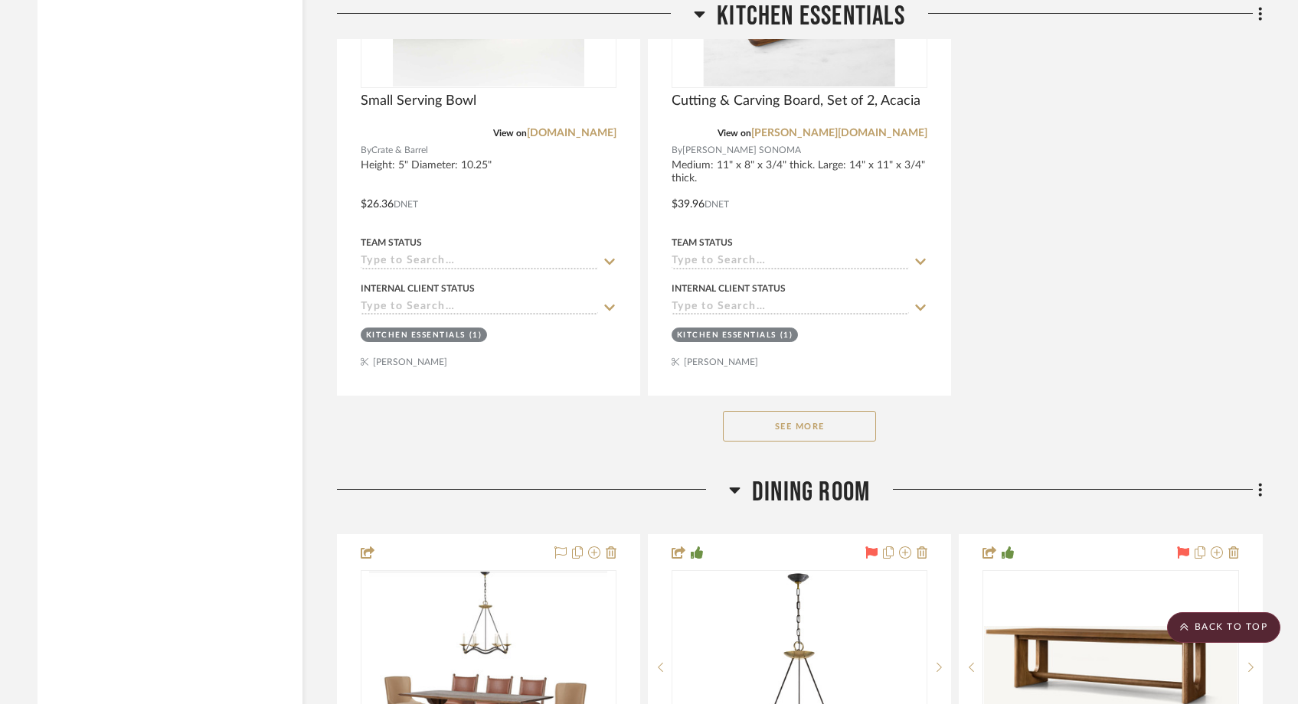
click at [786, 411] on button "See More" at bounding box center [799, 426] width 153 height 31
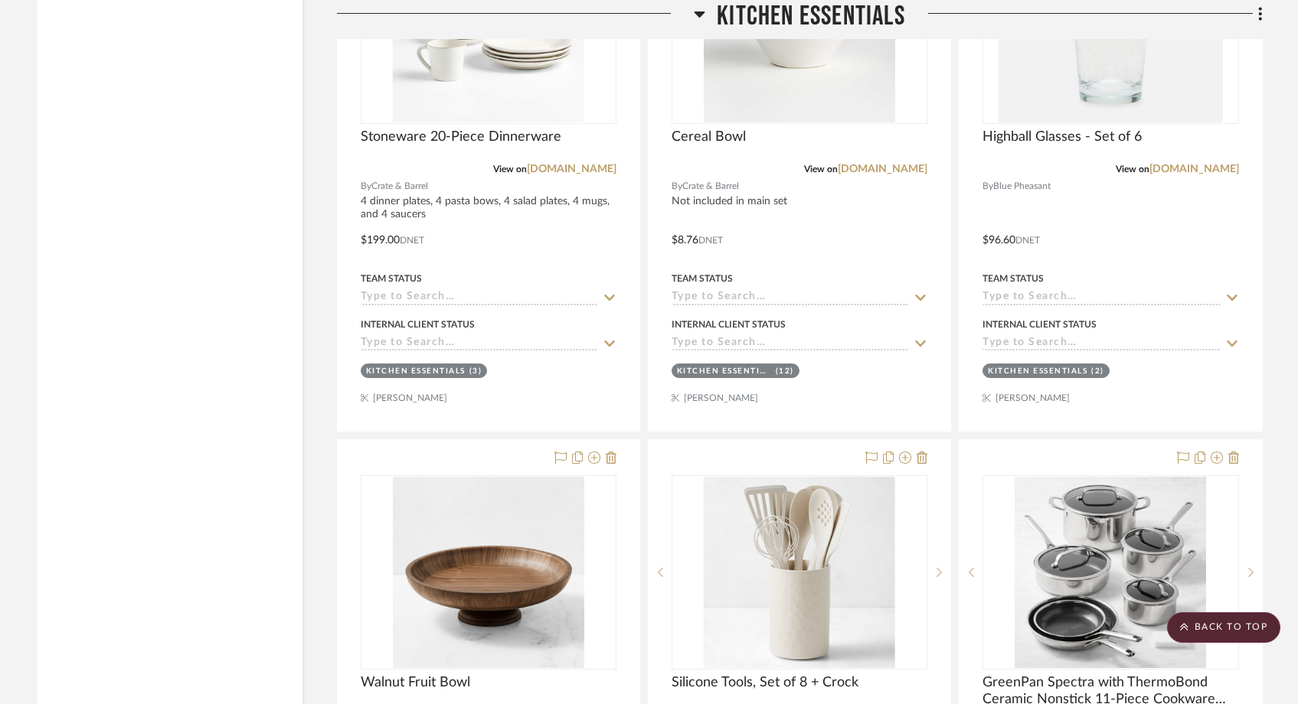
scroll to position [10869, 0]
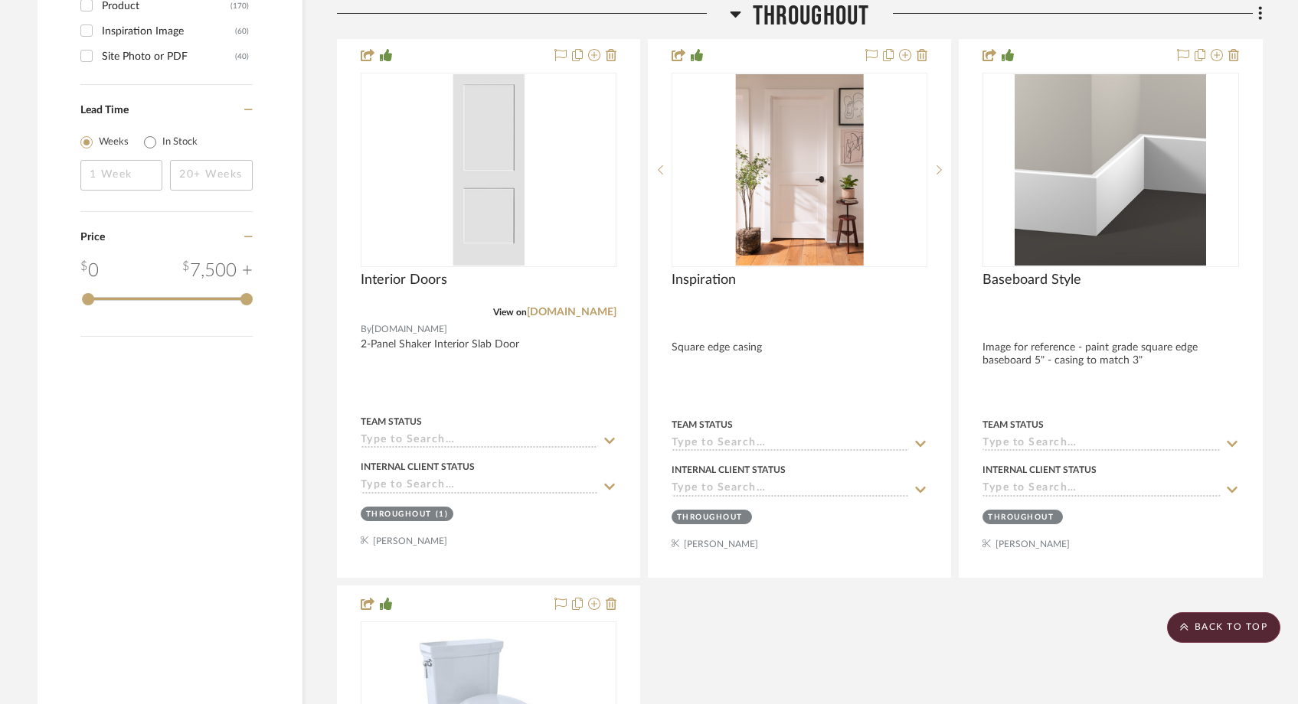
scroll to position [2664, 0]
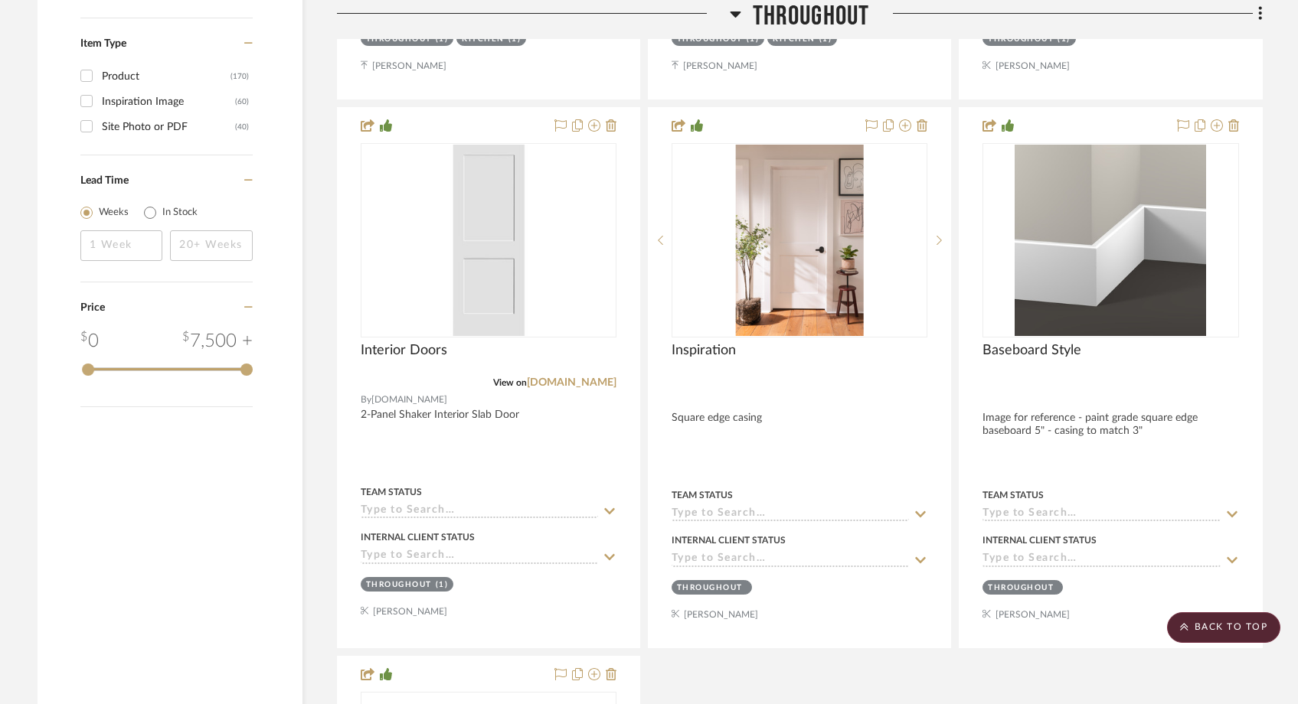
click at [731, 19] on icon at bounding box center [735, 14] width 11 height 18
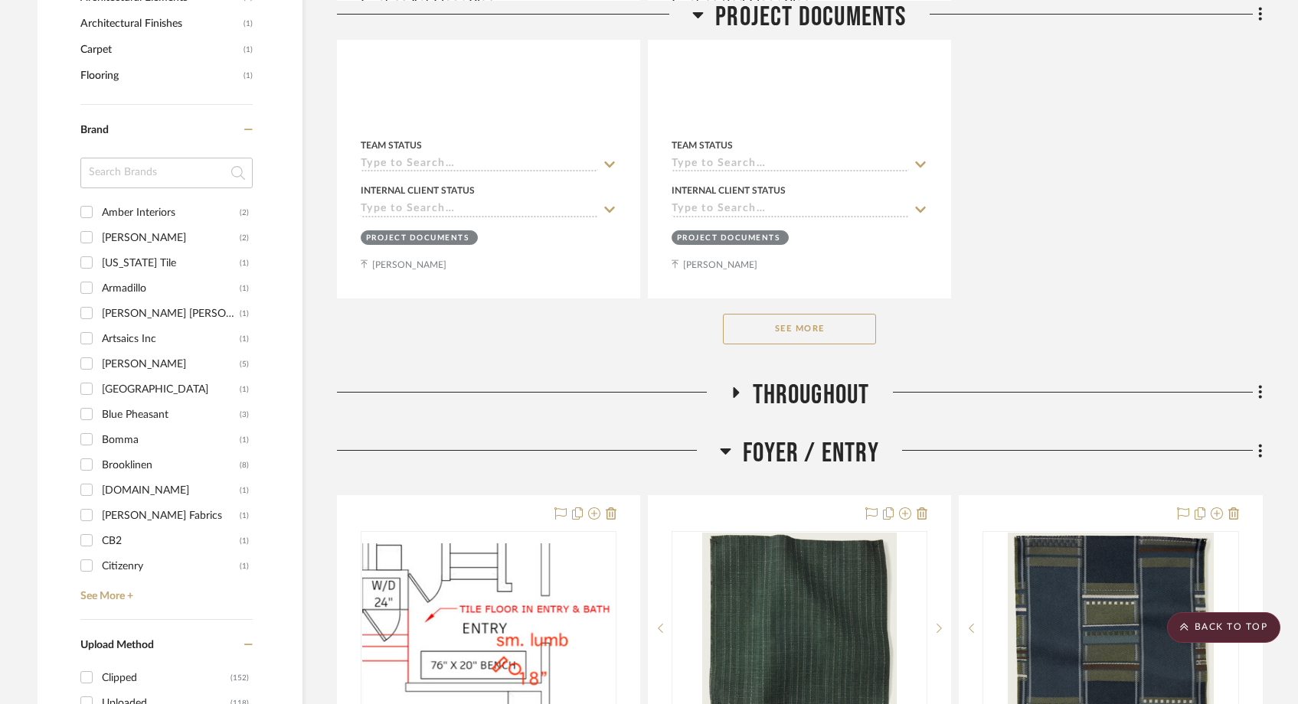
scroll to position [1597, 0]
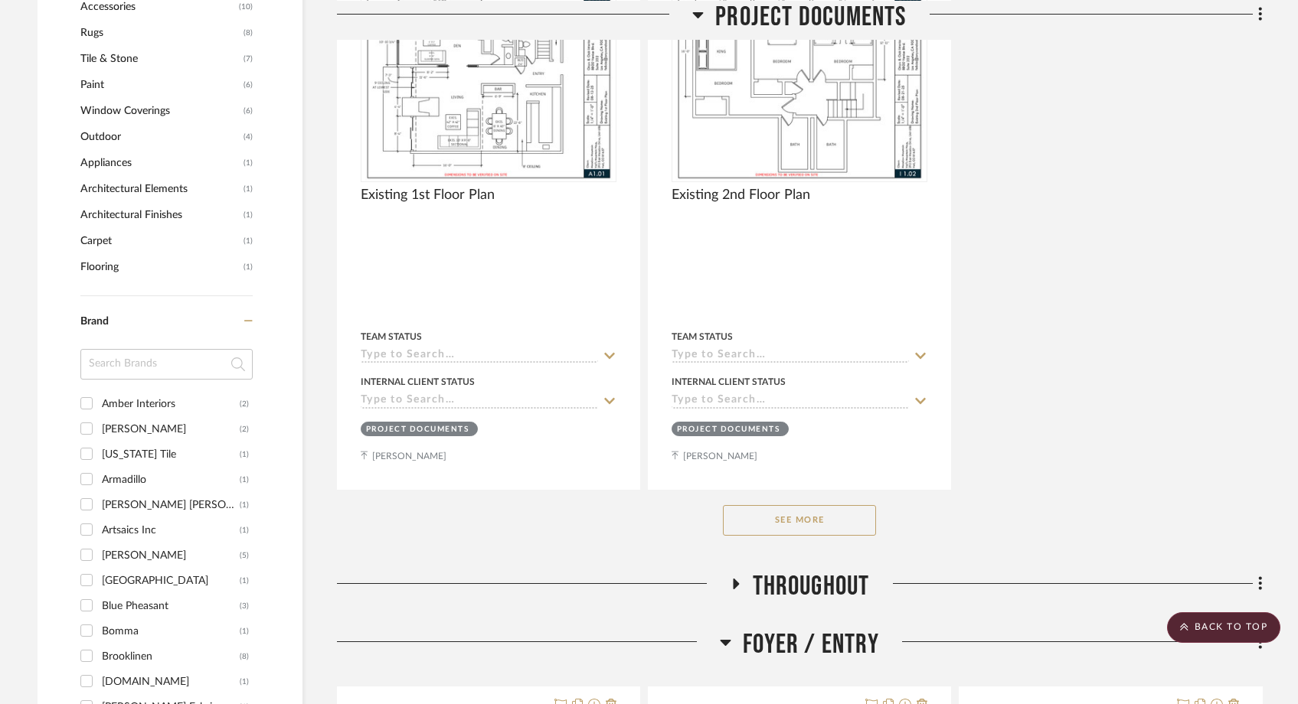
click at [701, 13] on icon at bounding box center [698, 14] width 11 height 6
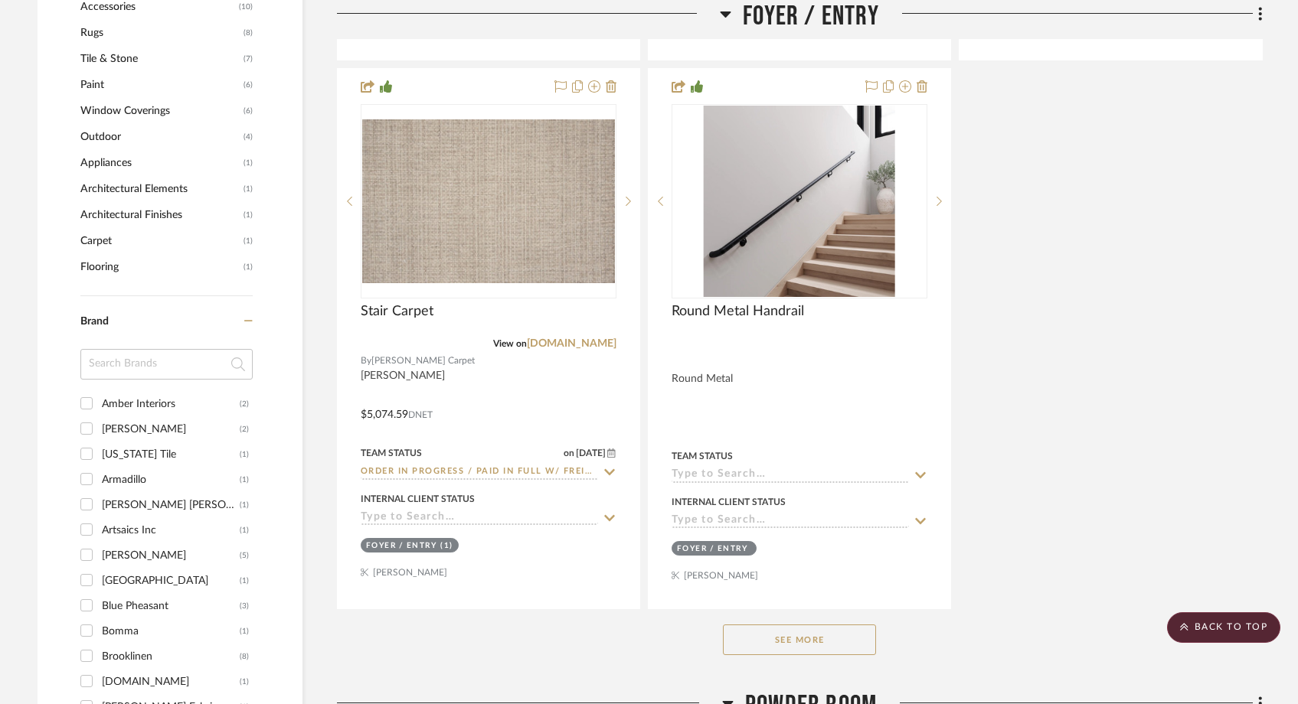
click at [727, 14] on icon at bounding box center [725, 14] width 11 height 6
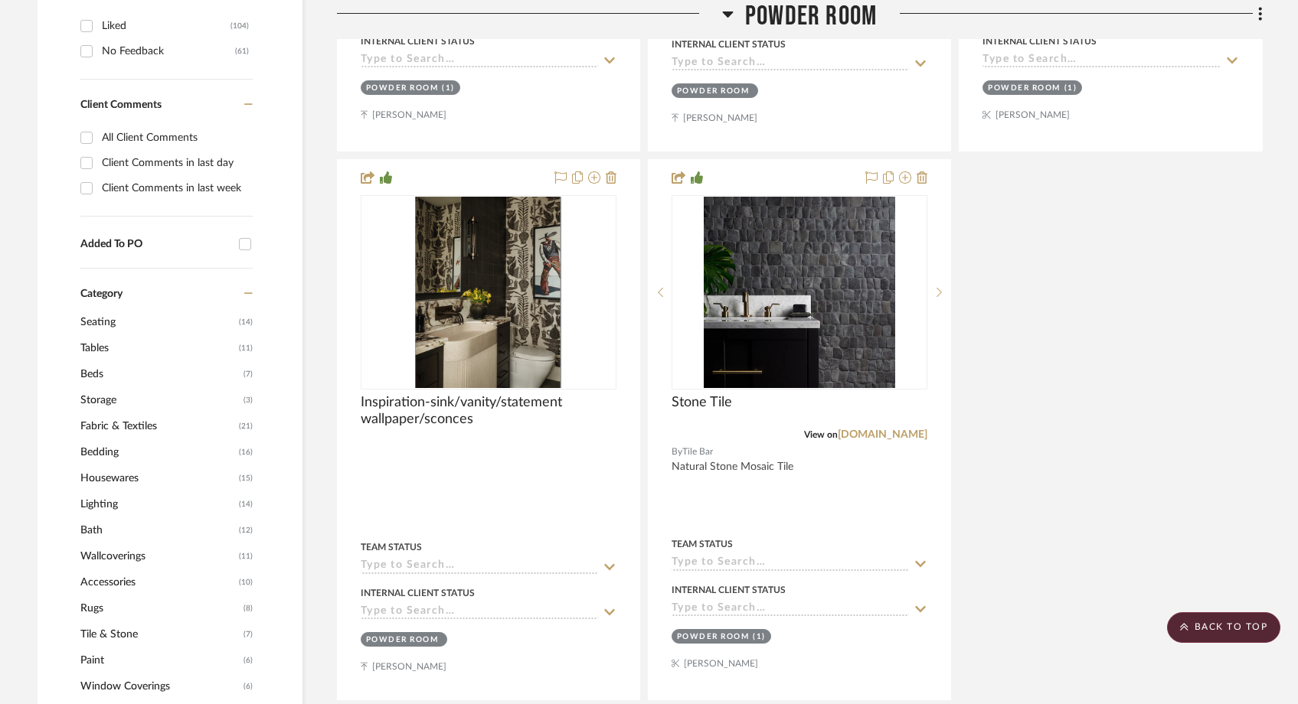
scroll to position [1015, 0]
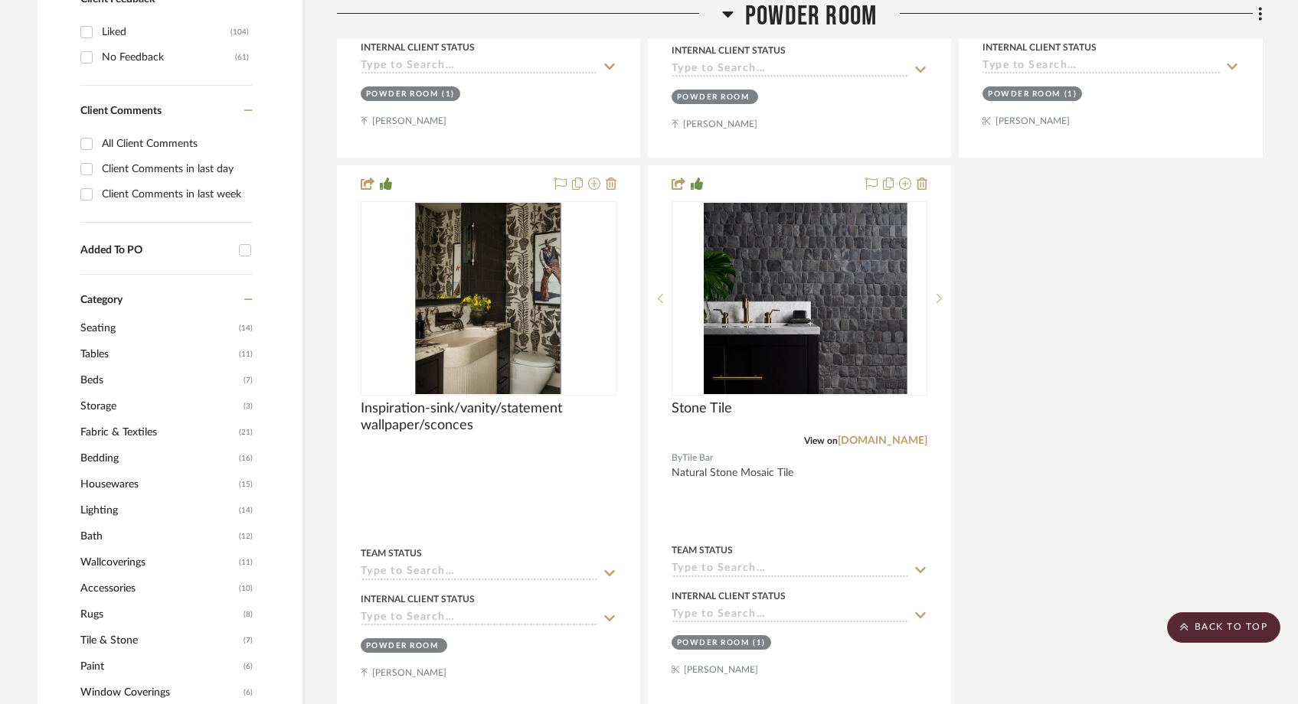
click at [727, 13] on icon at bounding box center [727, 14] width 11 height 6
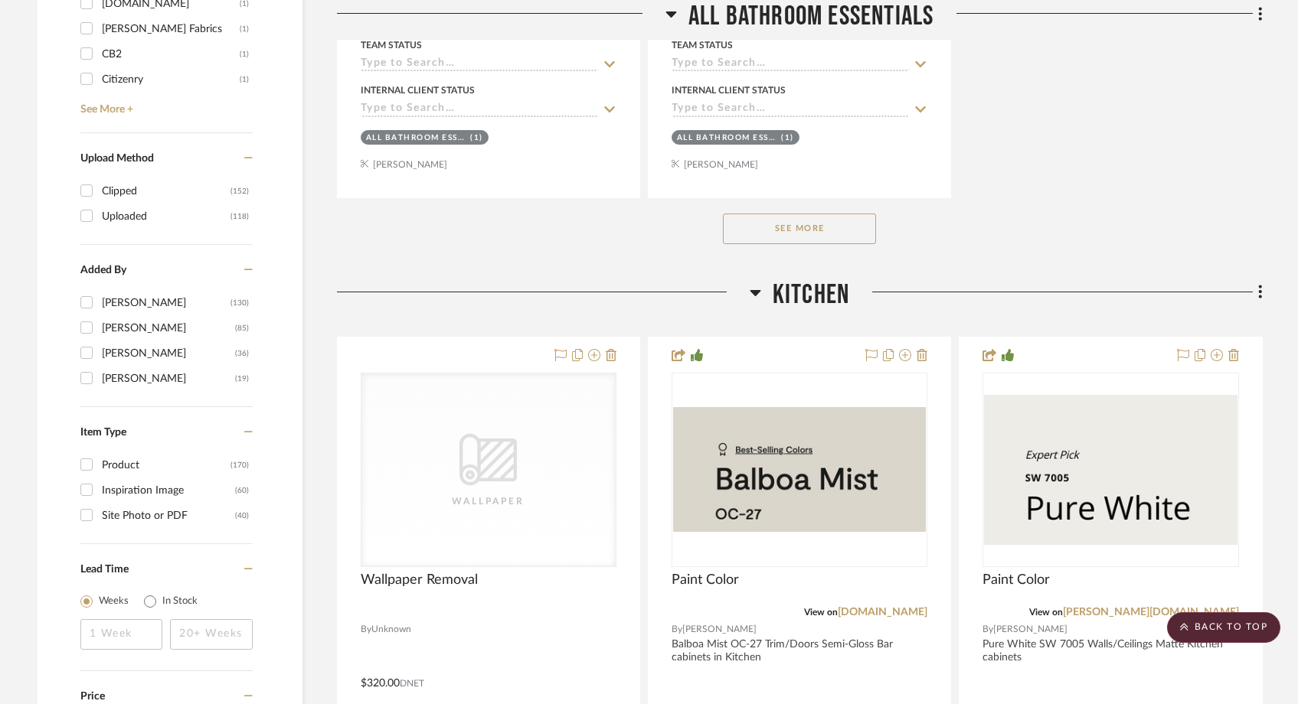
scroll to position [2576, 0]
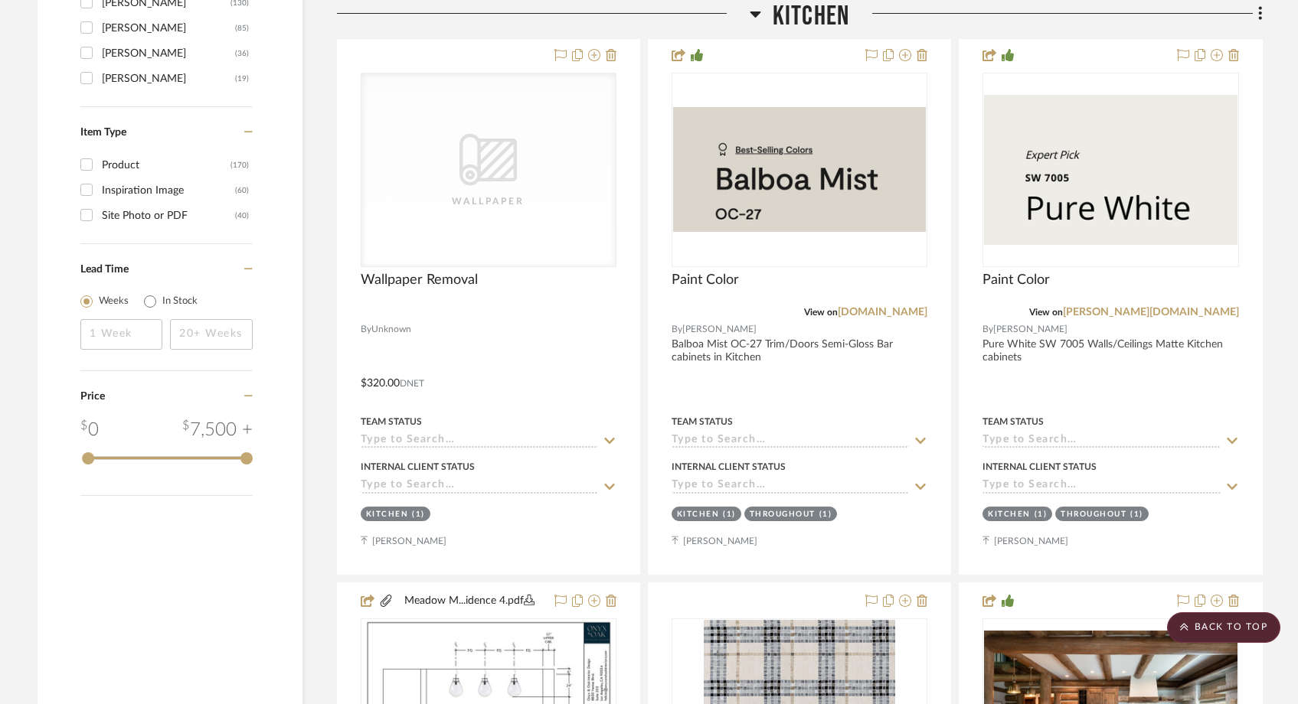
click at [756, 14] on icon at bounding box center [755, 14] width 11 height 6
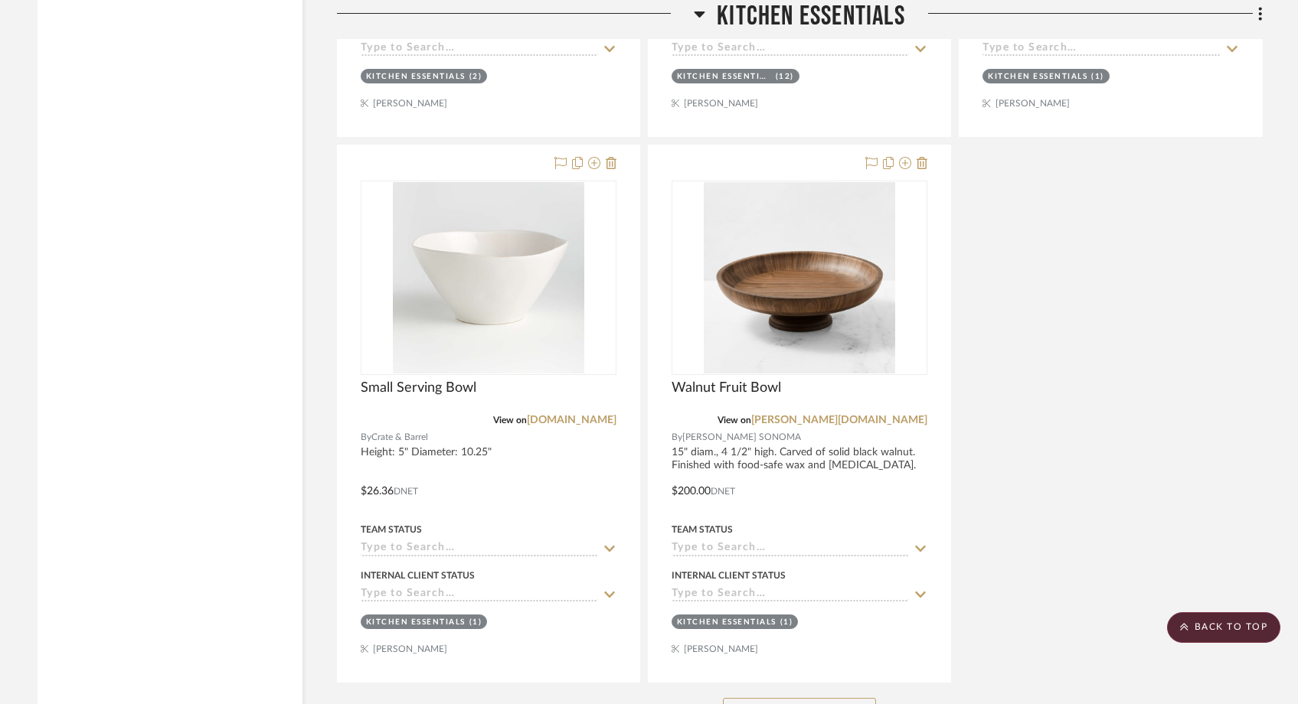
scroll to position [3746, 0]
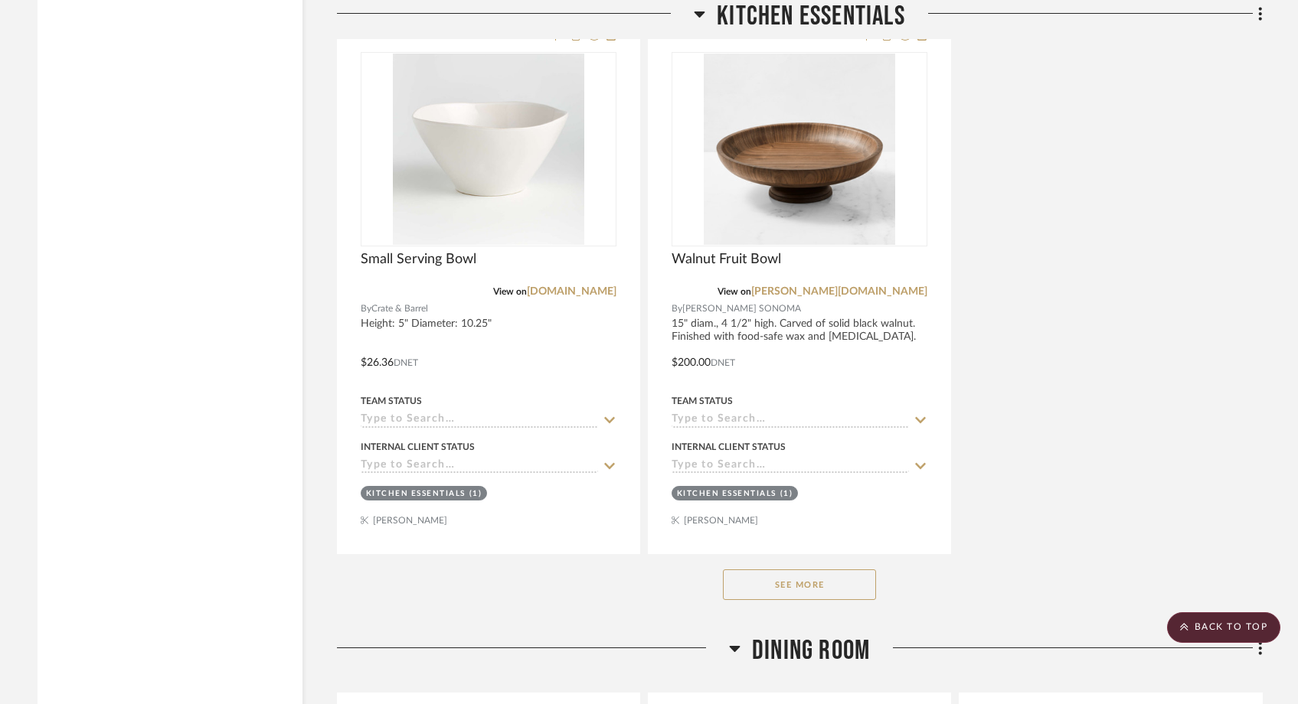
click at [753, 570] on button "See More" at bounding box center [799, 585] width 153 height 31
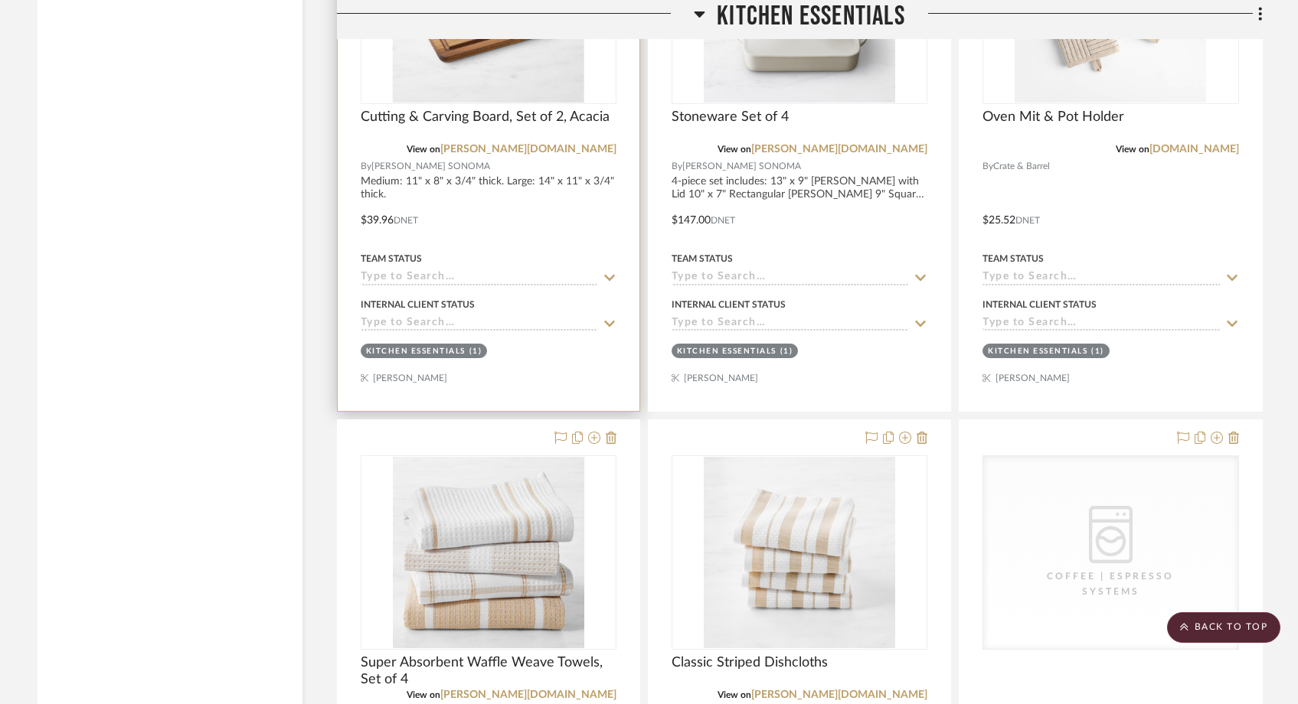
scroll to position [4967, 0]
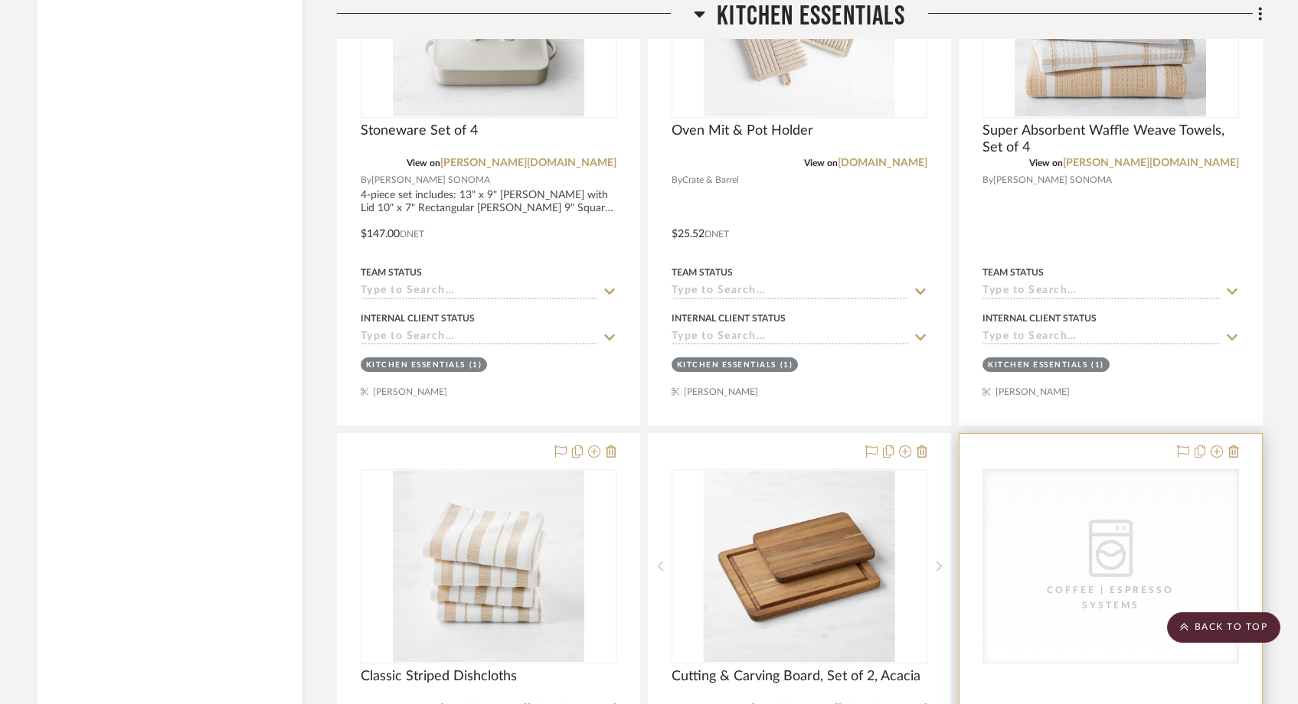
click at [0, 0] on div "Coffee | Espresso Systems" at bounding box center [0, 0] width 0 height 0
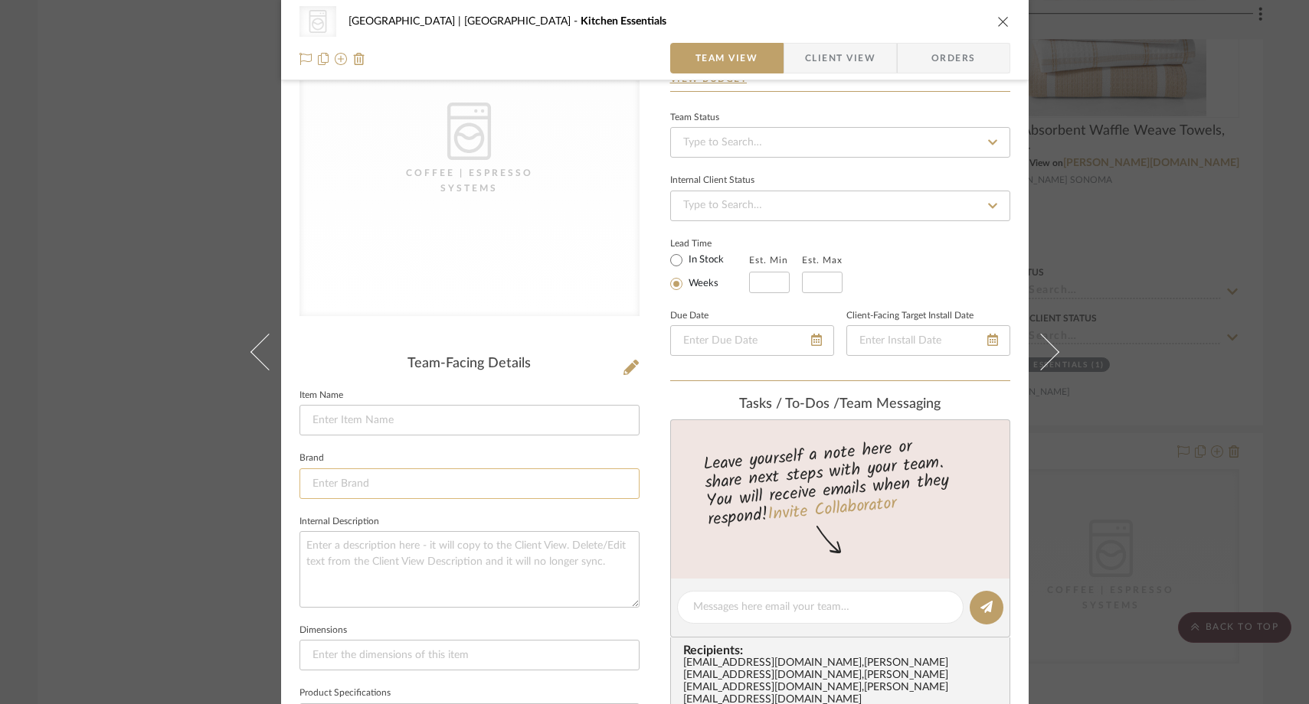
scroll to position [128, 0]
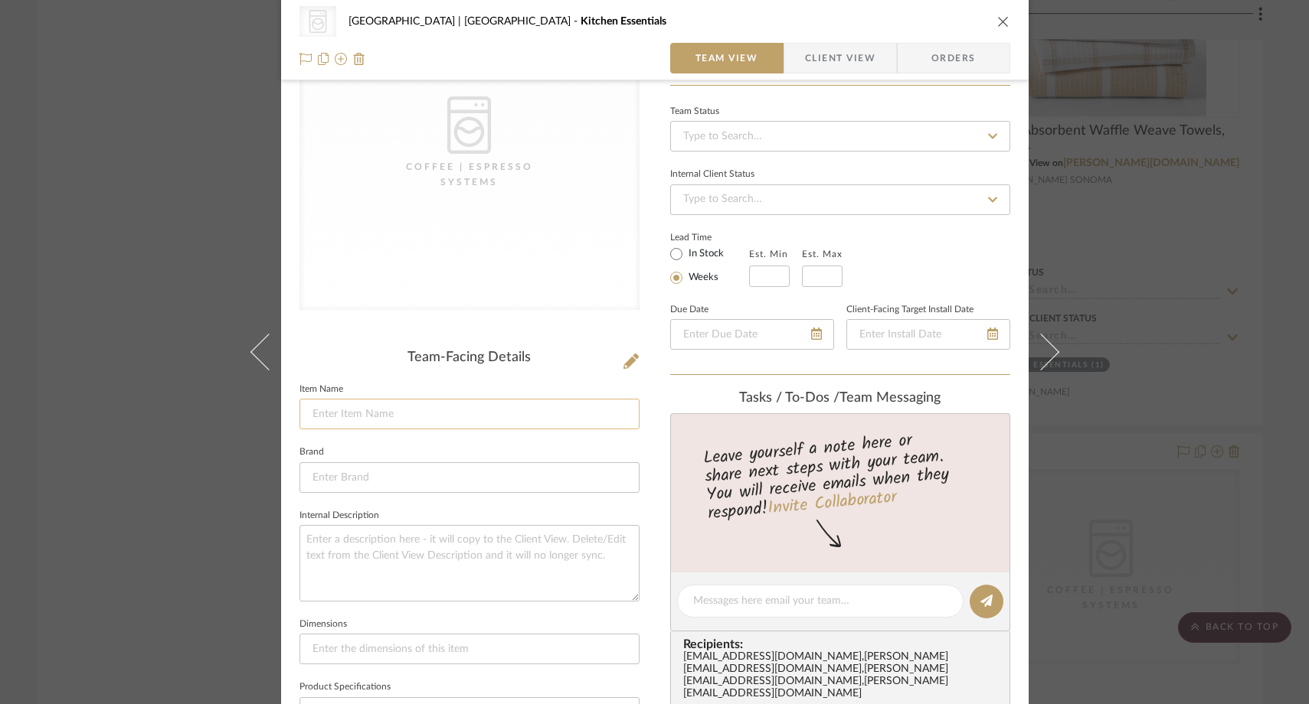
click at [445, 413] on input at bounding box center [469, 414] width 340 height 31
type input "C"
type input "K"
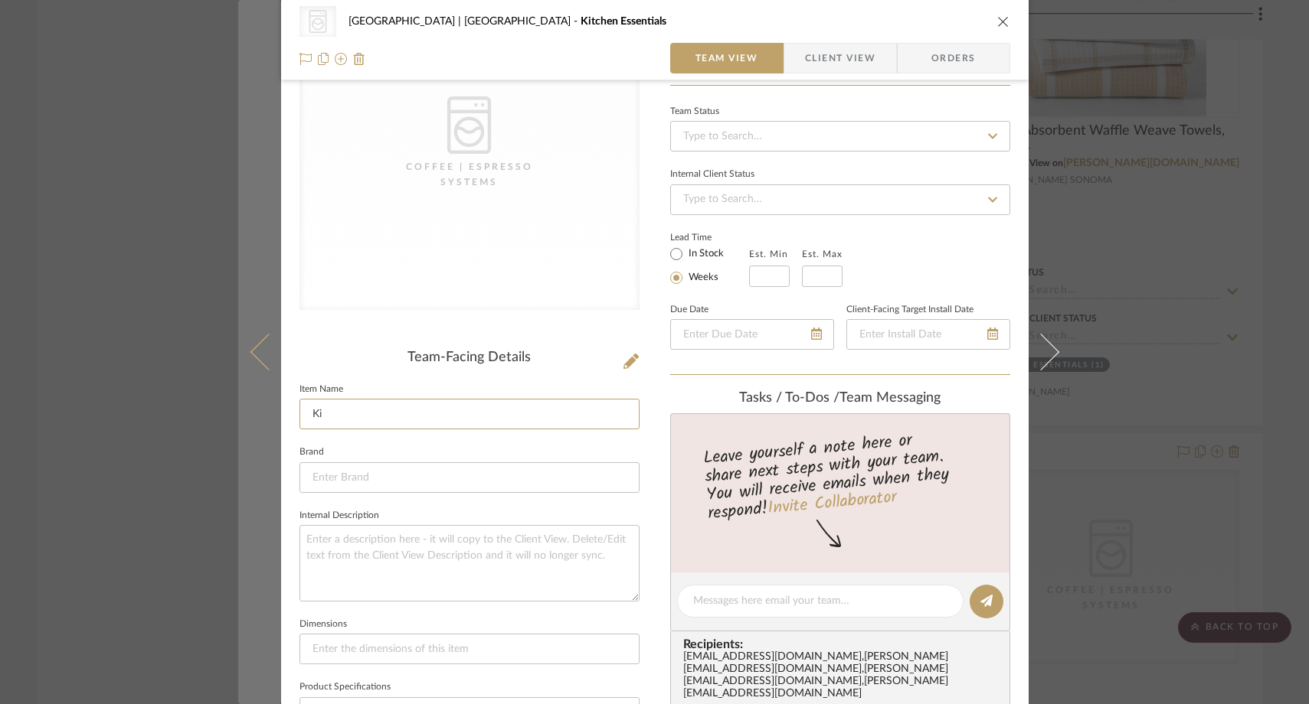
type input "K"
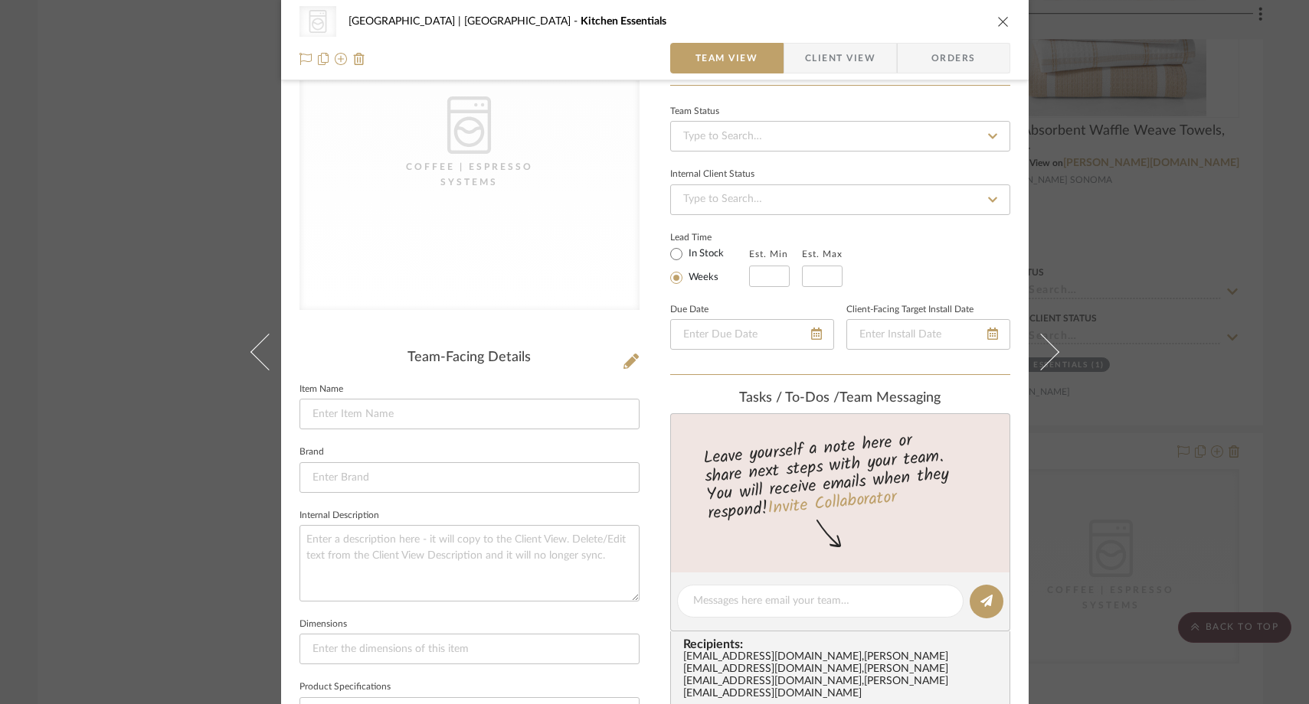
click at [130, 231] on div "CategoryIconAppliances Created with Sketch. Coffee | Espresso Systems [GEOGRAPH…" at bounding box center [654, 352] width 1309 height 704
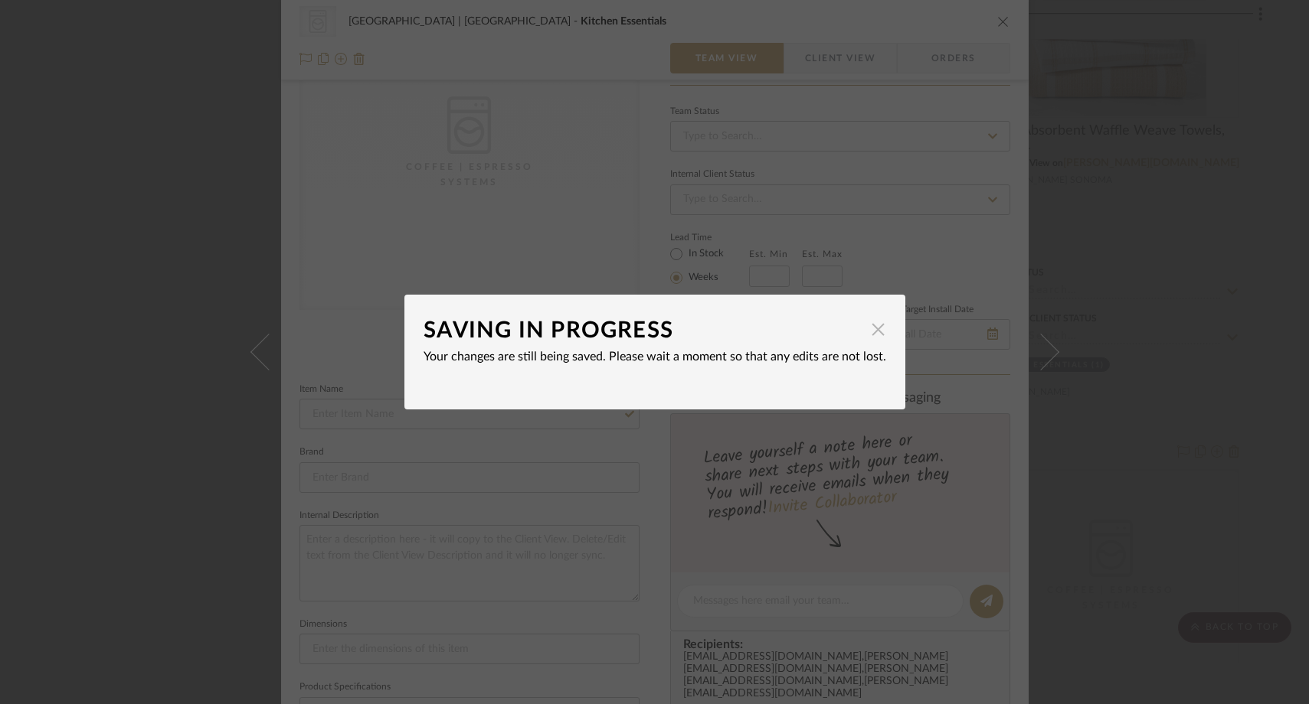
click at [872, 329] on span "button" at bounding box center [878, 329] width 31 height 31
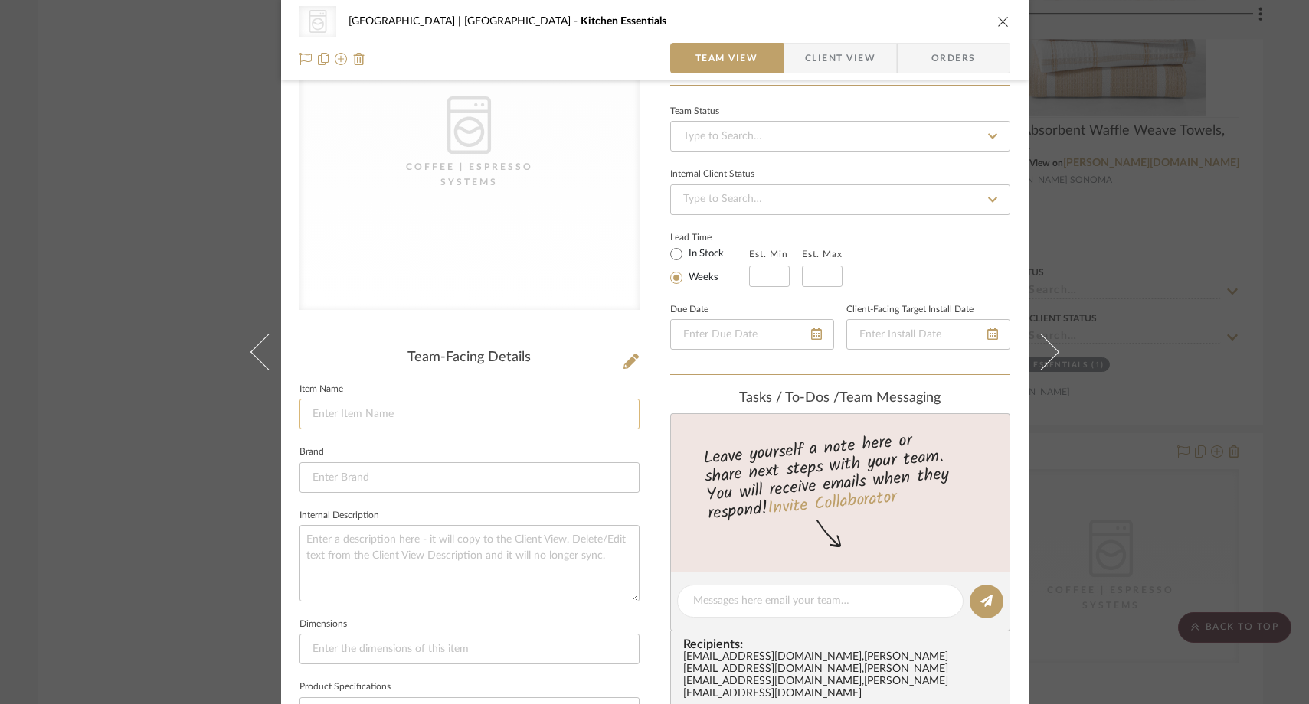
click at [452, 414] on input at bounding box center [469, 414] width 340 height 31
type input "Kitchen Counter Top Appliances"
click at [354, 544] on textarea at bounding box center [469, 563] width 340 height 76
type textarea "Coffee Maker, Toaster, Blender, Air Fryer, Tea Kettle"
click at [357, 616] on fieldset "Dimensions" at bounding box center [469, 639] width 340 height 51
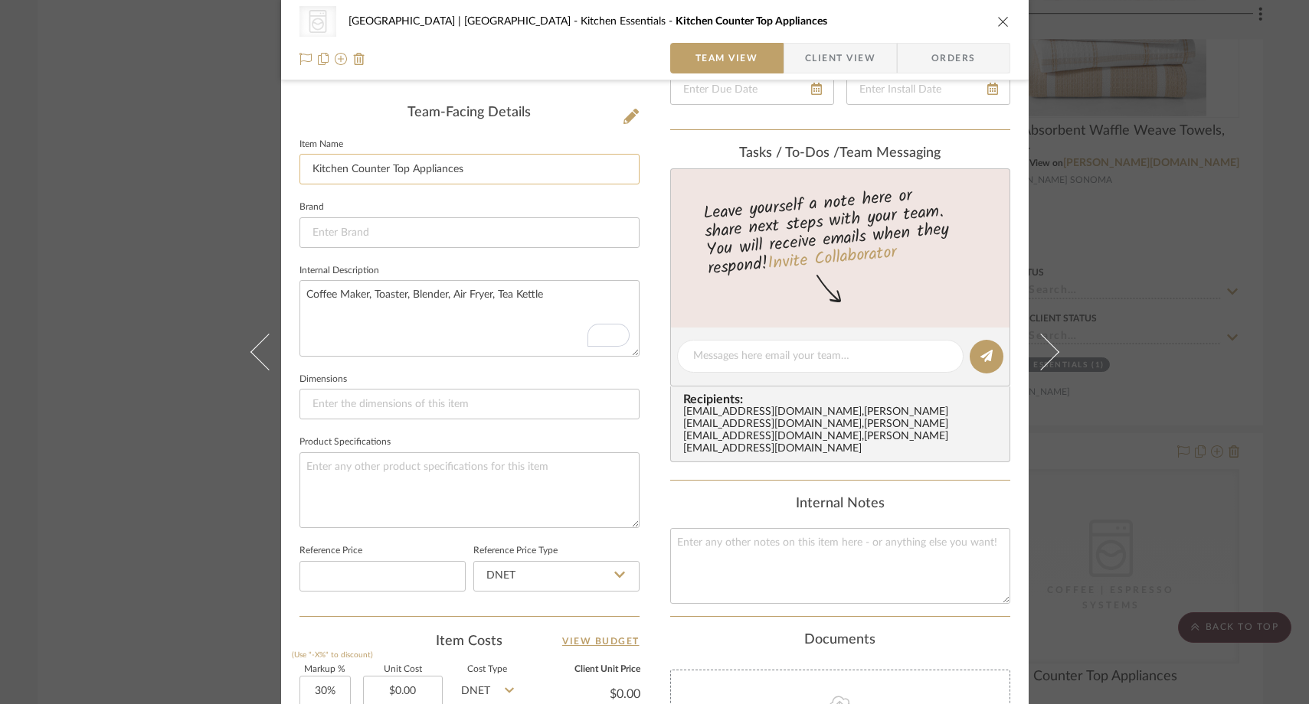
scroll to position [371, 0]
click at [550, 288] on textarea "Coffee Maker, Toaster, Blender, Air Fryer, Tea Kettle" at bounding box center [469, 320] width 340 height 76
click at [303, 297] on textarea "Coffee Maker, Toaster, Blender, Air Fryer, Tea Kettle" at bounding box center [469, 320] width 340 height 76
click at [393, 296] on textarea "Drip Coffee Maker, Toaster, Blender, Air Fryer, Tea Kettle" at bounding box center [469, 320] width 340 height 76
click at [404, 345] on textarea "Drip Coffee Maker, Espresso Machine, Toaster, Blender, Air Fryer, Tea Kettle" at bounding box center [469, 320] width 340 height 76
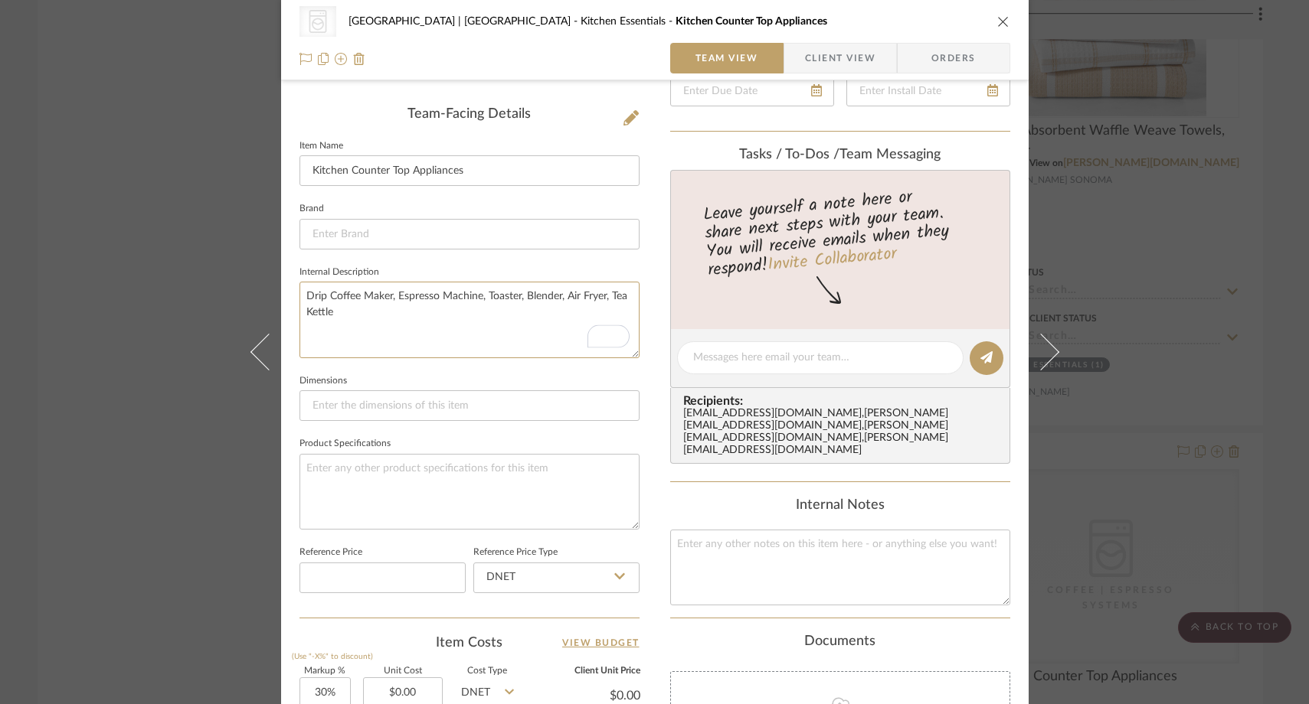
type textarea "Drip Coffee Maker, Espresso Machine, Toaster, Blender, Air Fryer, Tea Kettle"
click at [164, 158] on div "CategoryIconAppliances Created with Sketch. Coffee | Espresso Systems [GEOGRAPH…" at bounding box center [654, 352] width 1309 height 704
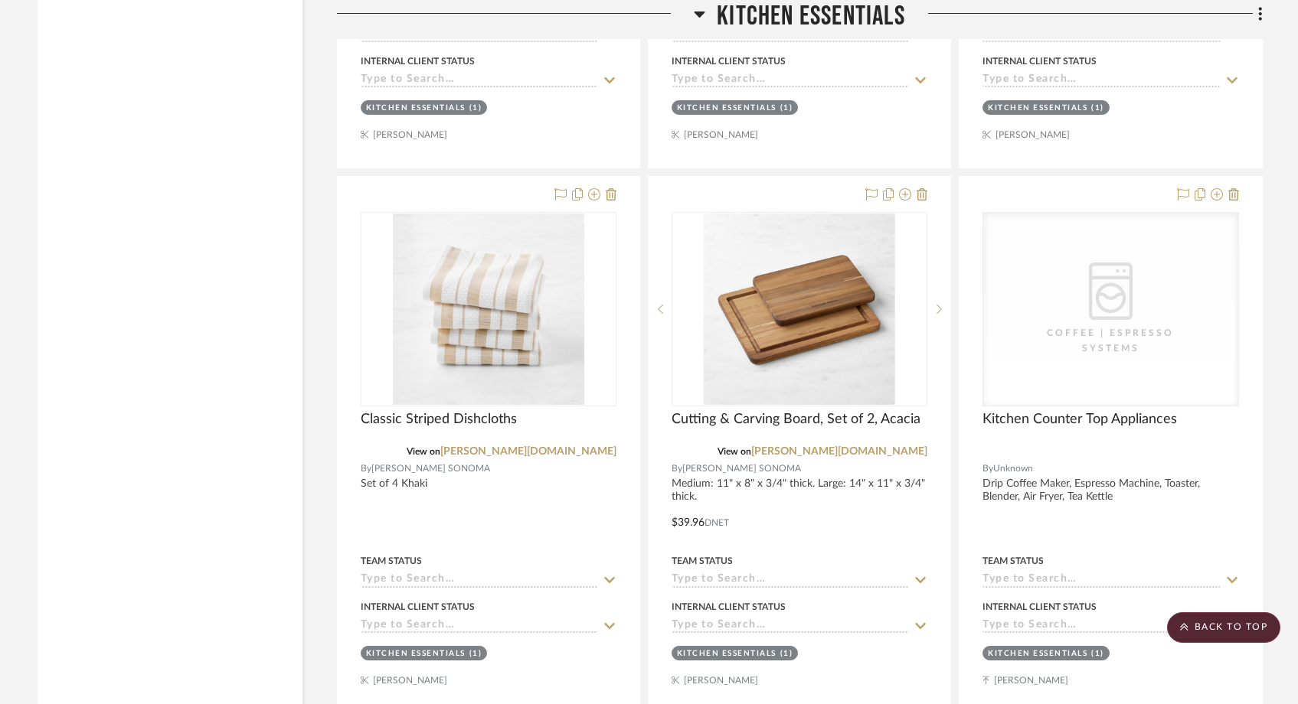
scroll to position [5298, 0]
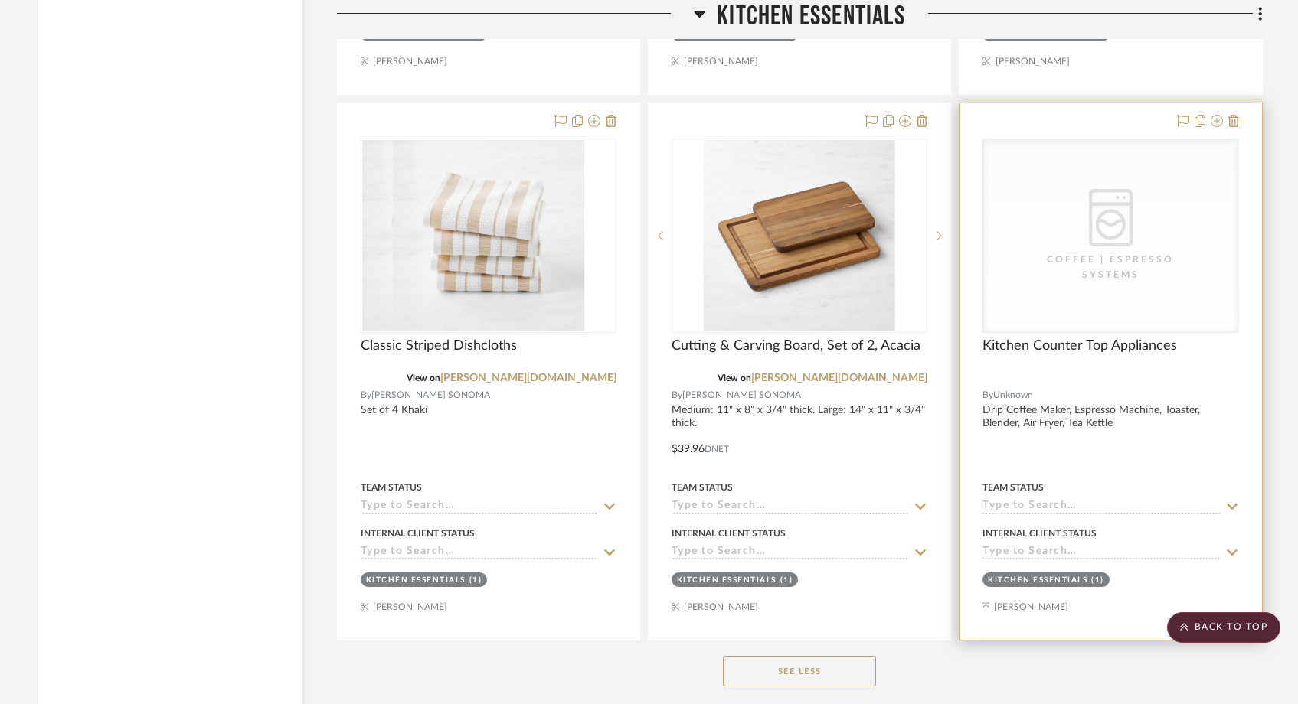
click at [1065, 252] on div "Coffee | Espresso Systems" at bounding box center [1110, 267] width 153 height 31
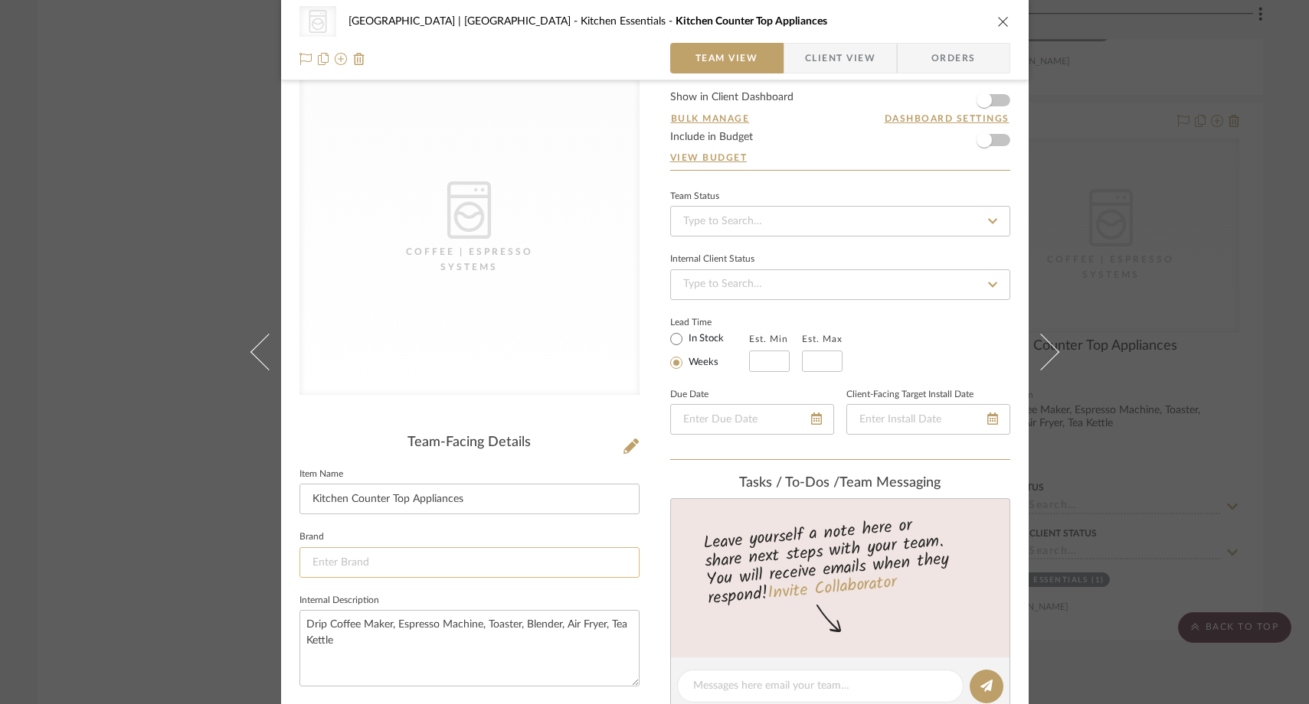
scroll to position [45, 0]
click at [302, 622] on textarea "Drip Coffee Maker, Espresso Machine, Toaster, Blender, Air Fryer, Tea Kettle" at bounding box center [469, 646] width 340 height 76
type textarea "Please Advise: Drip Coffee Maker, Espresso Machine, Toaster, Blender, Air Fryer…"
click at [711, 678] on textarea at bounding box center [820, 684] width 254 height 16
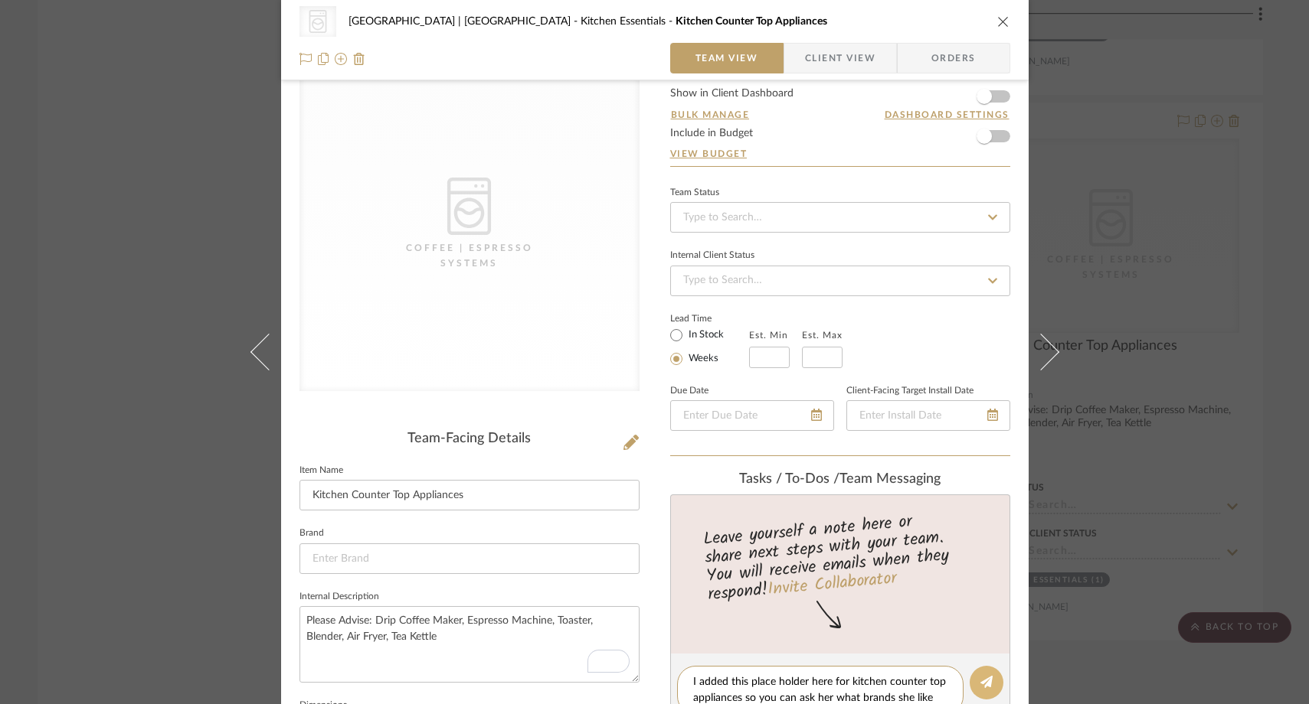
type textarea "I added this place holder here for kitchen counter top appliances so you can as…"
click at [980, 677] on icon at bounding box center [986, 682] width 12 height 12
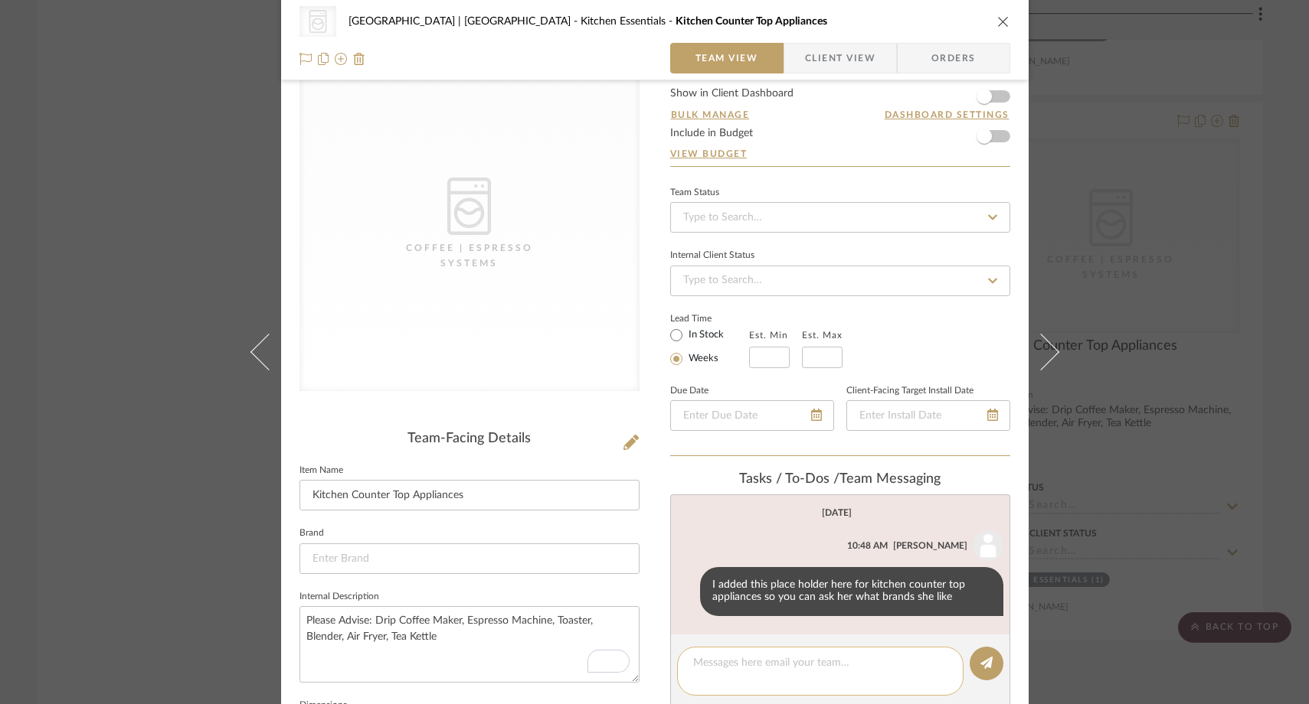
click at [802, 673] on div at bounding box center [820, 671] width 286 height 49
type textarea "N"
click at [158, 410] on div "CategoryIconAppliances Created with Sketch. Coffee | Espresso Systems [GEOGRAPH…" at bounding box center [654, 352] width 1309 height 704
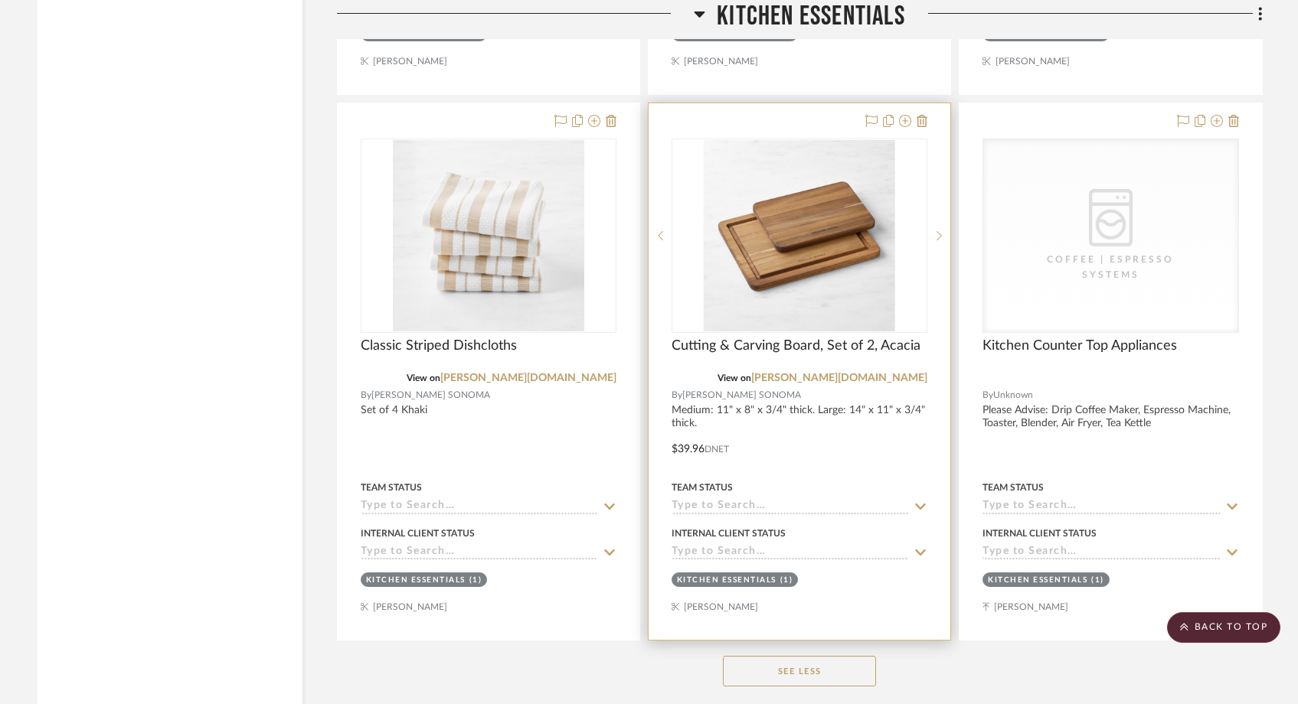
scroll to position [5255, 0]
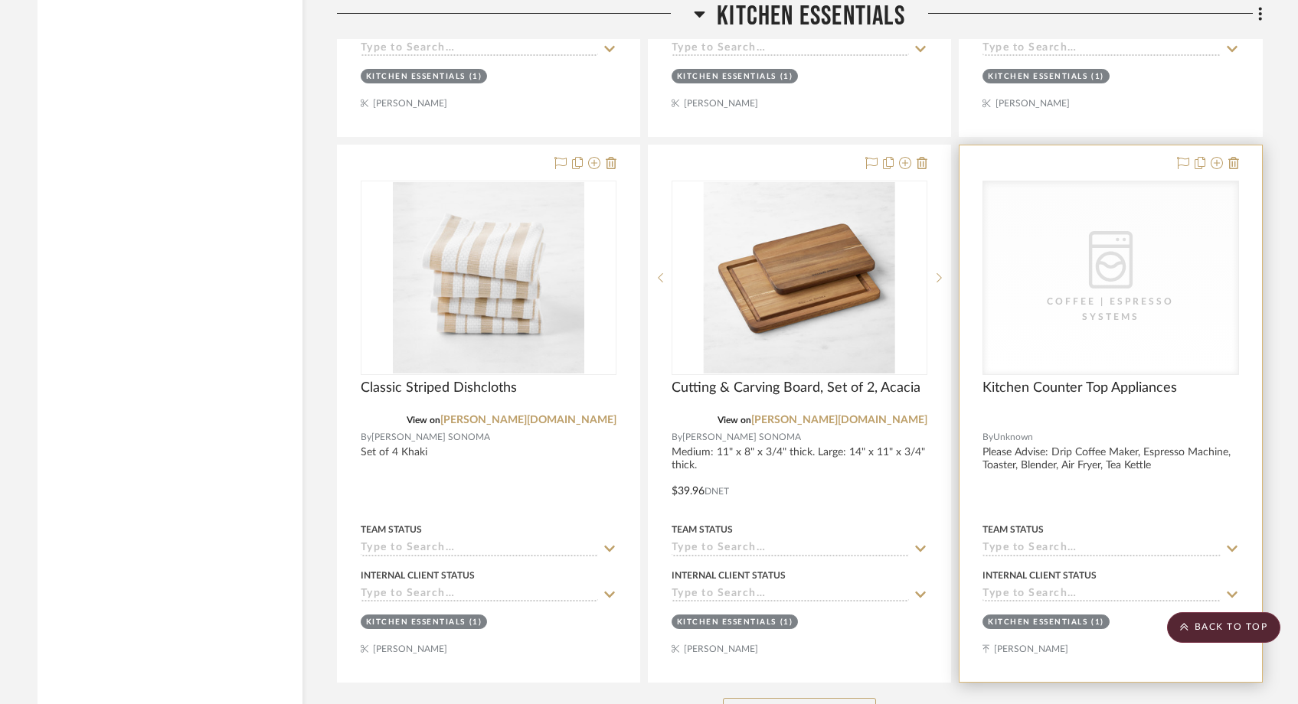
click at [1041, 294] on div "Coffee | Espresso Systems" at bounding box center [1110, 309] width 153 height 31
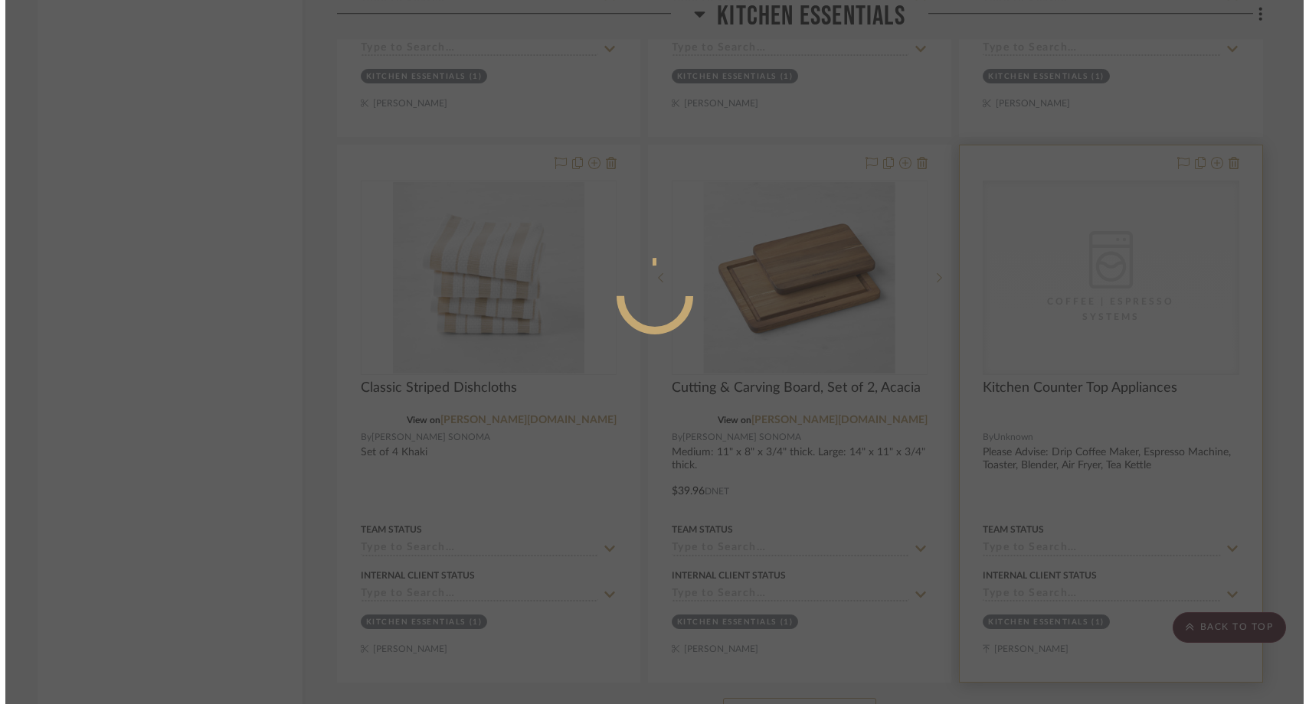
scroll to position [0, 0]
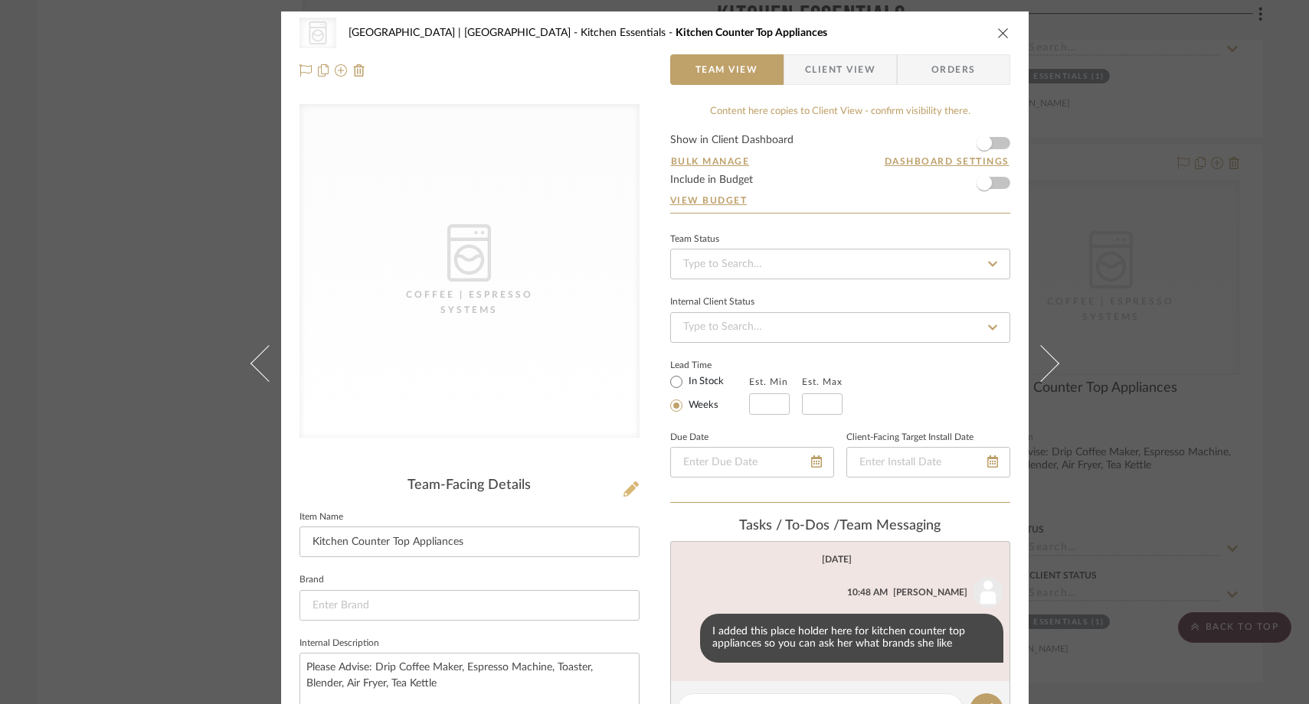
click at [626, 488] on icon at bounding box center [630, 489] width 15 height 15
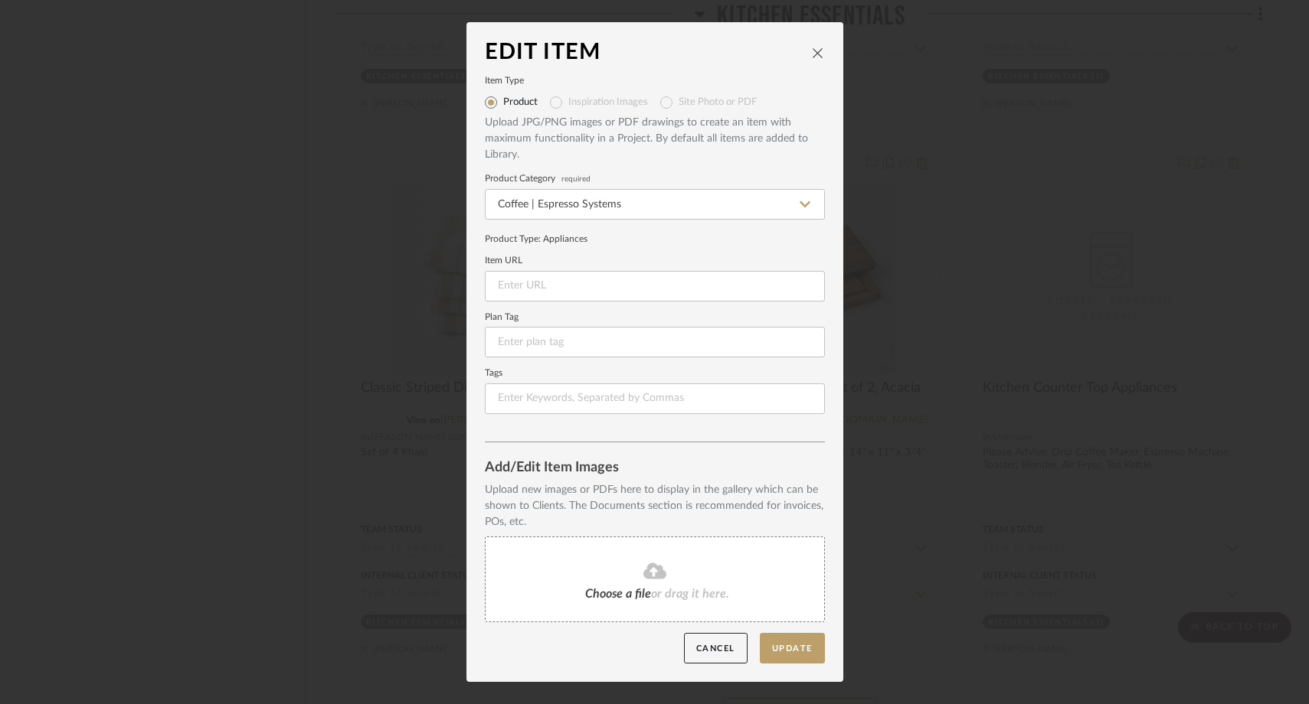
click at [632, 560] on div "Choose a file or drag it here." at bounding box center [655, 580] width 340 height 86
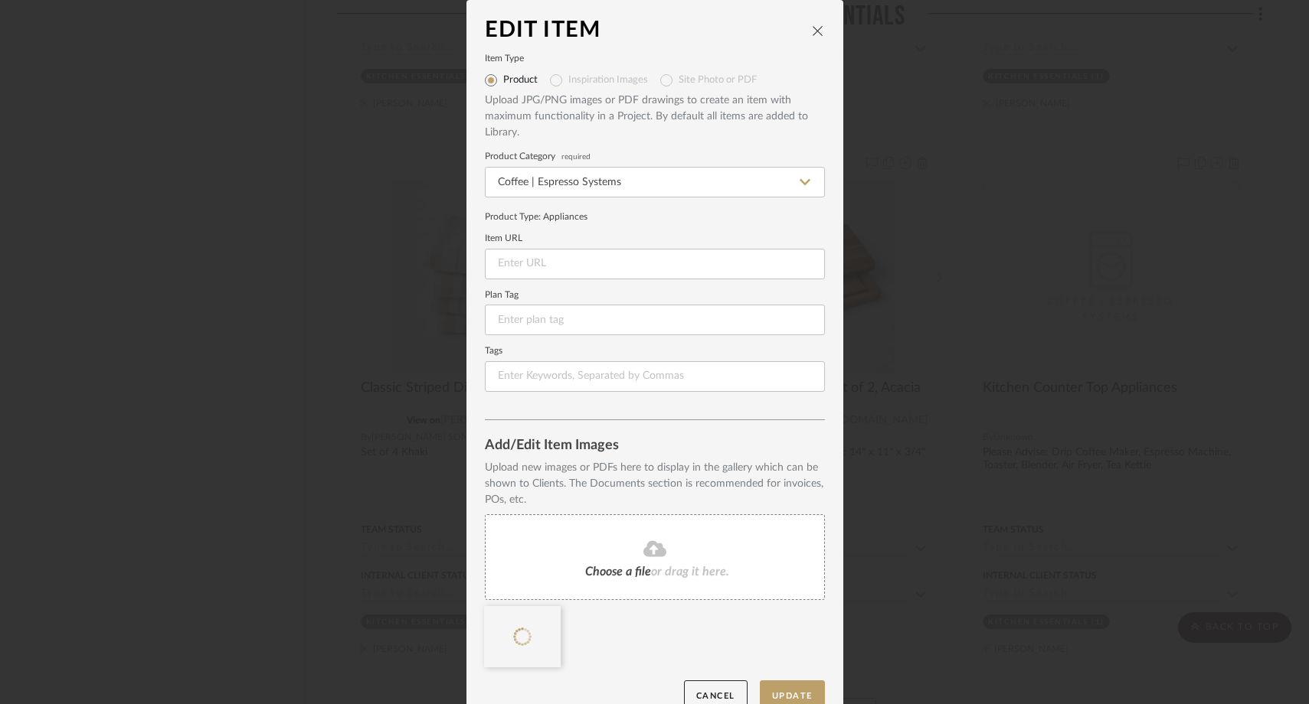
scroll to position [25, 0]
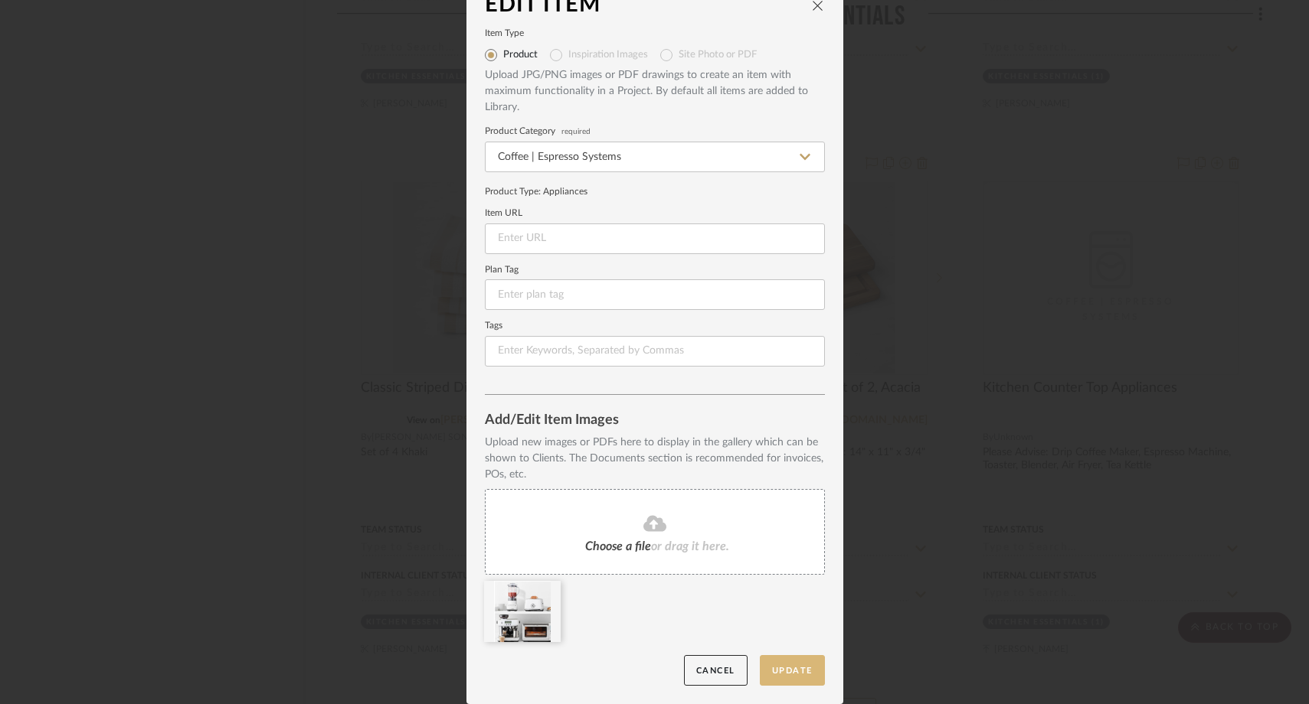
click at [771, 670] on button "Update" at bounding box center [792, 670] width 65 height 31
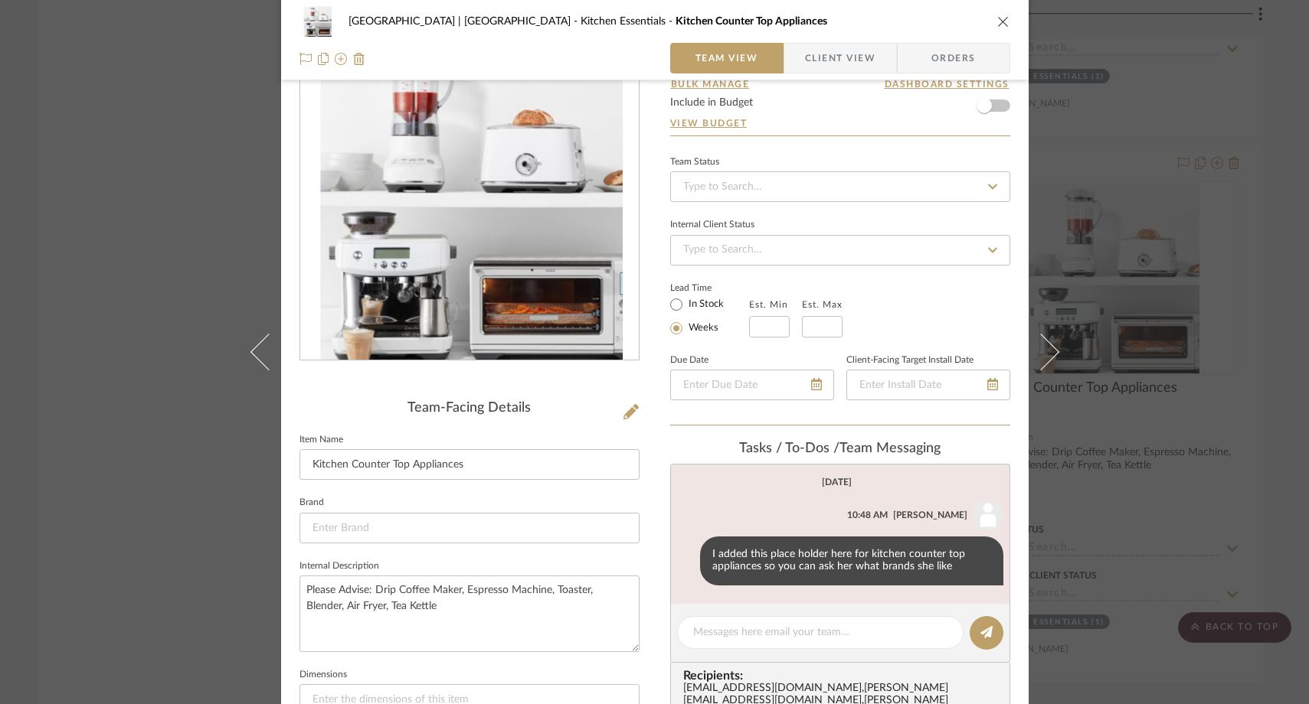
scroll to position [79, 0]
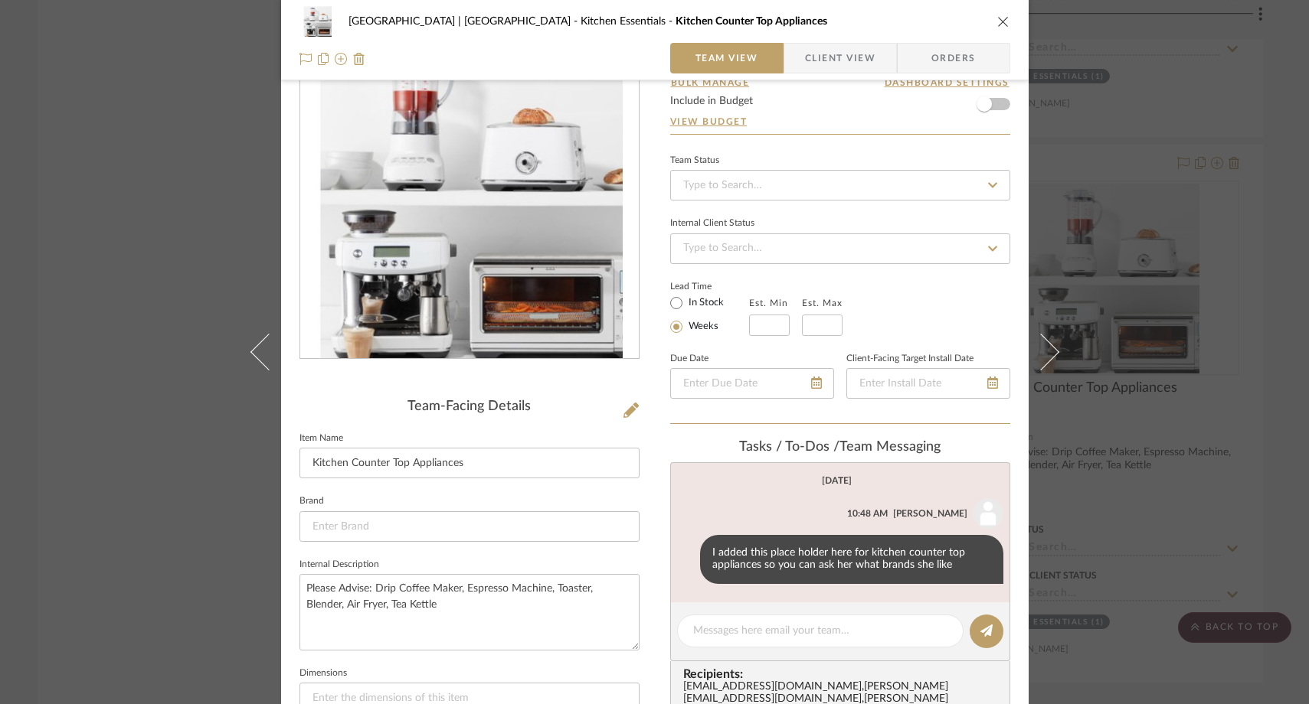
click at [199, 229] on div "Meadow Mountain | Vail Valley Kitchen Essentials Kitchen Counter Top Appliances…" at bounding box center [654, 352] width 1309 height 704
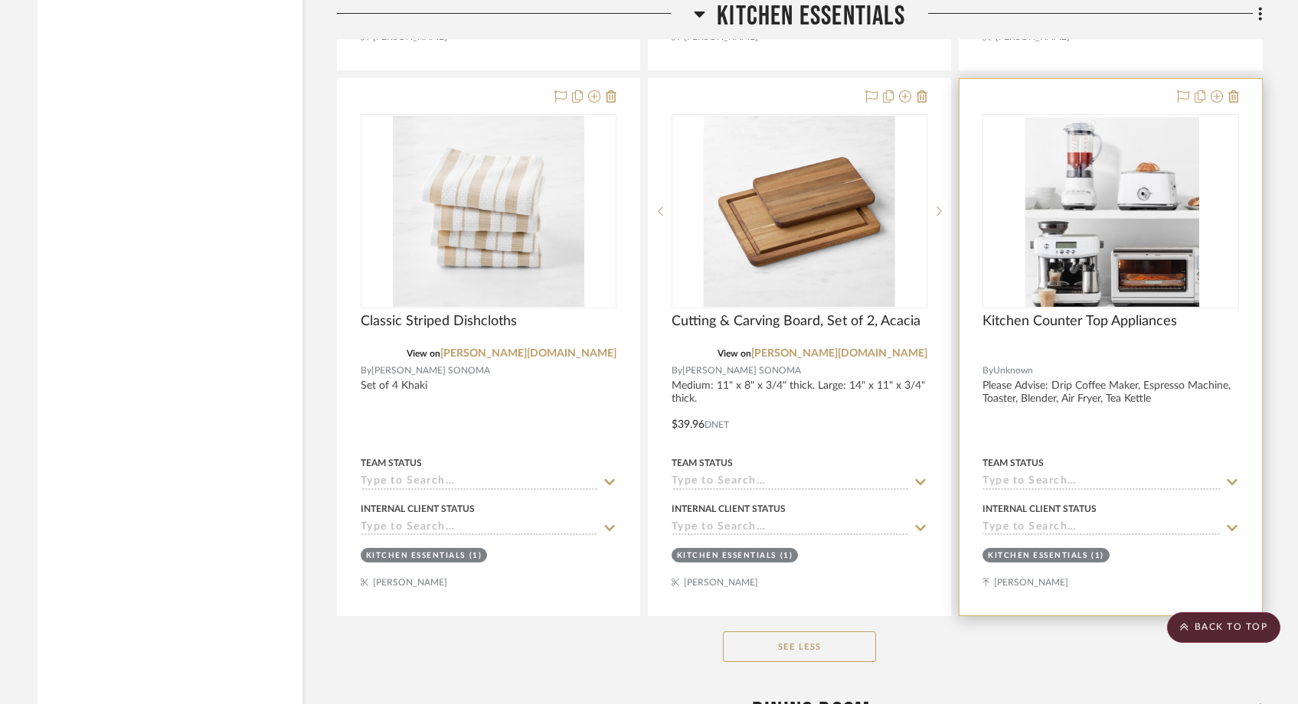
scroll to position [5320, 0]
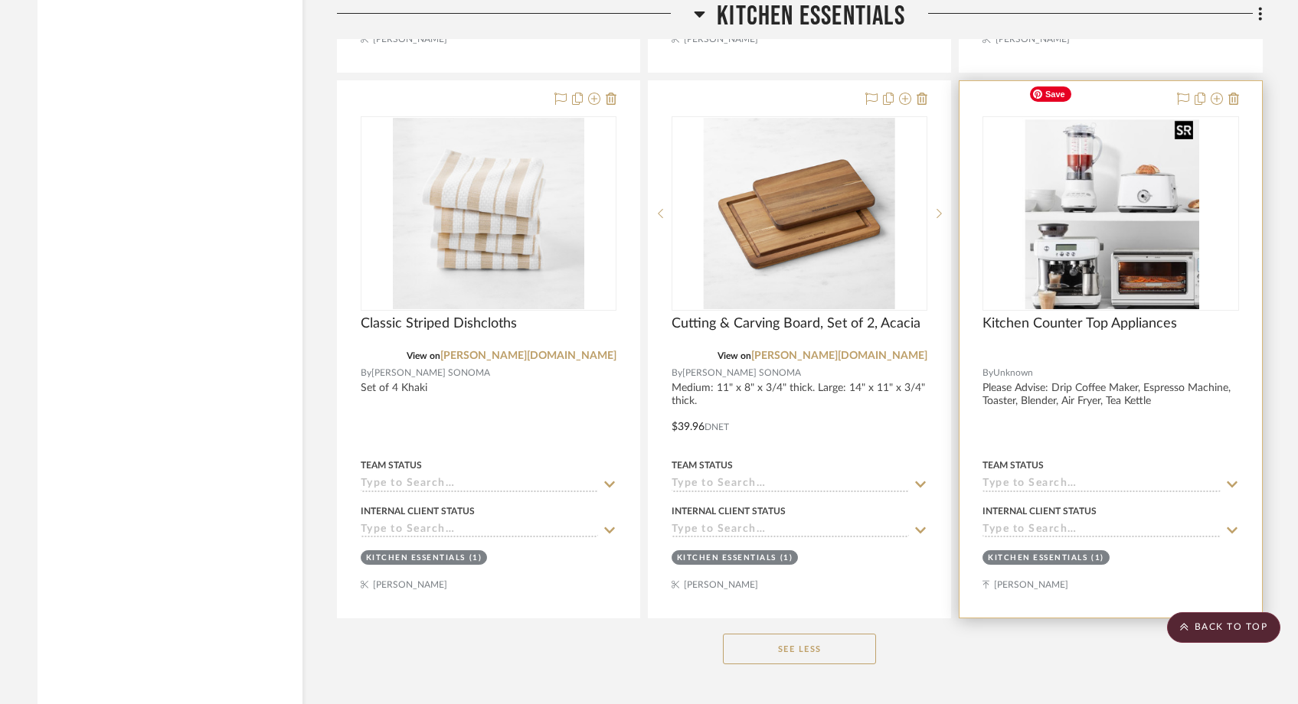
click at [1104, 223] on img "0" at bounding box center [1110, 213] width 177 height 191
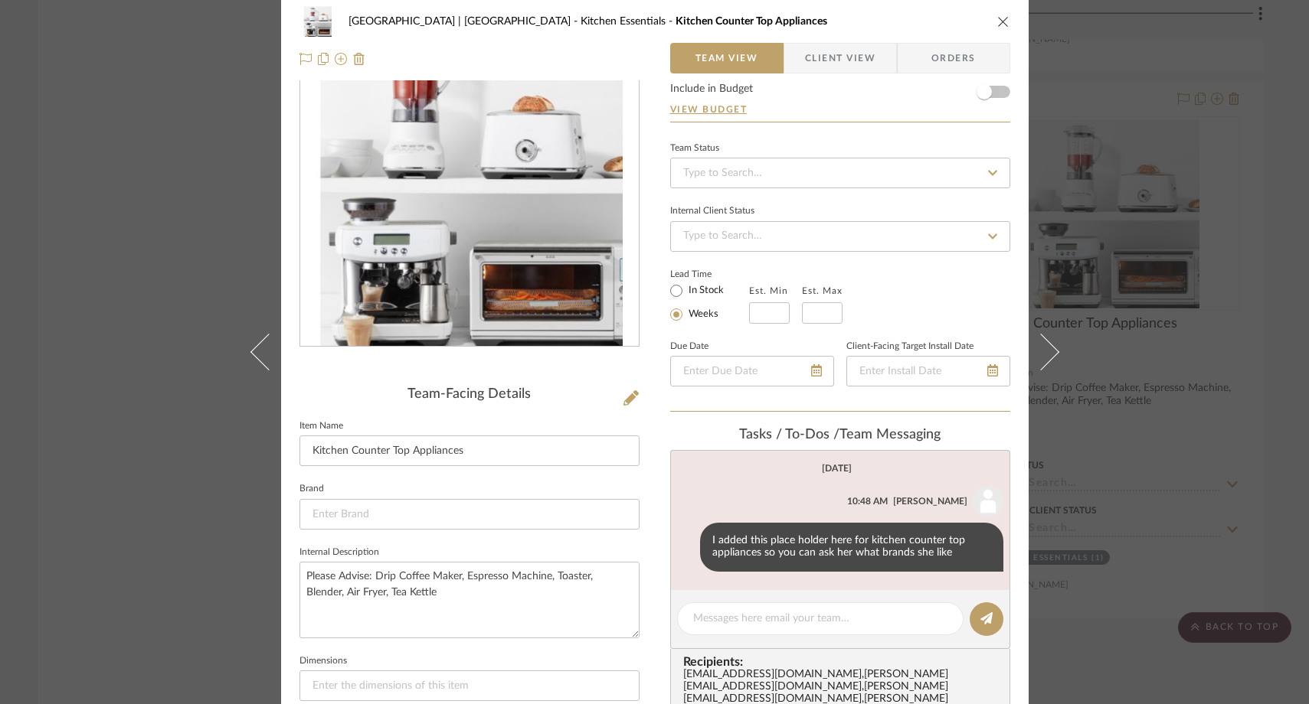
scroll to position [102, 0]
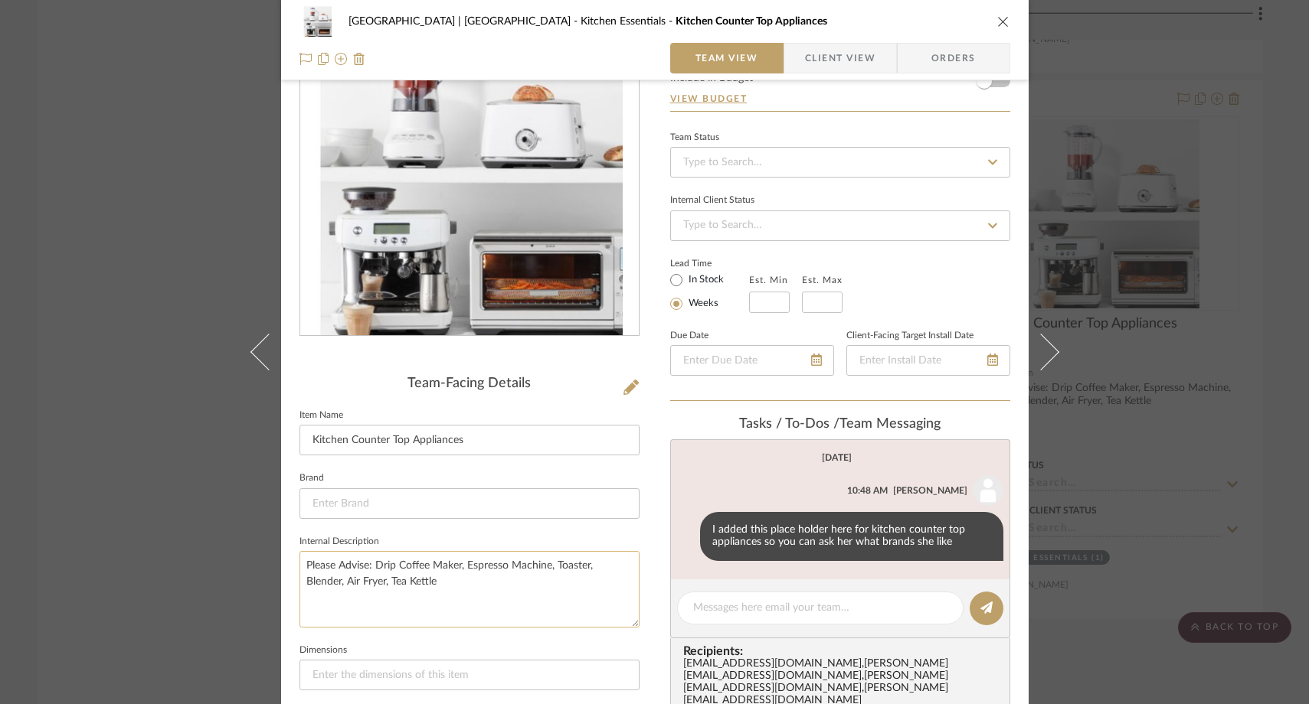
click at [436, 583] on textarea "Please Advise: Drip Coffee Maker, Espresso Machine, Toaster, Blender, Air Fryer…" at bounding box center [469, 589] width 340 height 76
type textarea "Please Advise: Drip Coffee Maker, Espresso Machine, Toaster, Blender, Air Fryer…"
click at [433, 583] on textarea "Please Advise: Drip Coffee Maker, Espresso Machine, Toaster, Blender, Air Fryer…" at bounding box center [469, 589] width 340 height 76
type textarea "Please Advise: Drip Coffee Maker, Espresso Machine, Toaster, Blender, Air Fryer…"
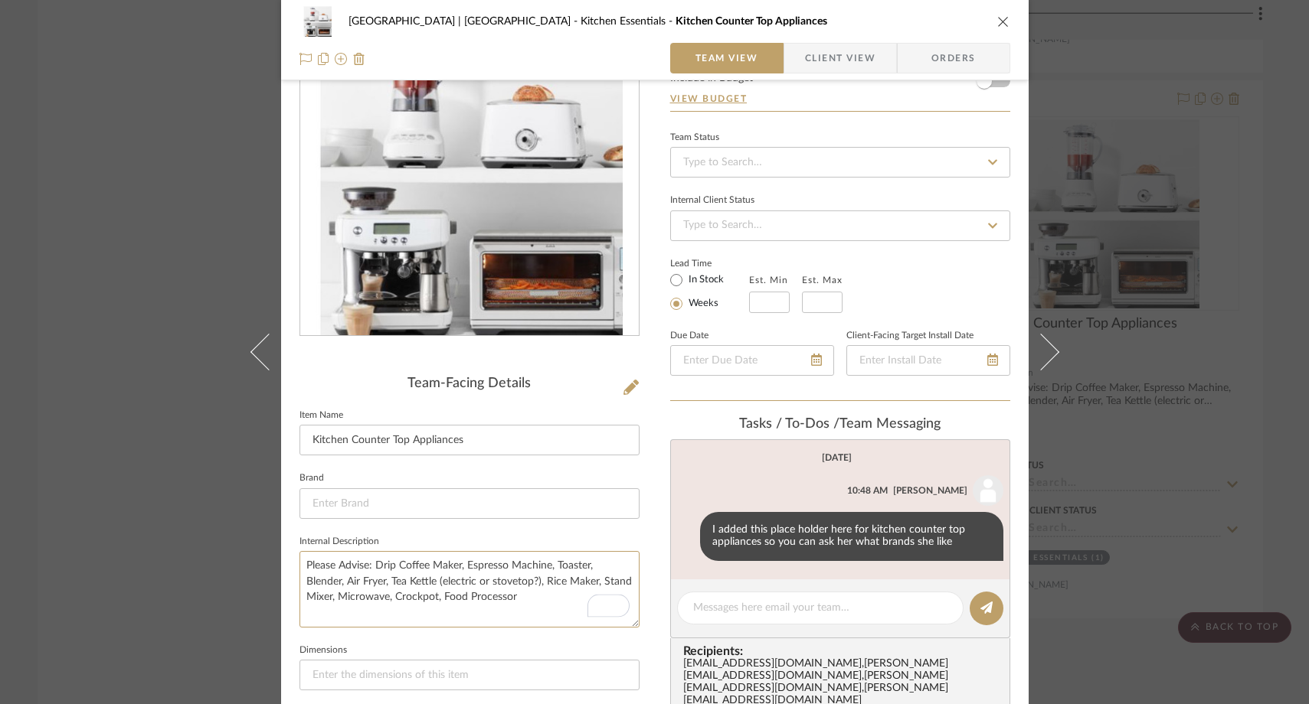
type textarea "Please Advise: Drip Coffee Maker, Espresso Machine, Toaster, Blender, Air Fryer…"
drag, startPoint x: 364, startPoint y: 564, endPoint x: 365, endPoint y: 579, distance: 15.4
click at [364, 565] on textarea "Please Advise: Drip Coffee Maker, Espresso Machine, Toaster, Blender, Air Fryer…" at bounding box center [469, 589] width 340 height 76
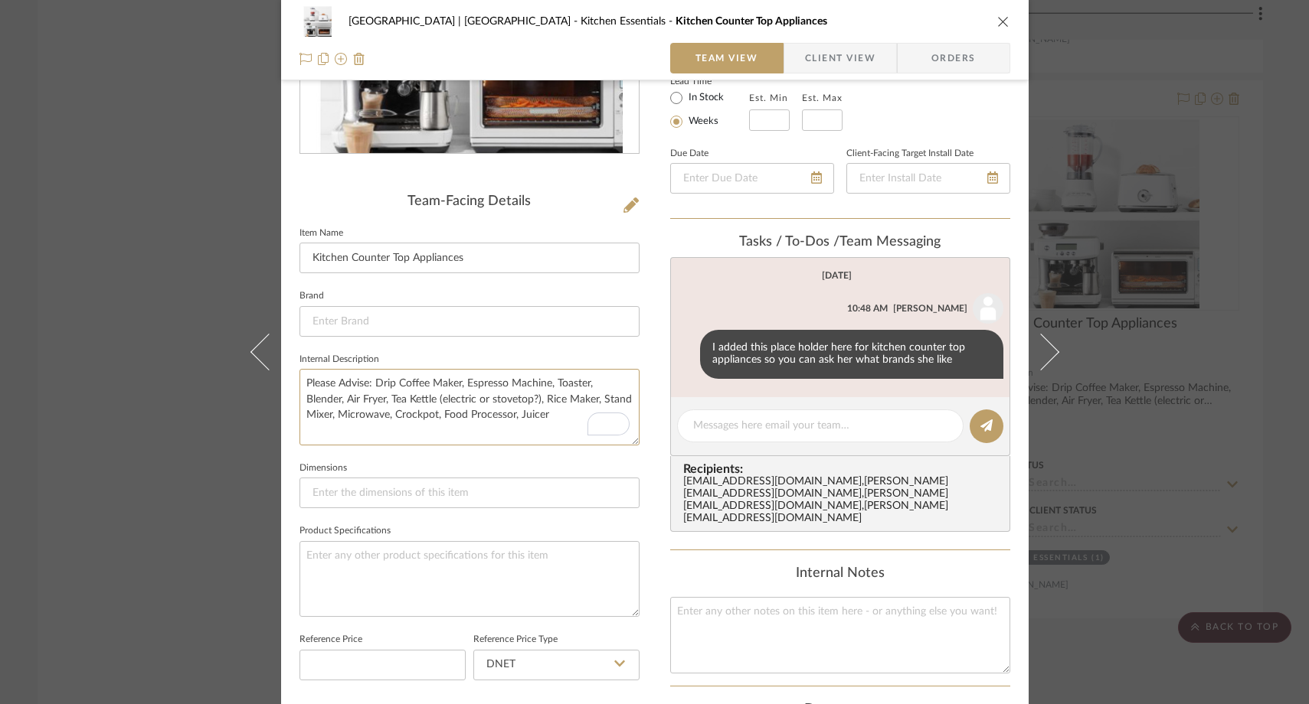
scroll to position [294, 0]
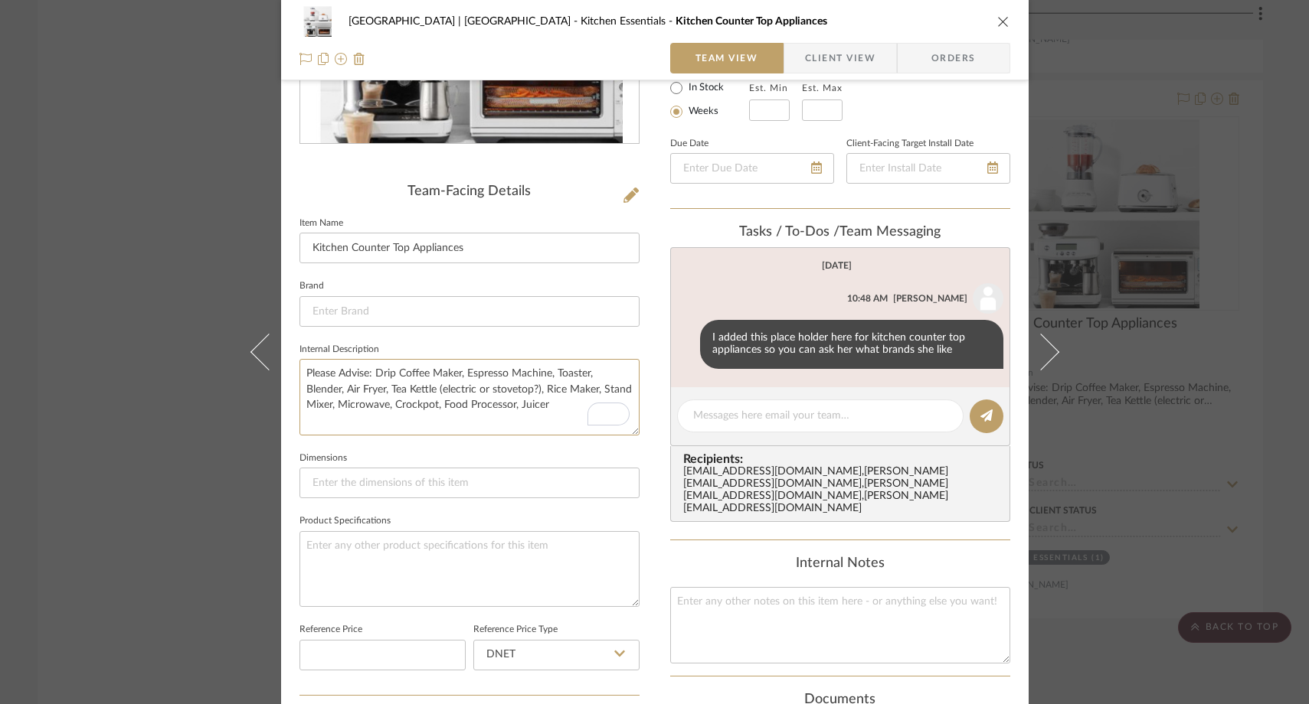
type textarea "Please Advise: Drip Coffee Maker, Espresso Machine, Toaster, Blender, Air Fryer…"
click at [407, 511] on fieldset "Product Specifications" at bounding box center [469, 559] width 340 height 96
click at [173, 179] on div "Meadow Mountain | Vail Valley Kitchen Essentials Kitchen Counter Top Appliances…" at bounding box center [654, 352] width 1309 height 704
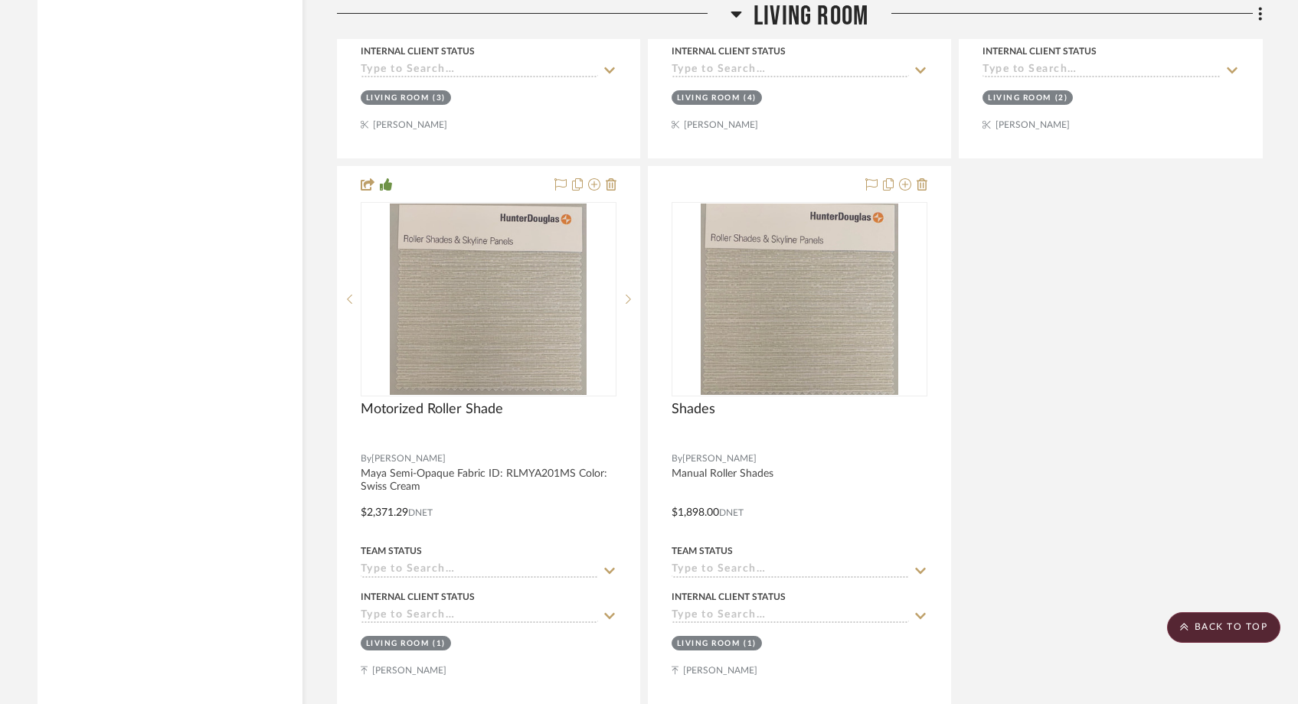
scroll to position [8869, 0]
